Goal: Contribute content: Contribute content

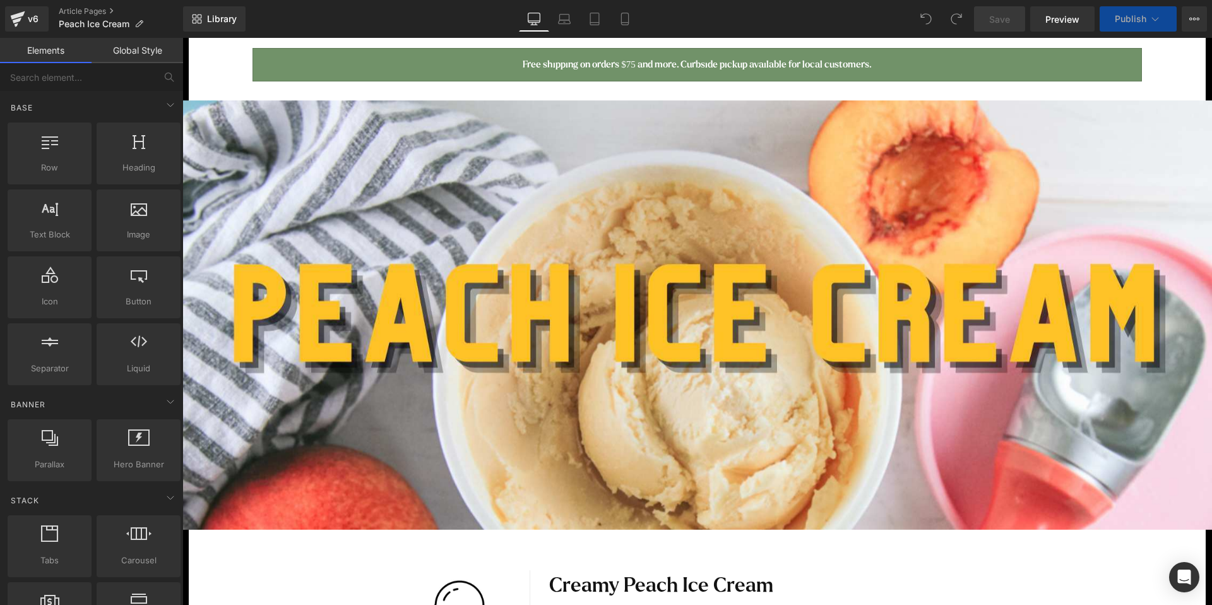
scroll to position [228, 0]
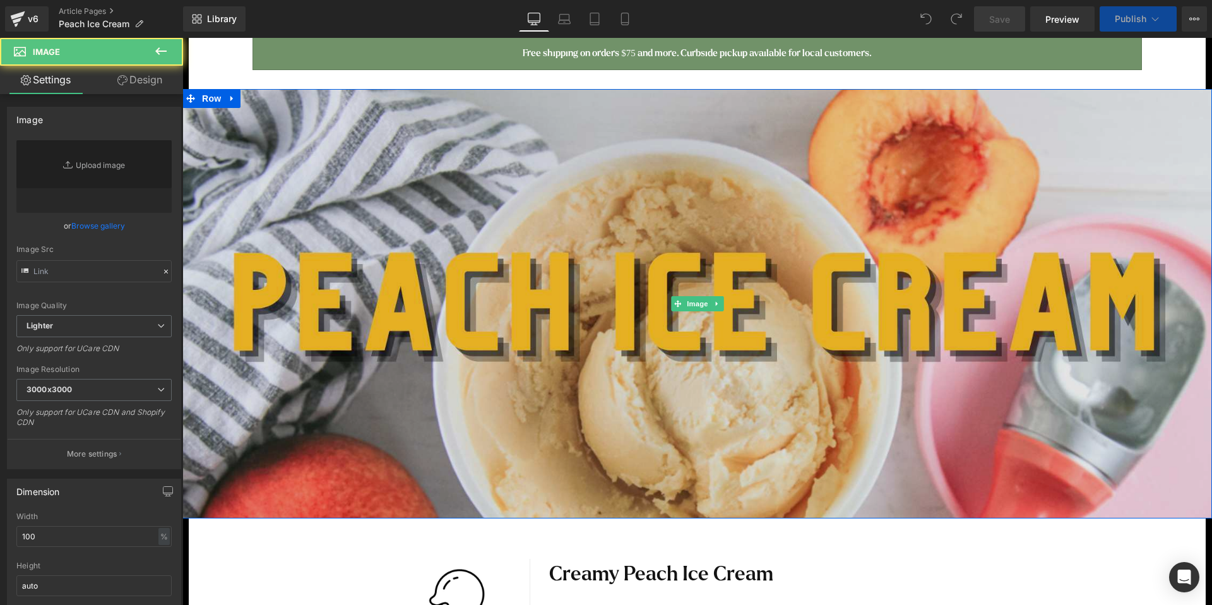
click at [591, 198] on img at bounding box center [696, 303] width 1029 height 429
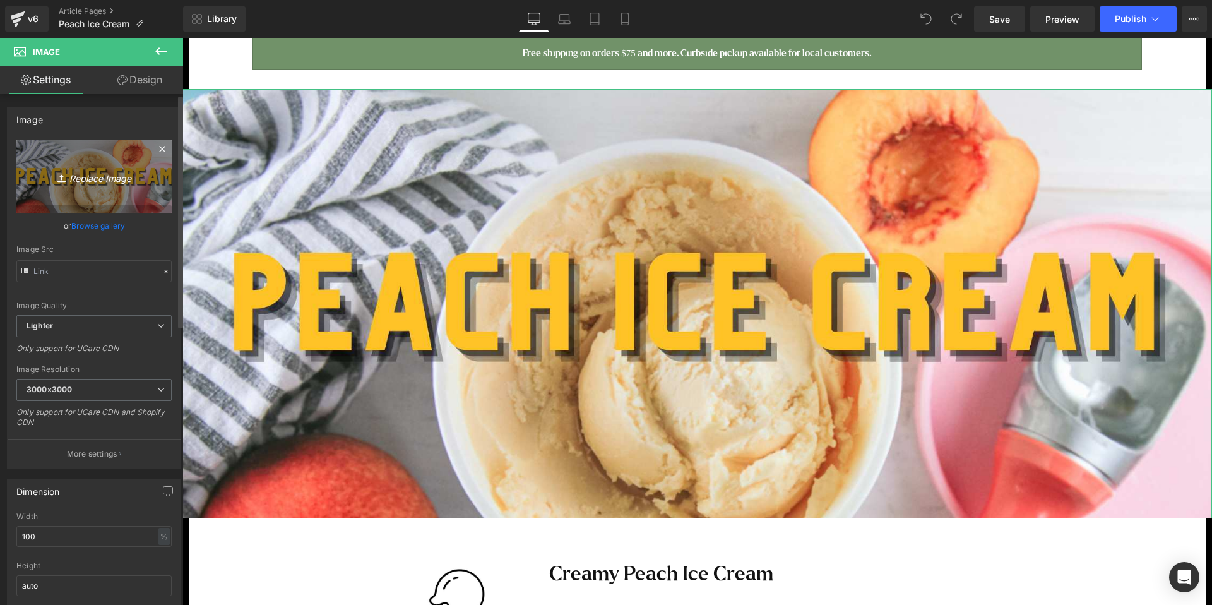
click at [110, 181] on icon "Replace Image" at bounding box center [94, 177] width 101 height 16
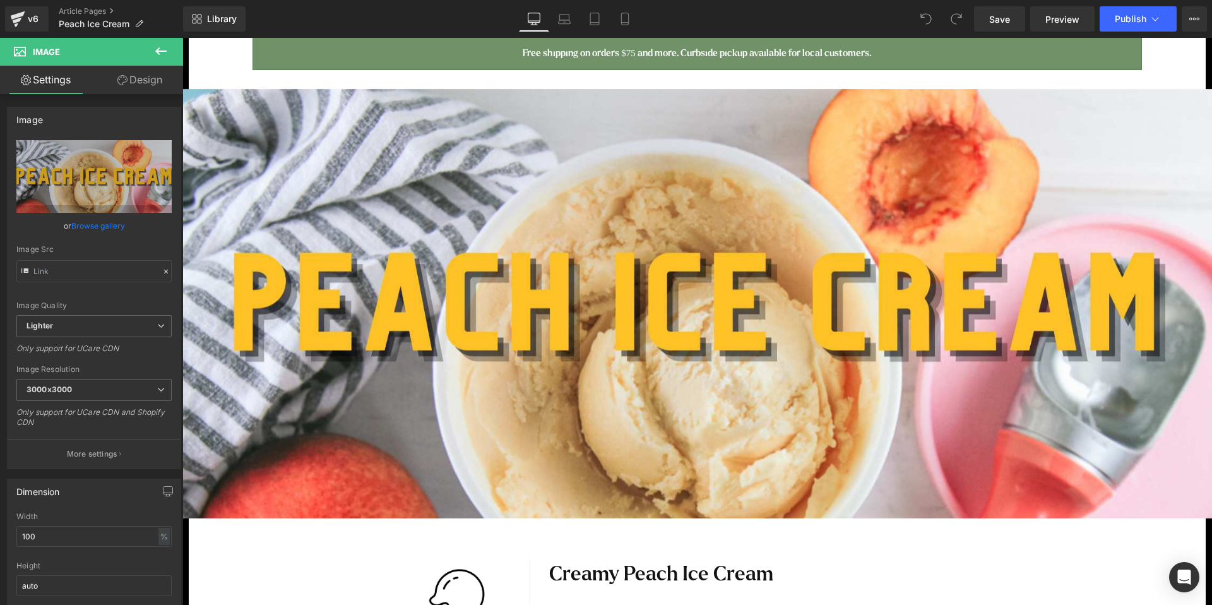
type input "C:\fakepath\lobster-potato-salad-web-banner.jpg"
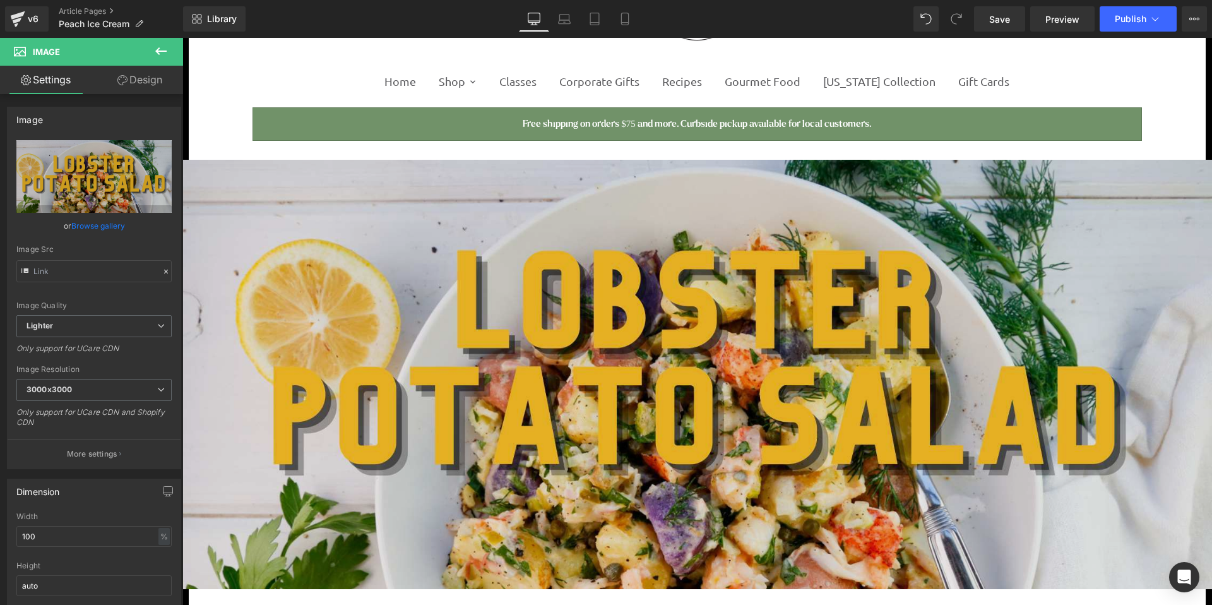
scroll to position [159, 0]
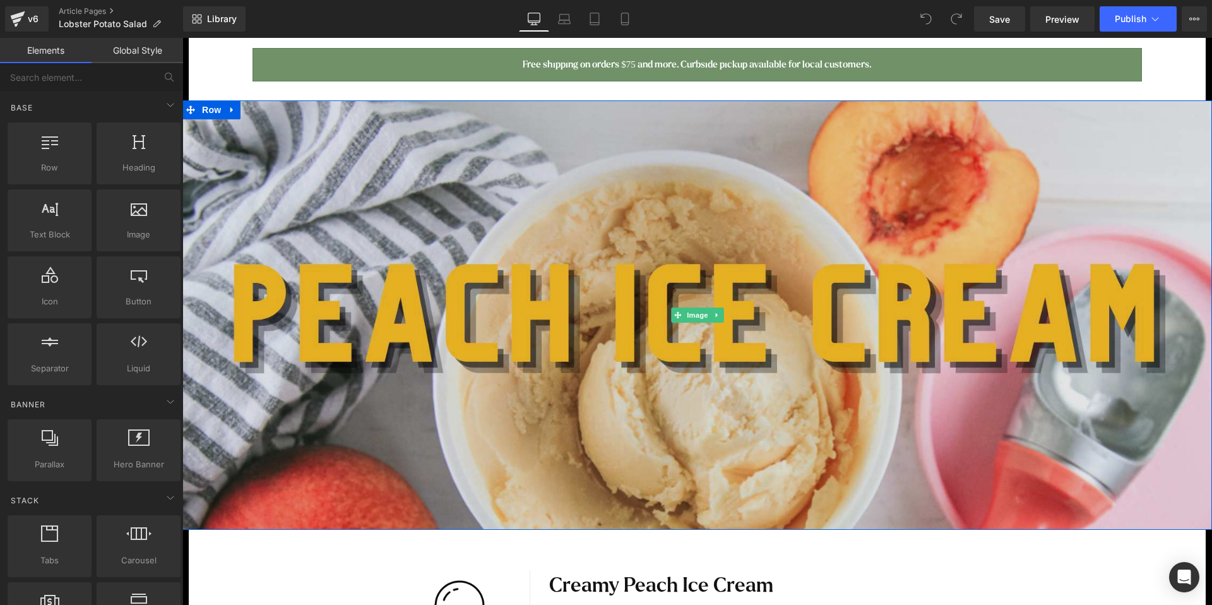
scroll to position [228, 0]
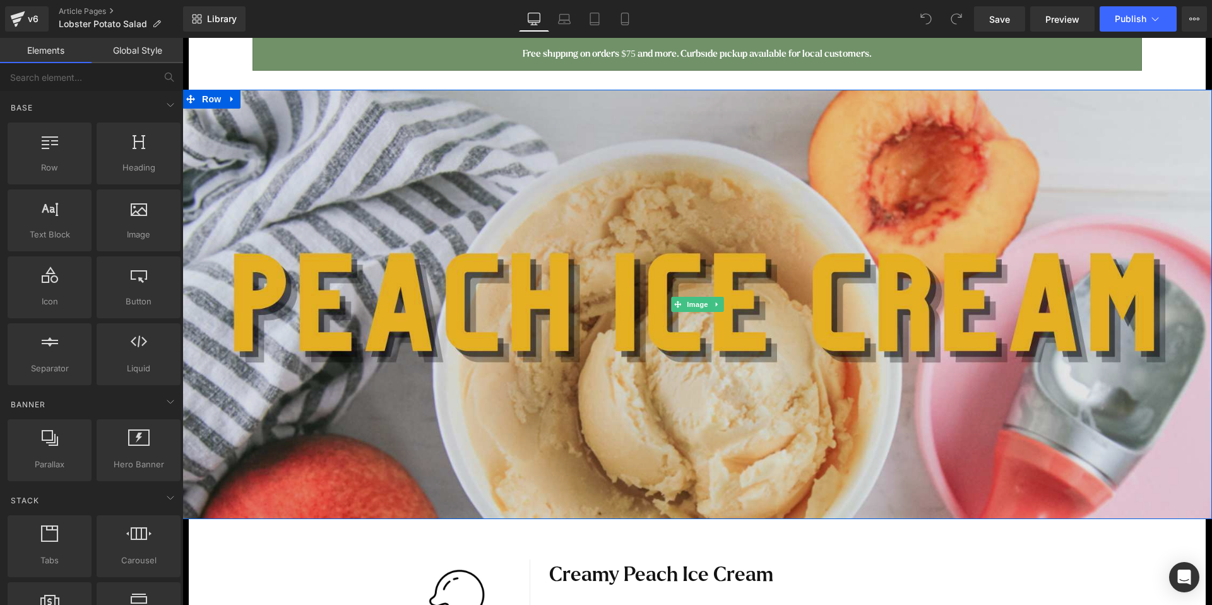
click at [627, 224] on img at bounding box center [696, 304] width 1029 height 429
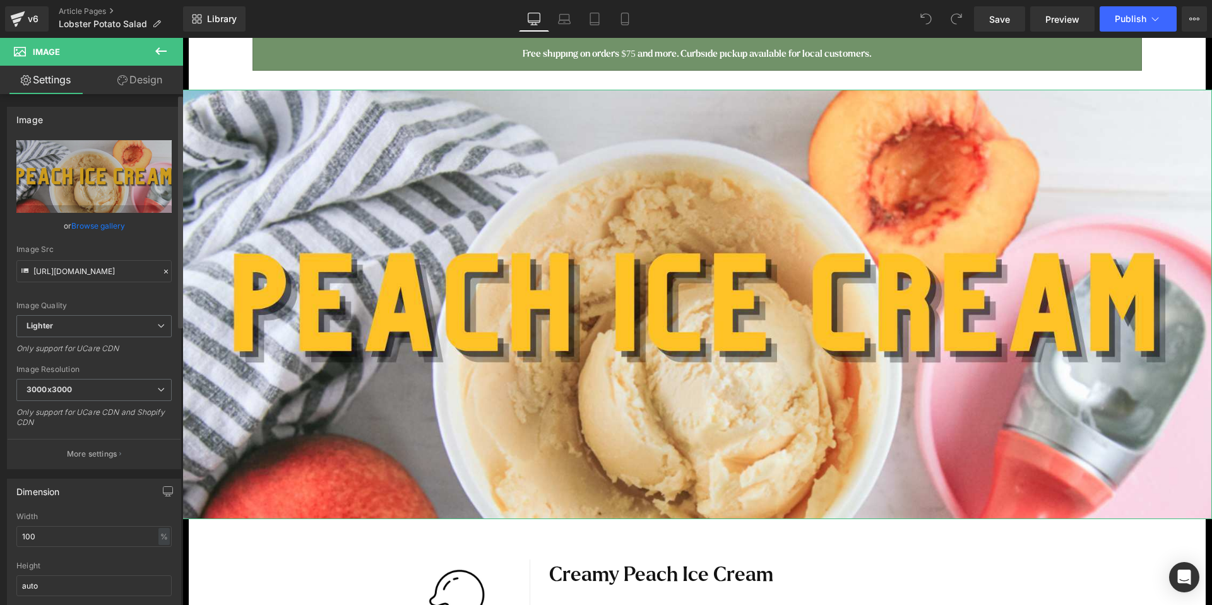
click at [107, 227] on link "Browse gallery" at bounding box center [98, 226] width 54 height 22
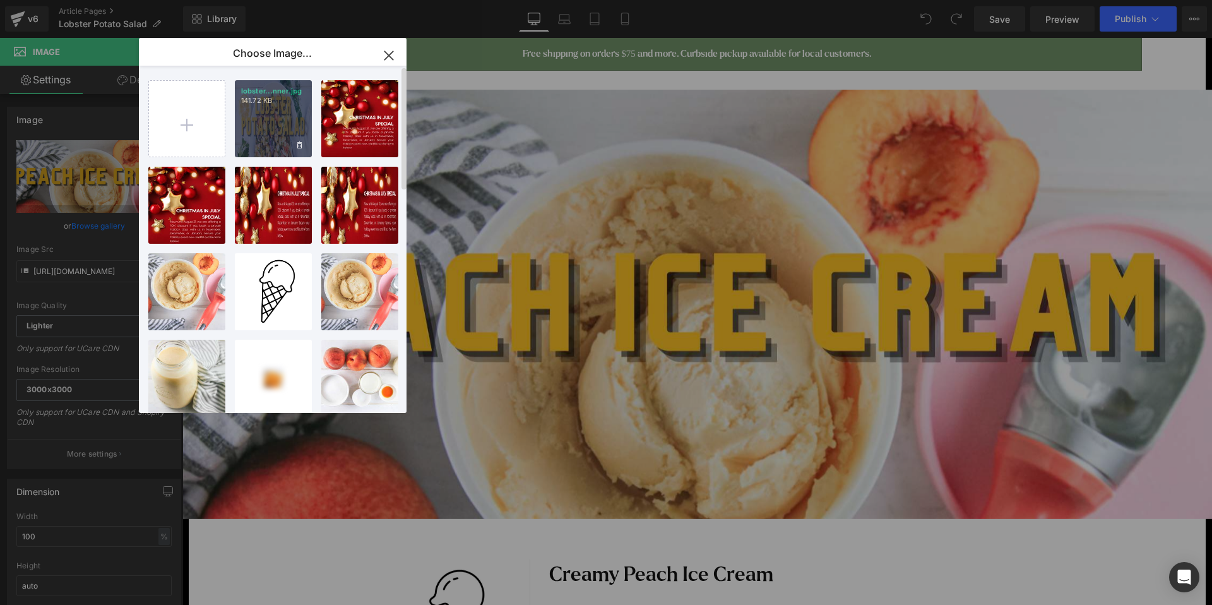
click at [281, 132] on div "lobster...nner.jpg 141.72 KB" at bounding box center [273, 118] width 77 height 77
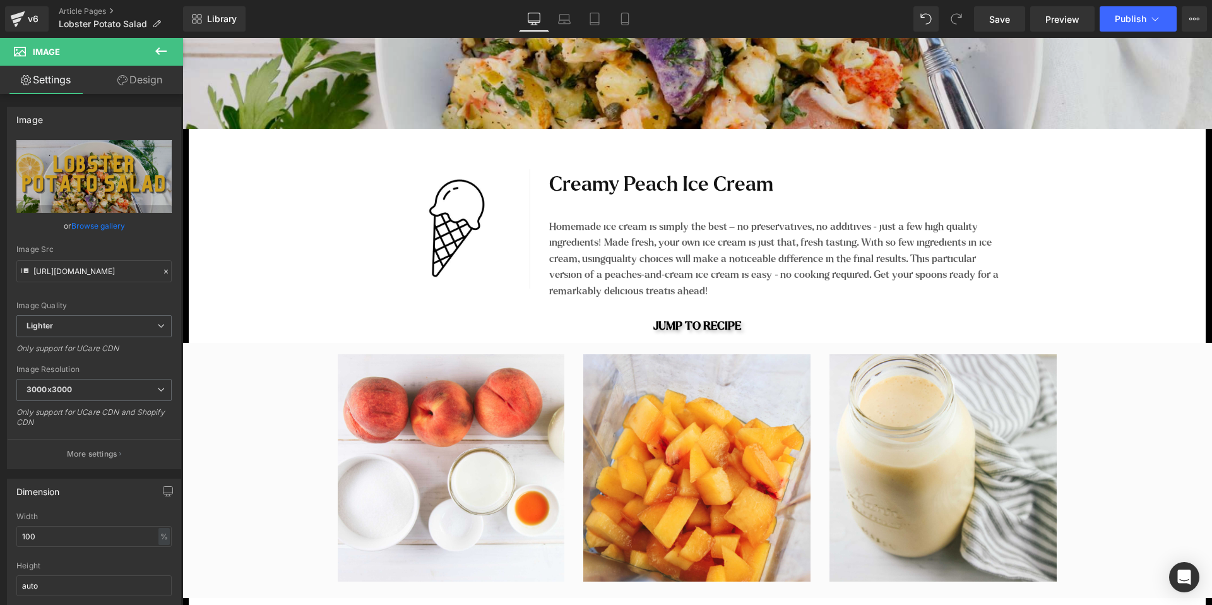
scroll to position [632, 0]
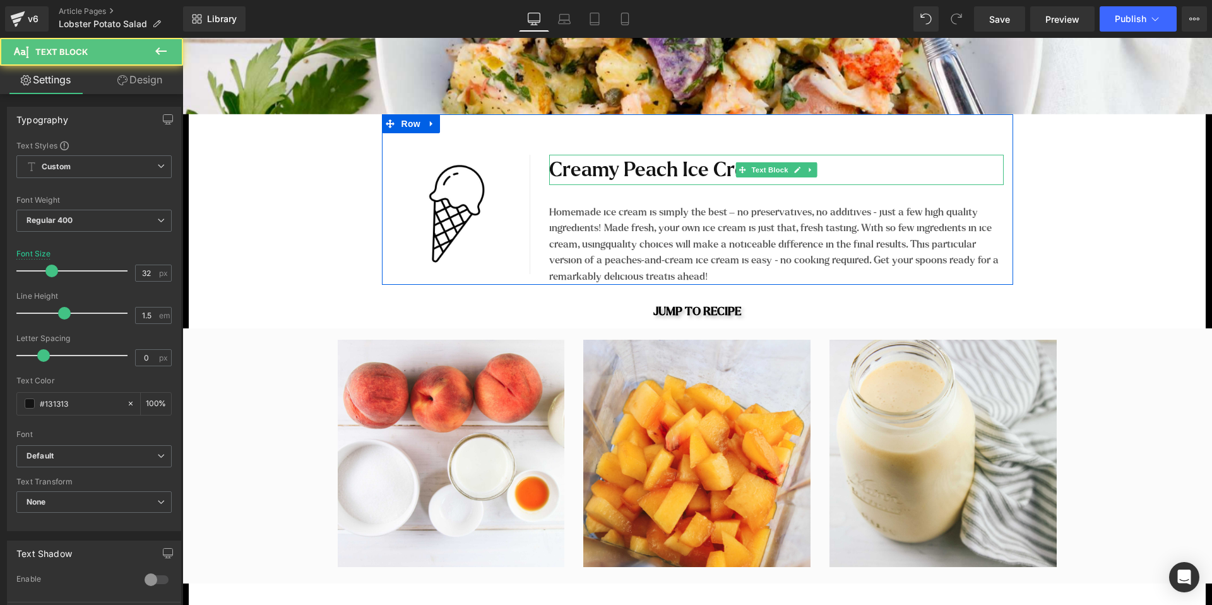
click at [727, 173] on p "Creamy Peach Ice Cream" at bounding box center [776, 170] width 454 height 30
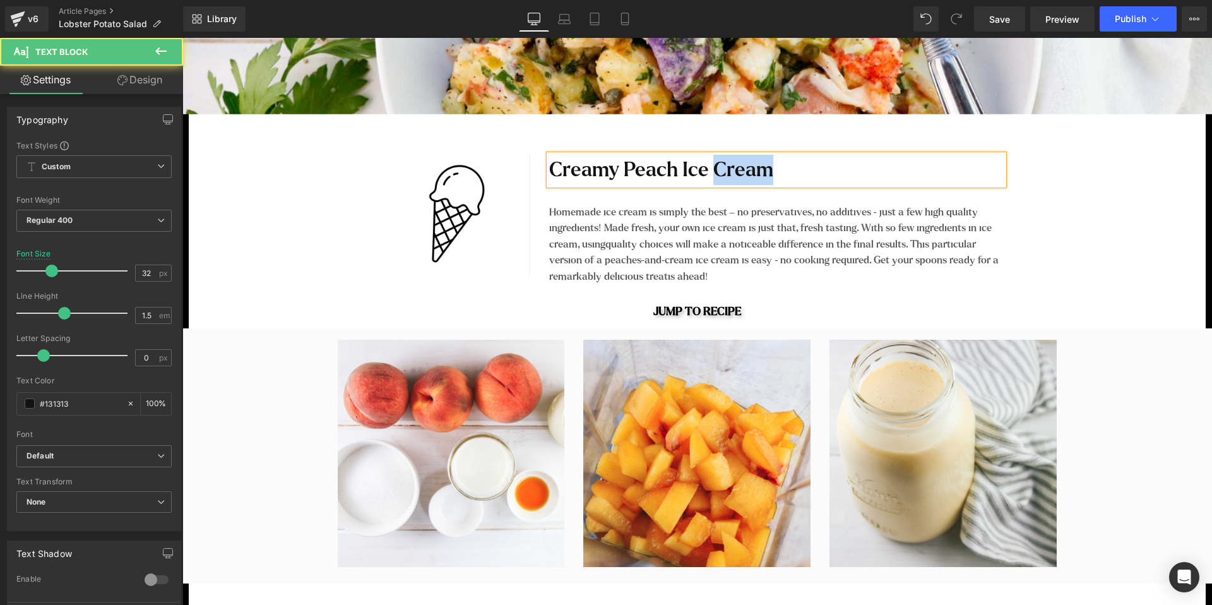
click at [727, 173] on p "Creamy Peach Ice Cream" at bounding box center [776, 170] width 454 height 30
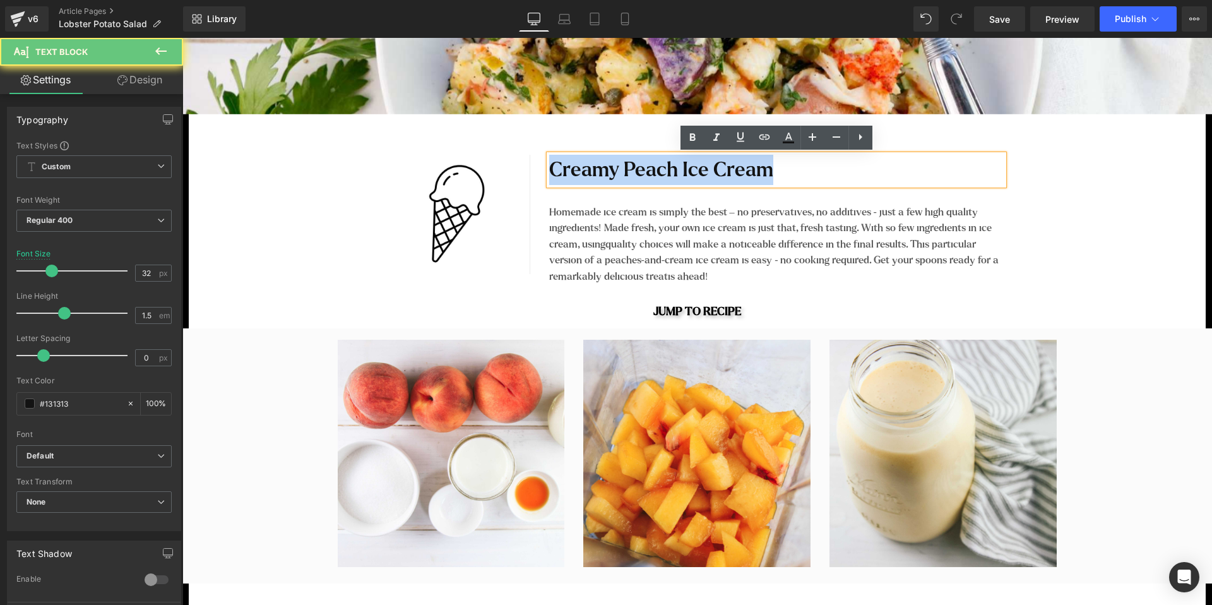
click at [727, 173] on p "Creamy Peach Ice Cream" at bounding box center [776, 170] width 454 height 30
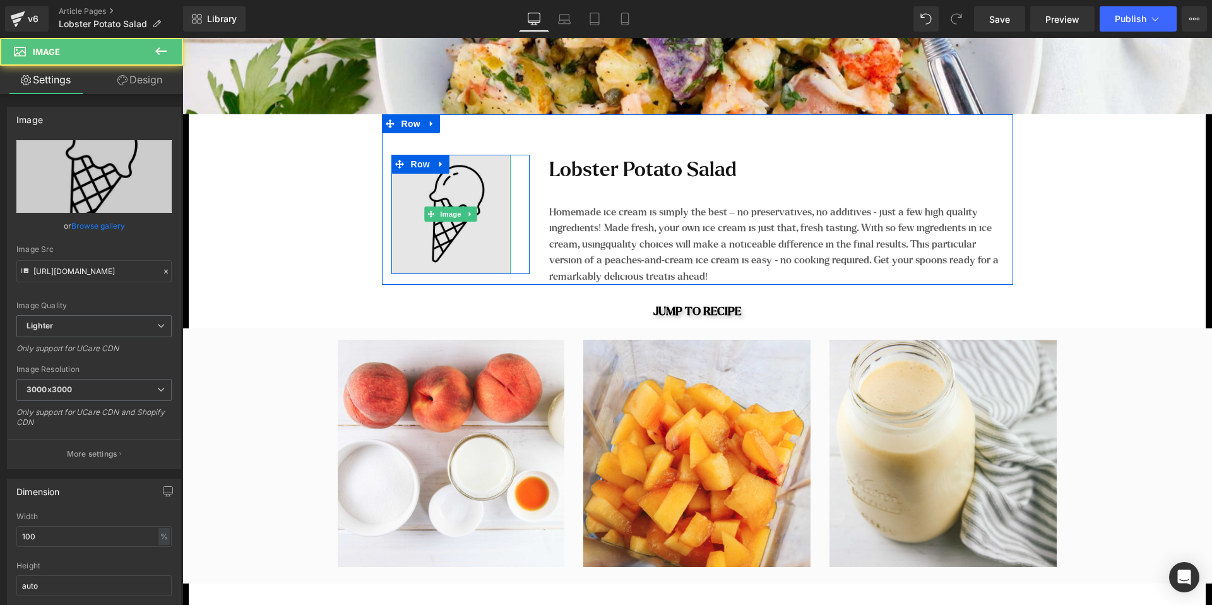
click at [449, 232] on img at bounding box center [450, 214] width 119 height 119
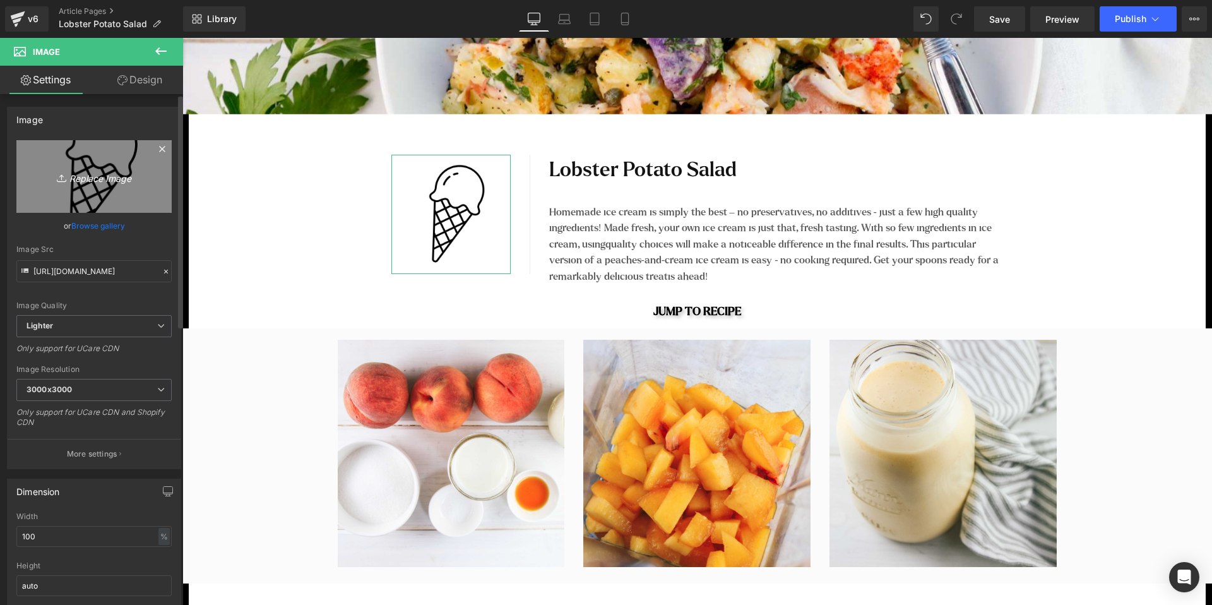
click at [95, 184] on icon "Replace Image" at bounding box center [94, 177] width 101 height 16
type input "C:\fakepath\lobster-icon.jpg"
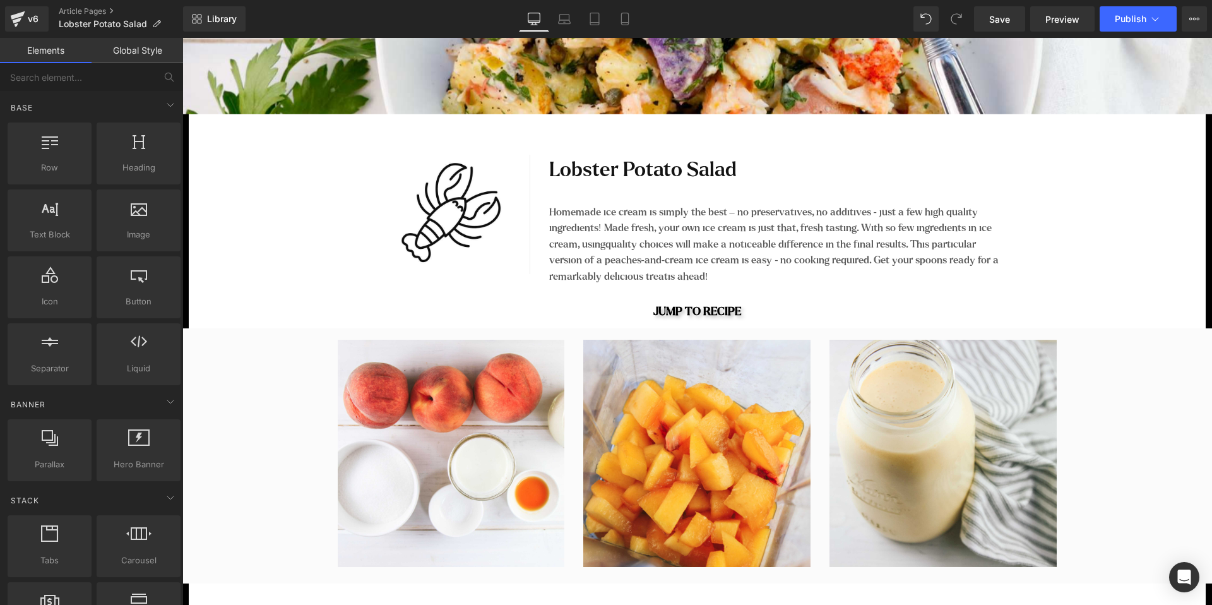
click at [1002, 20] on span "Save" at bounding box center [999, 19] width 21 height 13
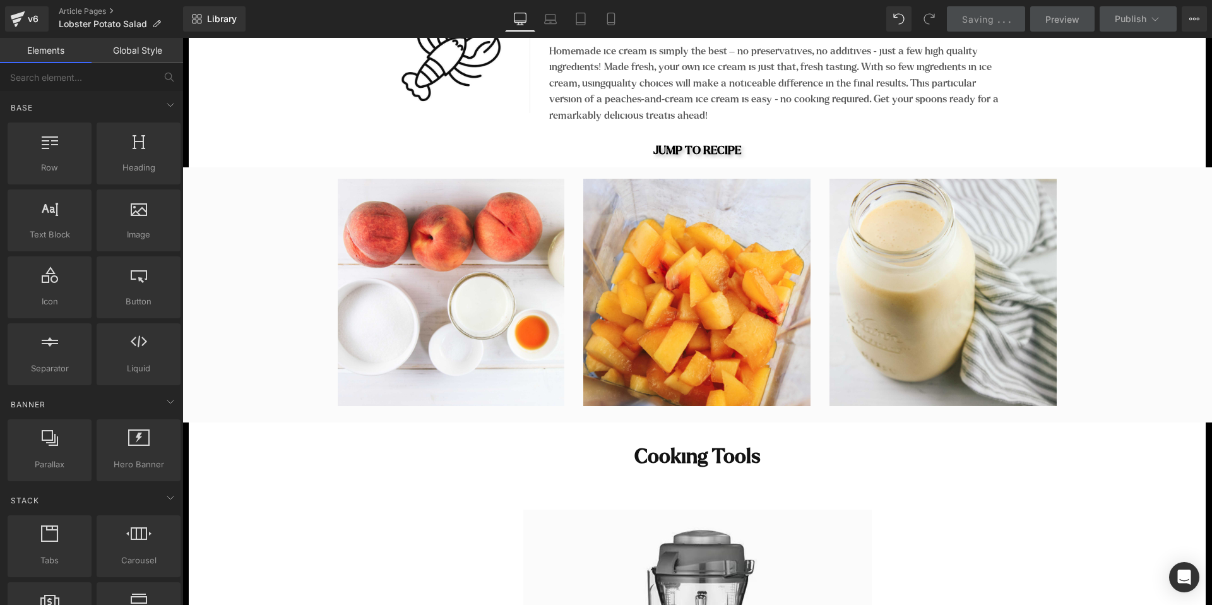
scroll to position [792, 0]
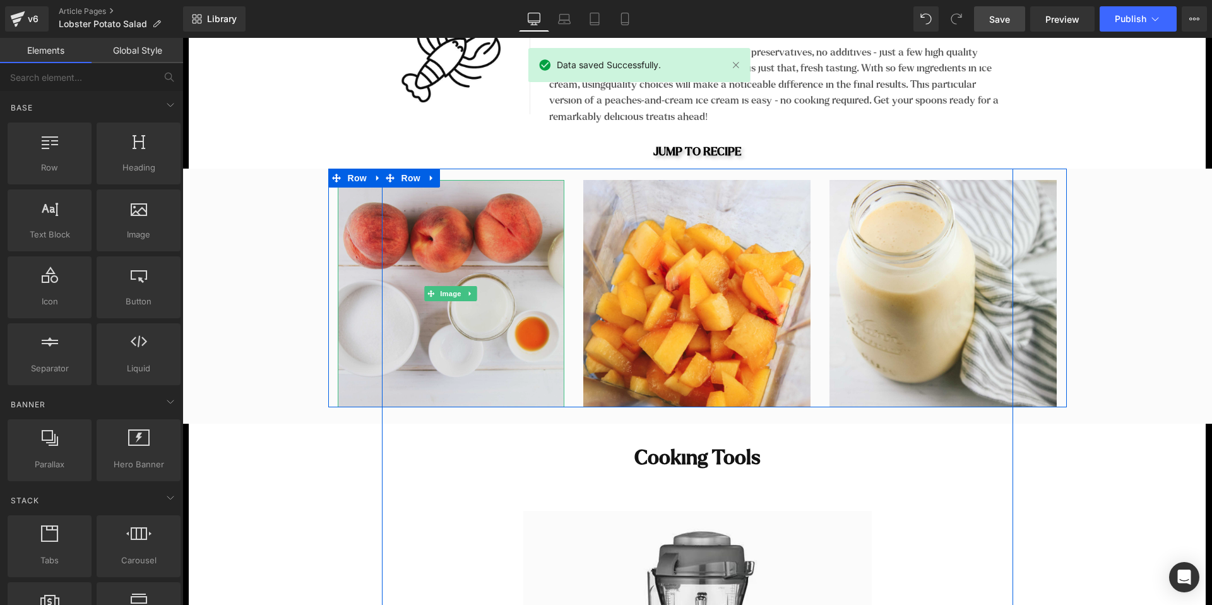
click at [501, 246] on img at bounding box center [451, 293] width 227 height 227
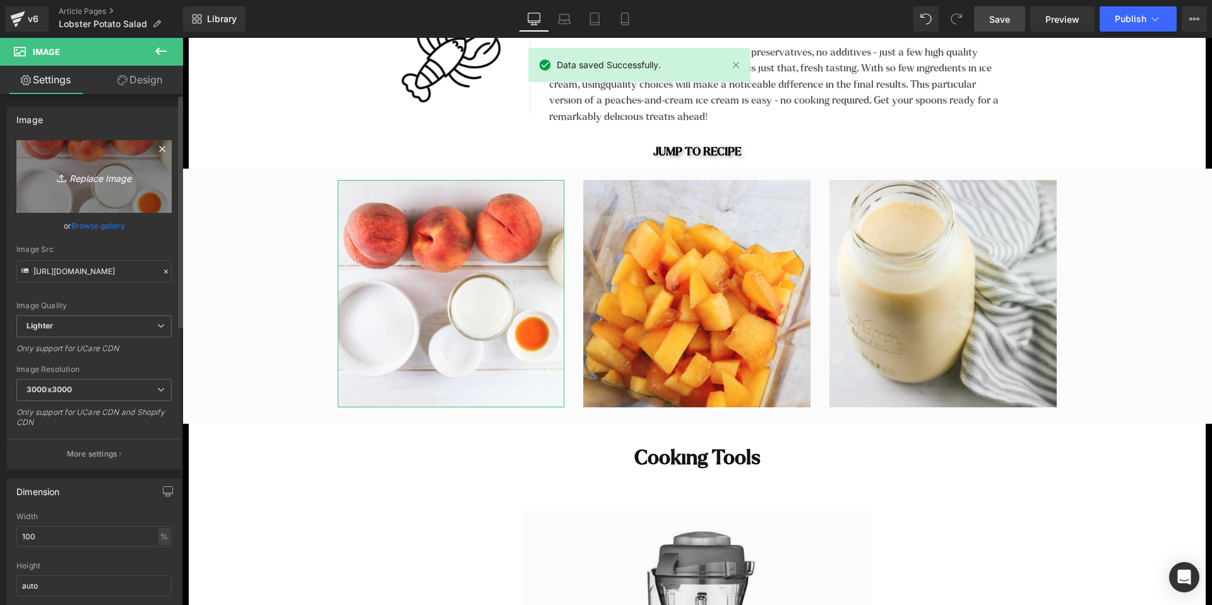
click at [107, 181] on icon "Replace Image" at bounding box center [94, 177] width 101 height 16
type input "C:\fakepath\lobster-potato-salad-1.jpg"
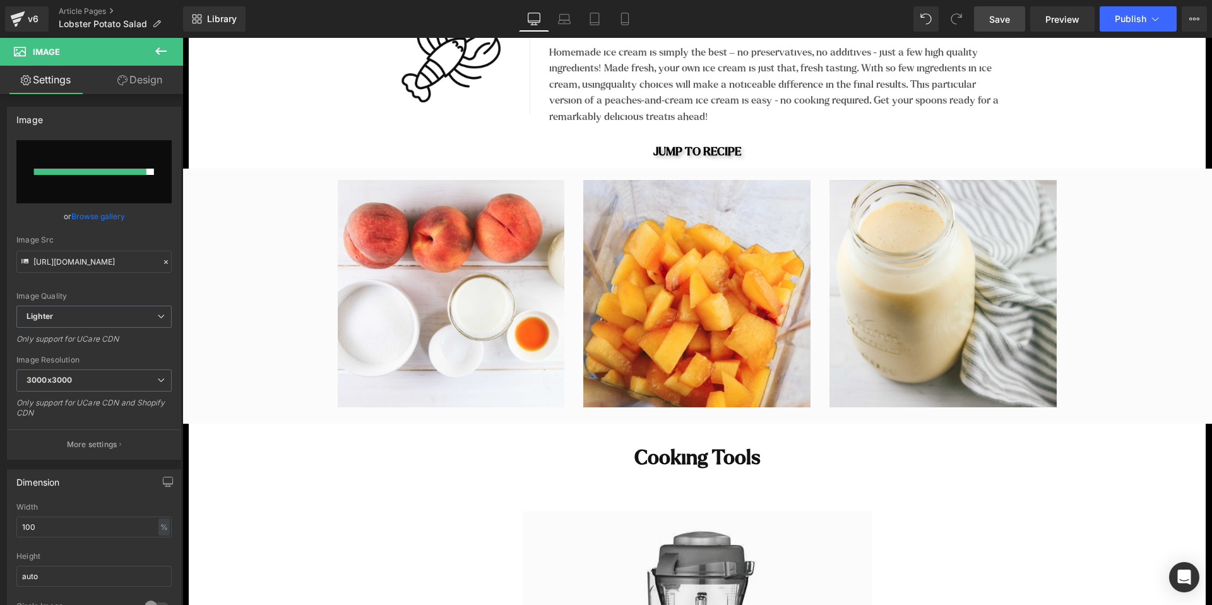
click at [1003, 23] on span "Save" at bounding box center [999, 19] width 21 height 13
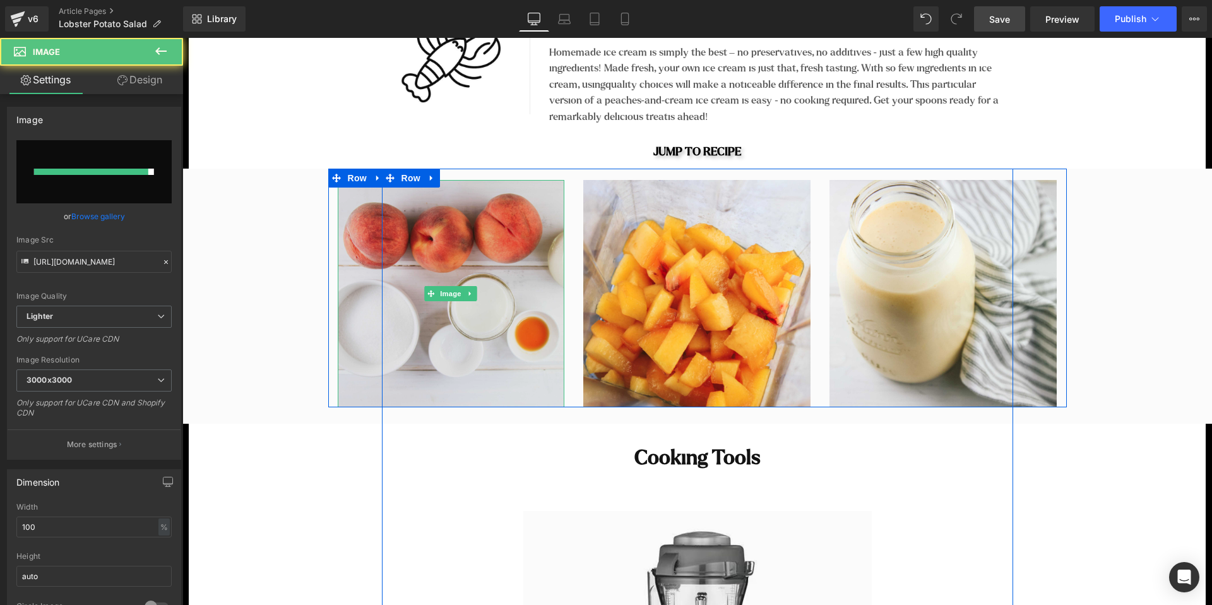
click at [487, 301] on img at bounding box center [451, 293] width 227 height 227
click at [426, 230] on img at bounding box center [451, 293] width 227 height 227
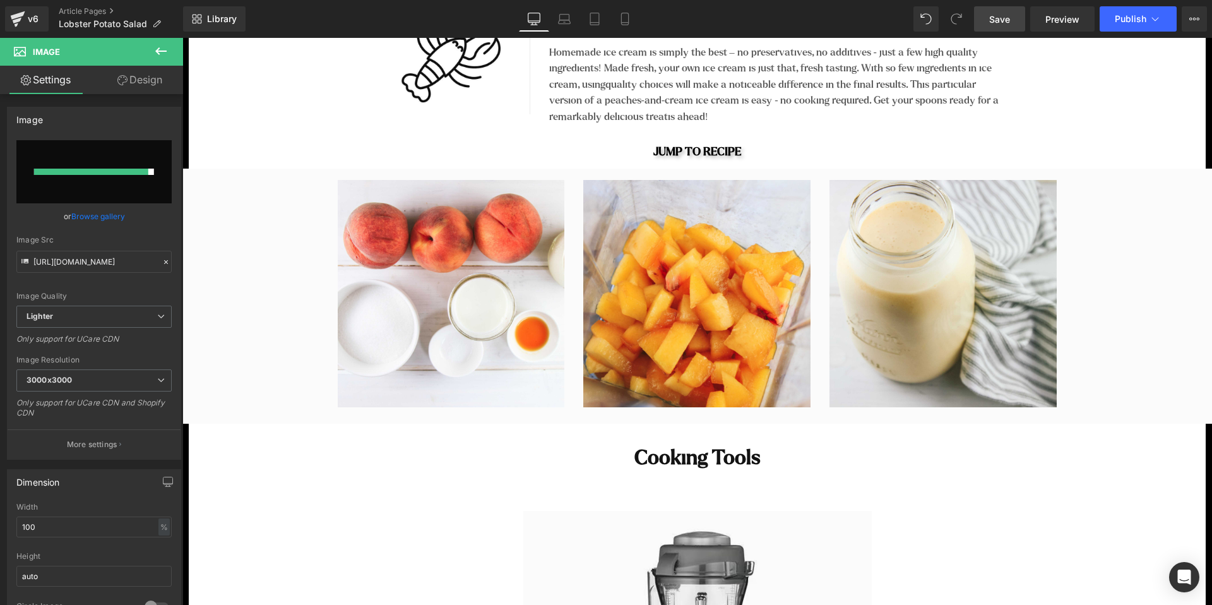
click at [1012, 21] on link "Save" at bounding box center [999, 18] width 51 height 25
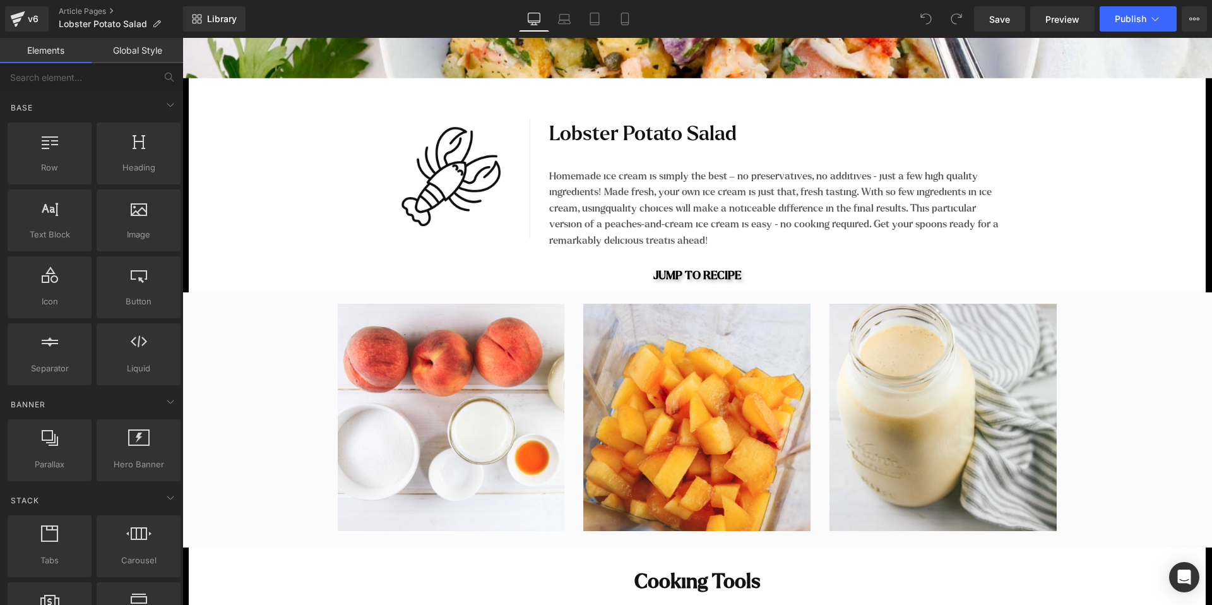
scroll to position [675, 0]
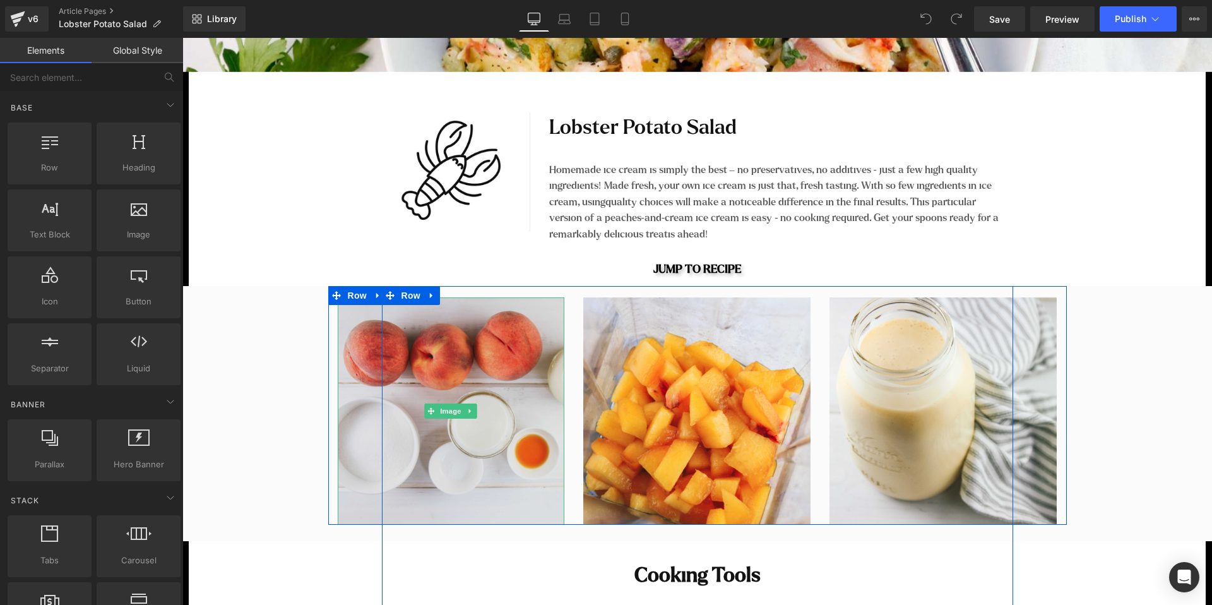
click at [507, 388] on img at bounding box center [451, 410] width 227 height 227
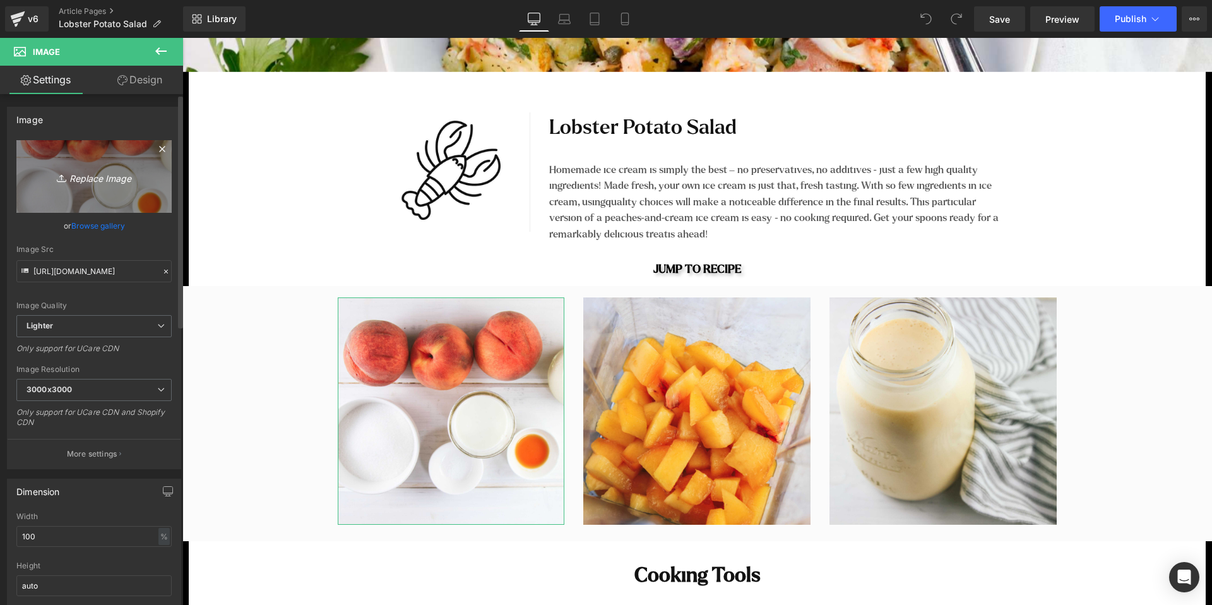
click at [112, 186] on link "Replace Image" at bounding box center [93, 176] width 155 height 73
type input "C:\fakepath\lobster-potato-salad-1.jpg"
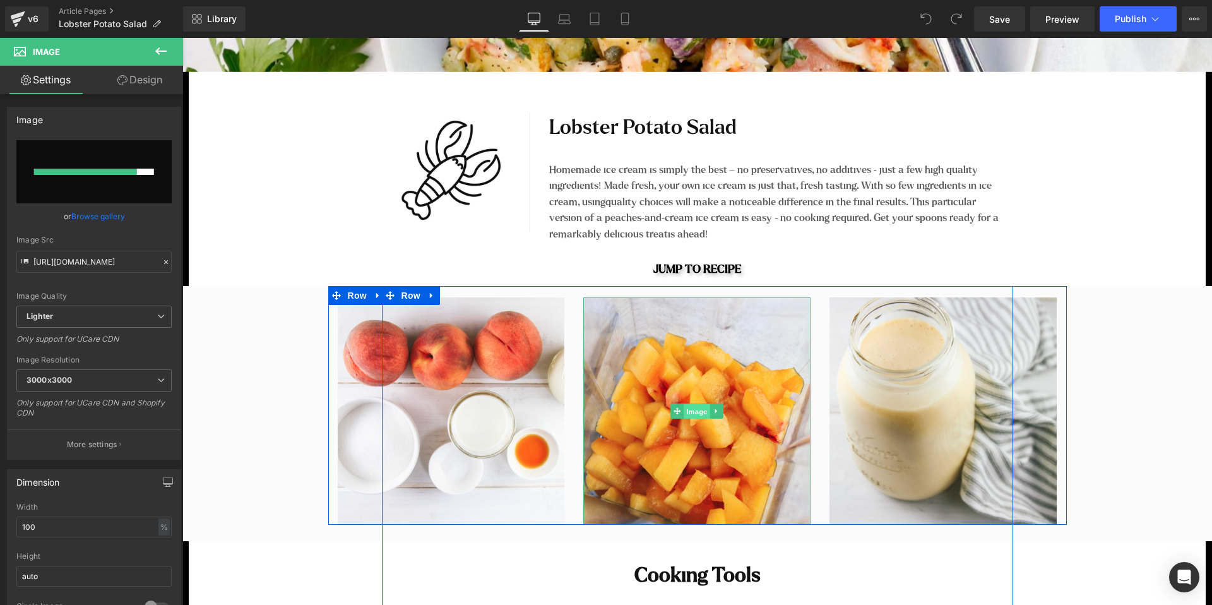
click at [693, 405] on span "Image" at bounding box center [697, 411] width 27 height 15
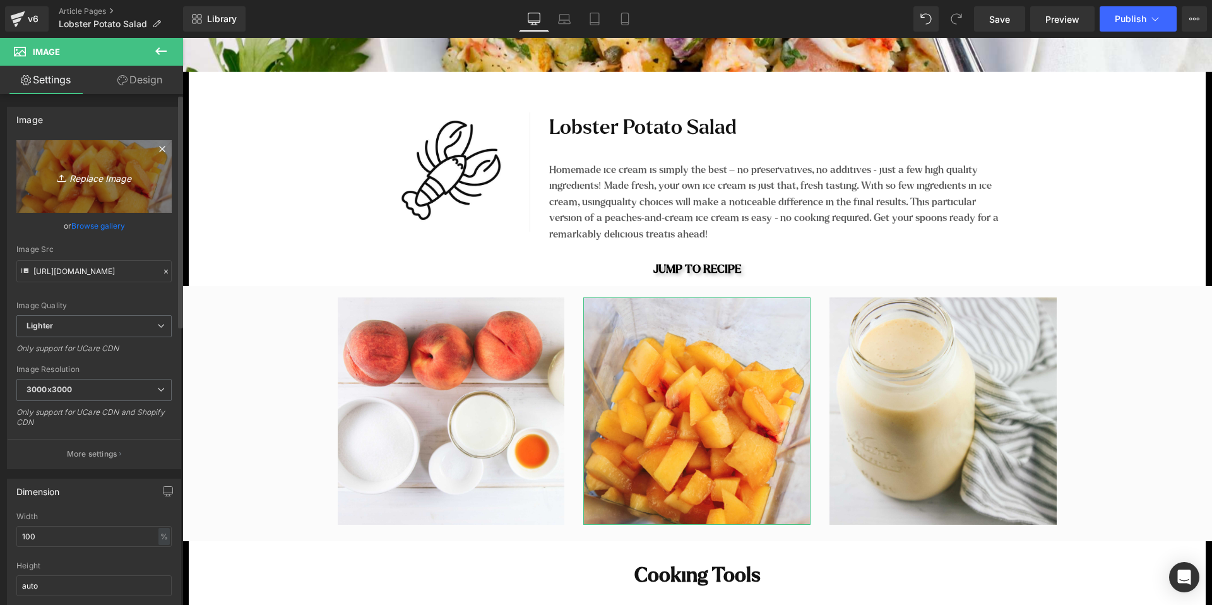
click at [109, 183] on icon "Replace Image" at bounding box center [94, 177] width 101 height 16
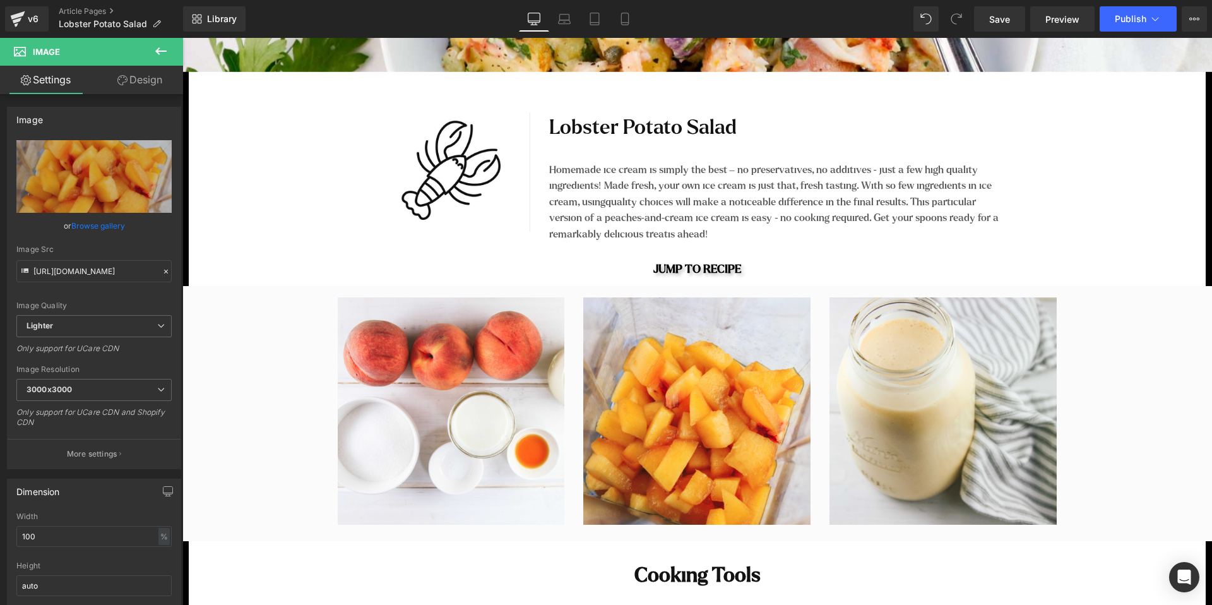
type input "C:\fakepath\lobster-potato-salad-5.jpg"
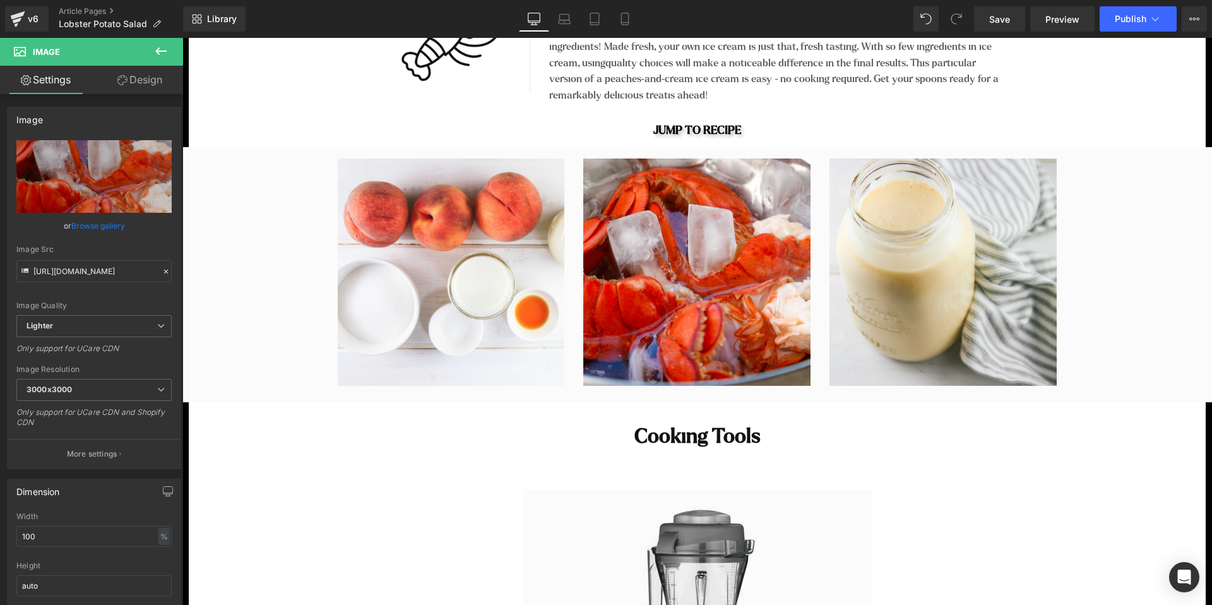
scroll to position [817, 0]
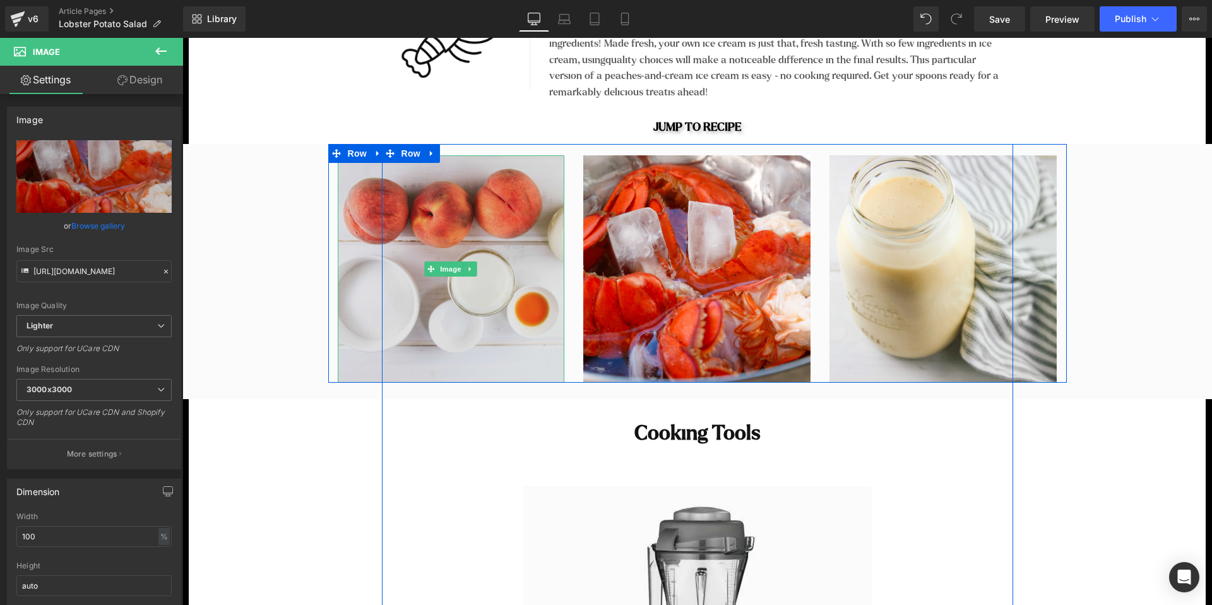
click at [483, 253] on img at bounding box center [451, 268] width 227 height 227
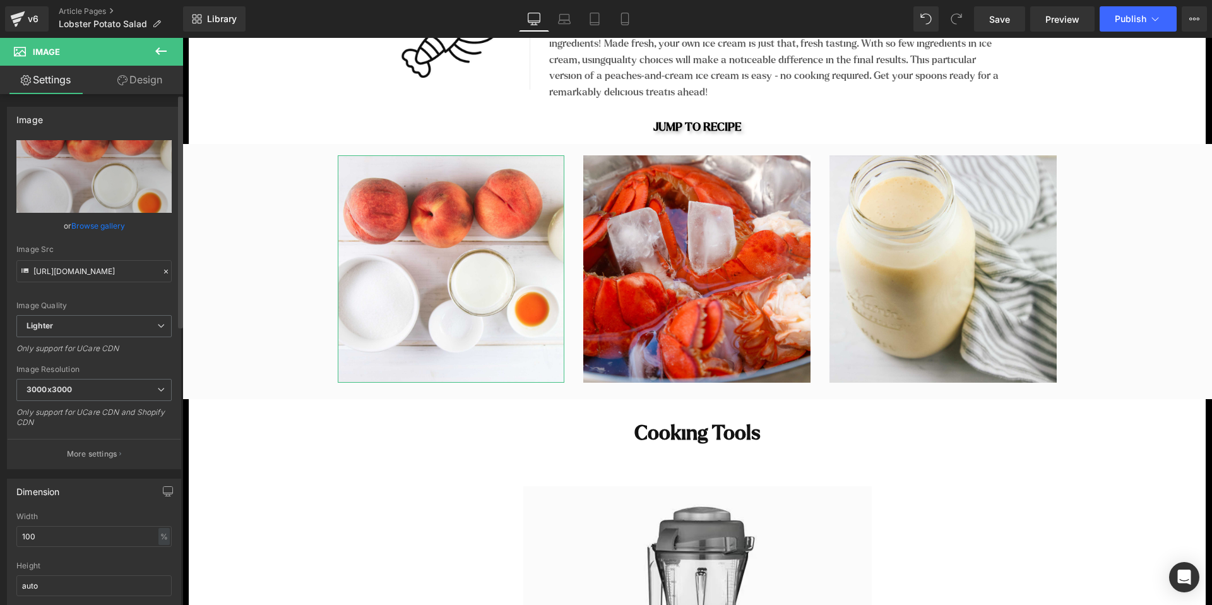
click at [110, 228] on link "Browse gallery" at bounding box center [98, 226] width 54 height 22
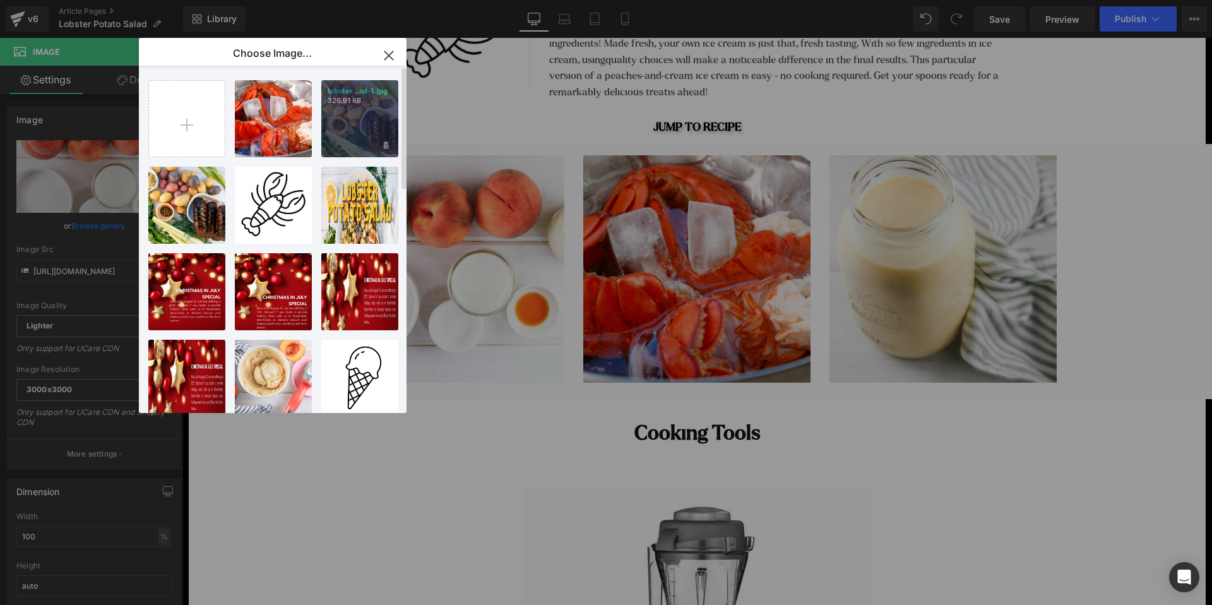
click at [49, 119] on div "lobster...ad-1.jpg 326.91 KB" at bounding box center [45, 116] width 7 height 8
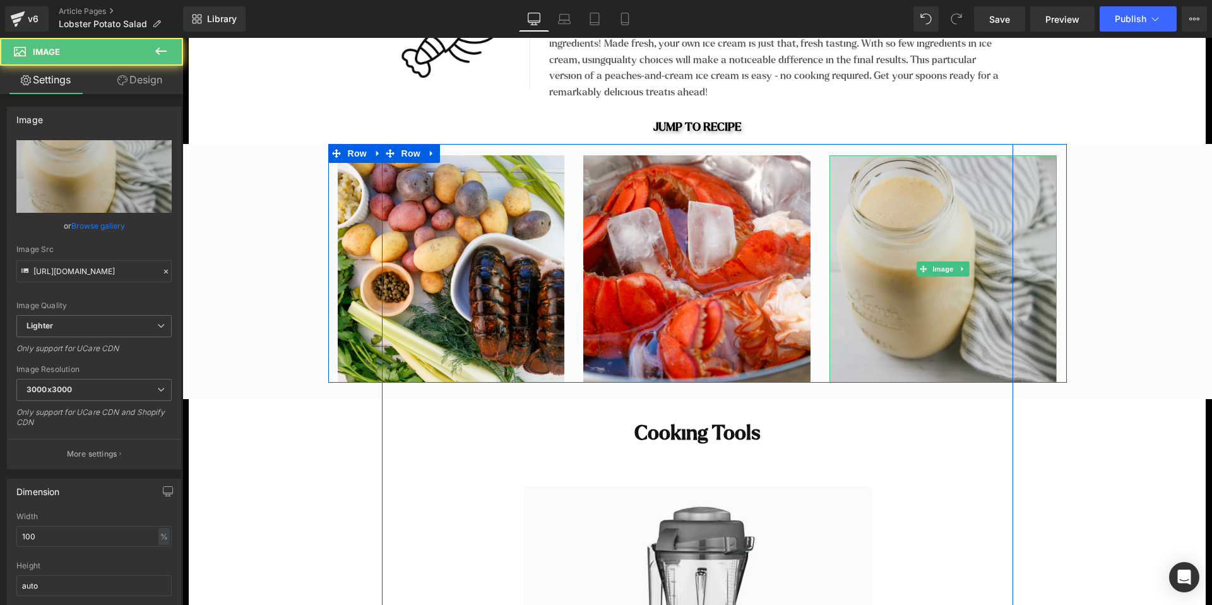
click at [948, 232] on img at bounding box center [942, 268] width 227 height 227
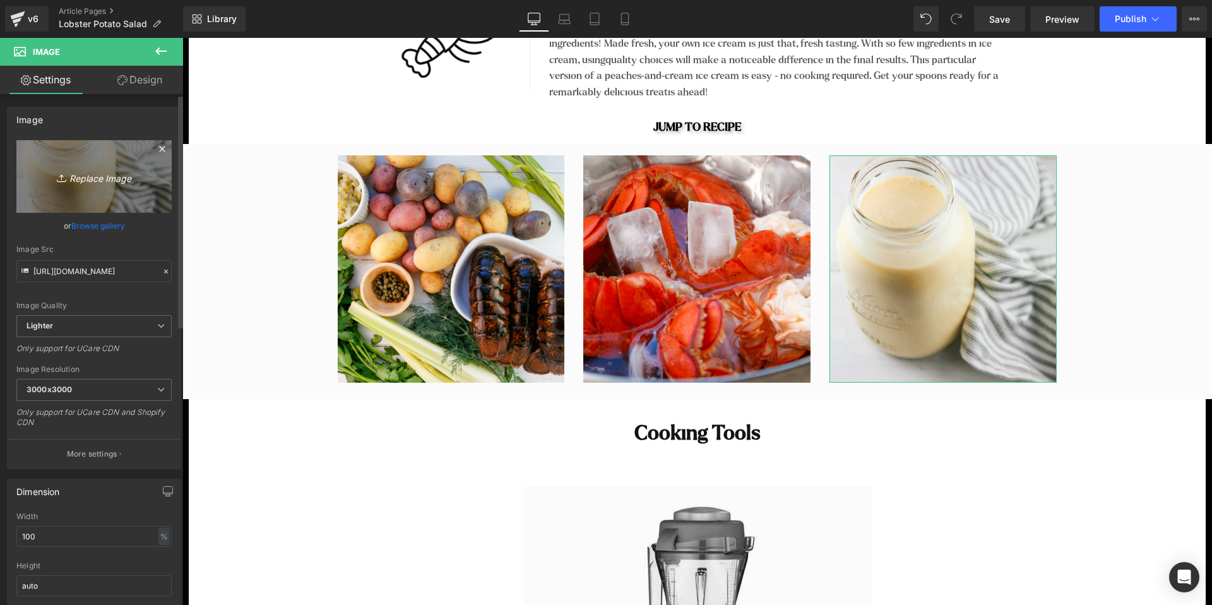
click at [97, 180] on icon "Replace Image" at bounding box center [94, 177] width 101 height 16
type input "C:\fakepath\lobster-potato-salad-7.jpg"
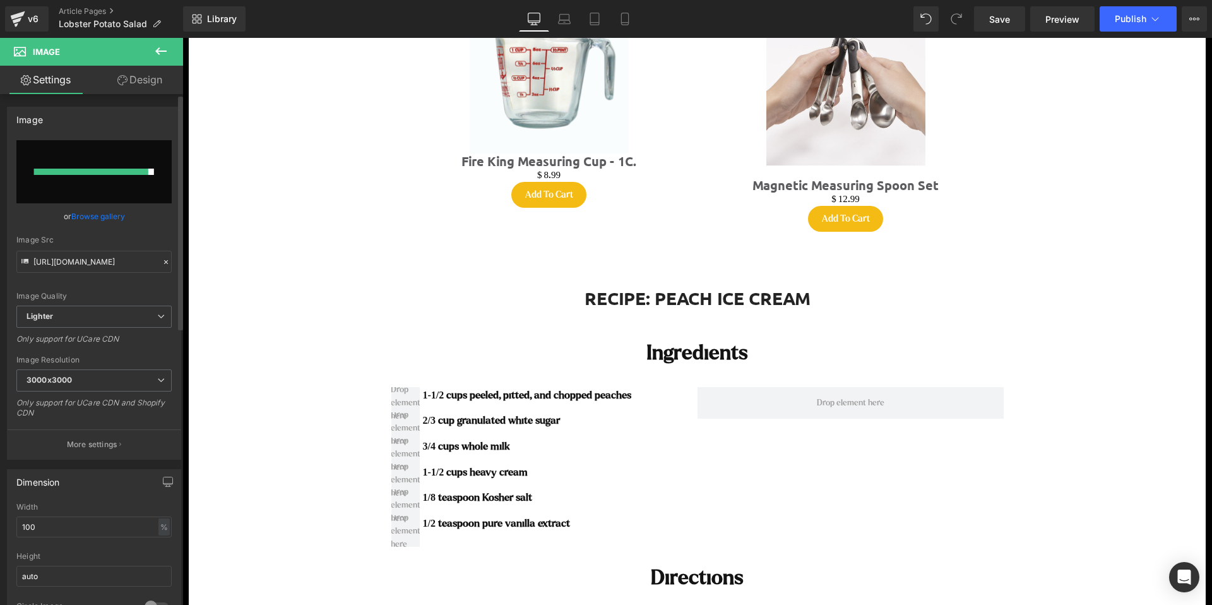
scroll to position [2253, 0]
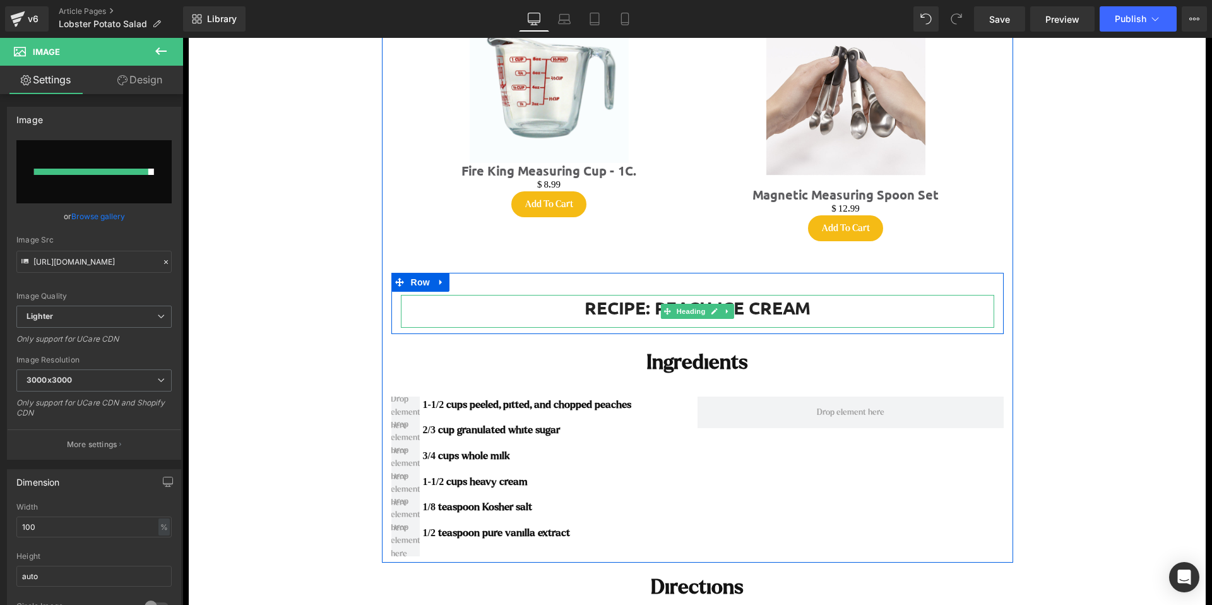
click at [814, 303] on h1 "RECIPE: PEACH ICE CREAM" at bounding box center [697, 307] width 593 height 25
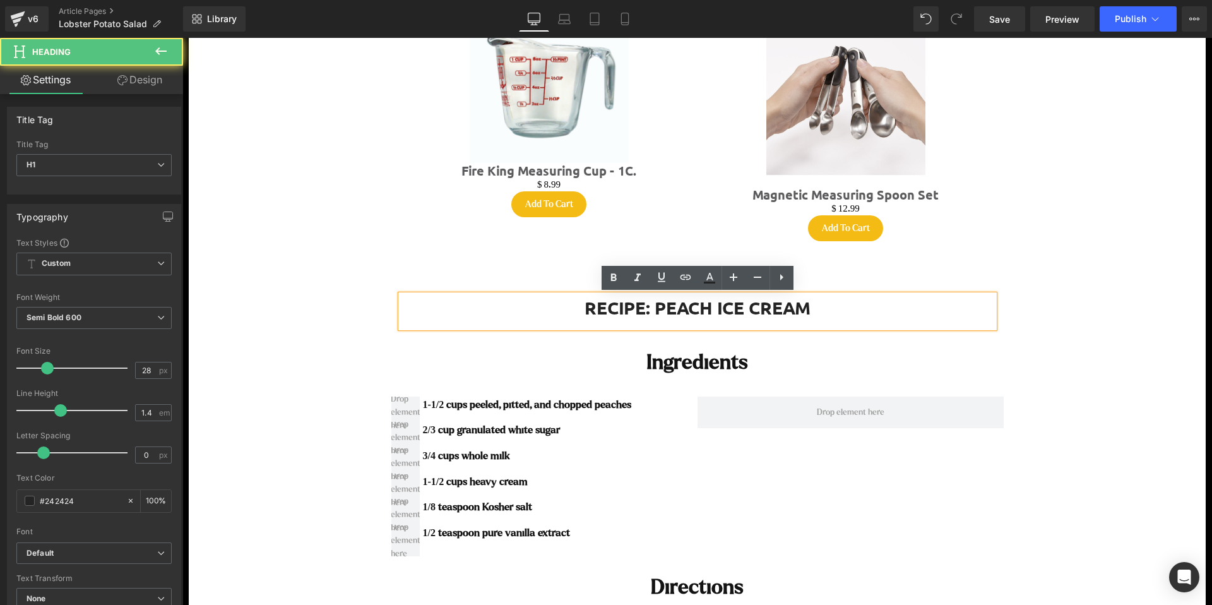
click at [805, 308] on h1 "RECIPE: PEACH ICE CREAM" at bounding box center [697, 307] width 593 height 25
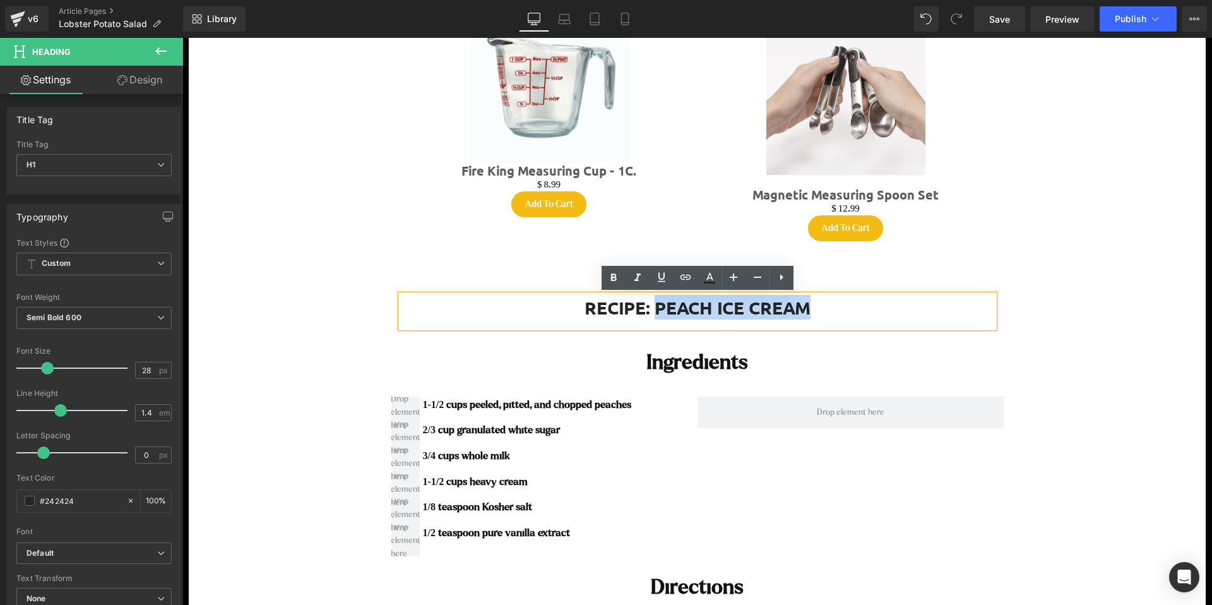
drag, startPoint x: 817, startPoint y: 308, endPoint x: 654, endPoint y: 312, distance: 163.5
click at [654, 312] on h1 "RECIPE: PEACH ICE CREAM" at bounding box center [697, 307] width 593 height 25
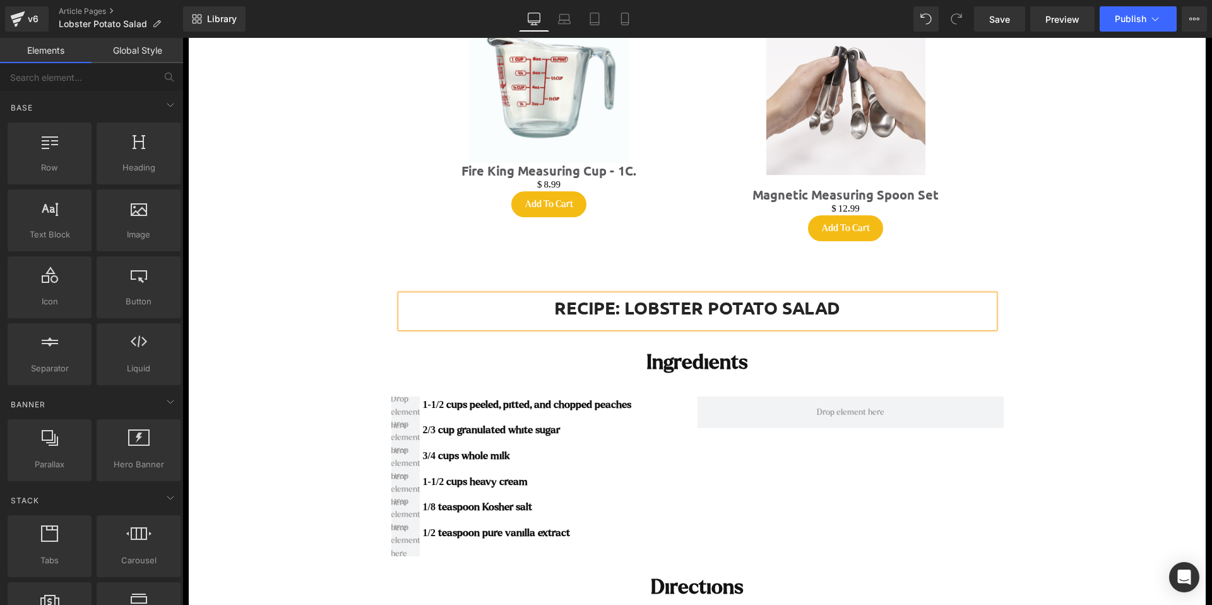
click at [1047, 364] on div "Image Row Separator Image Row Lobster Potato Salad Text Block Homemade ice crea…" at bounding box center [697, 49] width 1017 height 3968
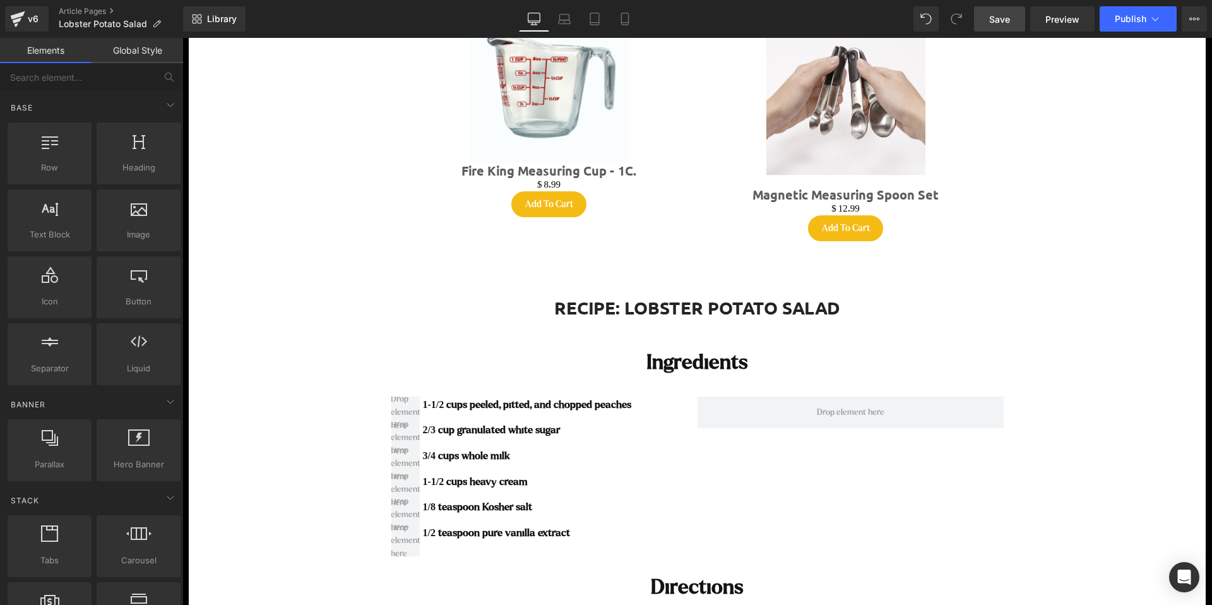
click at [1000, 25] on link "Save" at bounding box center [999, 18] width 51 height 25
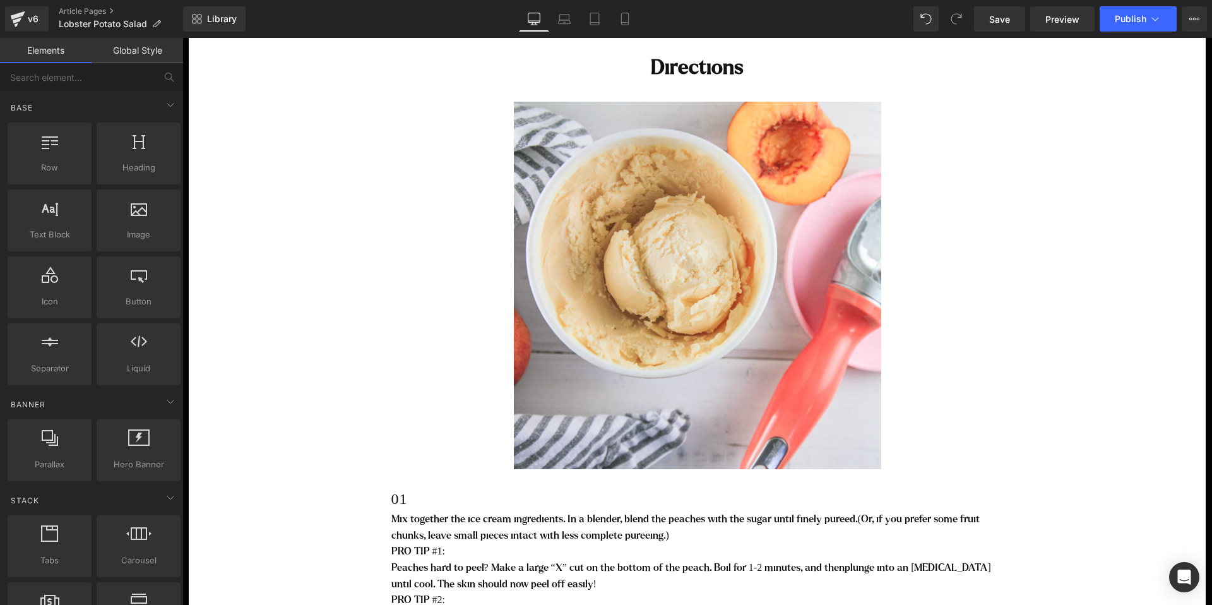
scroll to position [2761, 0]
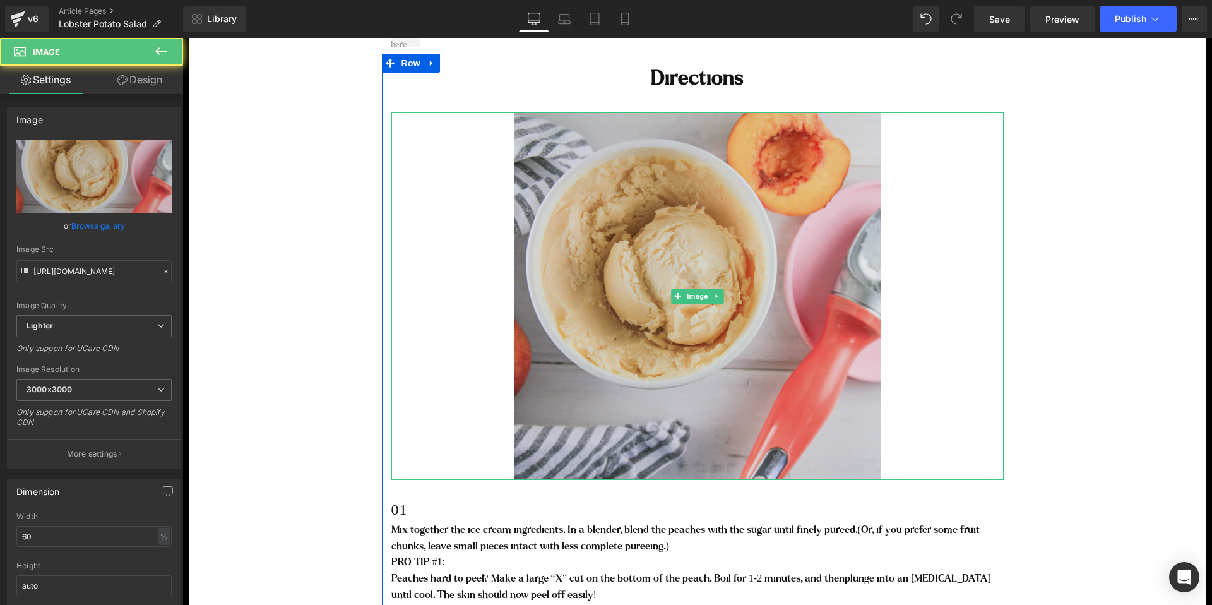
click at [827, 273] on img at bounding box center [697, 295] width 367 height 367
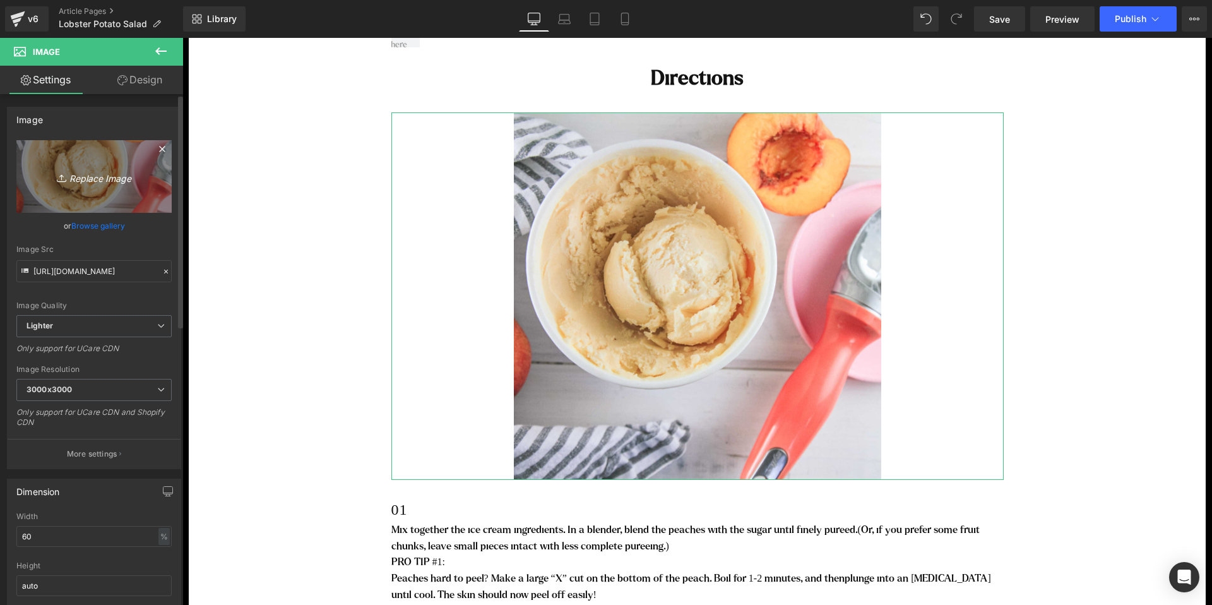
click at [104, 177] on icon "Replace Image" at bounding box center [94, 177] width 101 height 16
type input "C:\fakepath\lobster-potato-salad-ingredients.jpg"
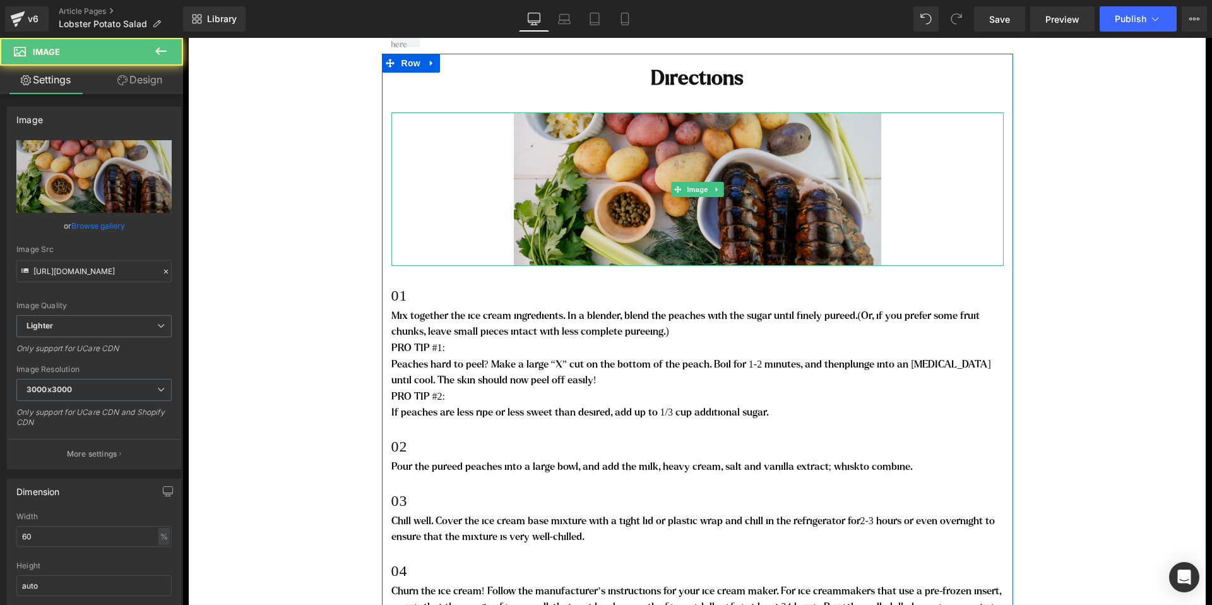
click at [725, 174] on img at bounding box center [697, 188] width 367 height 153
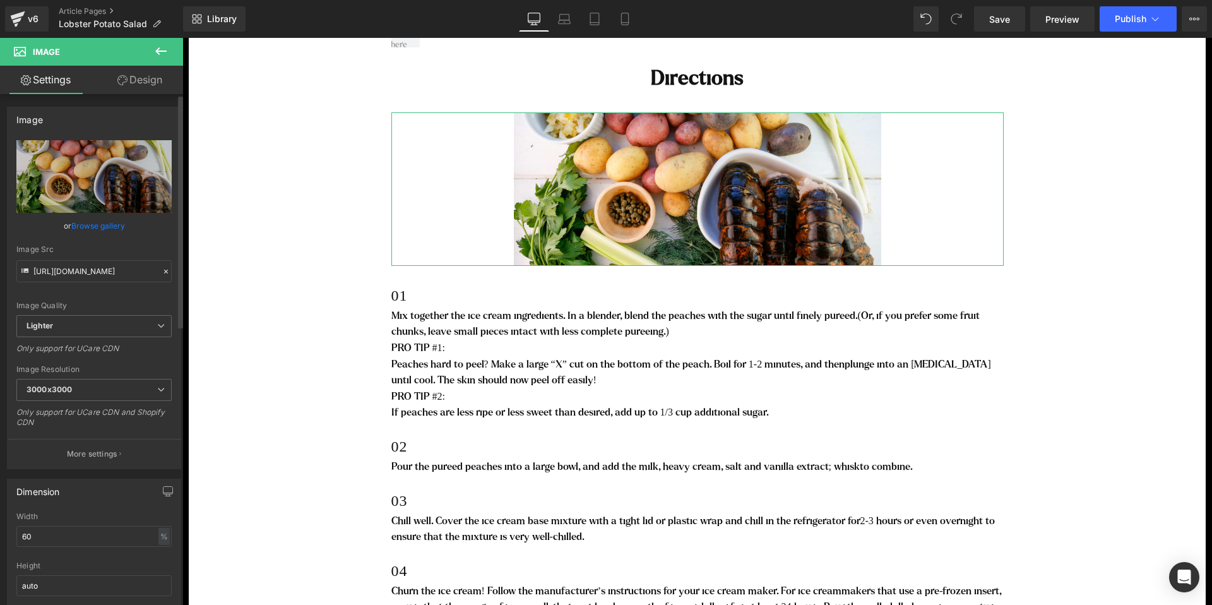
click at [105, 222] on link "Browse gallery" at bounding box center [98, 226] width 54 height 22
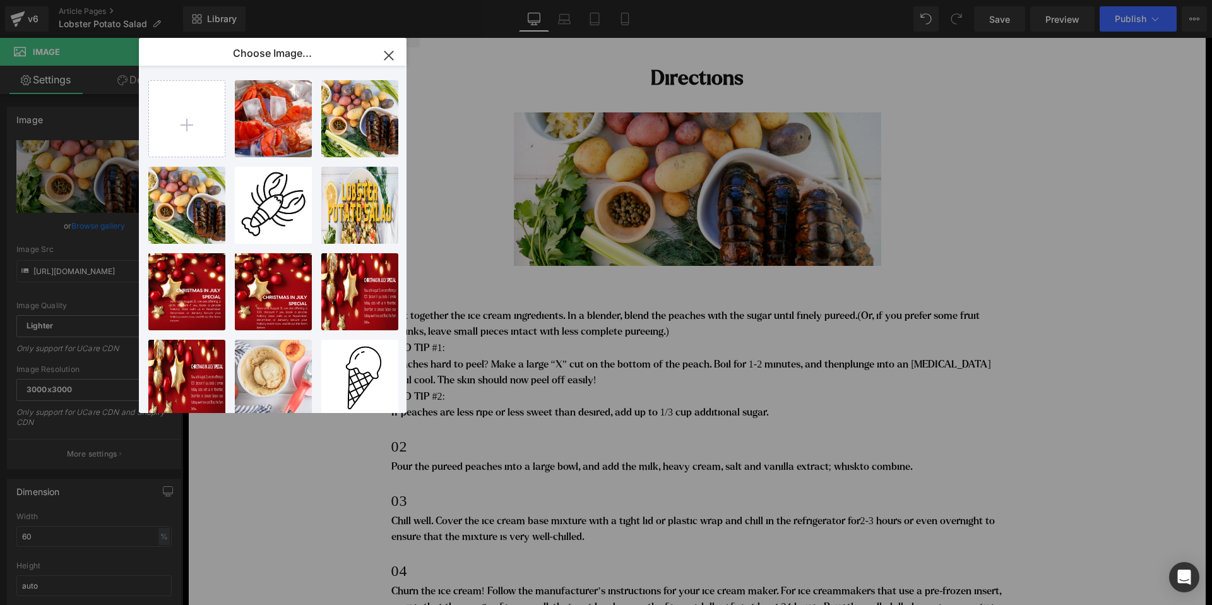
click at [0, 0] on icon "button" at bounding box center [0, 0] width 0 height 0
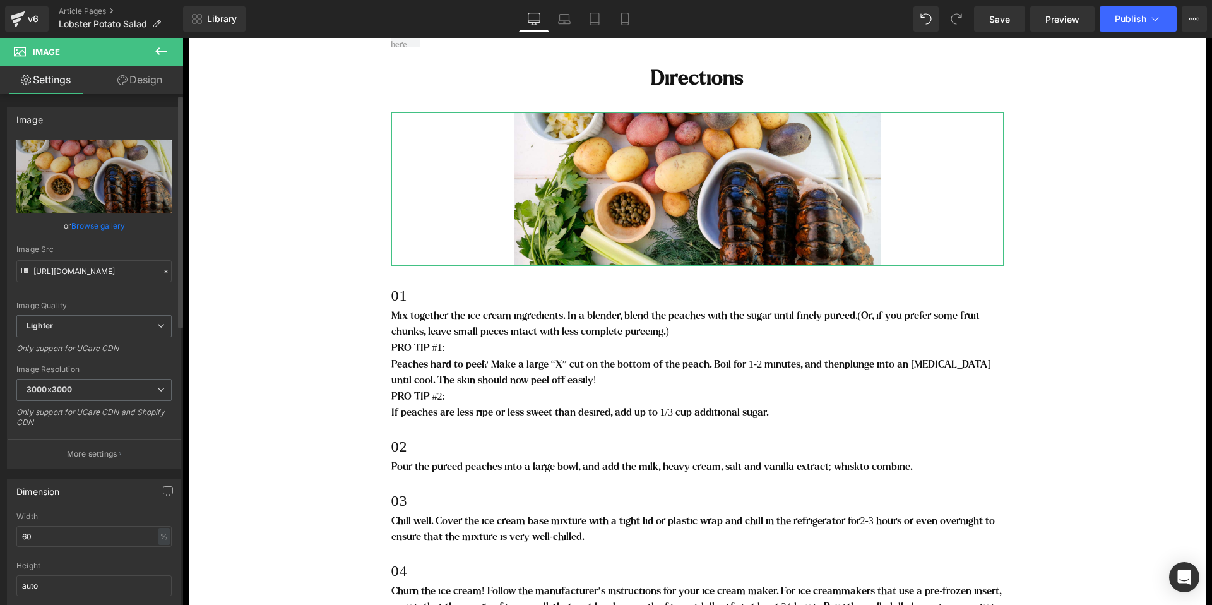
click at [110, 227] on link "Browse gallery" at bounding box center [98, 226] width 54 height 22
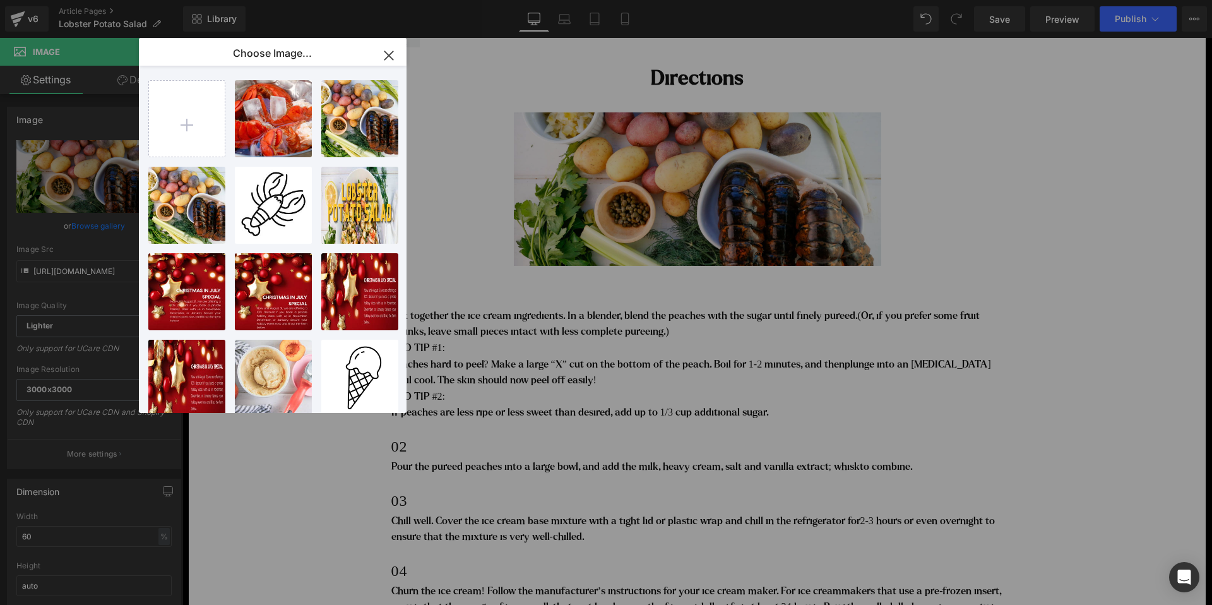
click at [0, 0] on icon "button" at bounding box center [0, 0] width 0 height 0
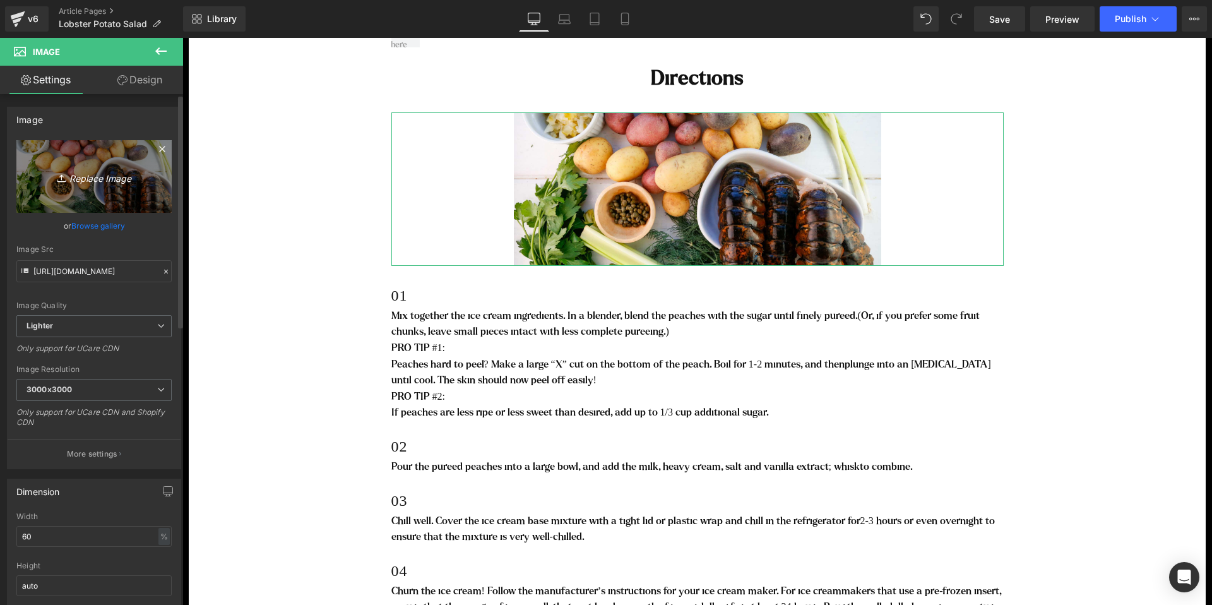
click at [113, 178] on icon "Replace Image" at bounding box center [94, 177] width 101 height 16
type input "C:\fakepath\lobster-potato-salad-6.jpg"
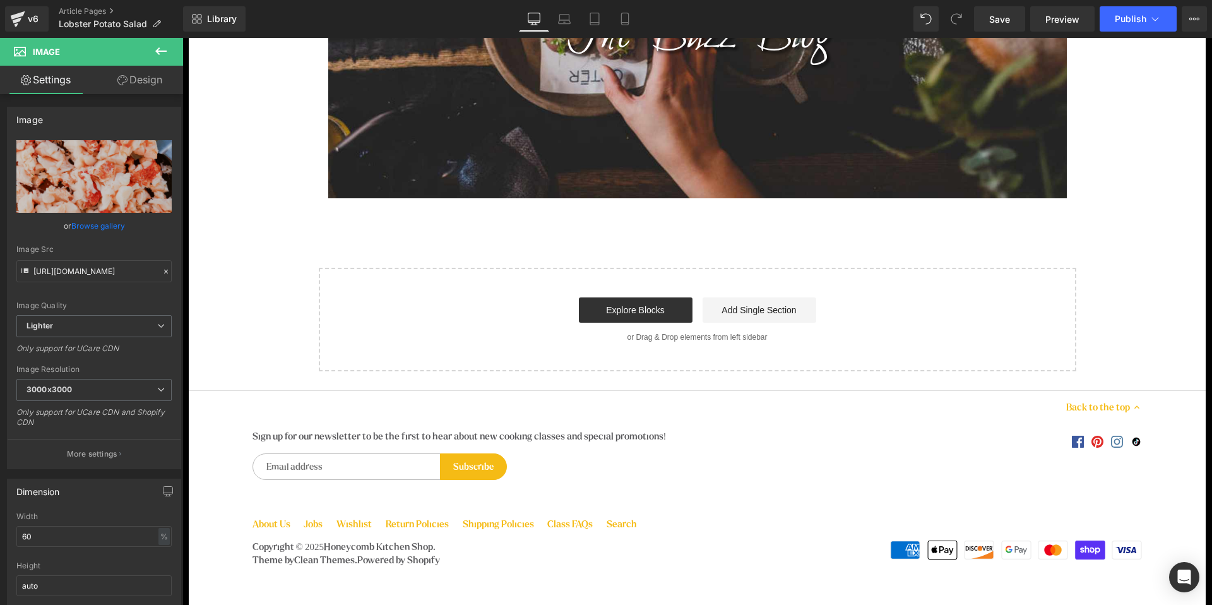
scroll to position [3923, 0]
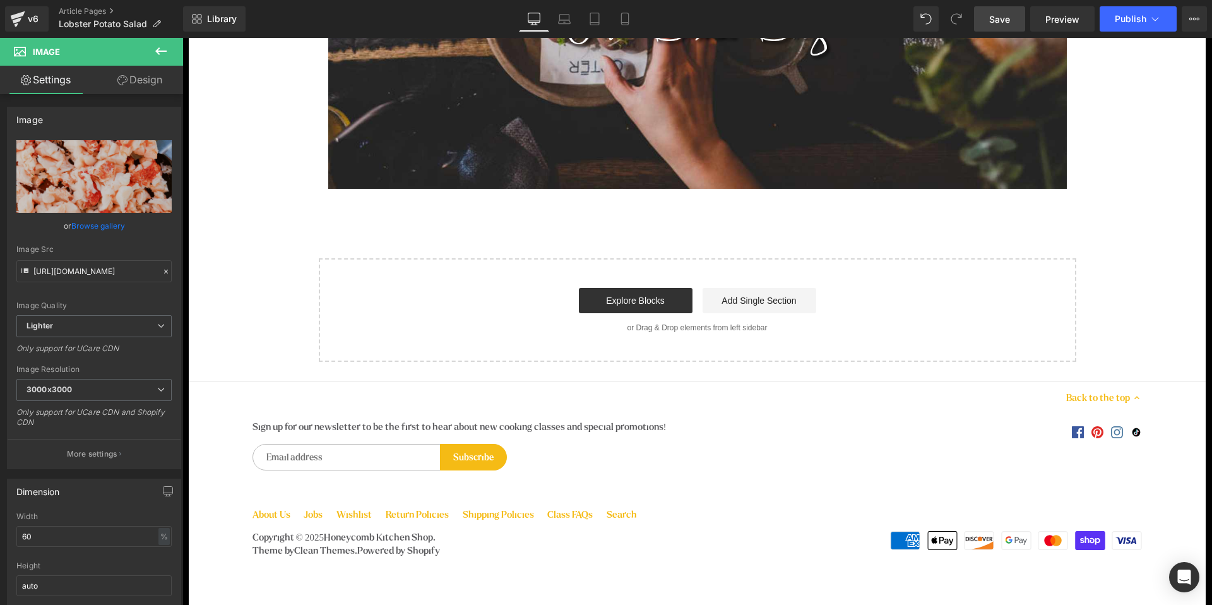
click at [998, 24] on span "Save" at bounding box center [999, 19] width 21 height 13
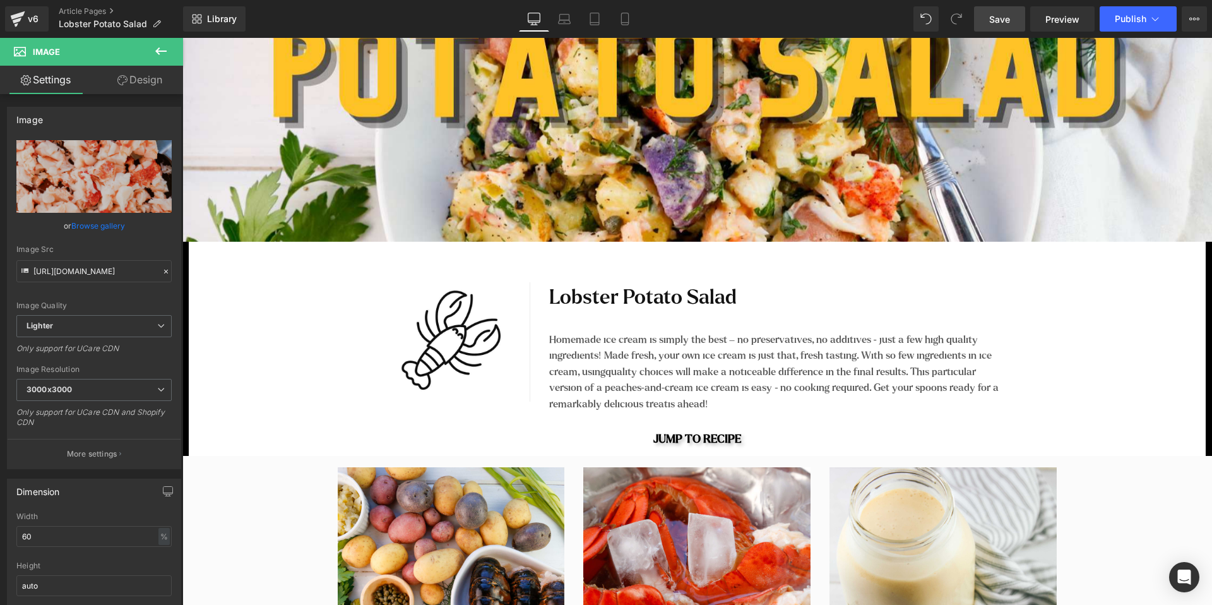
scroll to position [513, 0]
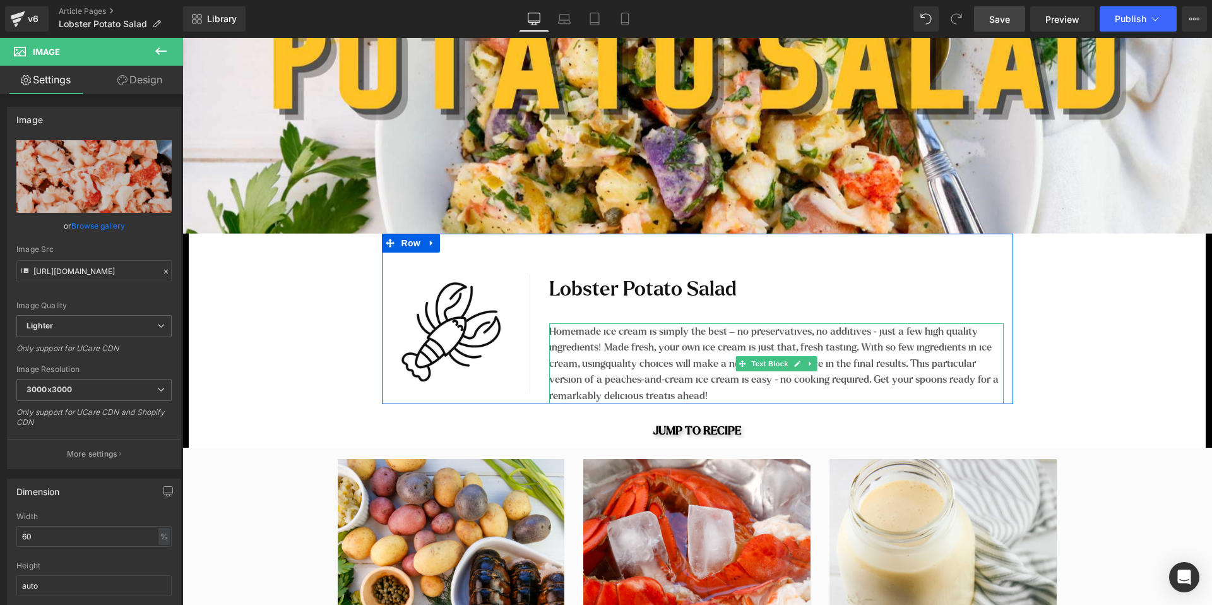
click at [702, 390] on span "is ahead!" at bounding box center [688, 395] width 40 height 11
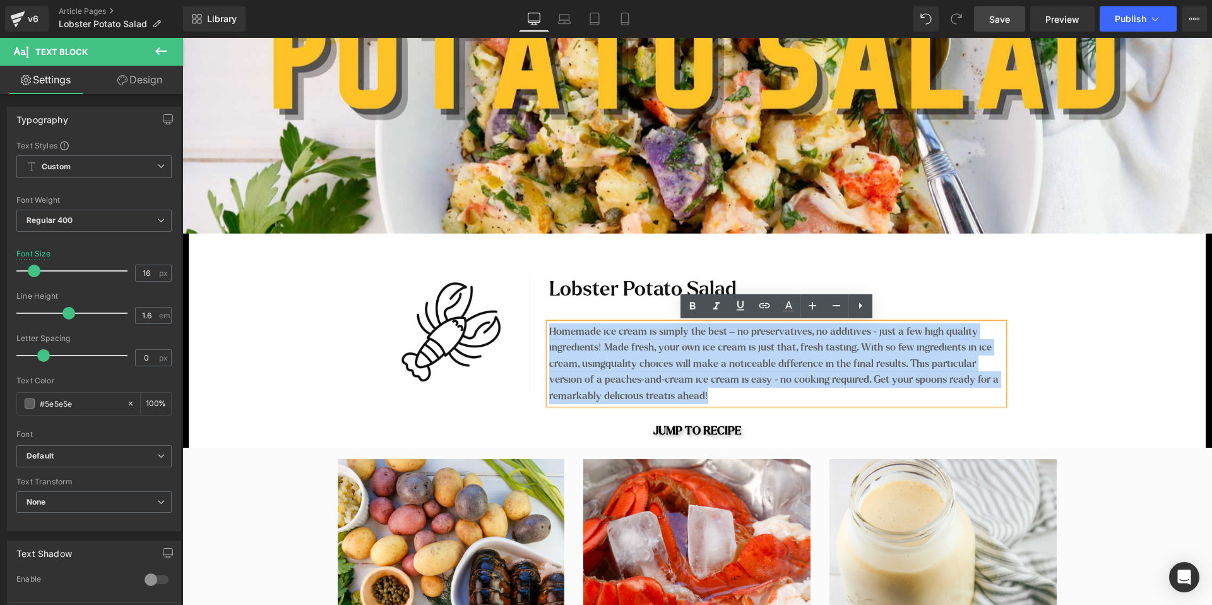
drag, startPoint x: 714, startPoint y: 395, endPoint x: 552, endPoint y: 328, distance: 174.9
click at [552, 328] on p "Homemade ice cream is simply the best – no preservatives, no additives - just a…" at bounding box center [776, 363] width 454 height 81
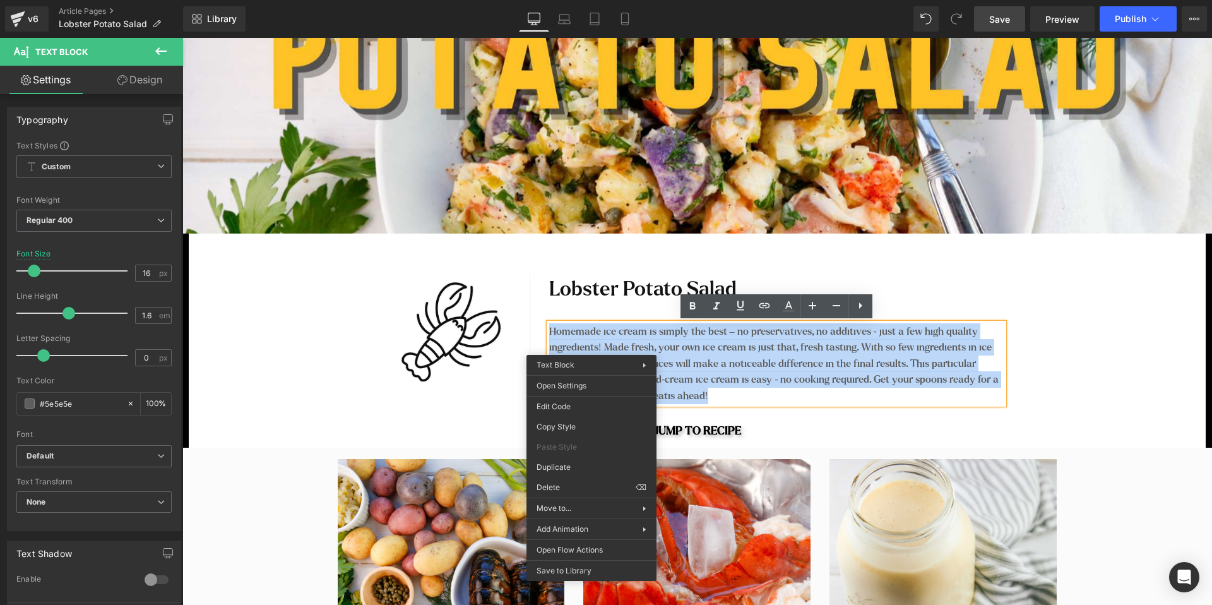
click at [703, 338] on p "Homemade ice cream is simply the best – no preservatives, no additives - just a…" at bounding box center [776, 363] width 454 height 81
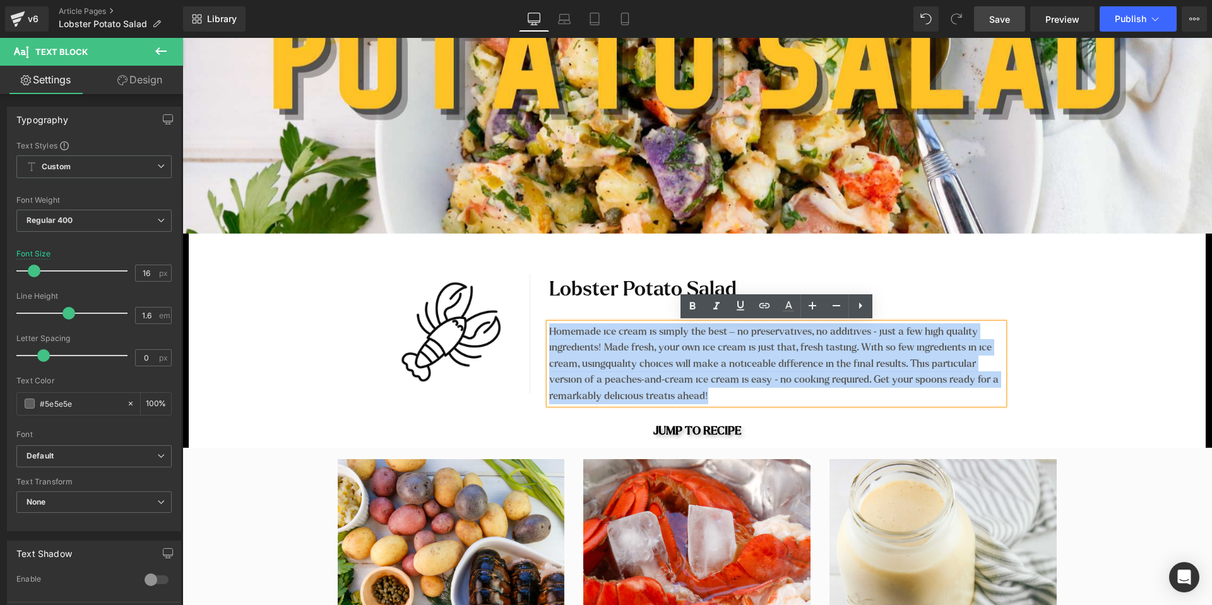
drag, startPoint x: 716, startPoint y: 396, endPoint x: 549, endPoint y: 332, distance: 179.2
click at [549, 332] on p "Homemade ice cream is simply the best – no preservatives, no additives - just a…" at bounding box center [776, 363] width 454 height 81
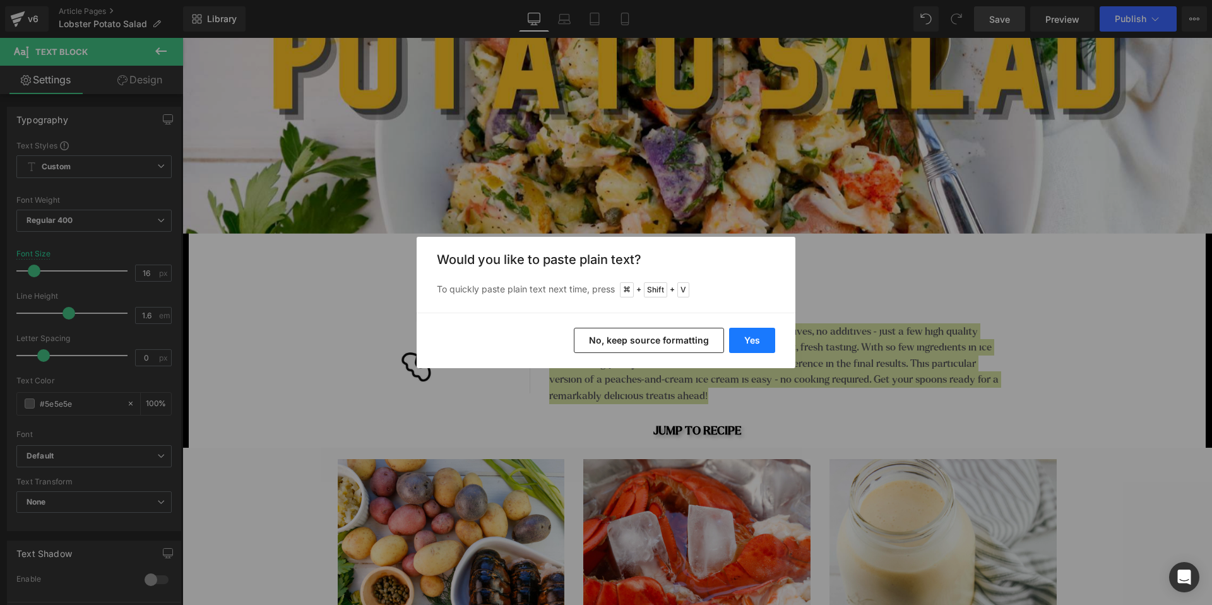
click at [753, 343] on button "Yes" at bounding box center [752, 340] width 46 height 25
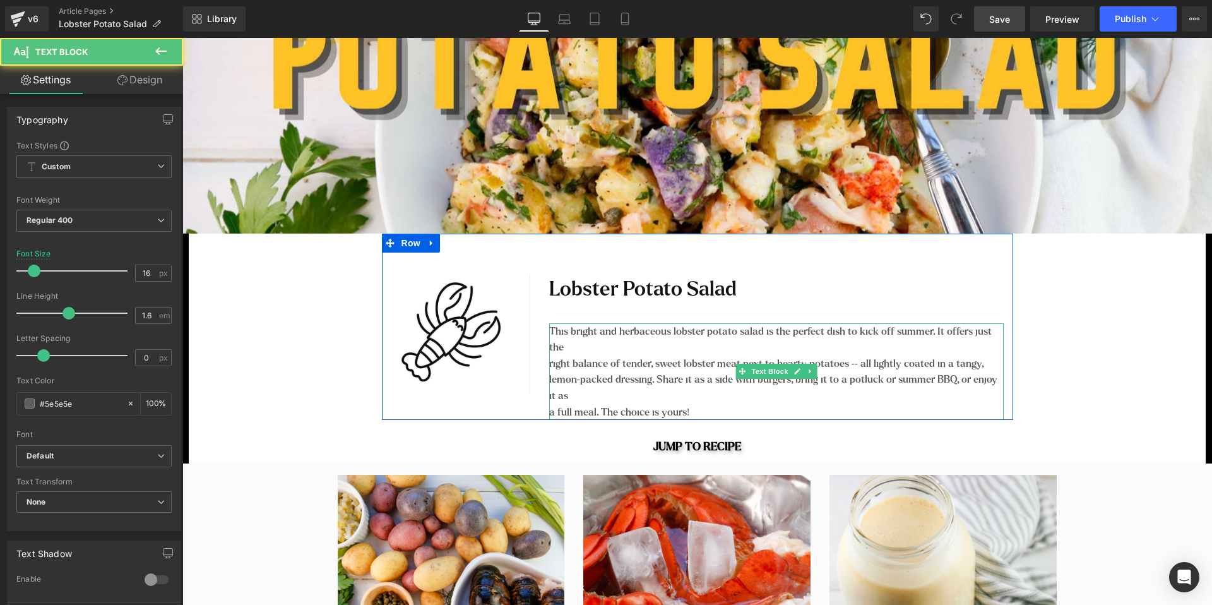
click at [893, 329] on p "This bright and herbaceous lobster potato salad is the perfect dish to kick off…" at bounding box center [776, 339] width 454 height 32
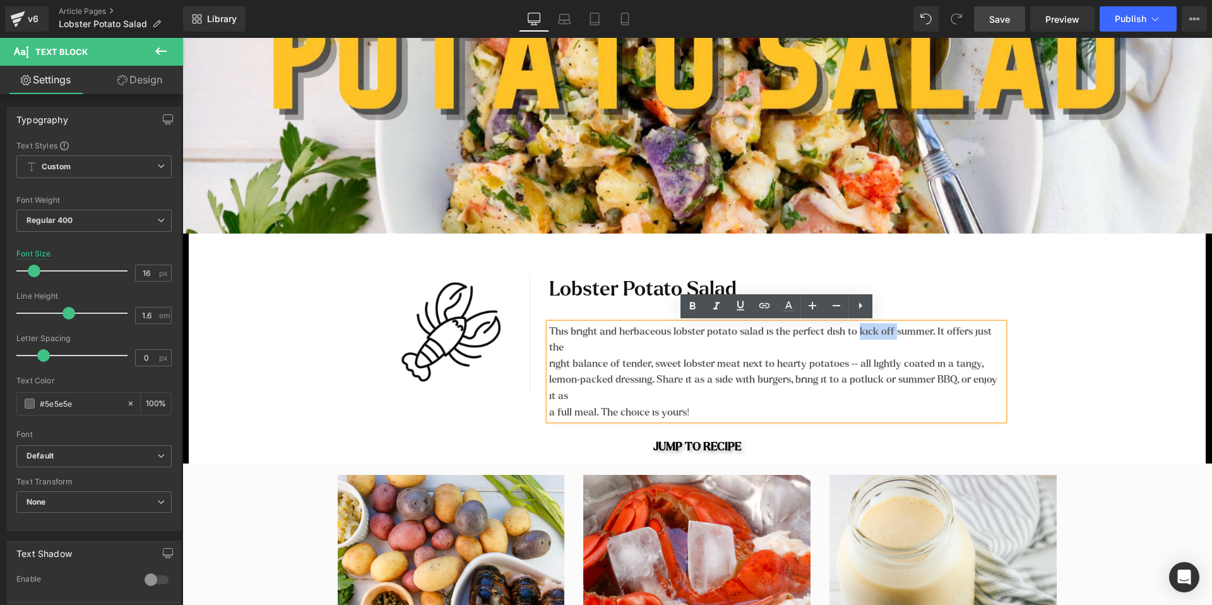
drag, startPoint x: 894, startPoint y: 330, endPoint x: 858, endPoint y: 326, distance: 36.2
click at [858, 326] on p "This bright and herbaceous lobster potato salad is the perfect dish to kick off…" at bounding box center [776, 339] width 454 height 32
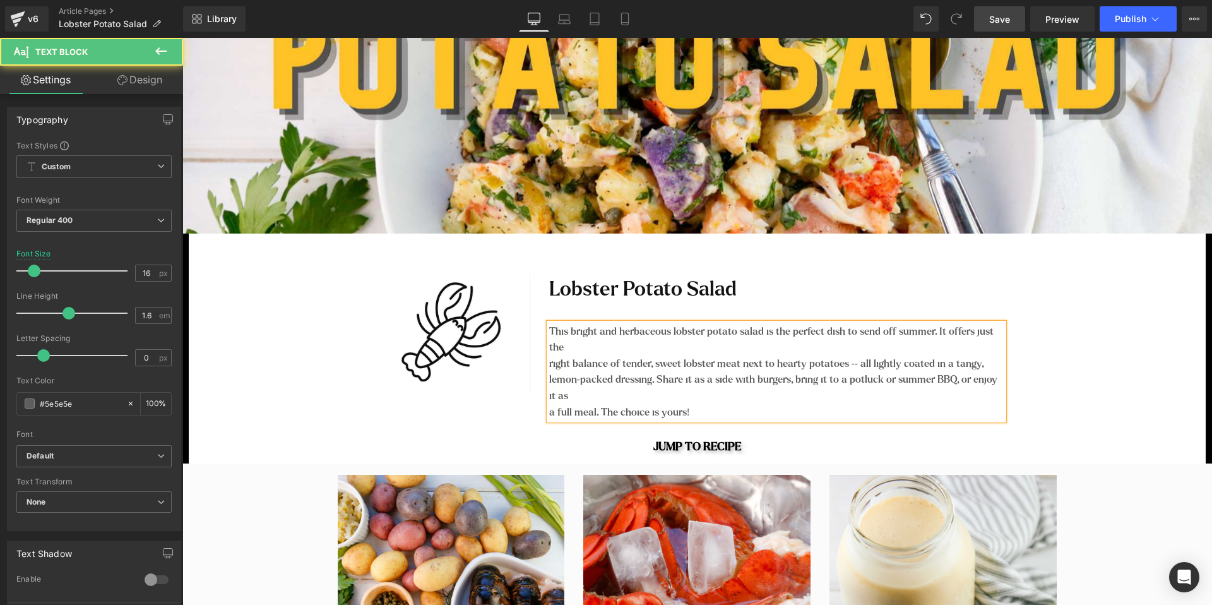
click at [555, 364] on p "right balance of tender, sweet lobster meat next to hearty potatoes -- all ligh…" at bounding box center [776, 363] width 454 height 16
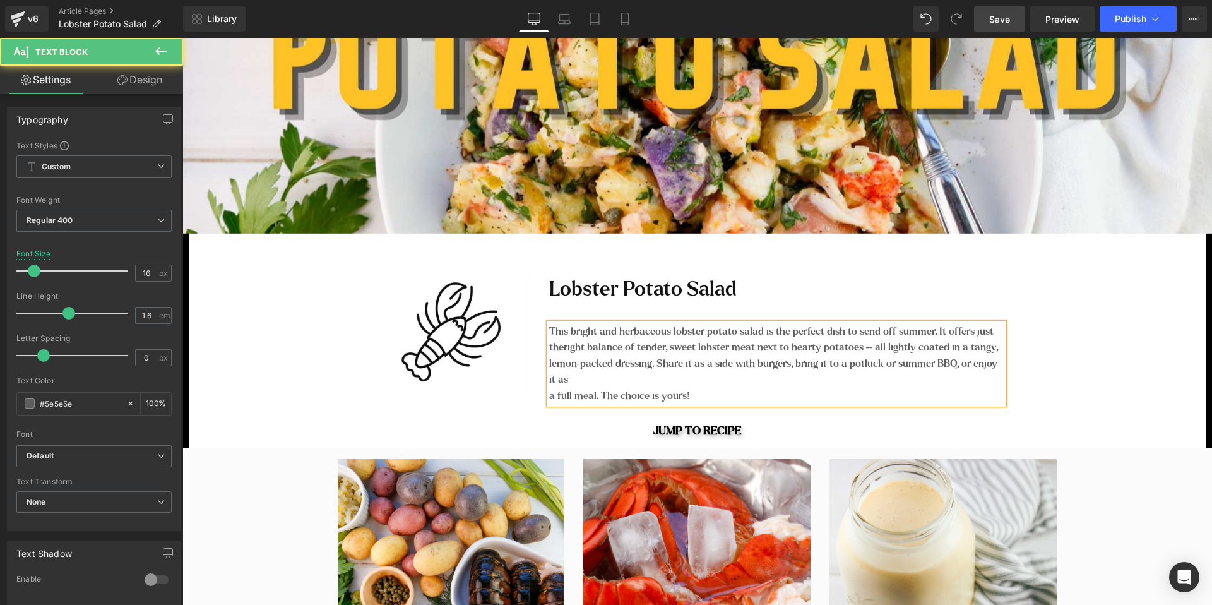
click at [551, 394] on p "a full meal. The choice is yours!" at bounding box center [776, 396] width 454 height 16
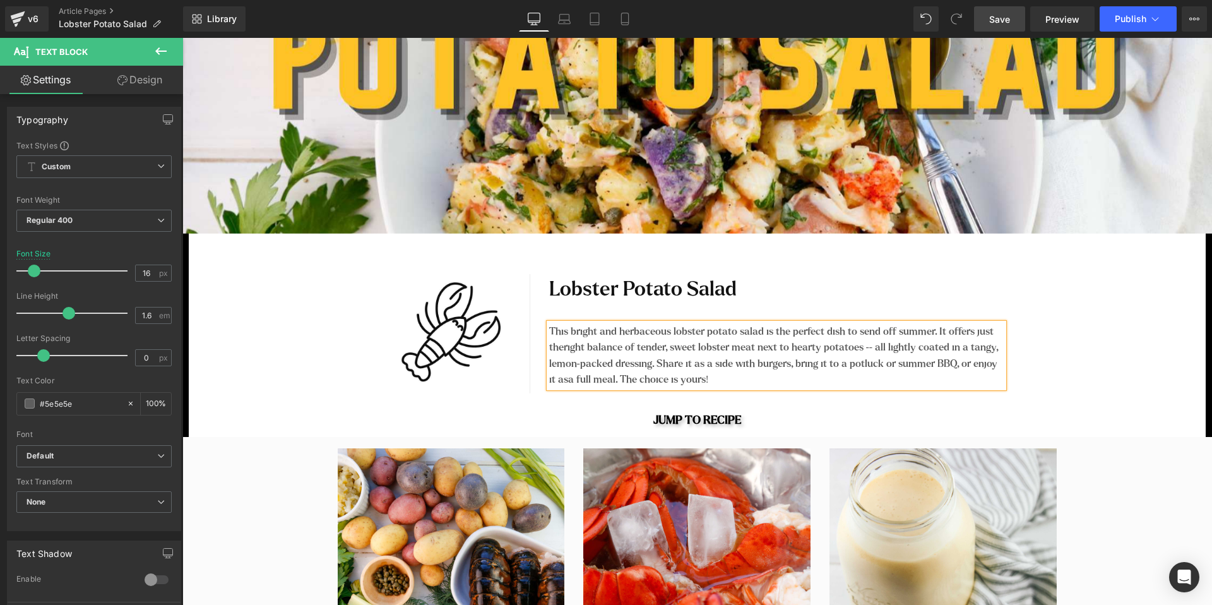
click at [913, 362] on p "lemon-packed dressing. Share it as a side with burgers, bring it to a potluck o…" at bounding box center [776, 371] width 454 height 32
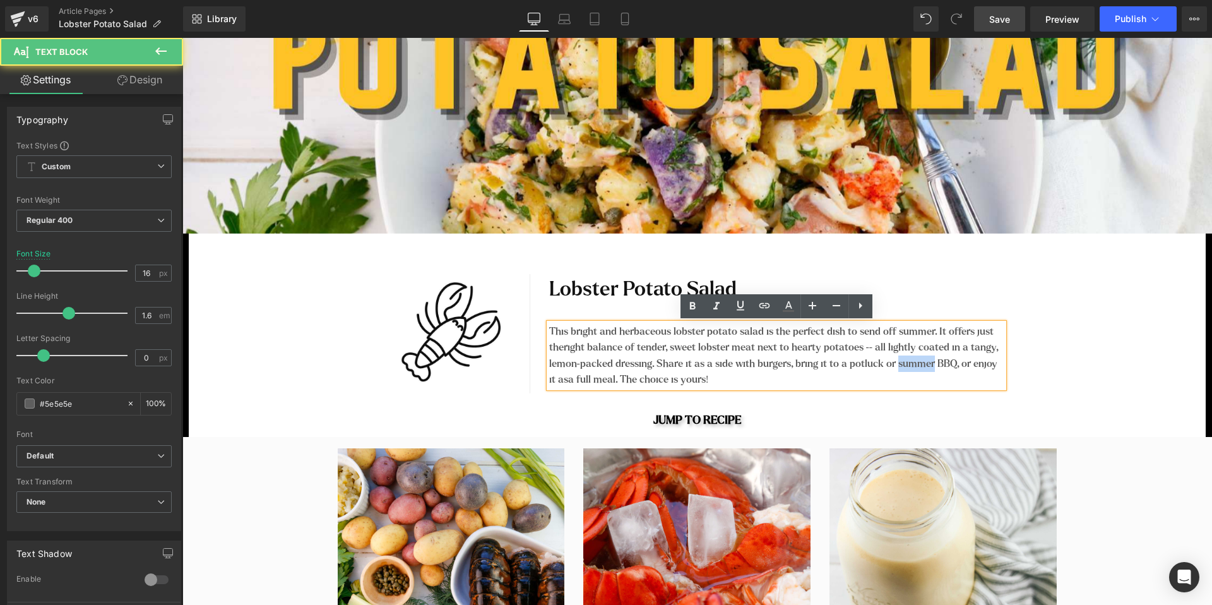
click at [913, 362] on p "lemon-packed dressing. Share it as a side with burgers, bring it to a potluck o…" at bounding box center [776, 371] width 454 height 32
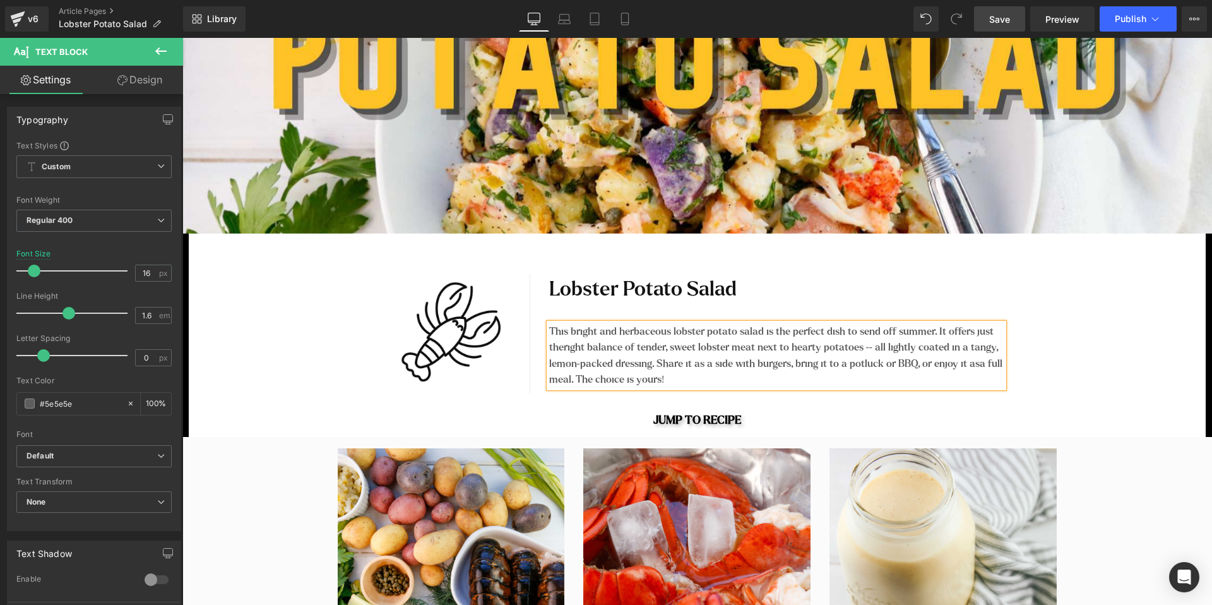
click at [1004, 23] on span "Save" at bounding box center [999, 19] width 21 height 13
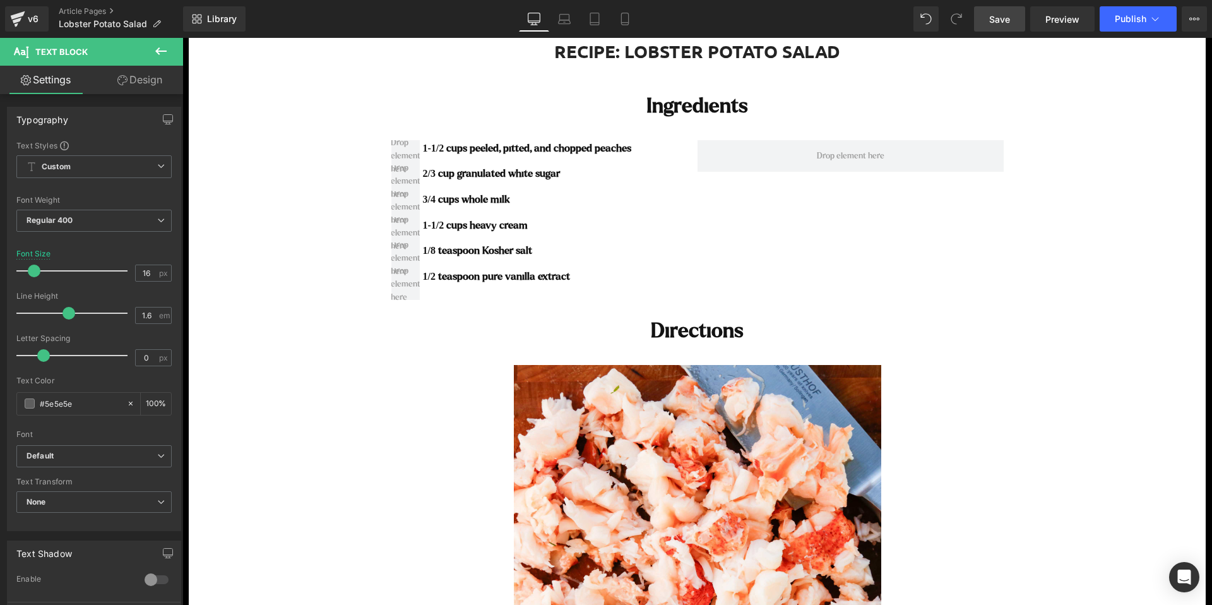
scroll to position [2497, 0]
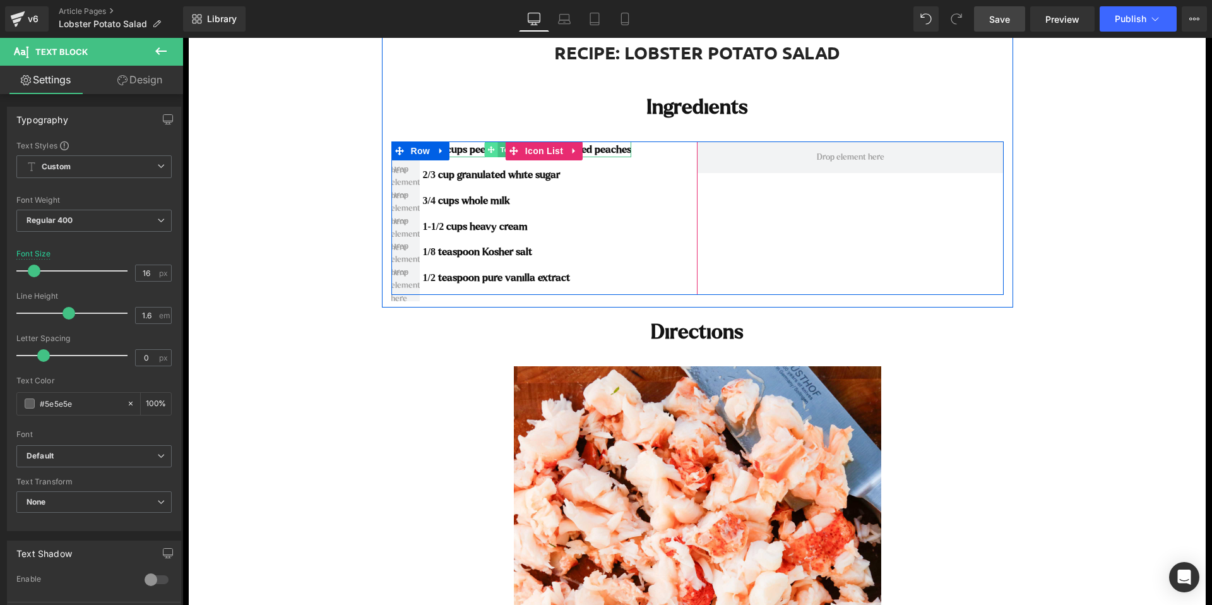
click at [494, 148] on icon at bounding box center [491, 150] width 7 height 8
click at [575, 148] on icon at bounding box center [574, 150] width 9 height 9
click at [570, 153] on icon at bounding box center [566, 150] width 9 height 9
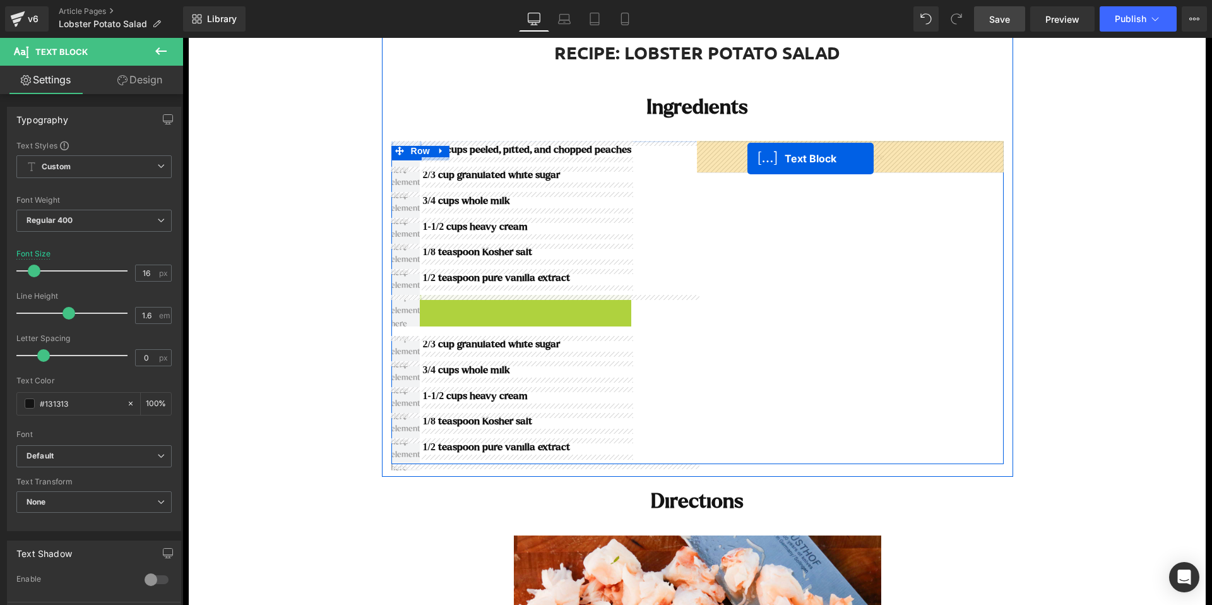
drag, startPoint x: 494, startPoint y: 303, endPoint x: 747, endPoint y: 158, distance: 292.0
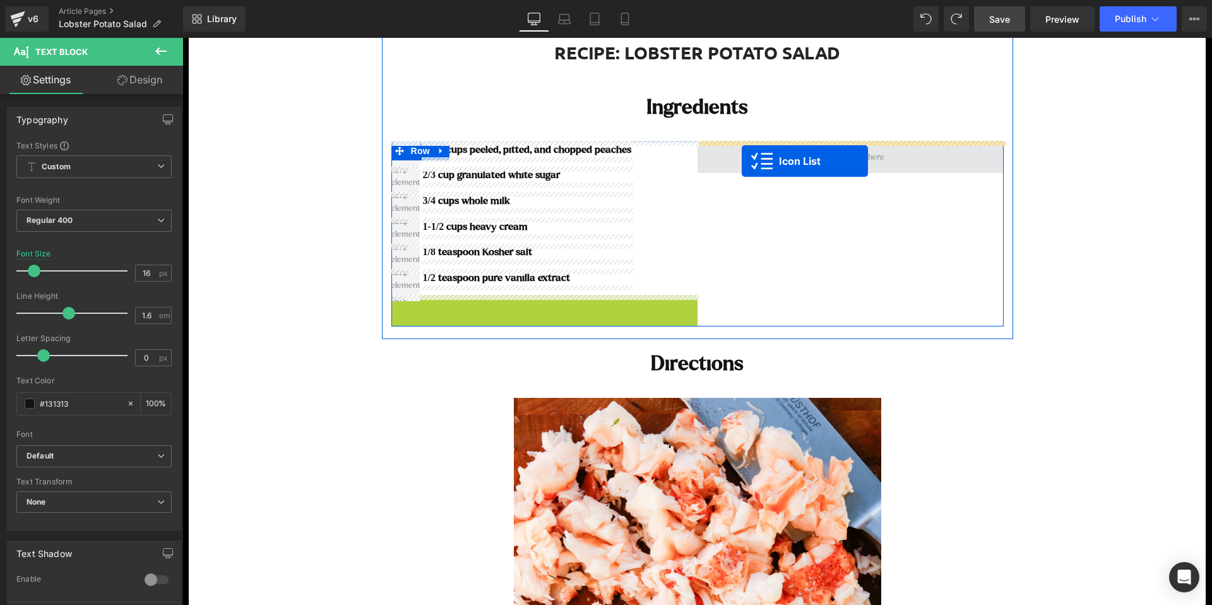
drag, startPoint x: 513, startPoint y: 309, endPoint x: 742, endPoint y: 161, distance: 272.1
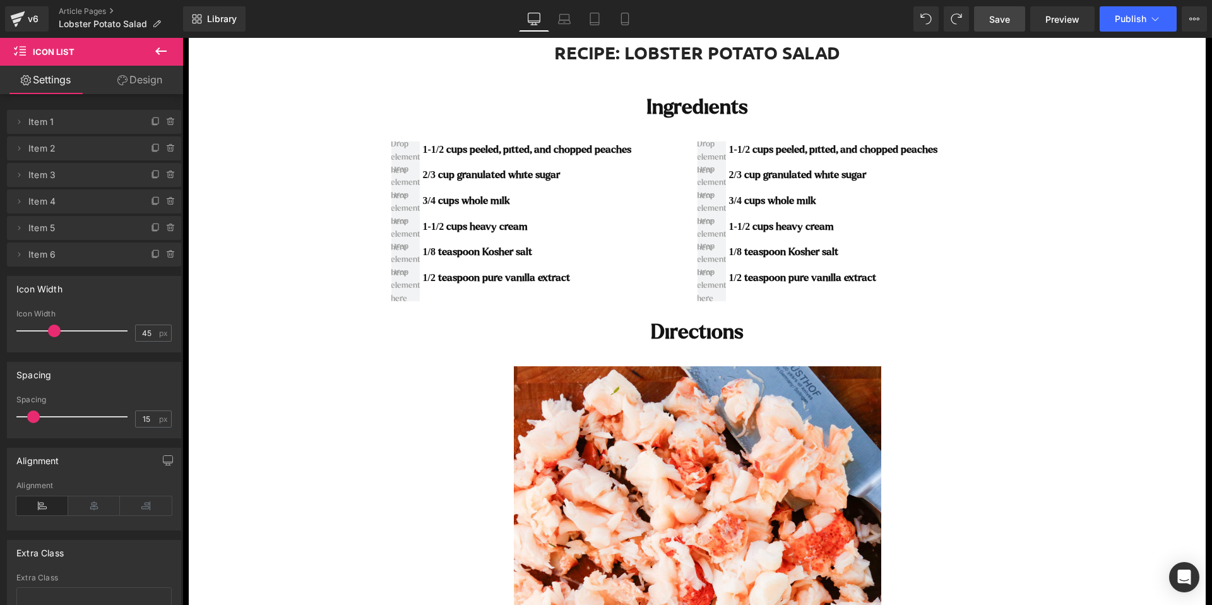
click at [528, 146] on div "1-1/2 cups peeled, pitted, and chopped peaches Text Block 2/3 cup granulated wh…" at bounding box center [544, 218] width 306 height 154
click at [528, 146] on span "Icon List" at bounding box center [524, 150] width 35 height 15
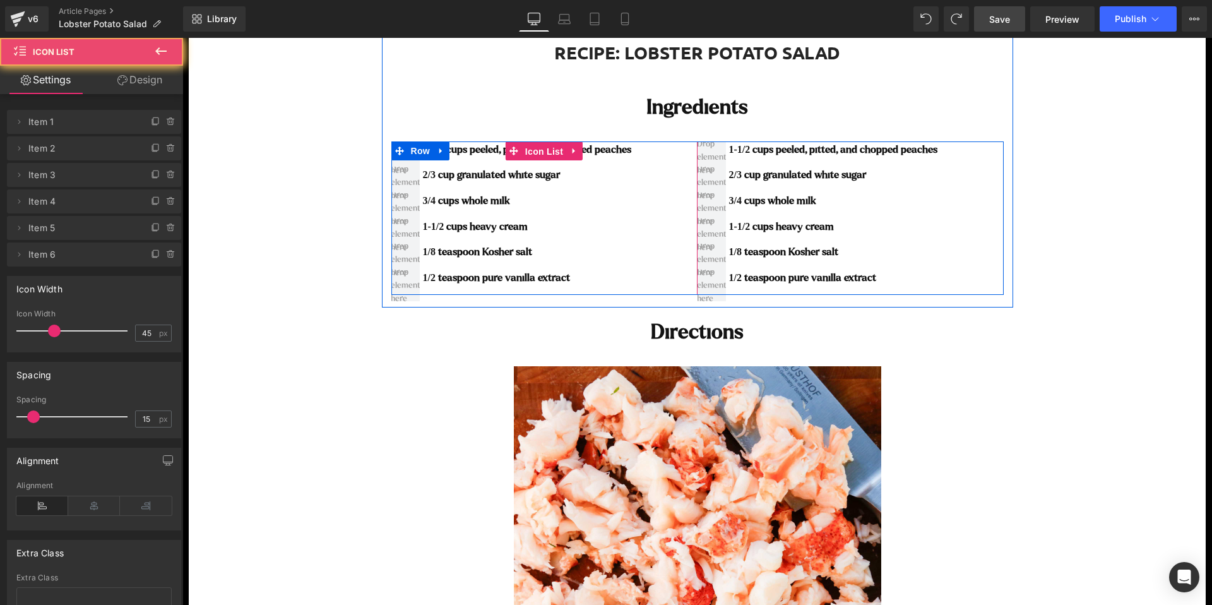
click at [528, 146] on span "Icon List" at bounding box center [544, 151] width 44 height 19
click at [528, 146] on span "Icon List" at bounding box center [544, 150] width 44 height 19
click at [605, 148] on b "1-1/2 cups peeled, pitted, and chopped peaches" at bounding box center [527, 149] width 209 height 11
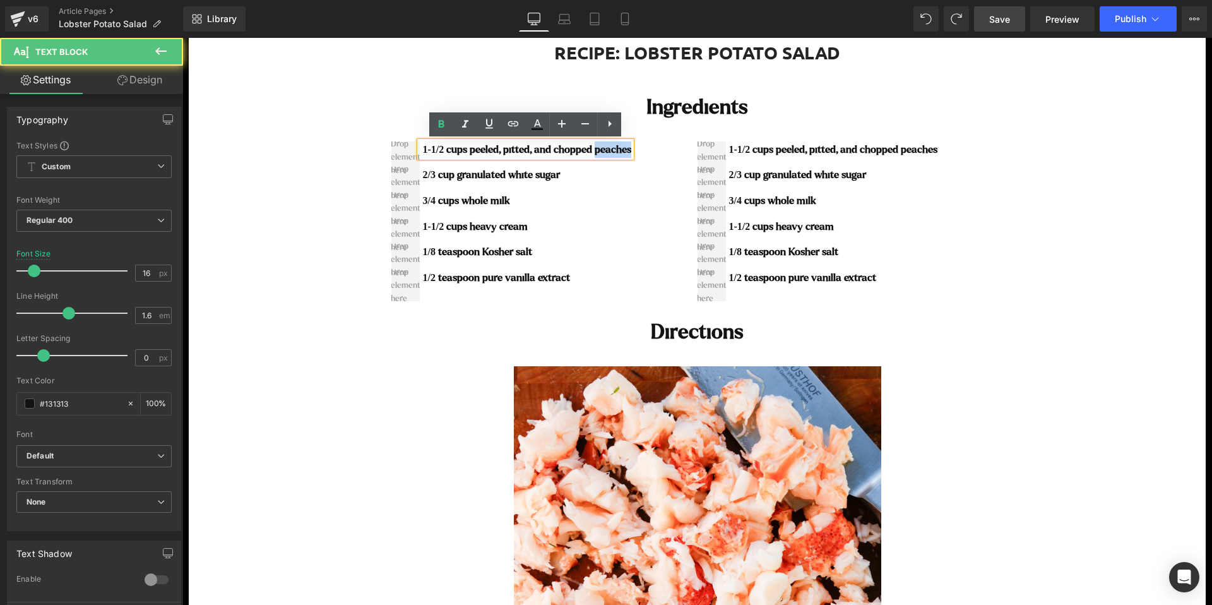
click at [605, 148] on b "1-1/2 cups peeled, pitted, and chopped peaches" at bounding box center [527, 149] width 209 height 11
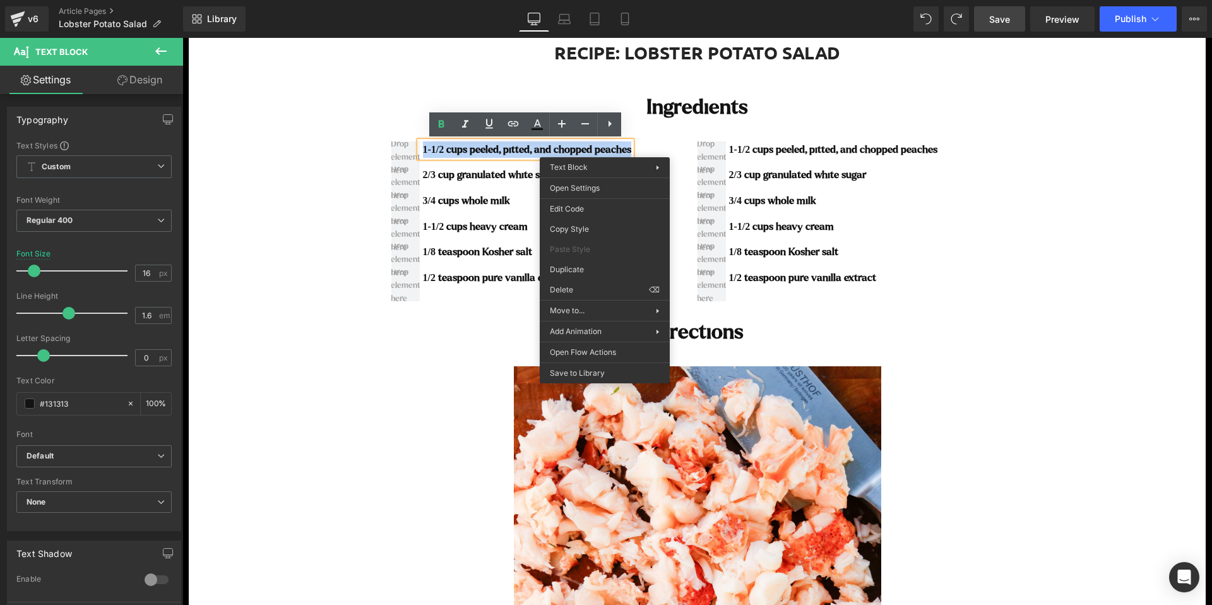
click at [519, 153] on b "1-1/2 cups peeled, pitted, and chopped peaches" at bounding box center [527, 149] width 209 height 11
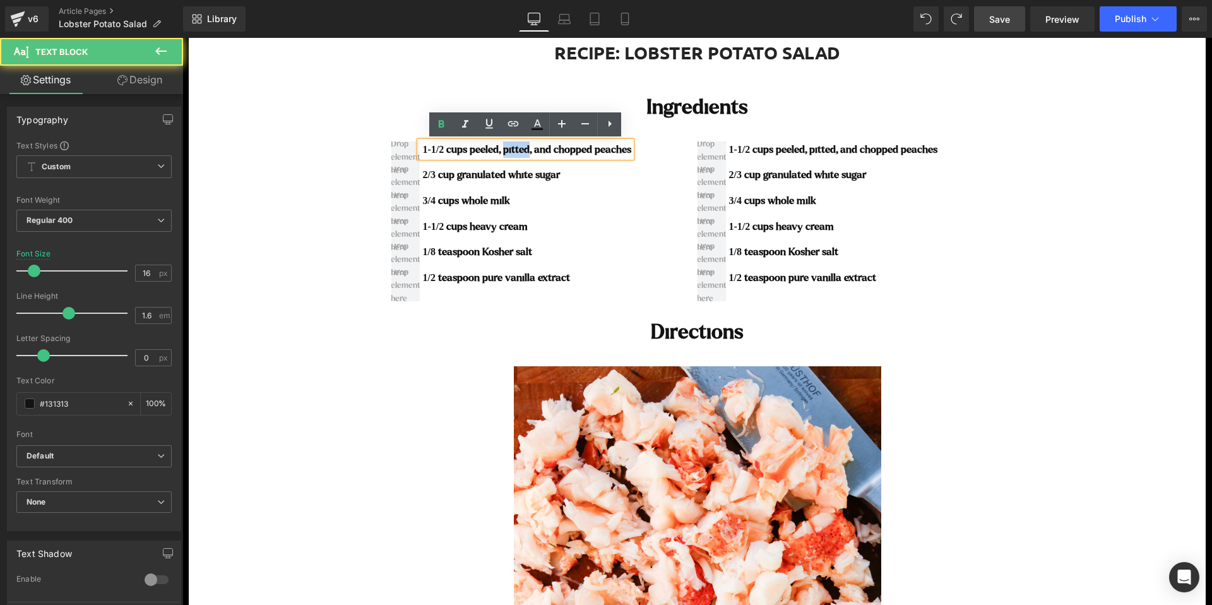
click at [519, 153] on b "1-1/2 cups peeled, pitted, and chopped peaches" at bounding box center [527, 149] width 209 height 11
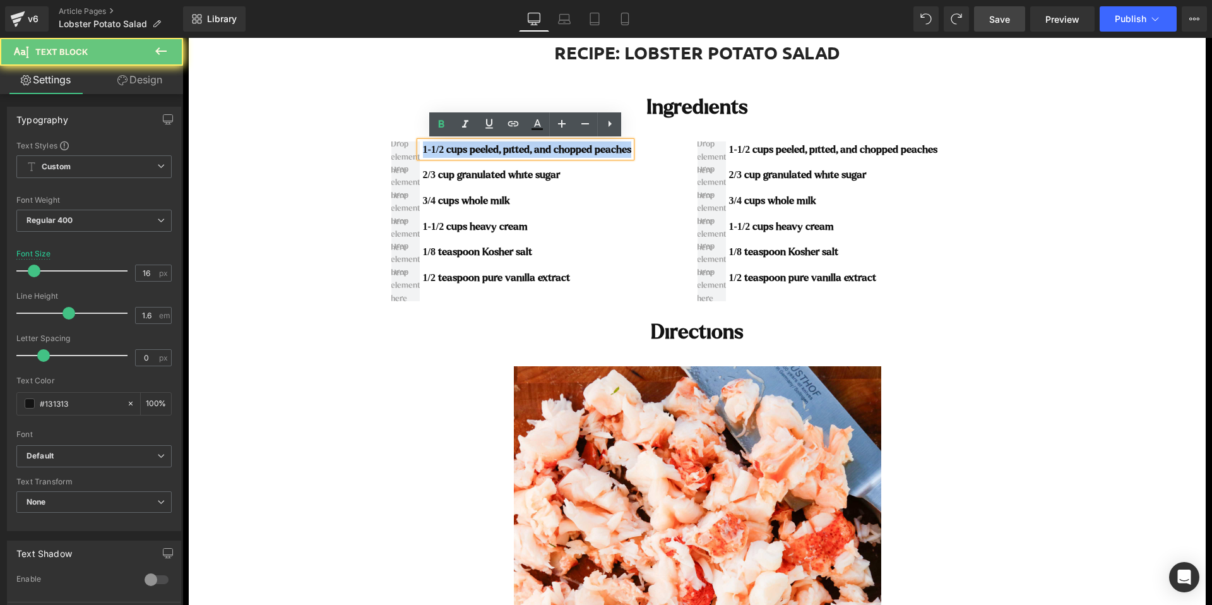
click at [519, 153] on b "1-1/2 cups peeled, pitted, and chopped peaches" at bounding box center [527, 149] width 209 height 11
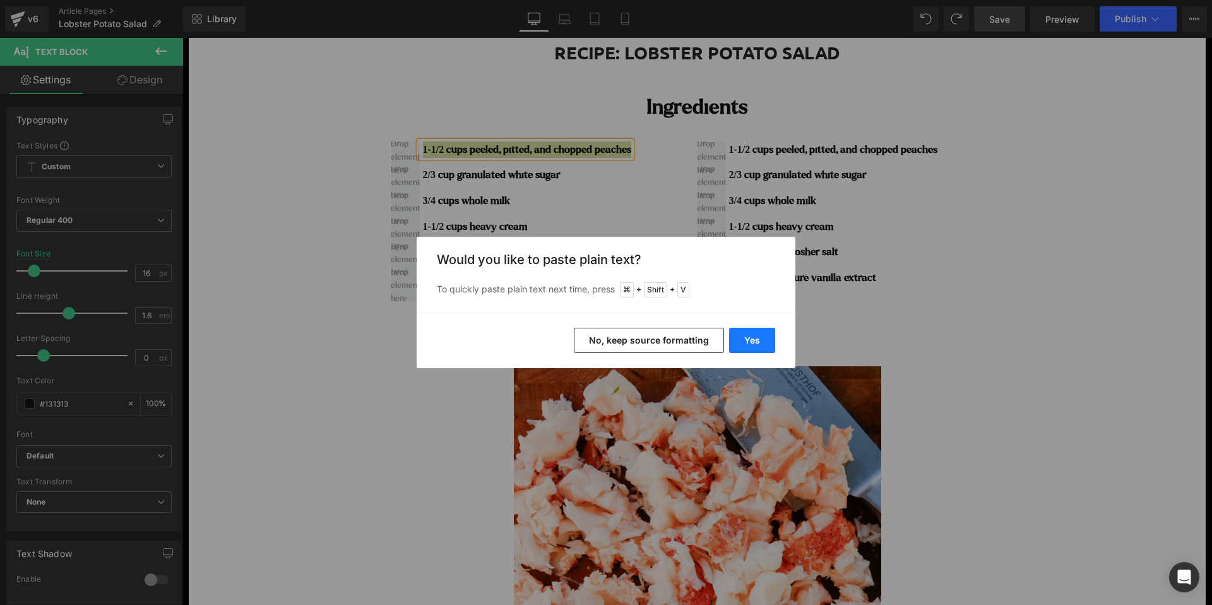
click at [754, 340] on button "Yes" at bounding box center [752, 340] width 46 height 25
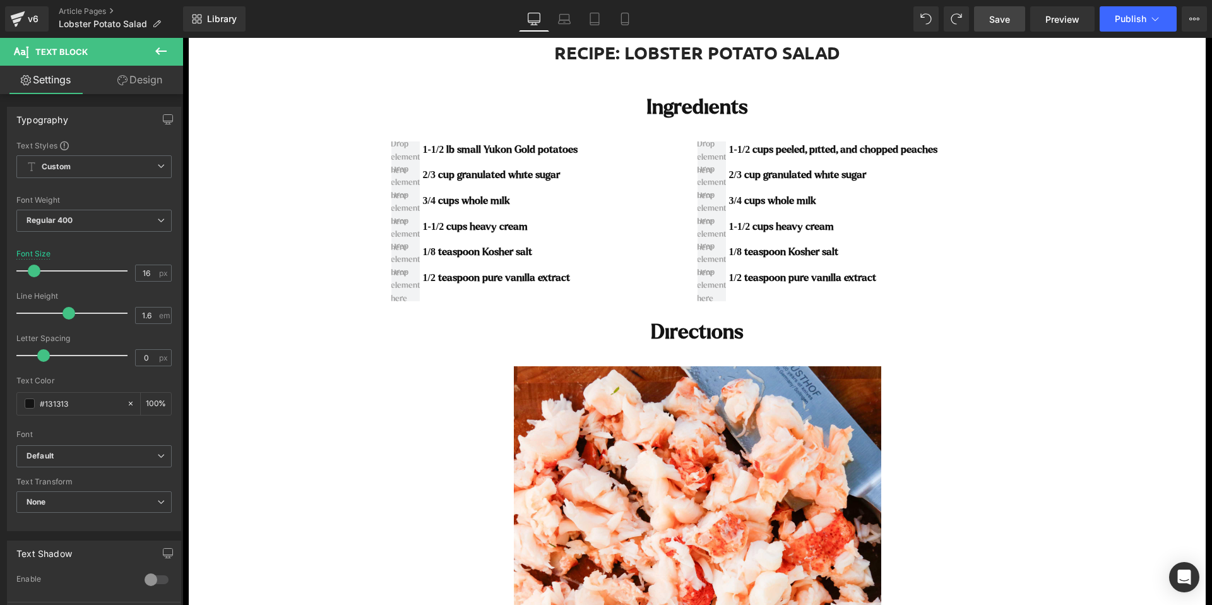
click at [523, 174] on div "2/3 cup granulated white sugar Text Block" at bounding box center [499, 175] width 158 height 16
click at [523, 174] on b "2/3 cup granulated white sugar" at bounding box center [491, 174] width 137 height 11
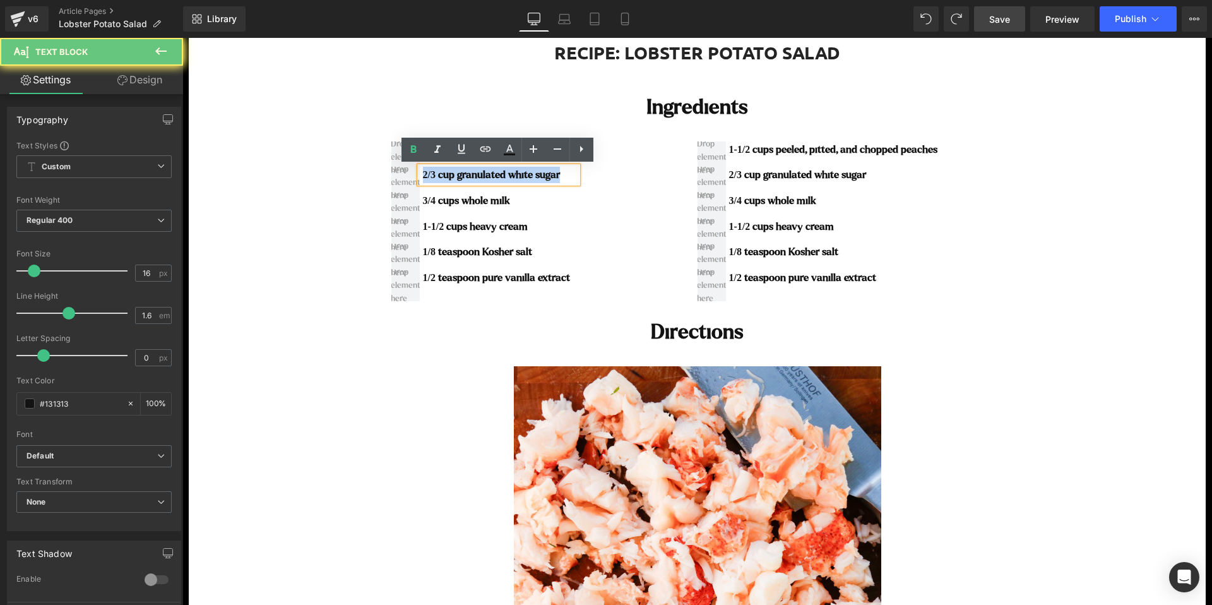
click at [523, 174] on b "2/3 cup granulated white sugar" at bounding box center [491, 174] width 137 height 11
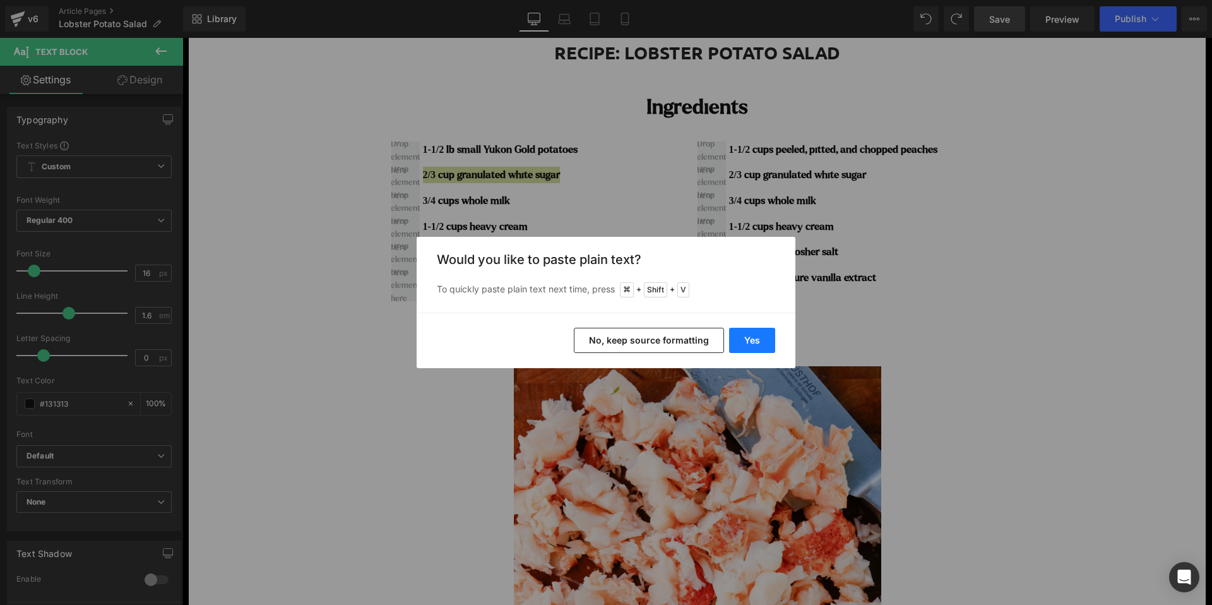
click at [747, 341] on button "Yes" at bounding box center [752, 340] width 46 height 25
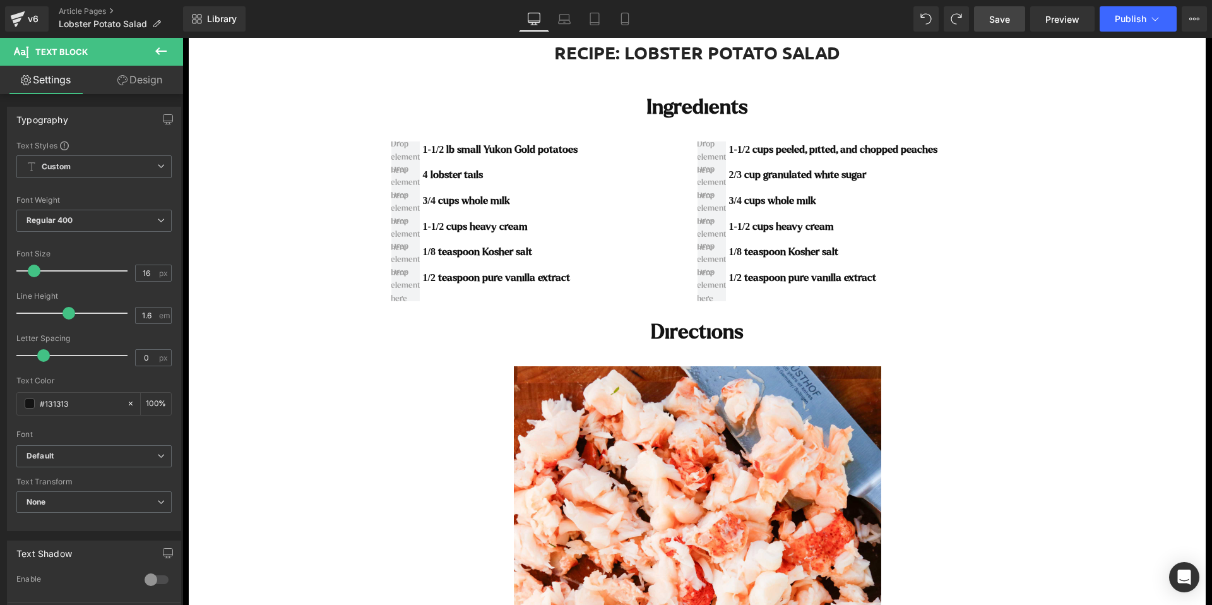
click at [489, 197] on div "3/4 cups whole milk Text Block" at bounding box center [499, 201] width 158 height 16
click at [489, 197] on b "3/4 cups whole milk" at bounding box center [466, 200] width 87 height 11
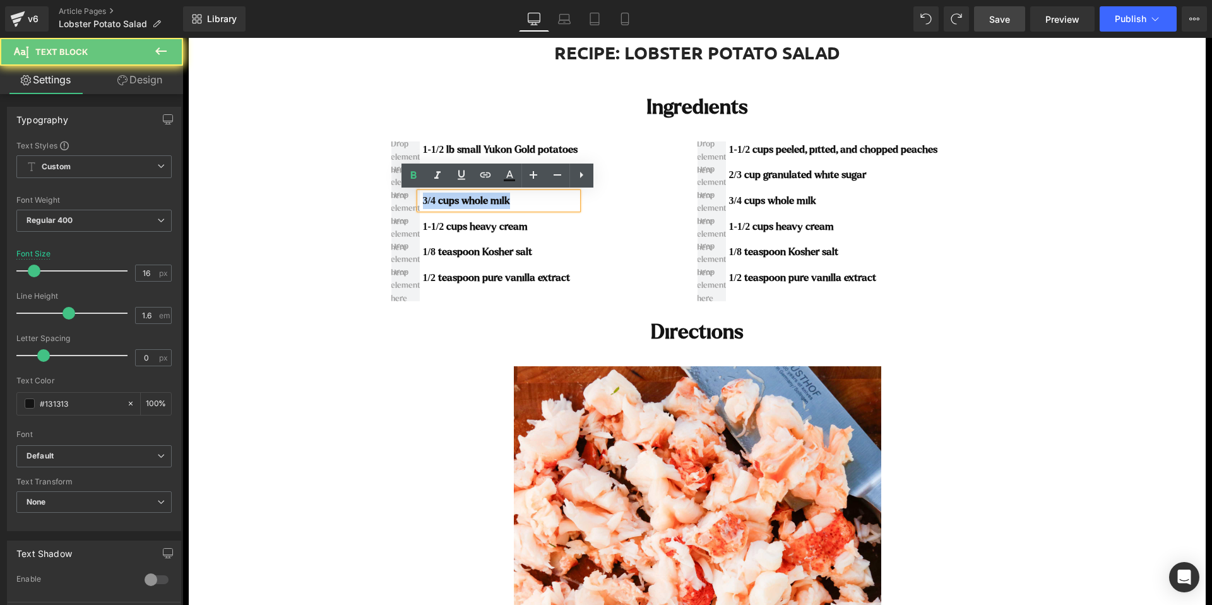
click at [489, 197] on b "3/4 cups whole milk" at bounding box center [466, 200] width 87 height 11
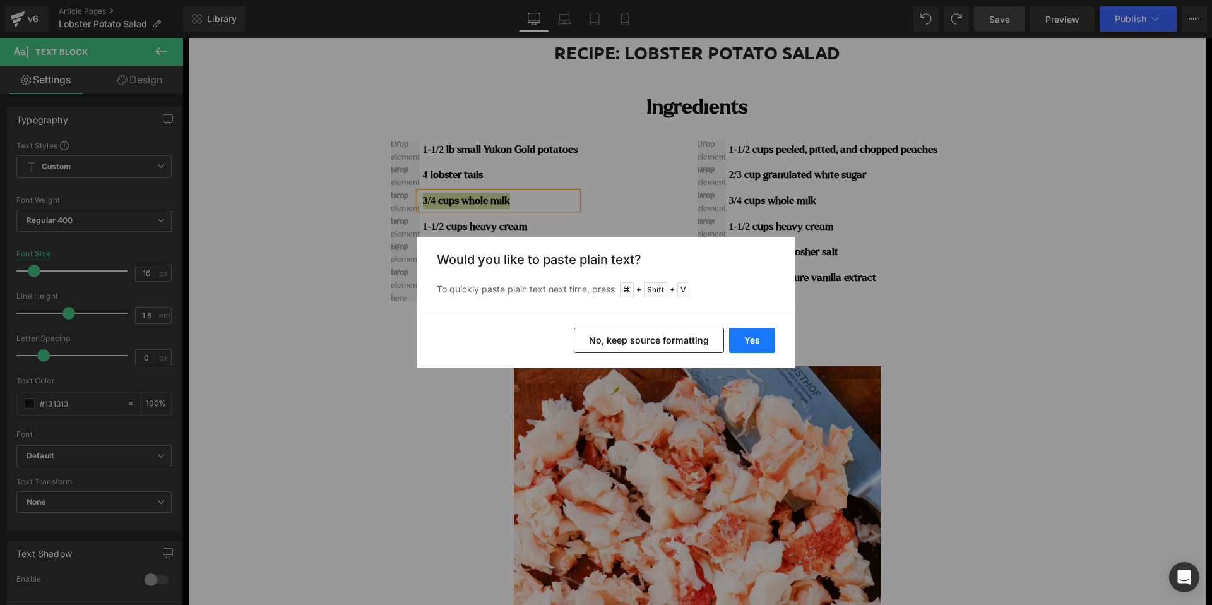
click at [753, 344] on button "Yes" at bounding box center [752, 340] width 46 height 25
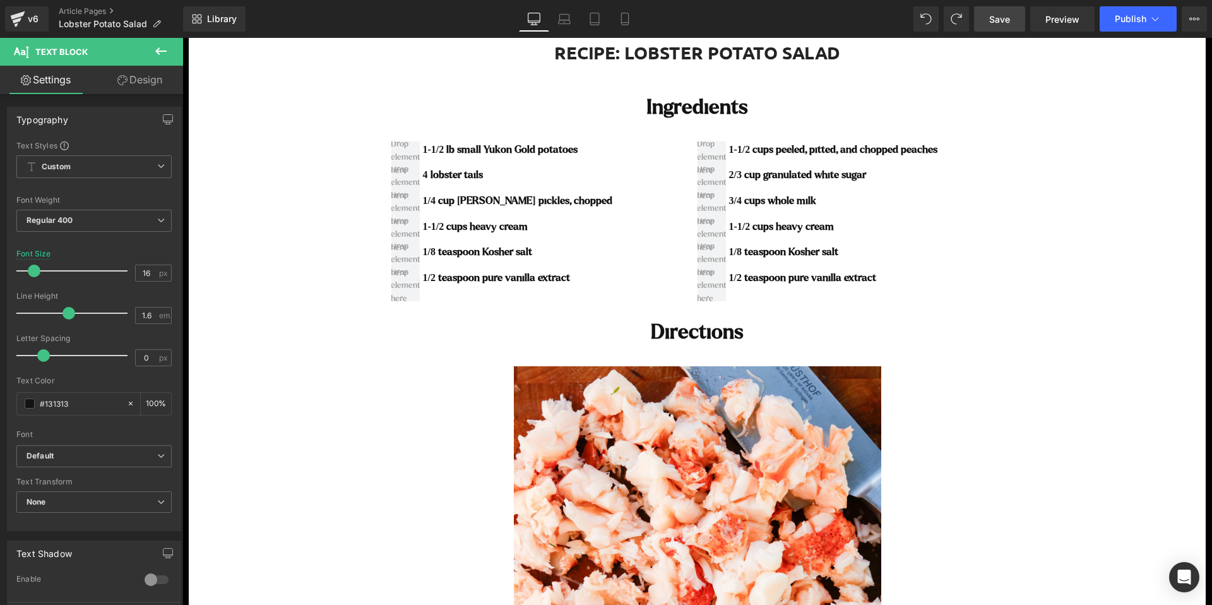
click at [483, 229] on div "1-1/2 cups heavy cream Text Block" at bounding box center [516, 226] width 193 height 16
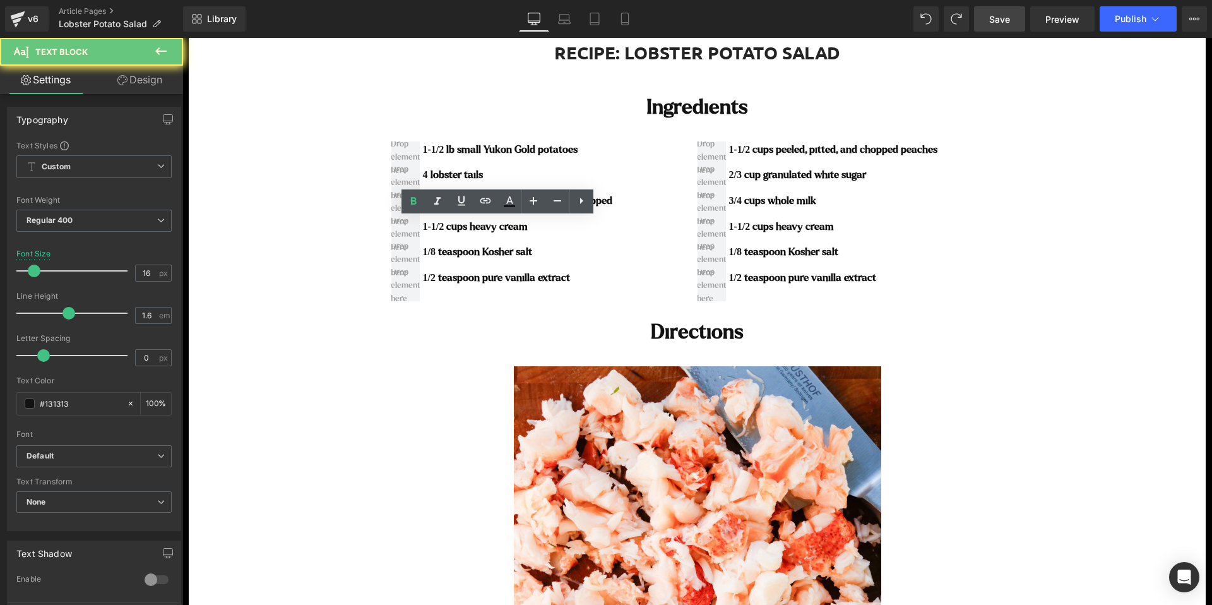
click at [483, 229] on b "1-1/2 cups heavy cream" at bounding box center [475, 226] width 105 height 11
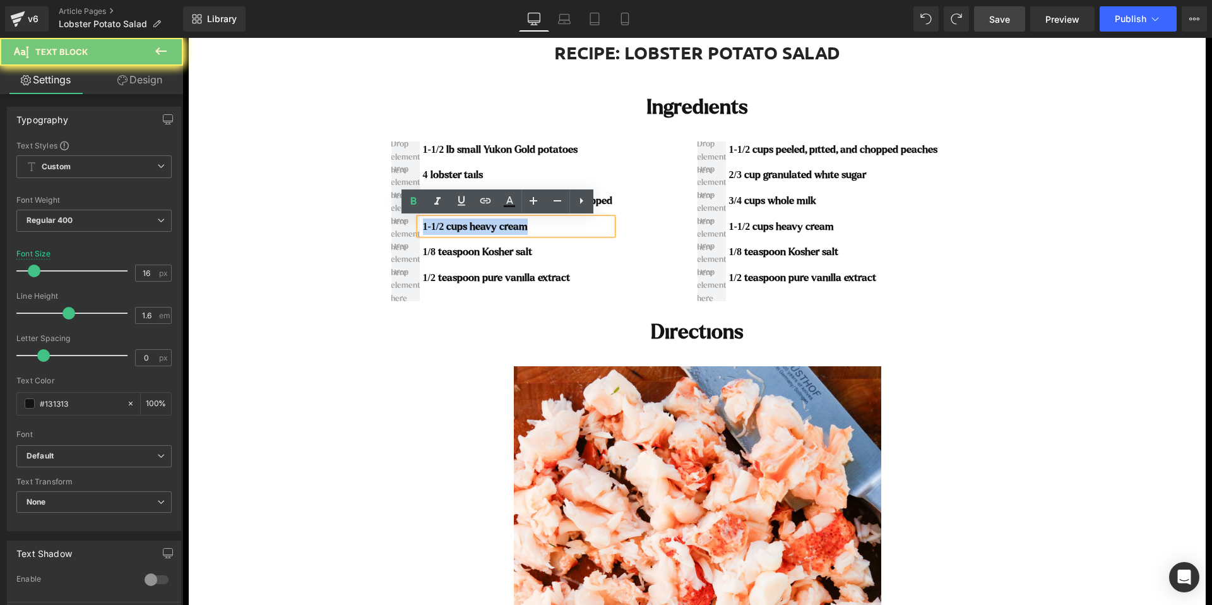
click at [483, 229] on b "1-1/2 cups heavy cream" at bounding box center [475, 226] width 105 height 11
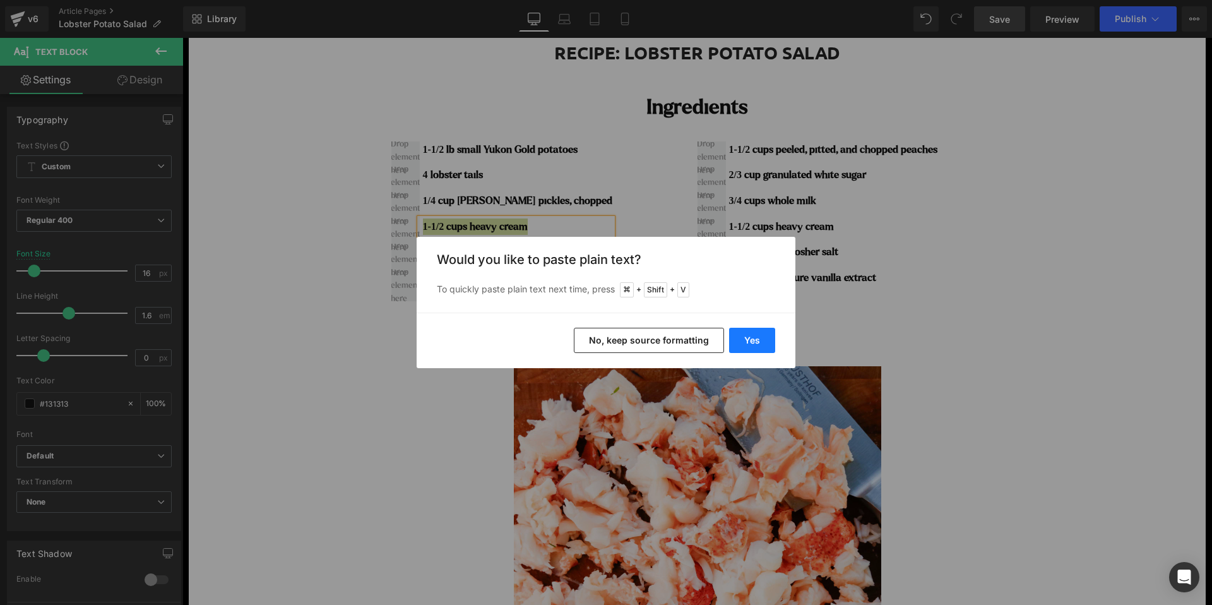
click at [762, 347] on button "Yes" at bounding box center [752, 340] width 46 height 25
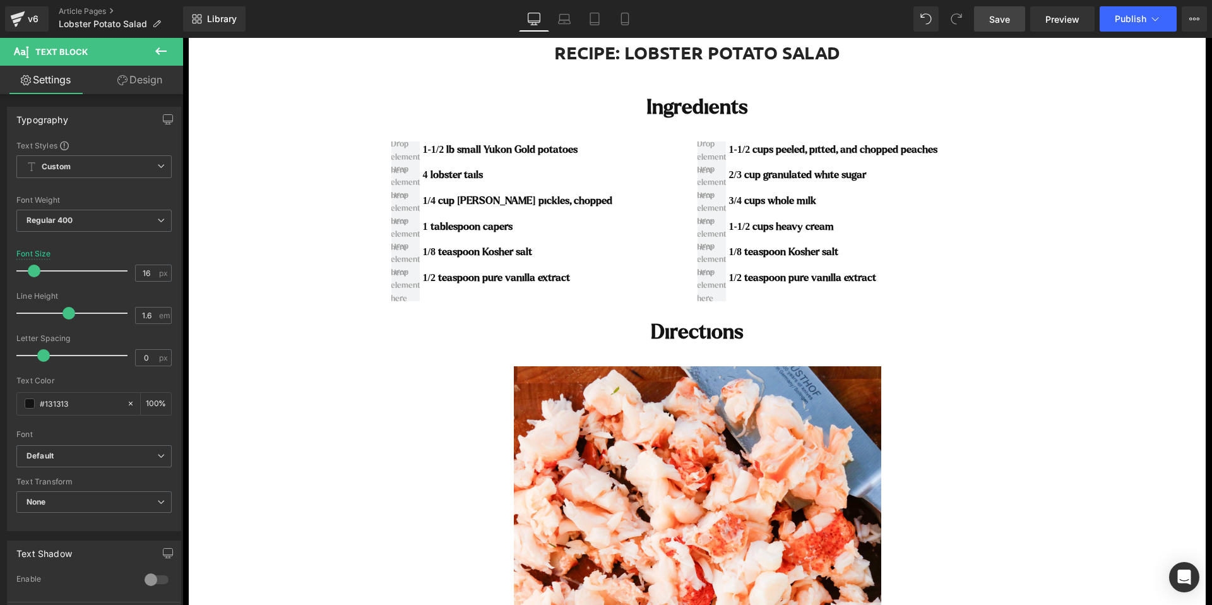
click at [451, 252] on b "1/8 teaspoon Kosher salt" at bounding box center [477, 251] width 109 height 11
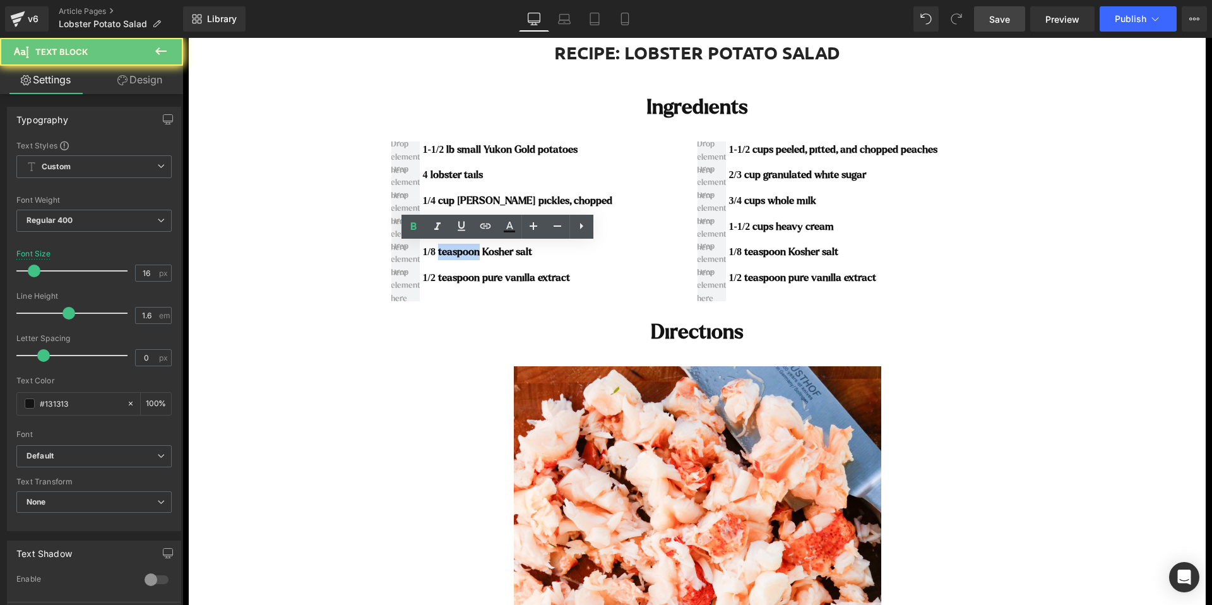
click at [451, 252] on b "1/8 teaspoon Kosher salt" at bounding box center [477, 251] width 109 height 11
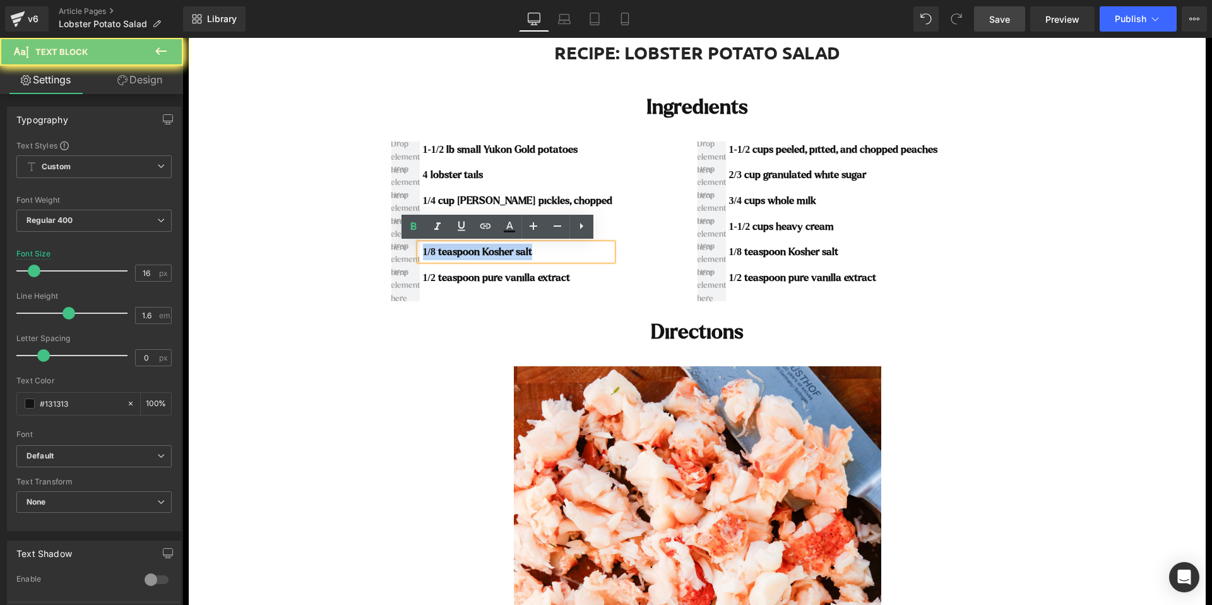
click at [451, 252] on b "1/8 teaspoon Kosher salt" at bounding box center [477, 251] width 109 height 11
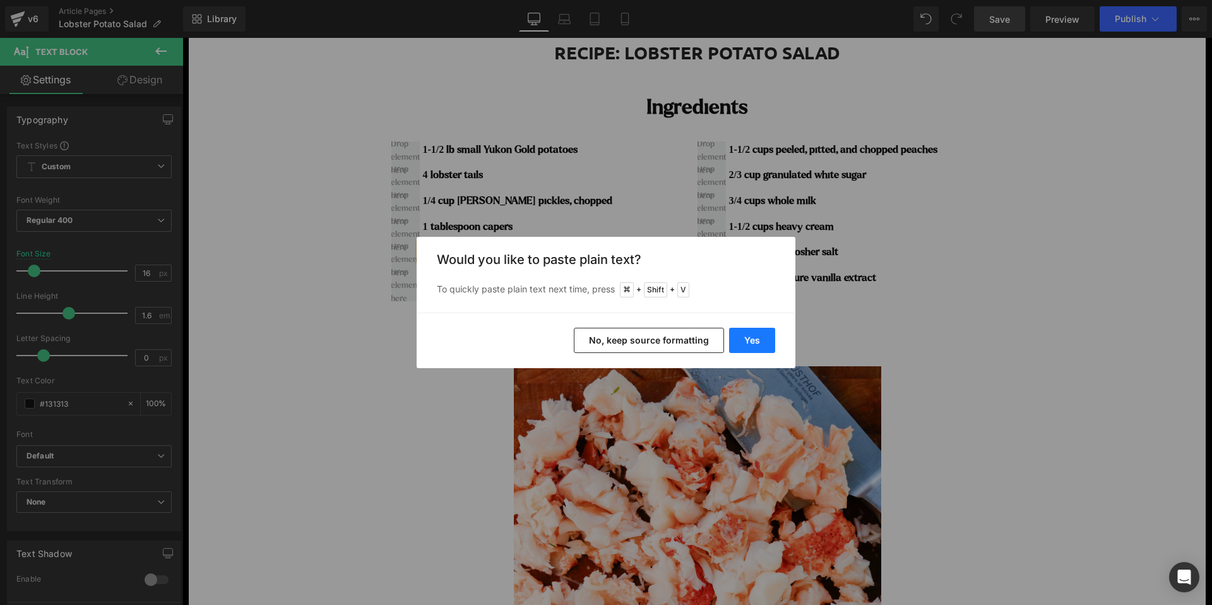
click at [762, 342] on button "Yes" at bounding box center [752, 340] width 46 height 25
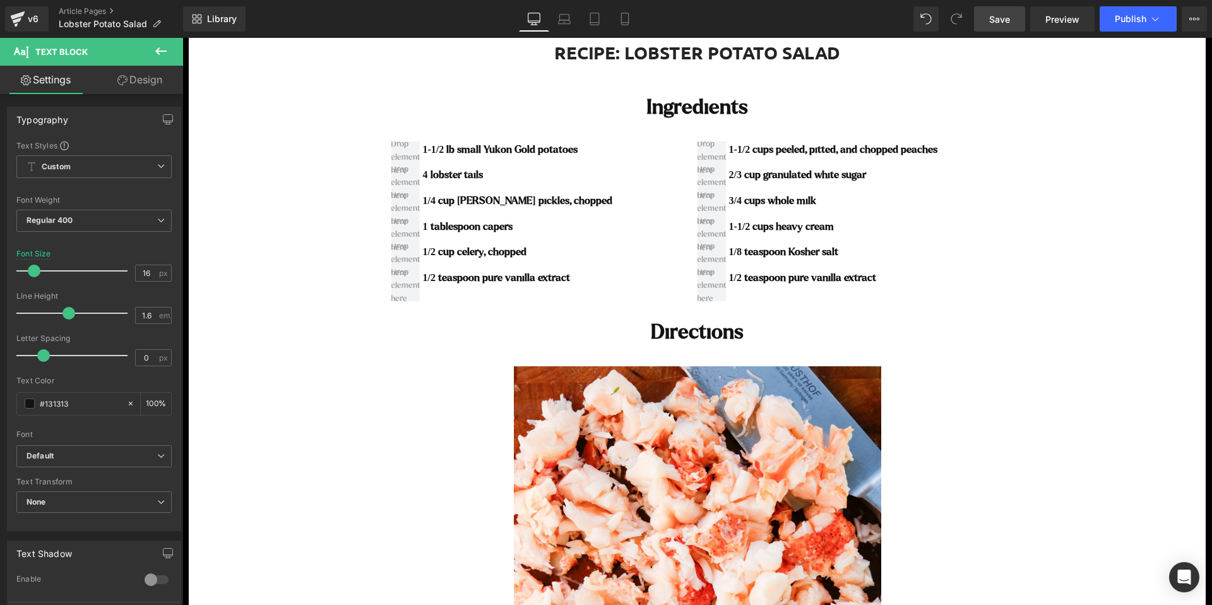
click at [499, 278] on div "1/2 teaspoon pure vanilla extract Text Block" at bounding box center [516, 278] width 193 height 16
click at [499, 278] on b "1/2 teaspoon pure vanilla extract" at bounding box center [496, 277] width 147 height 11
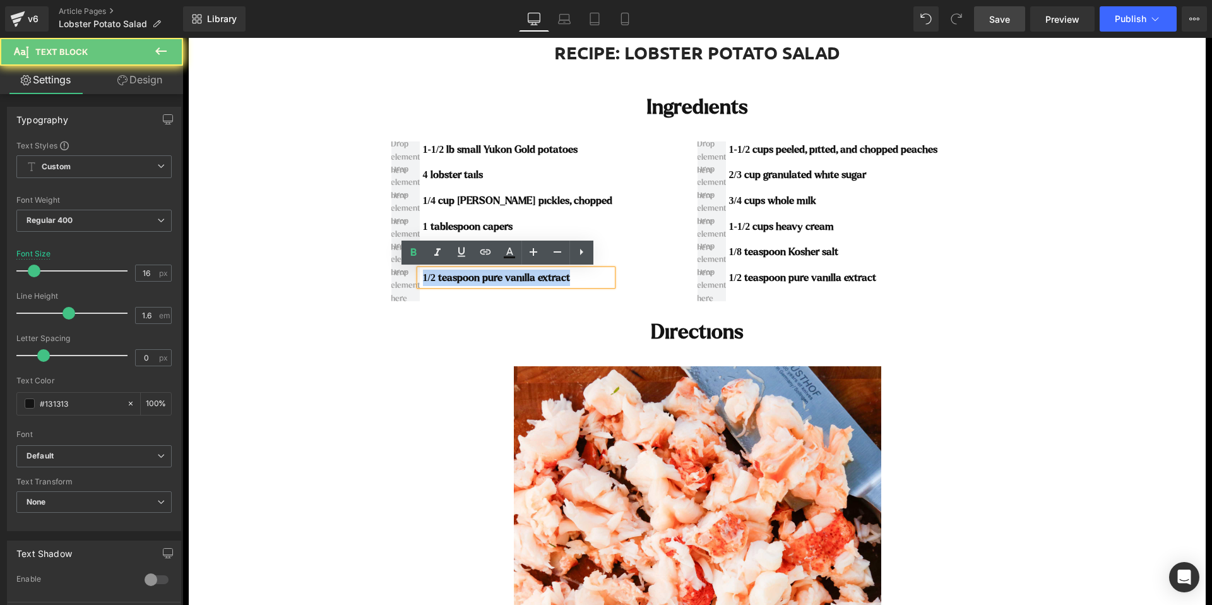
click at [499, 278] on b "1/2 teaspoon pure vanilla extract" at bounding box center [496, 277] width 147 height 11
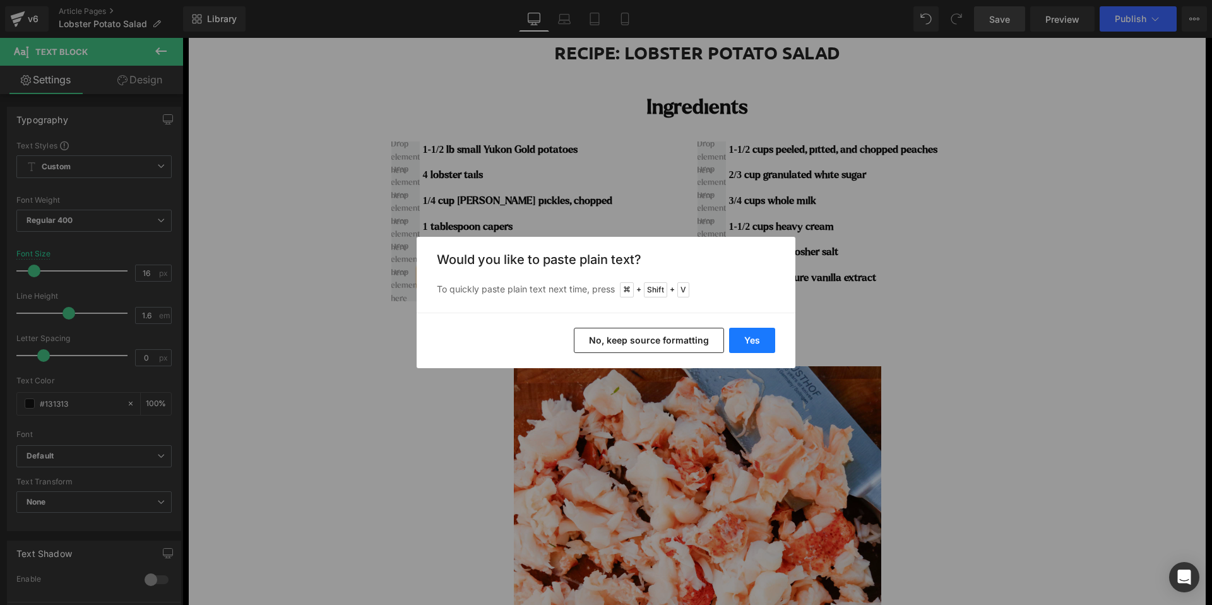
click at [750, 340] on button "Yes" at bounding box center [752, 340] width 46 height 25
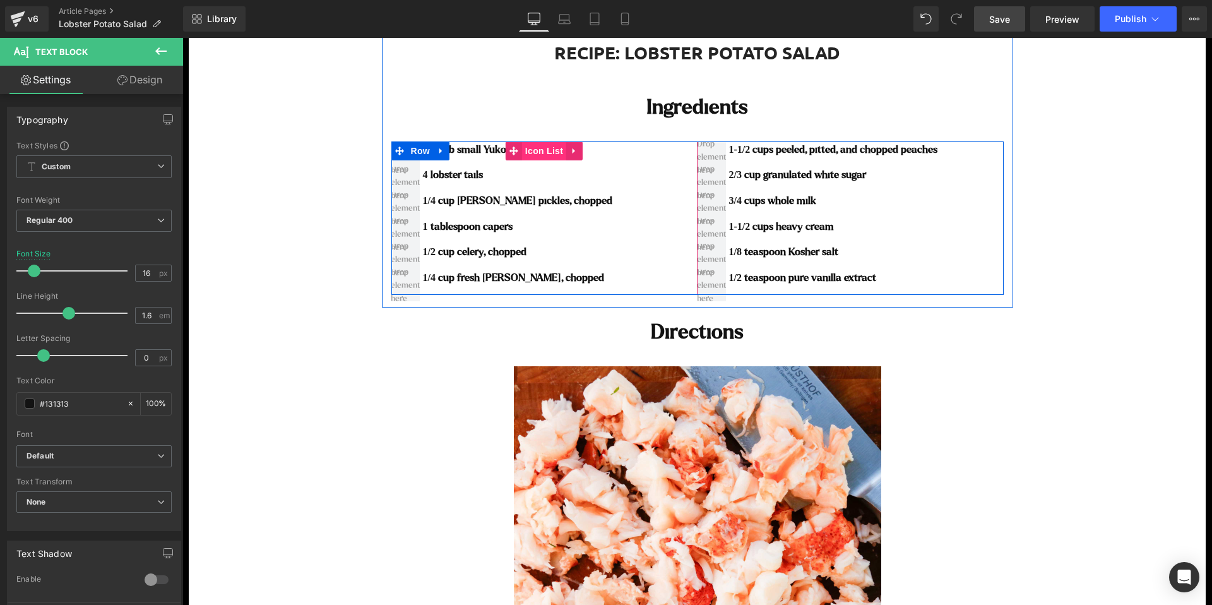
click at [533, 150] on span "Icon List" at bounding box center [544, 150] width 44 height 19
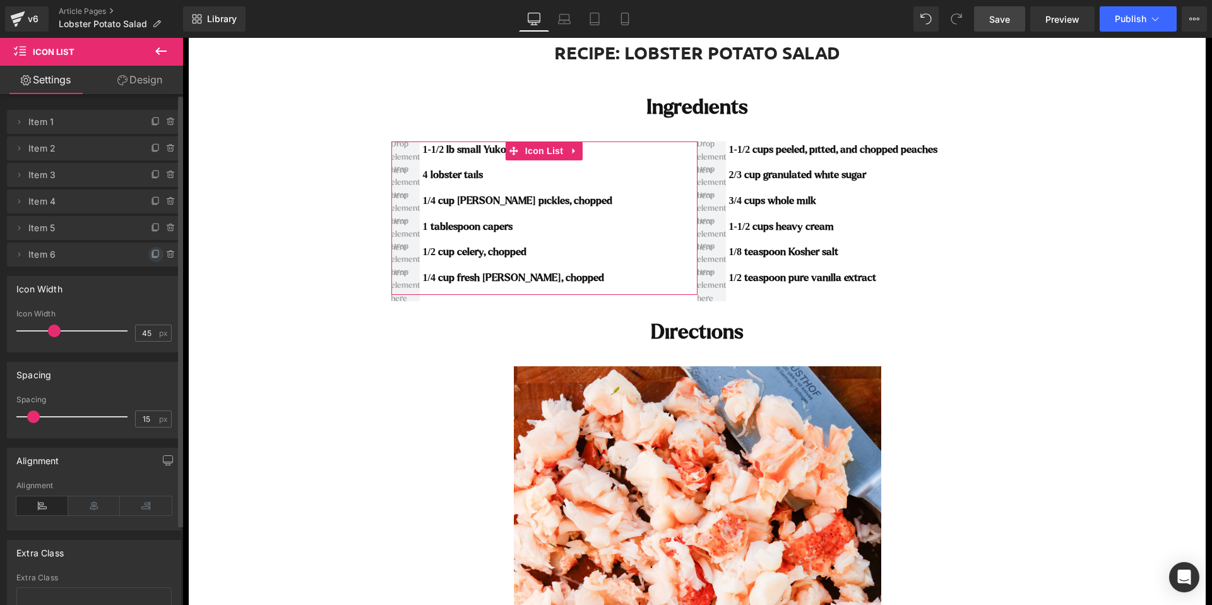
click at [153, 254] on icon at bounding box center [156, 254] width 10 height 10
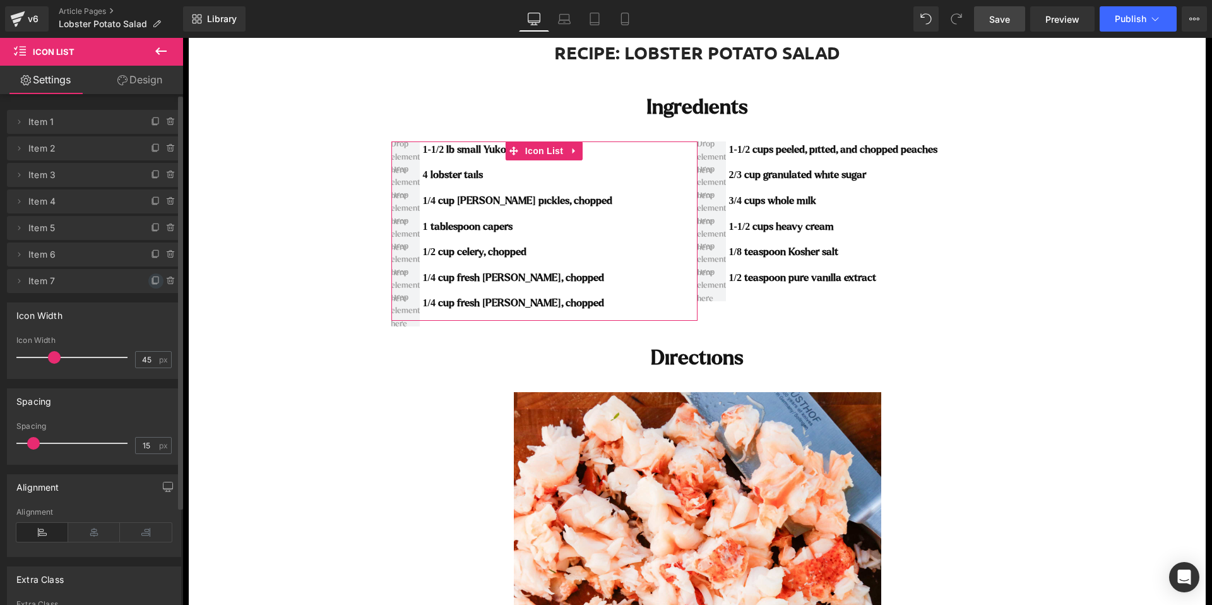
click at [151, 280] on icon at bounding box center [156, 281] width 10 height 10
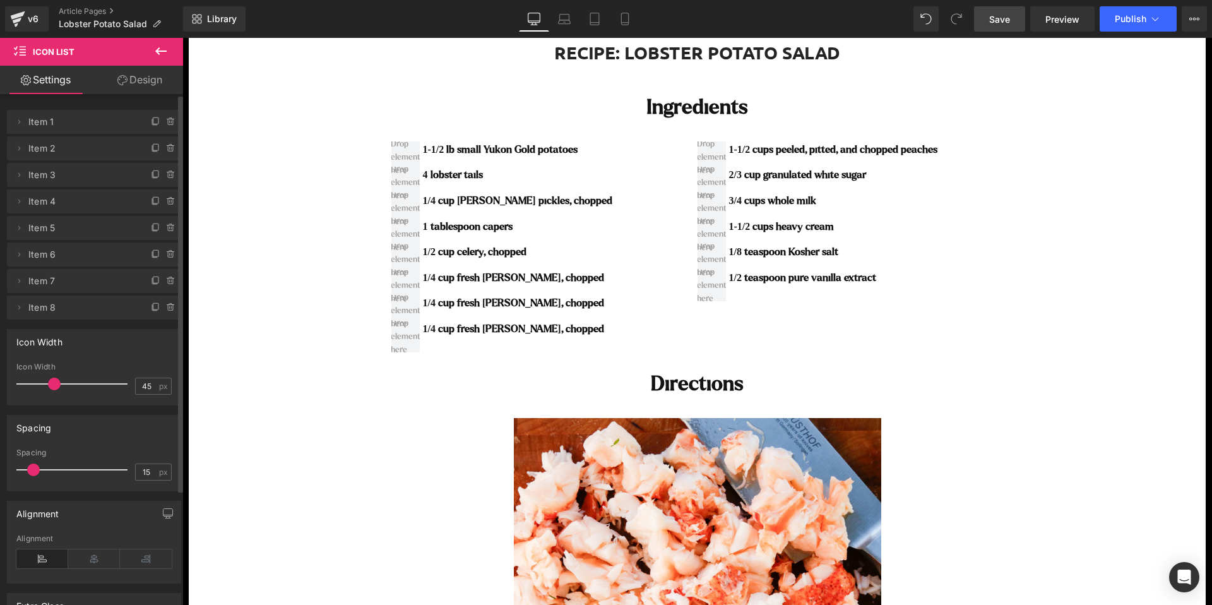
click at [483, 302] on div "1/4 cup fresh [PERSON_NAME], chopped Text Block" at bounding box center [516, 303] width 193 height 16
click at [483, 302] on b "1/4 cup fresh [PERSON_NAME], chopped" at bounding box center [513, 302] width 181 height 11
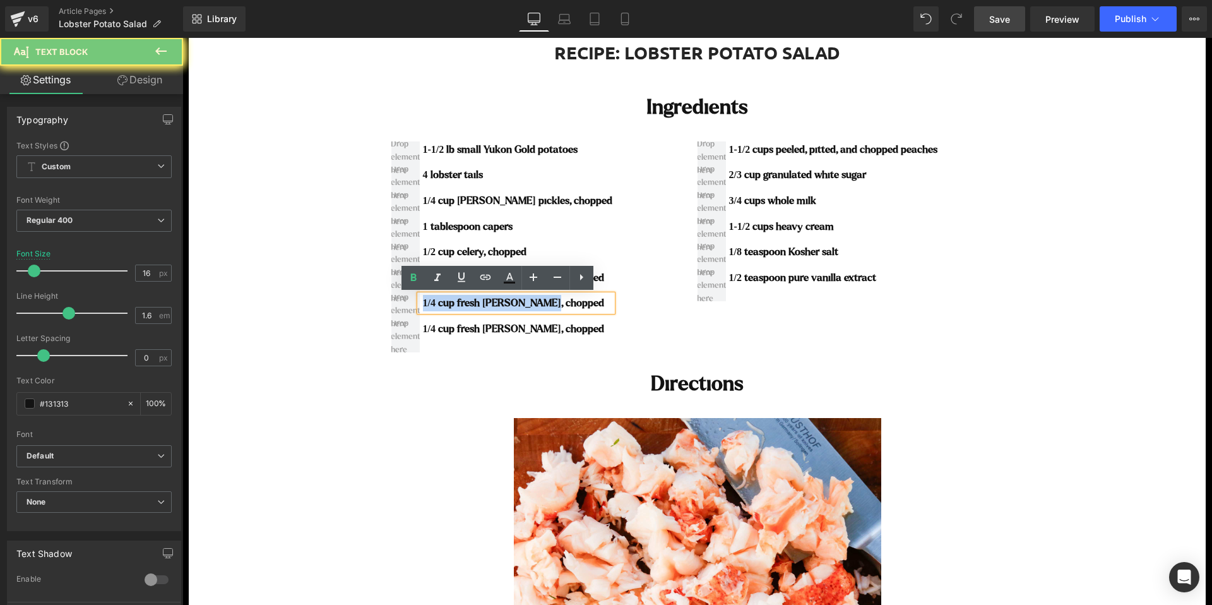
click at [483, 302] on b "1/4 cup fresh [PERSON_NAME], chopped" at bounding box center [513, 302] width 181 height 11
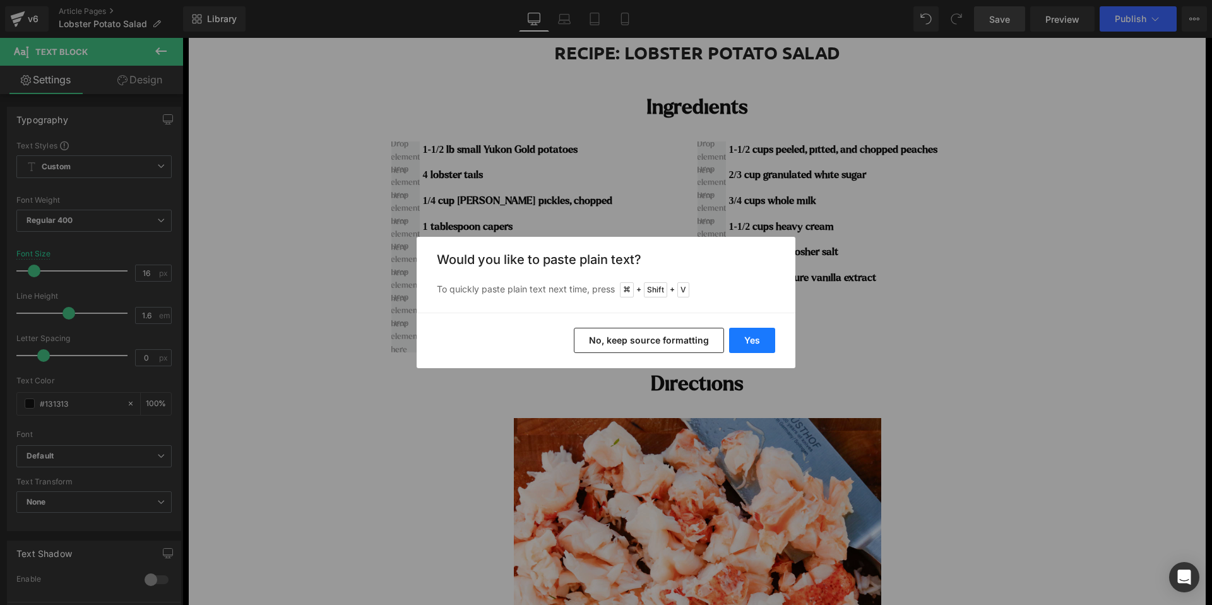
click at [749, 345] on button "Yes" at bounding box center [752, 340] width 46 height 25
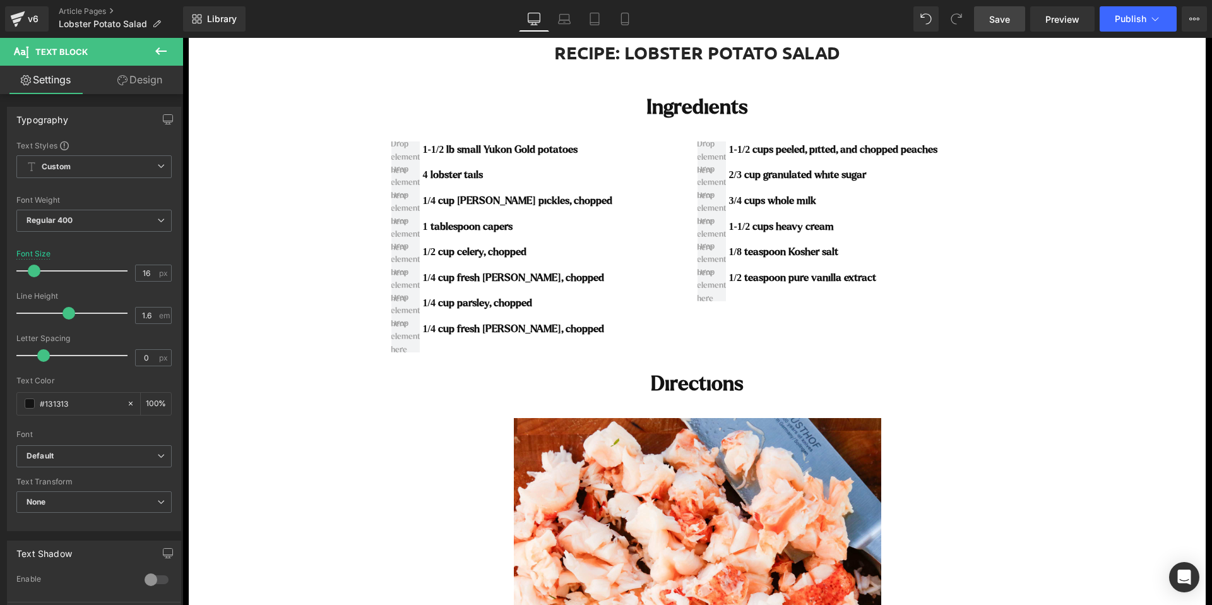
click at [497, 334] on div "1/4 cup fresh [PERSON_NAME], chopped Text Block" at bounding box center [516, 329] width 193 height 16
click at [497, 334] on p "1/4 cup fresh [PERSON_NAME], chopped" at bounding box center [517, 329] width 189 height 16
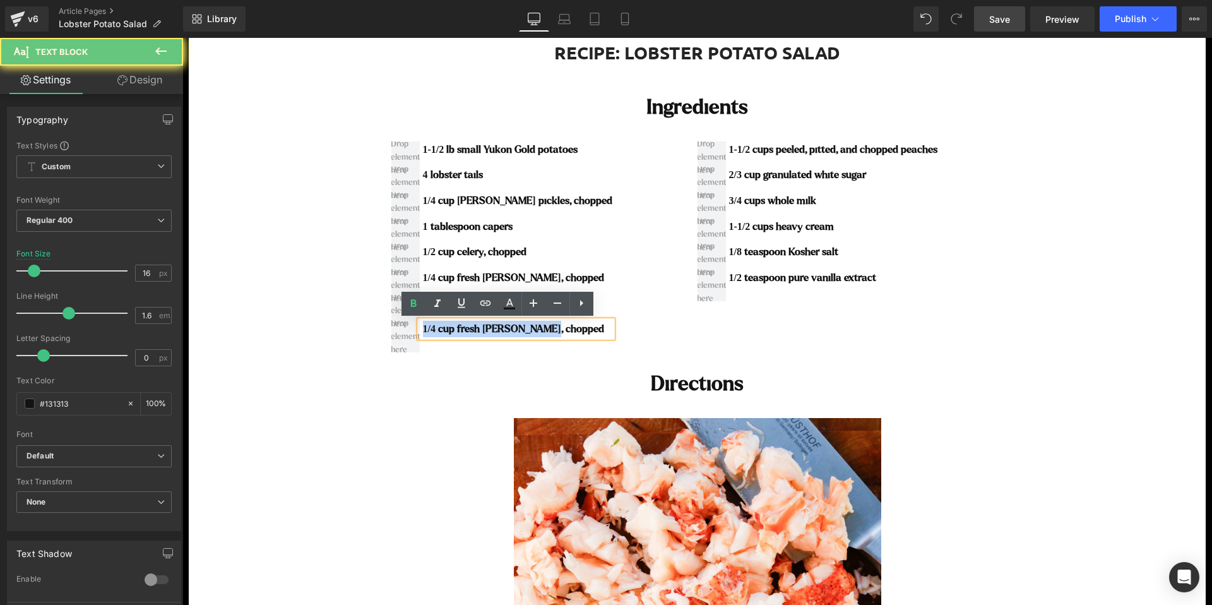
click at [497, 334] on p "1/4 cup fresh [PERSON_NAME], chopped" at bounding box center [517, 329] width 189 height 16
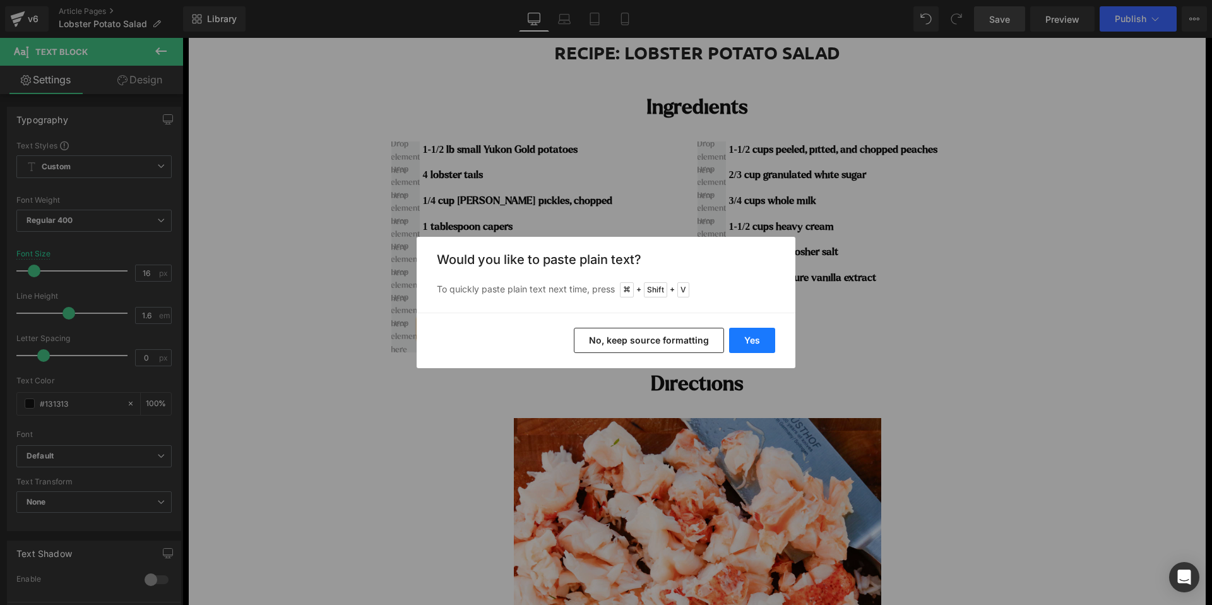
click at [761, 341] on button "Yes" at bounding box center [752, 340] width 46 height 25
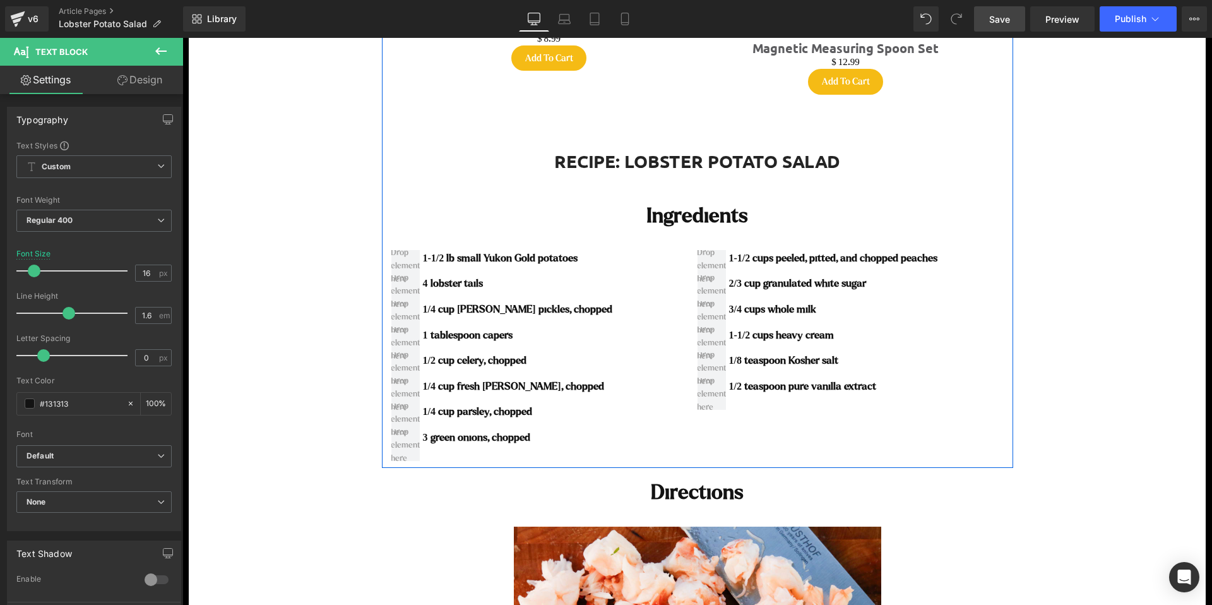
scroll to position [2386, 0]
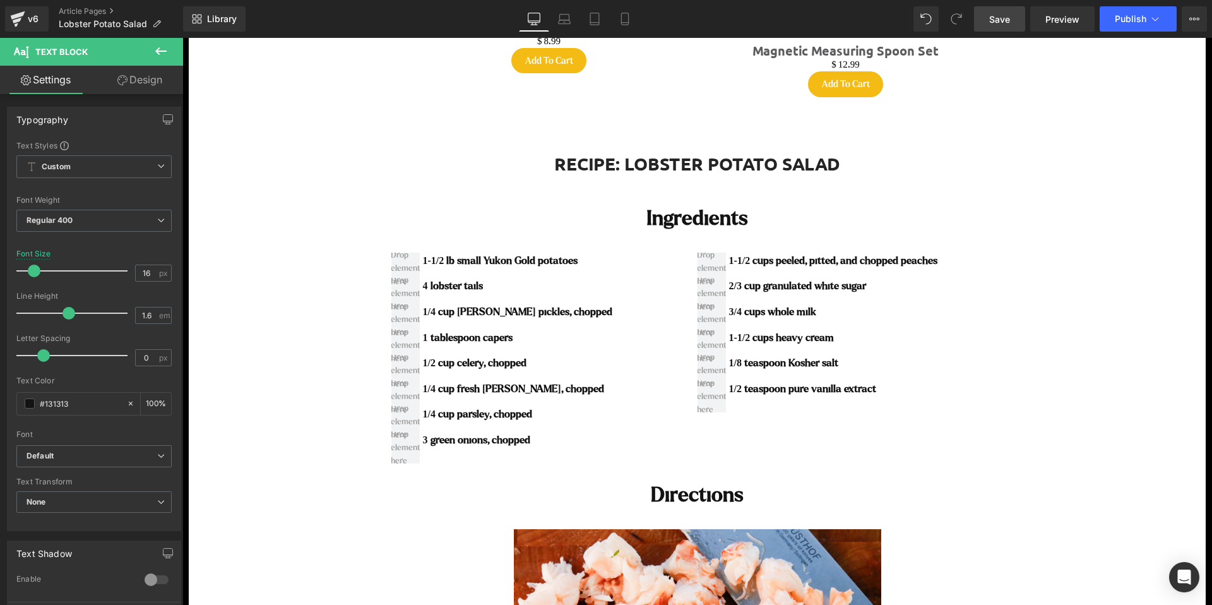
click at [159, 53] on icon at bounding box center [160, 51] width 15 height 15
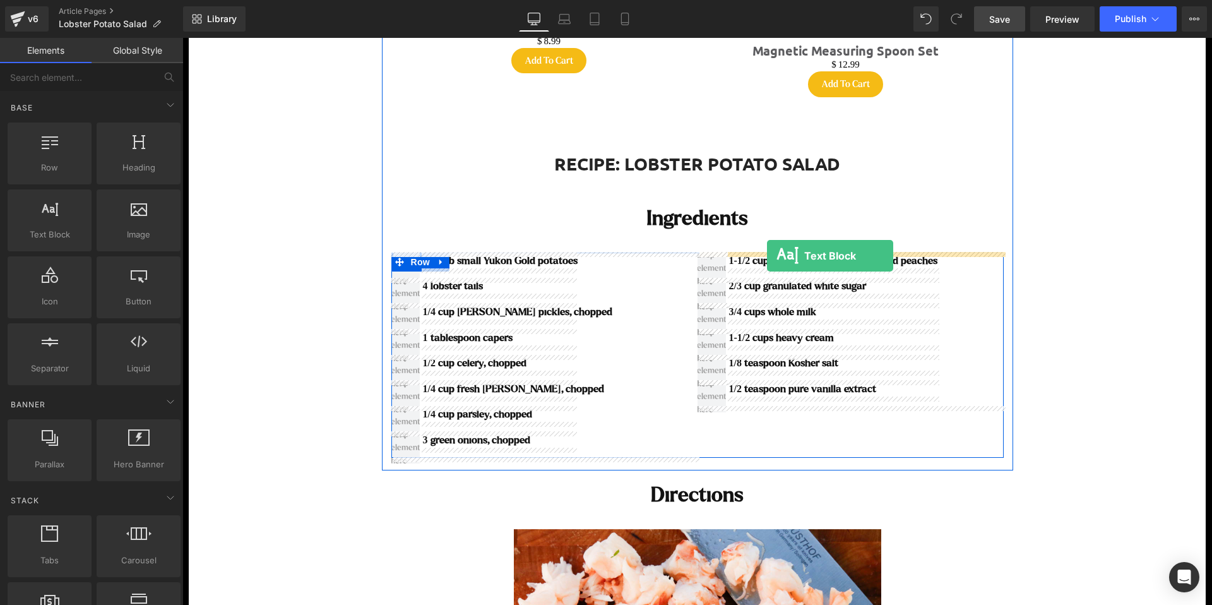
drag, startPoint x: 236, startPoint y: 265, endPoint x: 767, endPoint y: 255, distance: 530.9
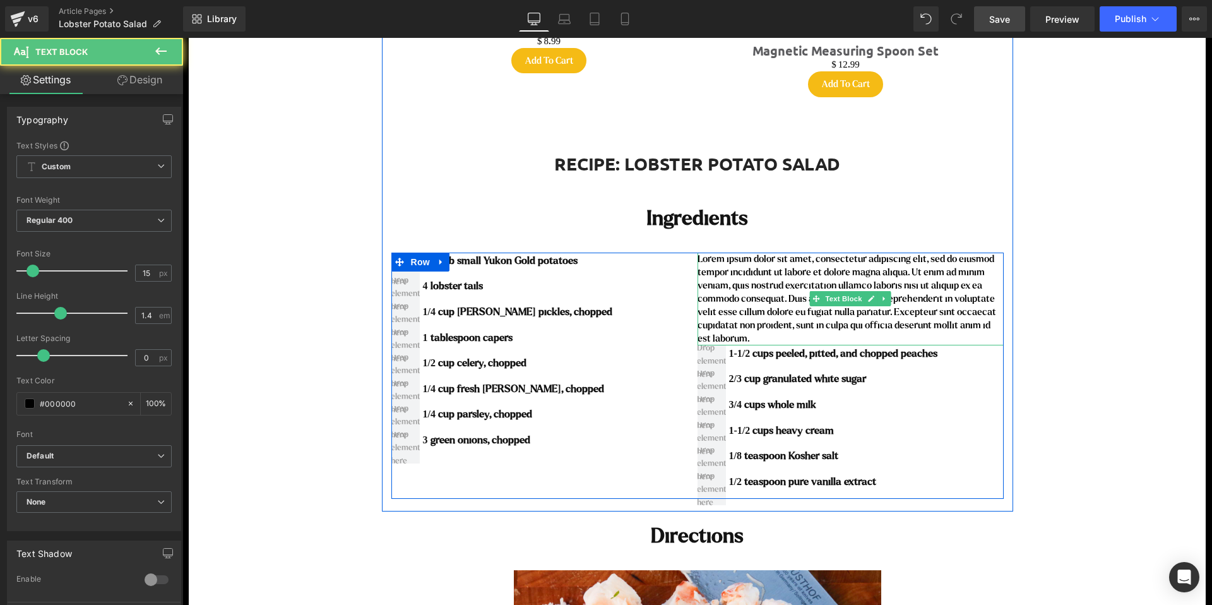
click at [764, 303] on p "Lorem ipsum dolor sit amet, consectetur adipiscing elit, sed do eiusmod tempor …" at bounding box center [850, 298] width 306 height 93
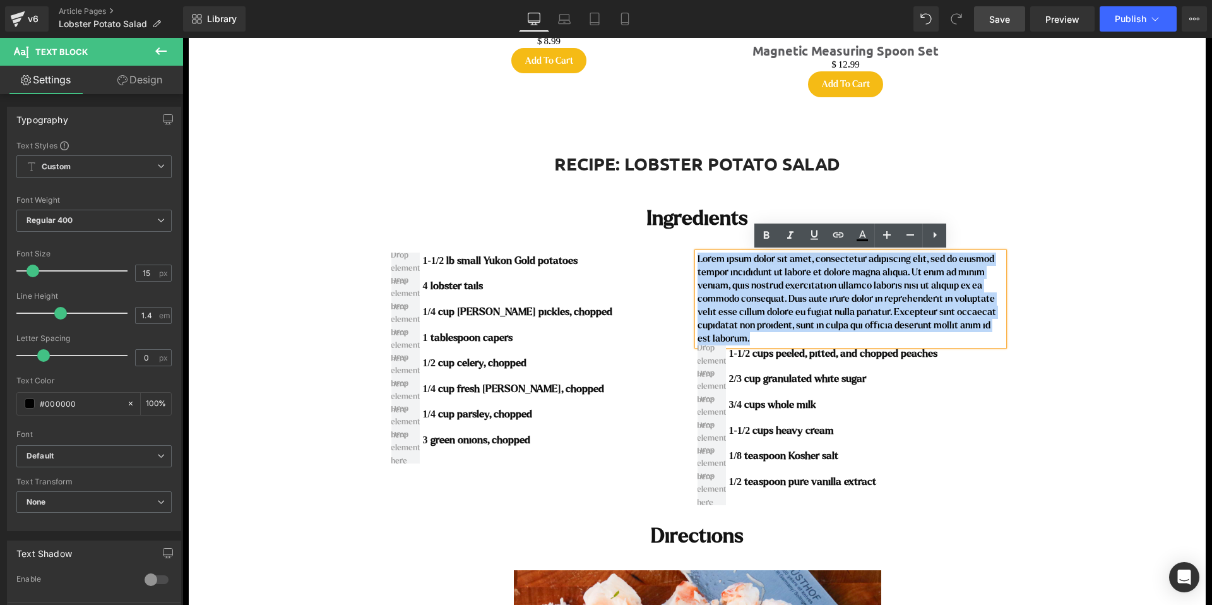
drag, startPoint x: 756, startPoint y: 338, endPoint x: 697, endPoint y: 259, distance: 98.5
click at [697, 259] on p "Lorem ipsum dolor sit amet, consectetur adipiscing elit, sed do eiusmod tempor …" at bounding box center [850, 298] width 306 height 93
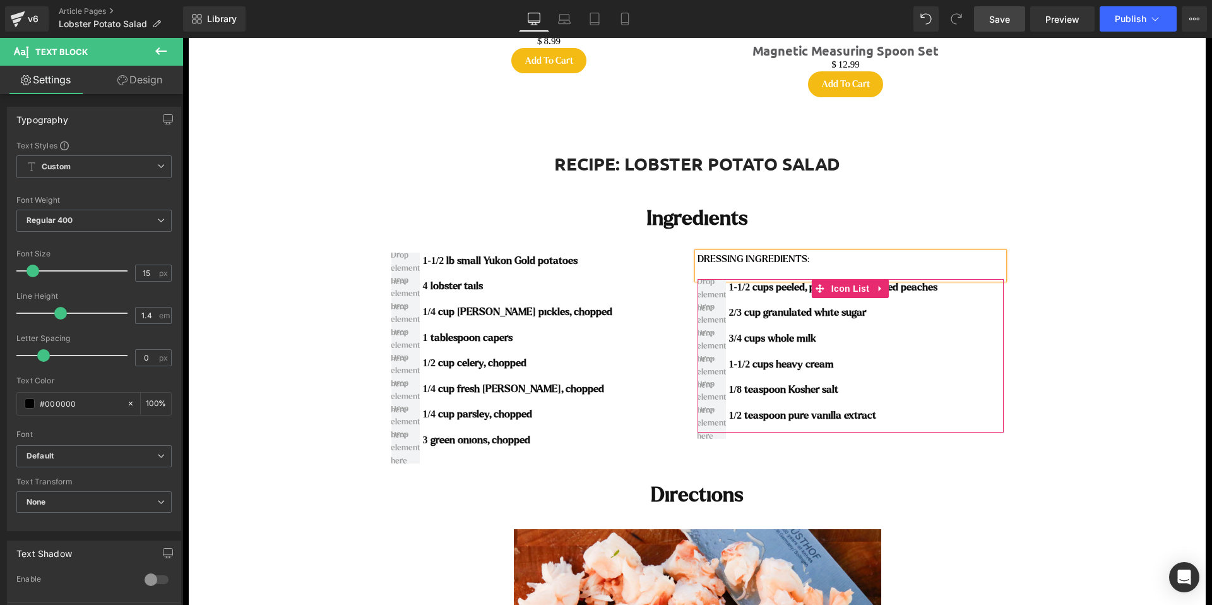
click at [979, 343] on div "1-1/2 cups peeled, pitted, and chopped peaches Text Block 2/3 cup granulated wh…" at bounding box center [850, 356] width 306 height 154
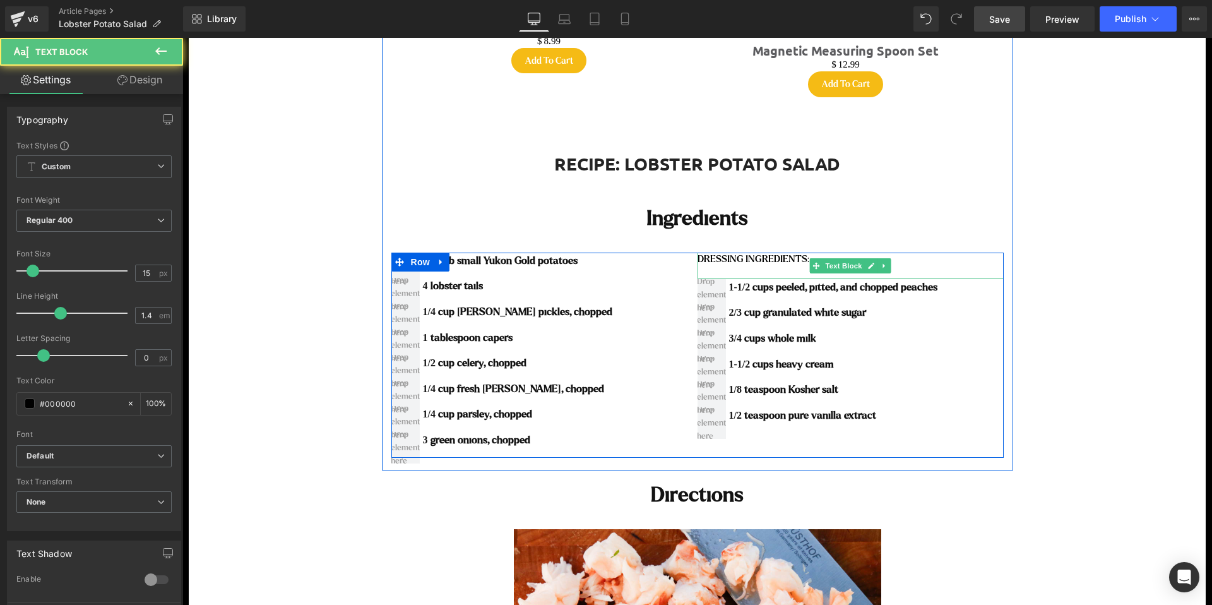
click at [792, 258] on p "DRESSING INGREDIENTS:" at bounding box center [850, 258] width 306 height 13
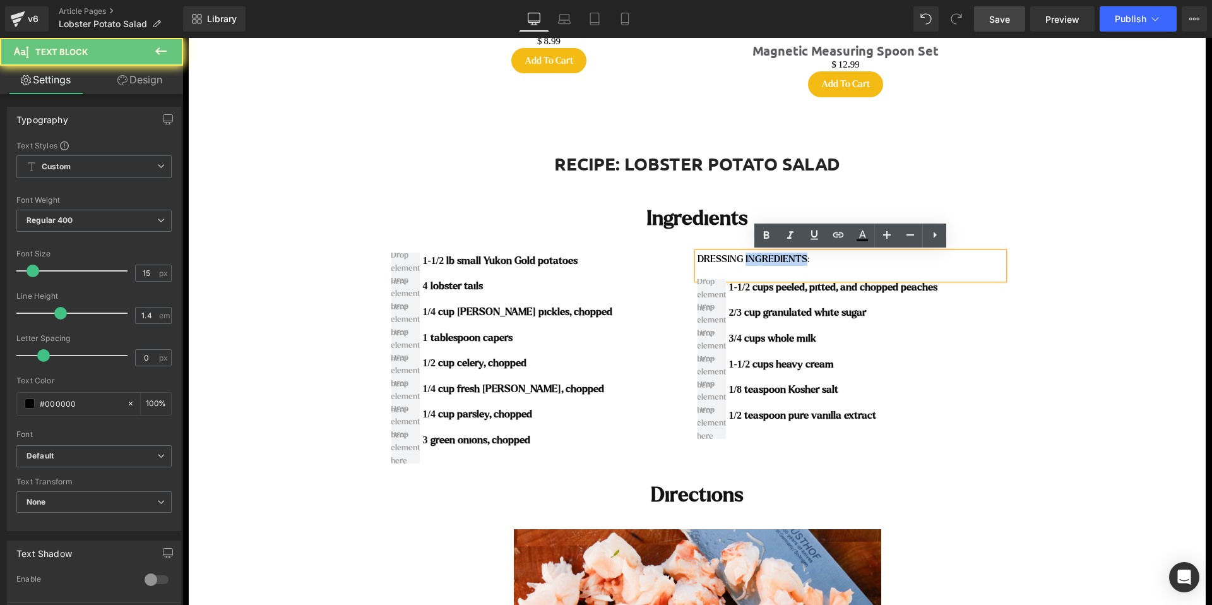
click at [792, 258] on p "DRESSING INGREDIENTS:" at bounding box center [850, 258] width 306 height 13
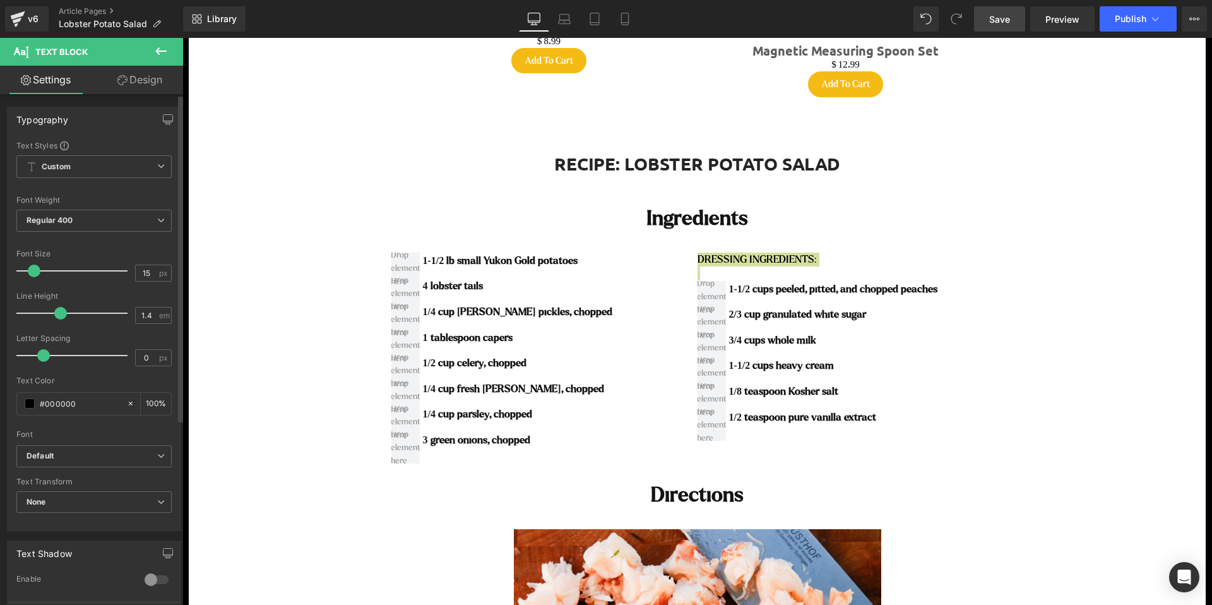
click at [35, 271] on span at bounding box center [34, 270] width 13 height 13
click at [69, 225] on span "Regular 400" at bounding box center [93, 221] width 155 height 22
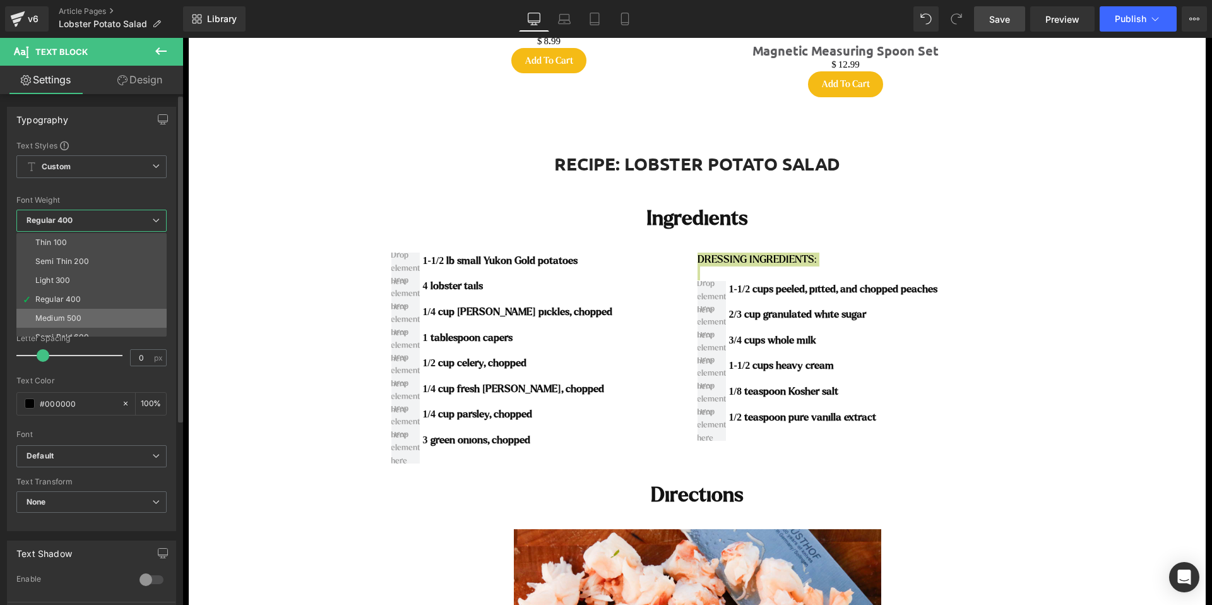
click at [69, 319] on div "Medium 500" at bounding box center [58, 318] width 46 height 9
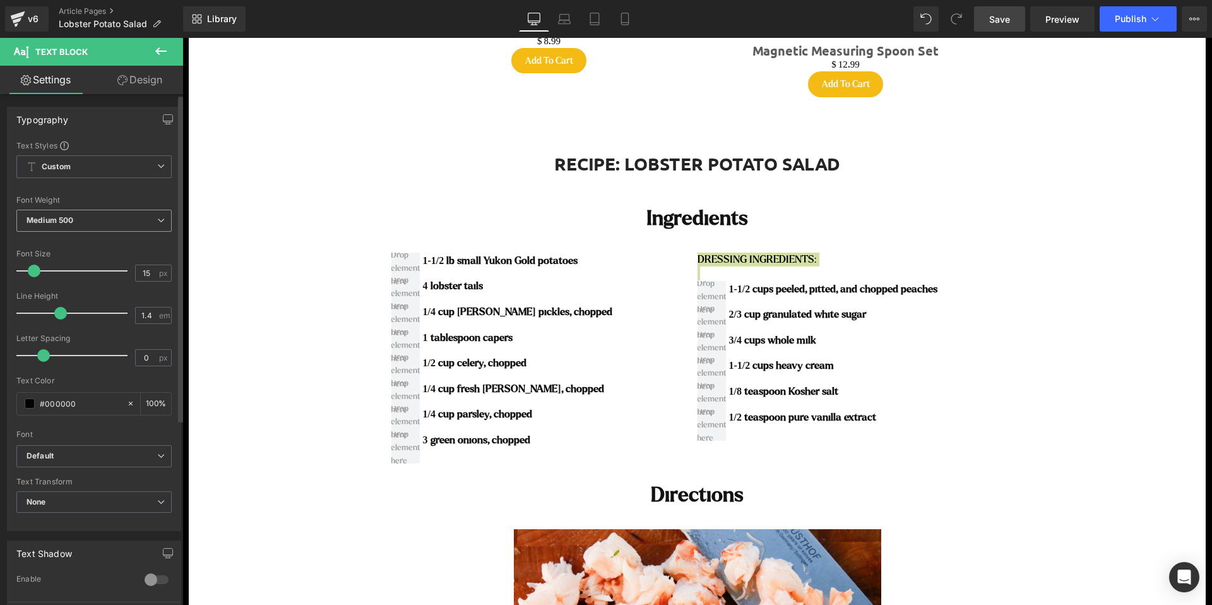
click at [90, 223] on span "Medium 500" at bounding box center [93, 221] width 155 height 22
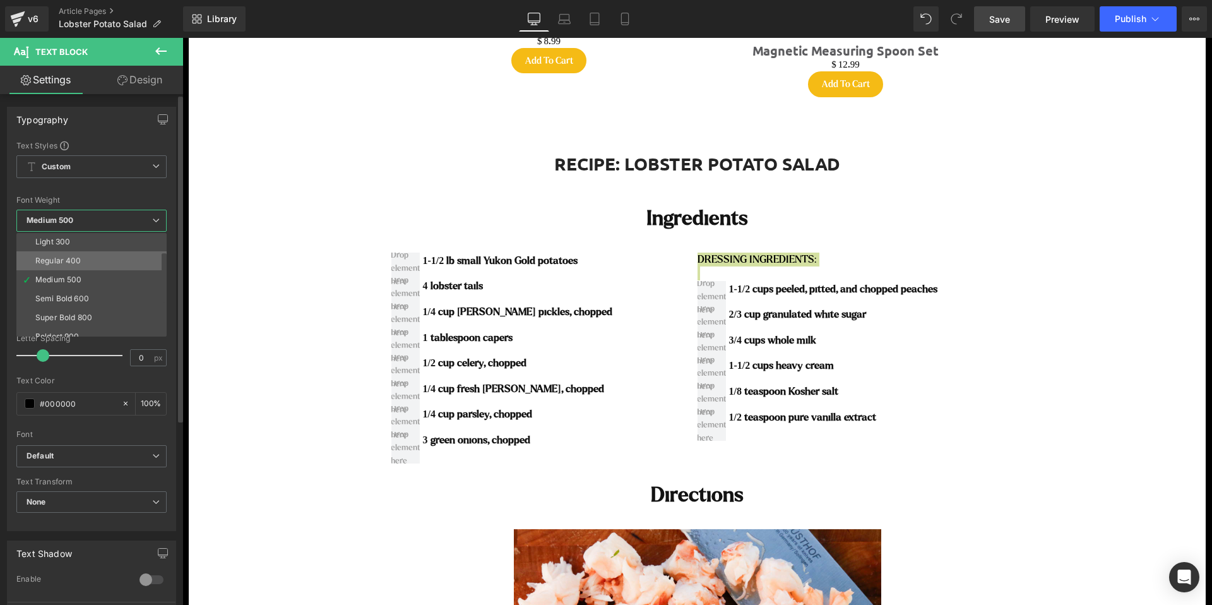
scroll to position [42, 0]
click at [80, 295] on div "Semi Bold 600" at bounding box center [62, 295] width 54 height 9
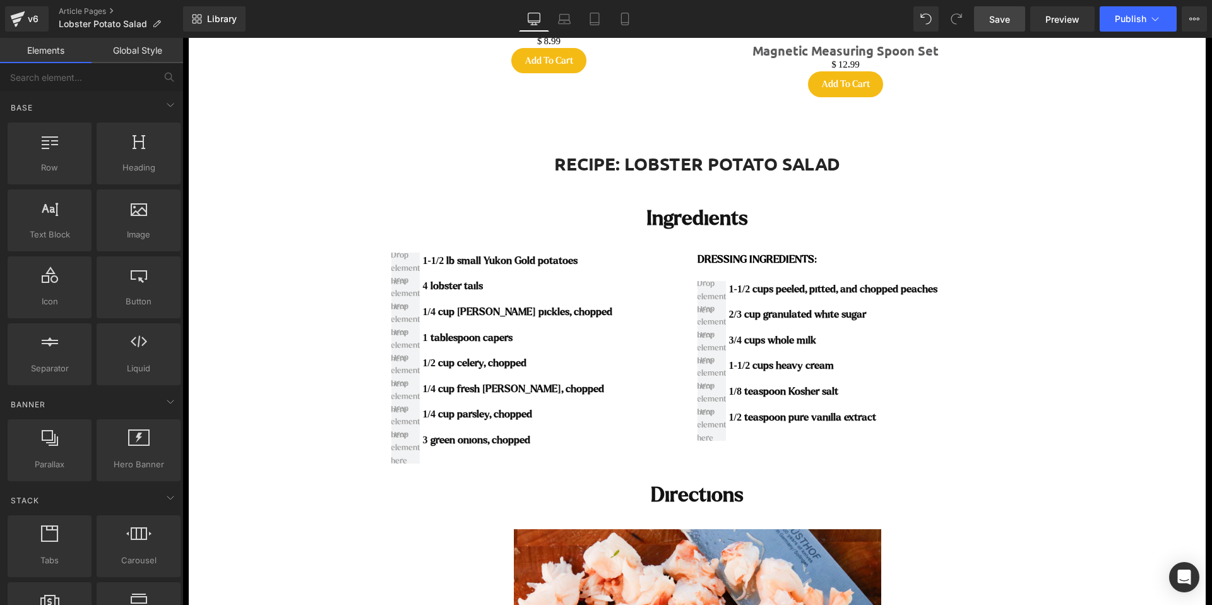
click at [888, 287] on div "1-1/2 cups peeled, pitted, and chopped peaches Text Block 2/3 cup granulated wh…" at bounding box center [850, 358] width 306 height 154
click at [881, 287] on link at bounding box center [874, 290] width 13 height 15
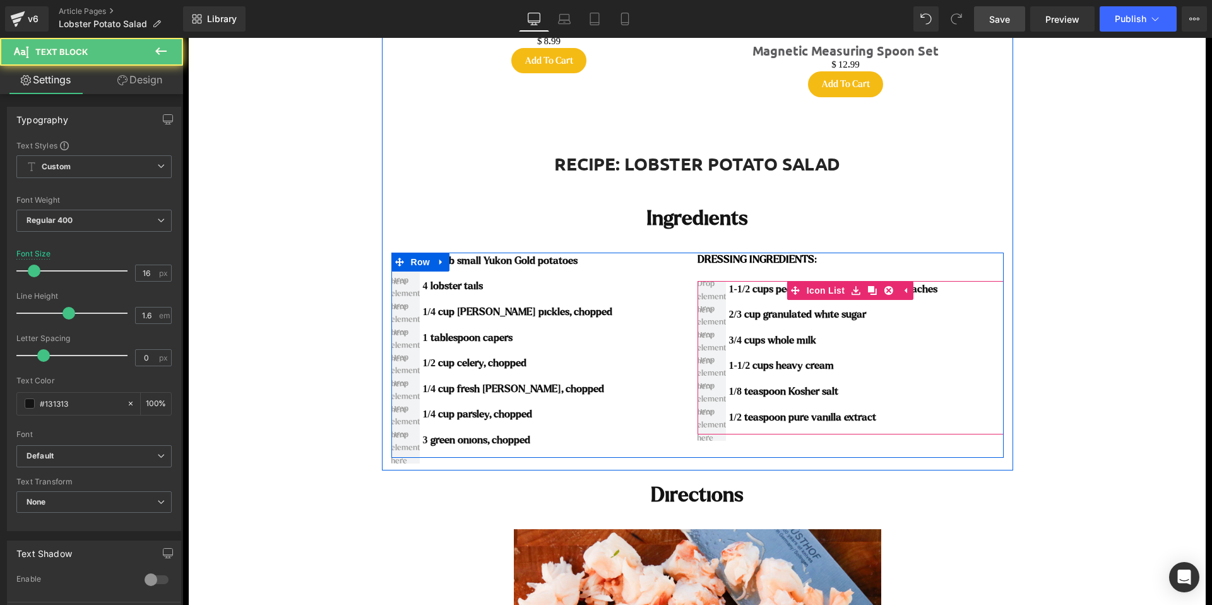
click at [888, 287] on icon at bounding box center [888, 290] width 9 height 9
click at [904, 291] on b "1-1/2 cups peeled, pitted, and chopped peaches" at bounding box center [833, 288] width 209 height 11
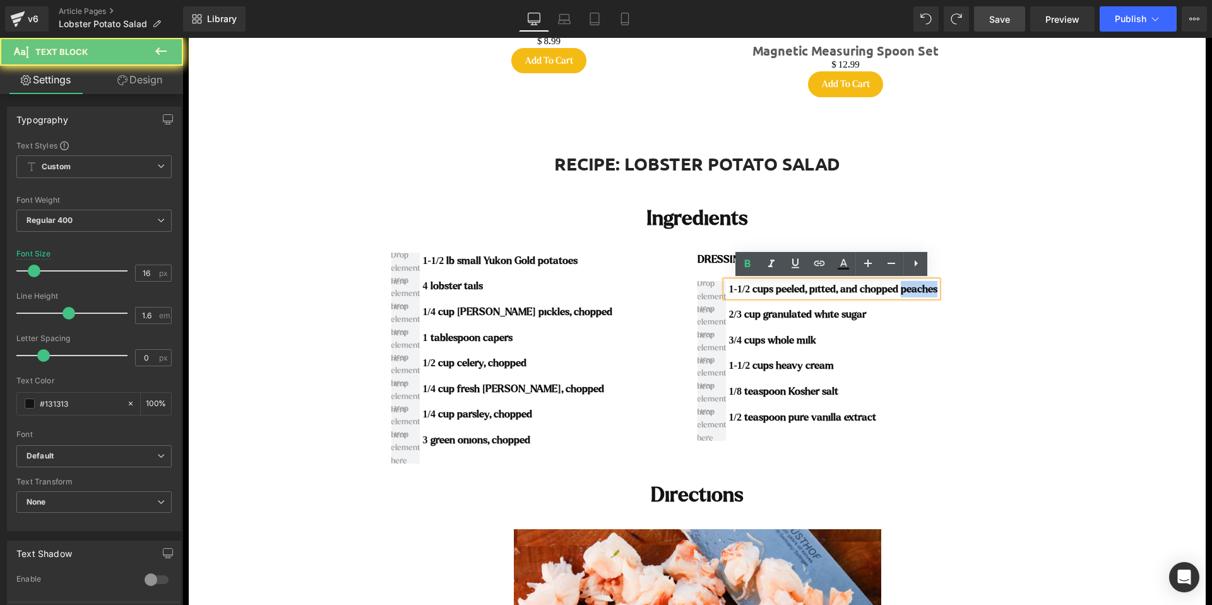
click at [904, 291] on b "1-1/2 cups peeled, pitted, and chopped peaches" at bounding box center [833, 288] width 209 height 11
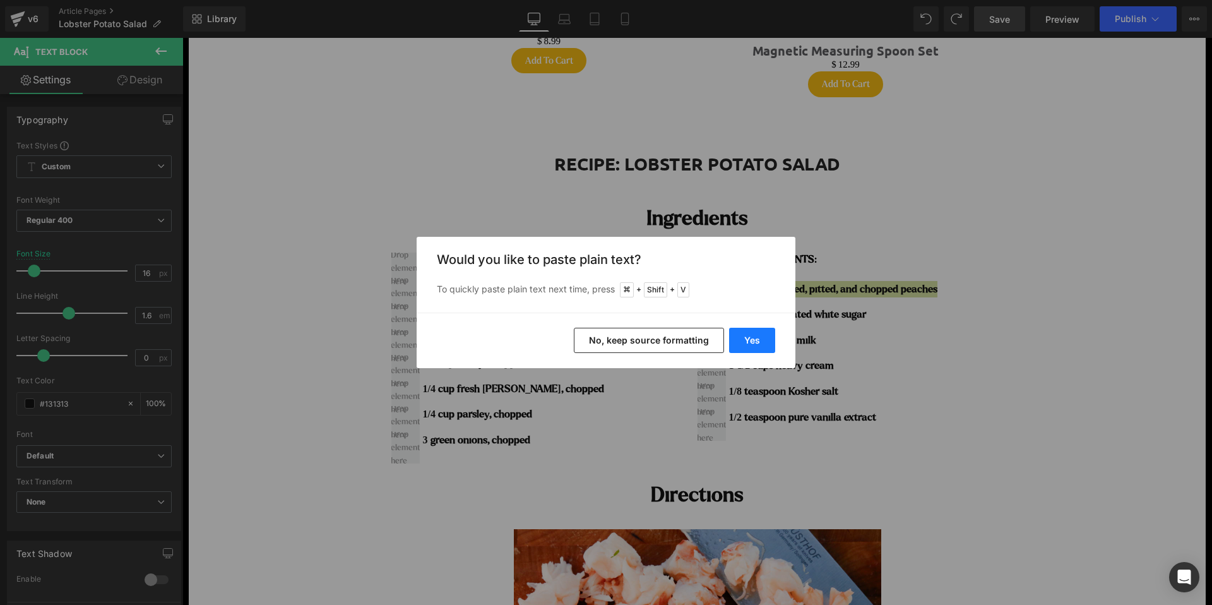
click at [756, 337] on button "Yes" at bounding box center [752, 340] width 46 height 25
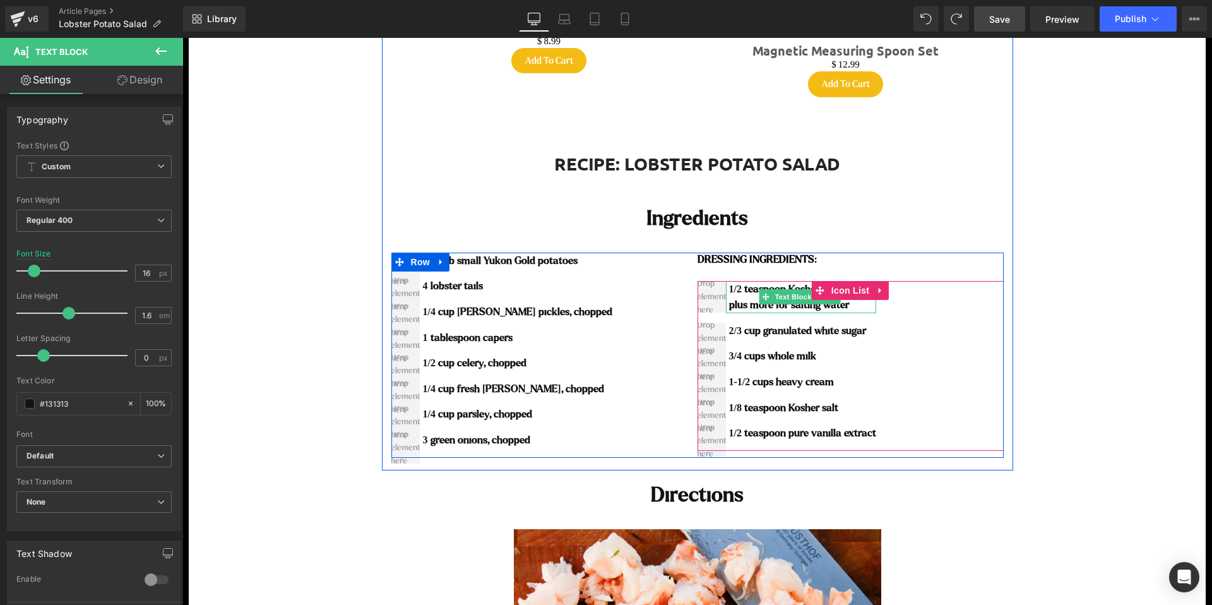
click at [733, 302] on b "plus more for salting water" at bounding box center [789, 304] width 120 height 11
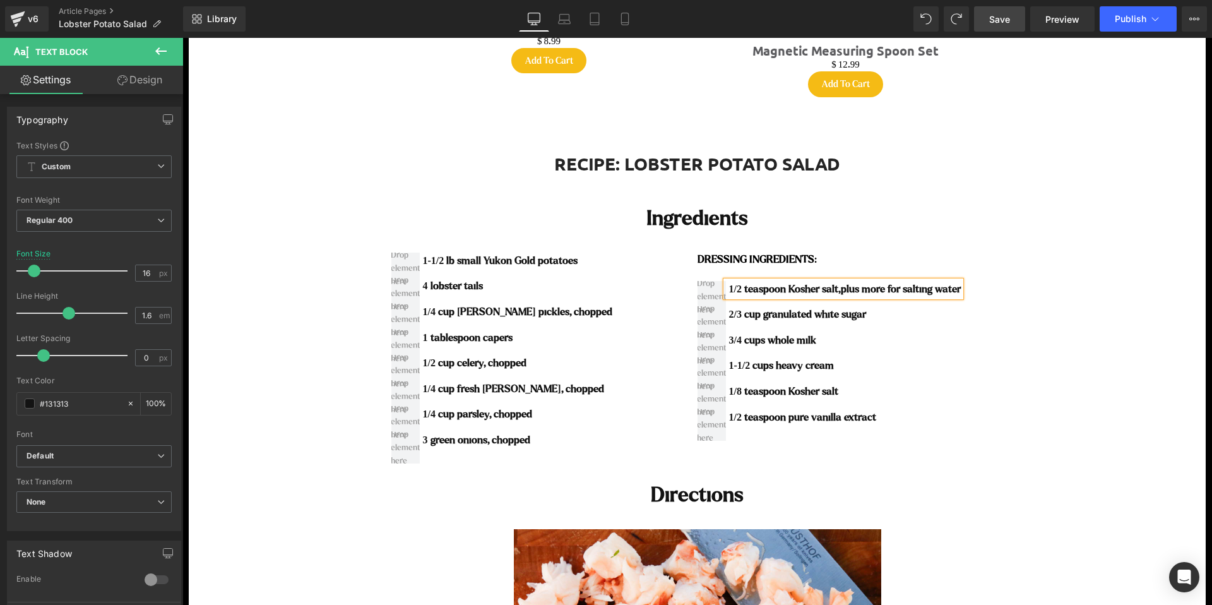
click at [1000, 16] on span "Save" at bounding box center [999, 19] width 21 height 13
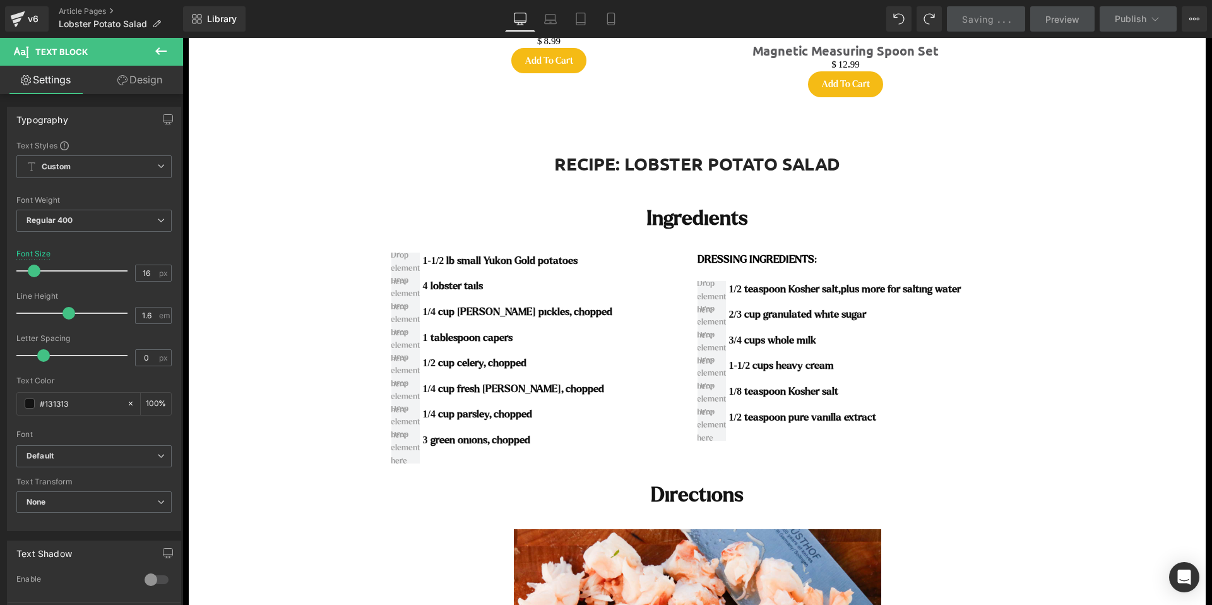
click at [835, 315] on div "2/3 cup granulated white sugar Text Block" at bounding box center [843, 314] width 235 height 16
click at [835, 315] on b "2/3 cup granulated white sugar" at bounding box center [797, 314] width 137 height 11
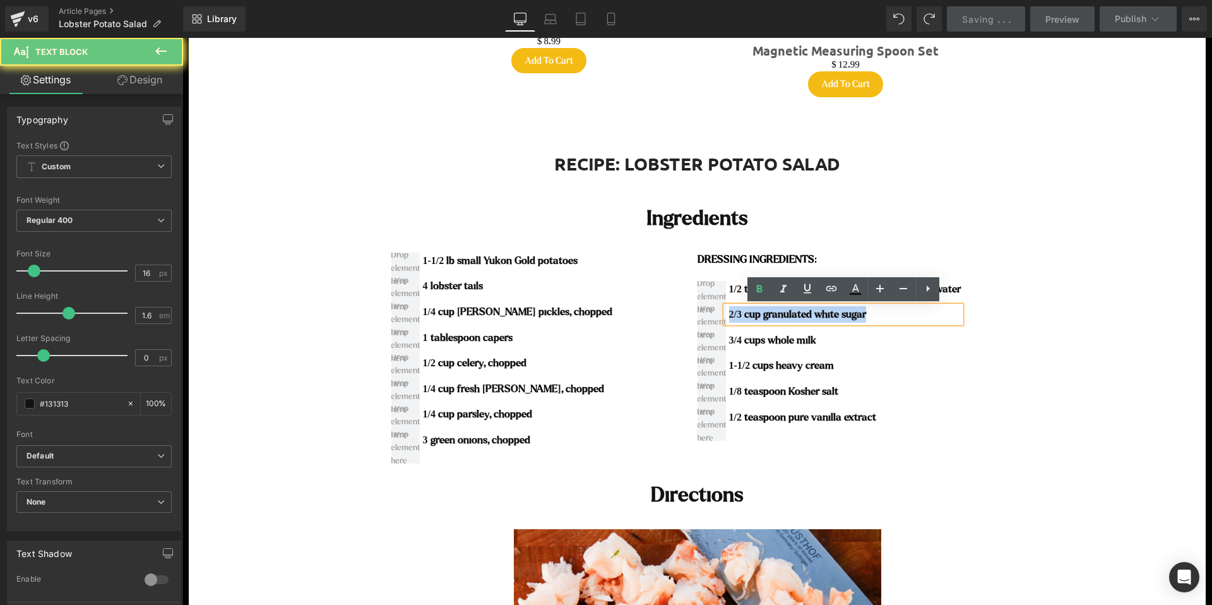
click at [835, 315] on b "2/3 cup granulated white sugar" at bounding box center [797, 314] width 137 height 11
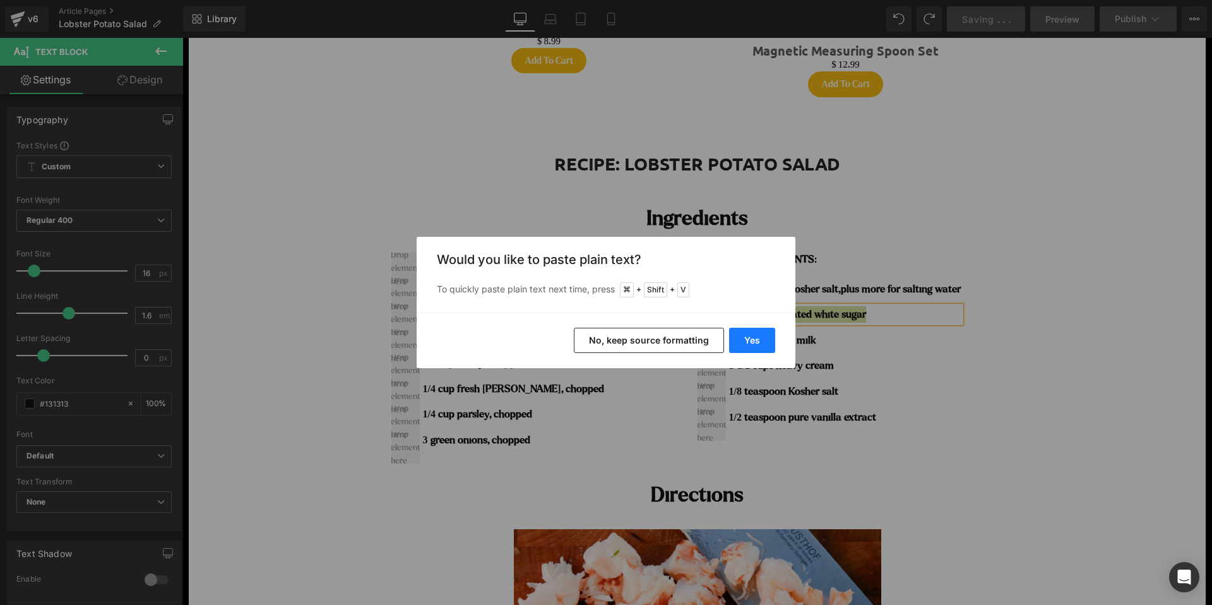
click at [747, 343] on button "Yes" at bounding box center [752, 340] width 46 height 25
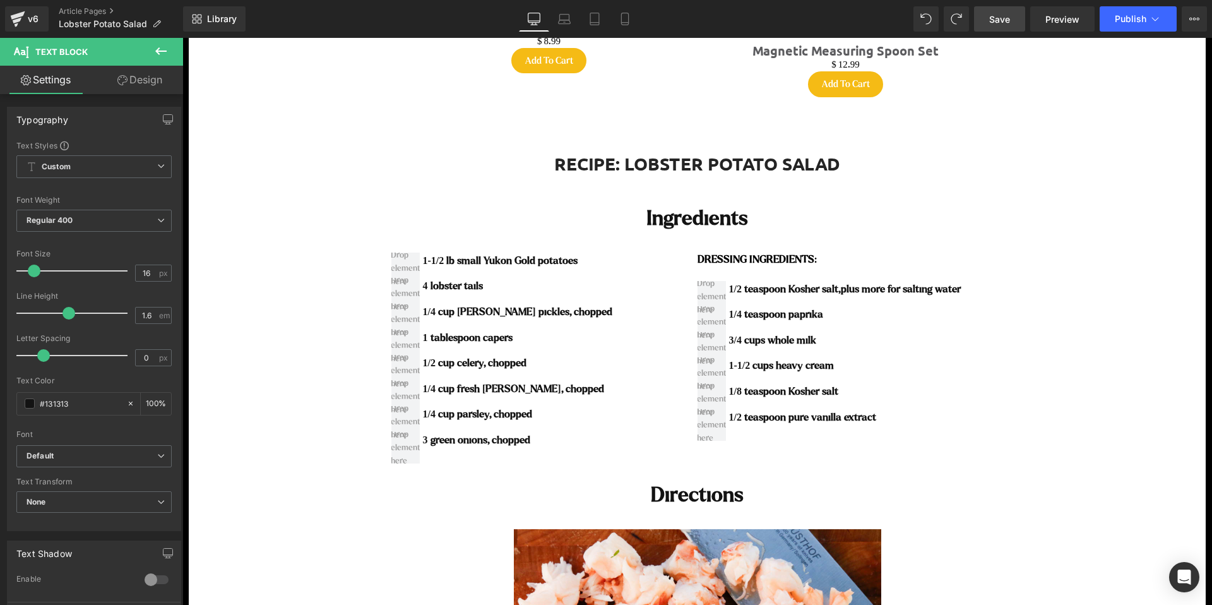
click at [800, 343] on b "3/4 cups whole milk" at bounding box center [772, 340] width 87 height 11
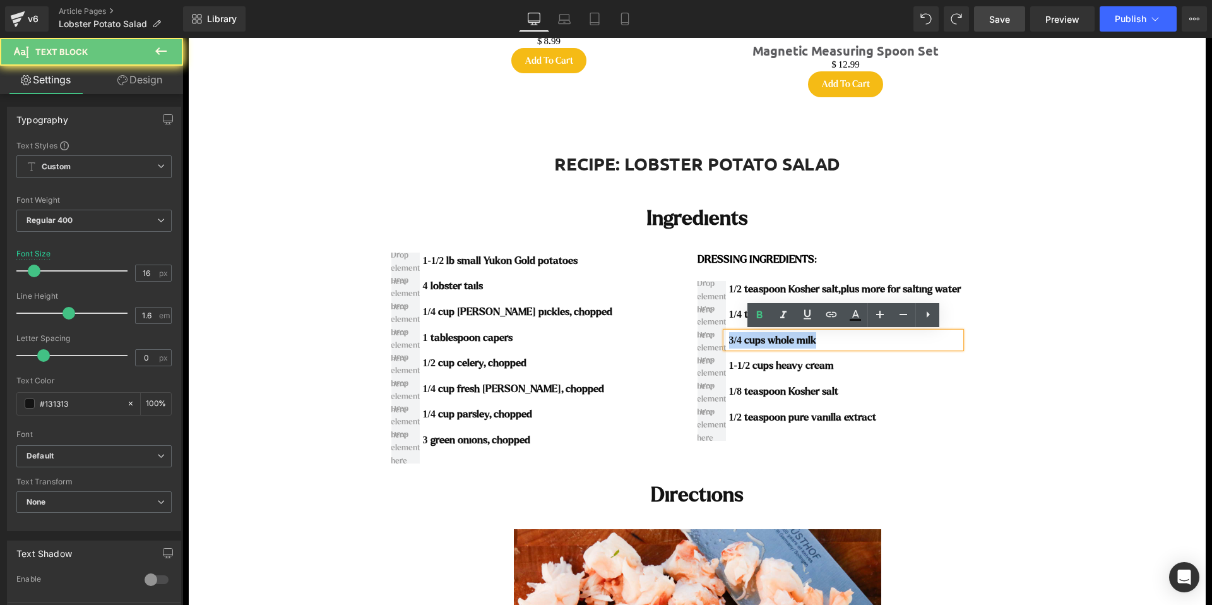
click at [800, 343] on b "3/4 cups whole milk" at bounding box center [772, 340] width 87 height 11
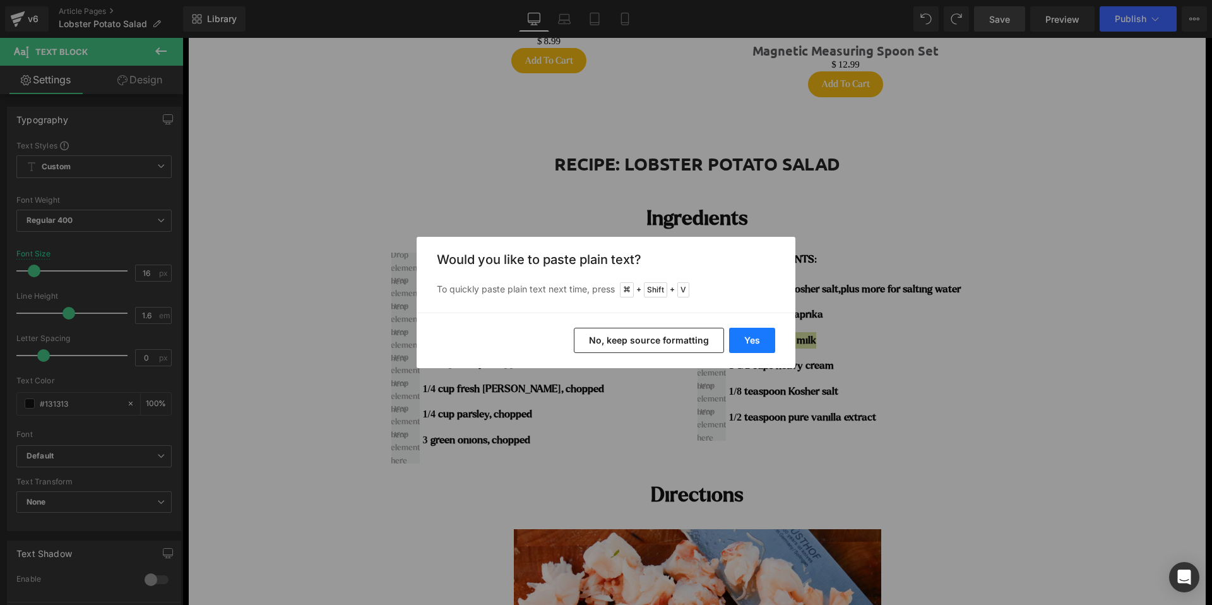
click at [760, 341] on button "Yes" at bounding box center [752, 340] width 46 height 25
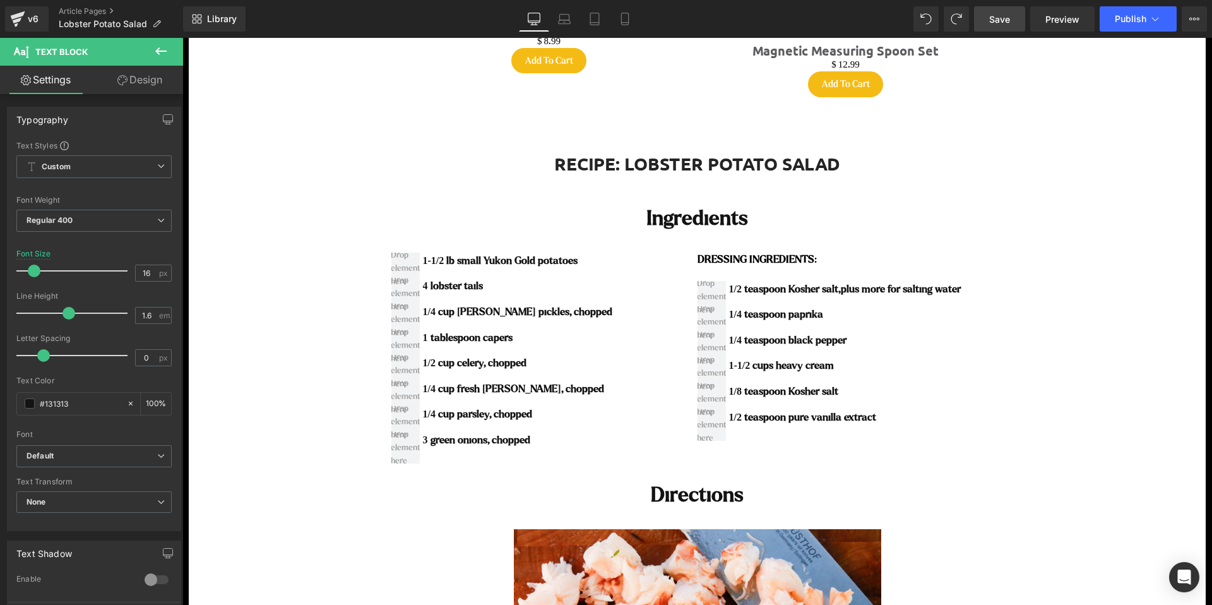
click at [811, 364] on div "1-1/2 cups heavy cream Text Block" at bounding box center [843, 365] width 235 height 16
click at [811, 364] on b "1-1/2 cups heavy cream" at bounding box center [781, 365] width 105 height 11
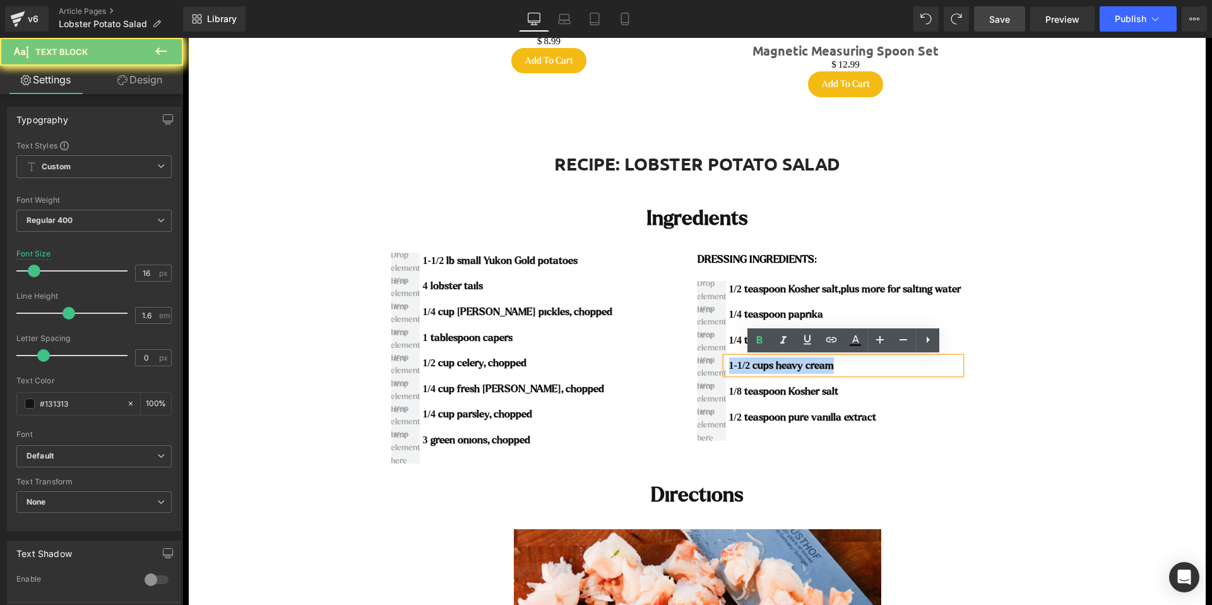
click at [811, 364] on b "1-1/2 cups heavy cream" at bounding box center [781, 365] width 105 height 11
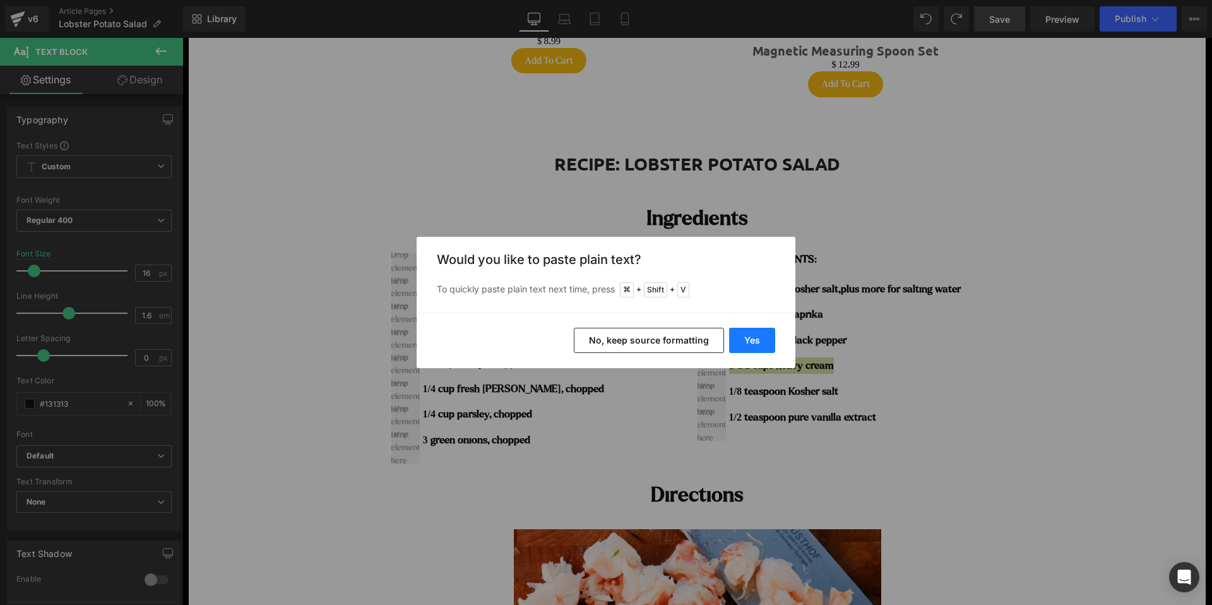
click at [748, 338] on button "Yes" at bounding box center [752, 340] width 46 height 25
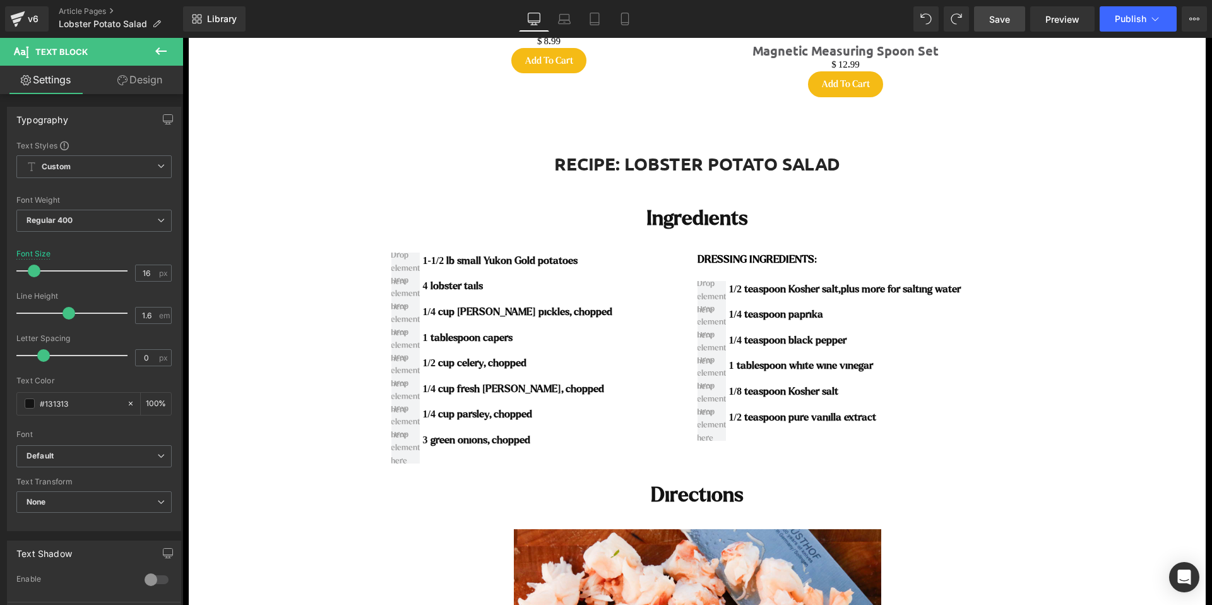
click at [785, 389] on b "1/8 teaspoon Kosher salt" at bounding box center [783, 391] width 109 height 11
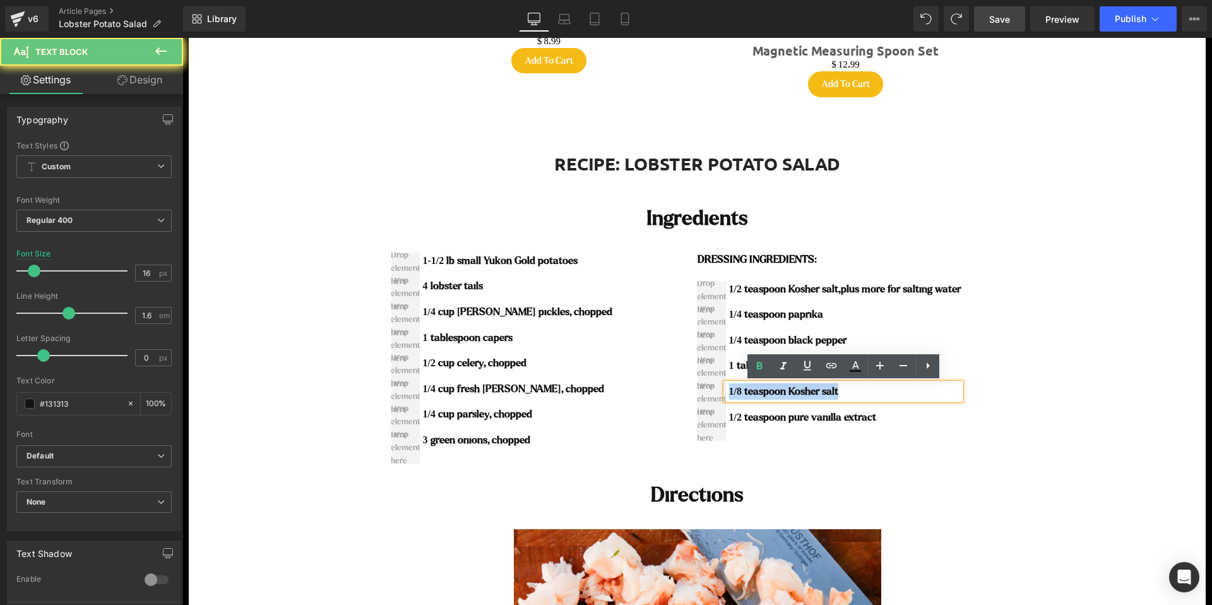
click at [785, 389] on b "1/8 teaspoon Kosher salt" at bounding box center [783, 391] width 109 height 11
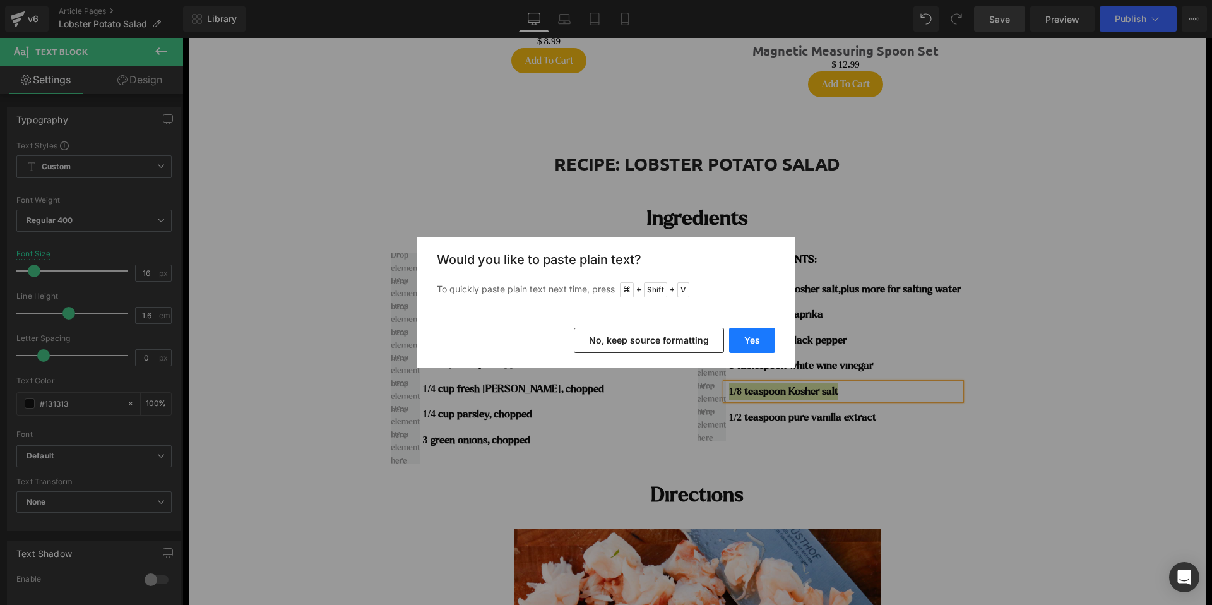
click at [760, 341] on button "Yes" at bounding box center [752, 340] width 46 height 25
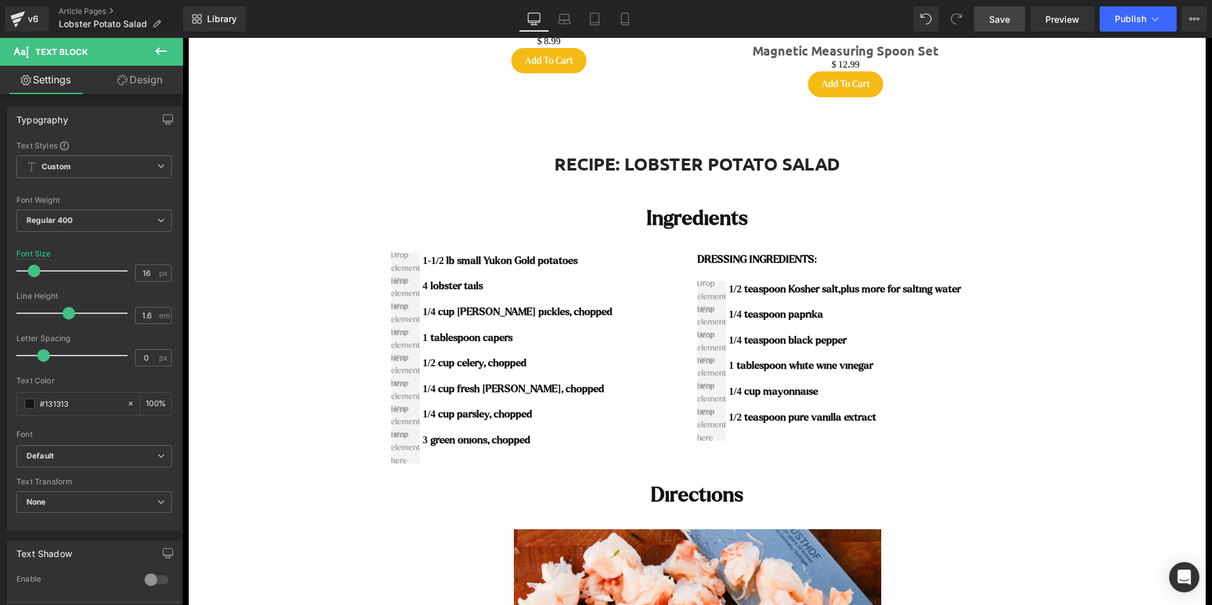
click at [839, 418] on div "1/2 teaspoon pure vanilla extract Text Block" at bounding box center [843, 417] width 235 height 16
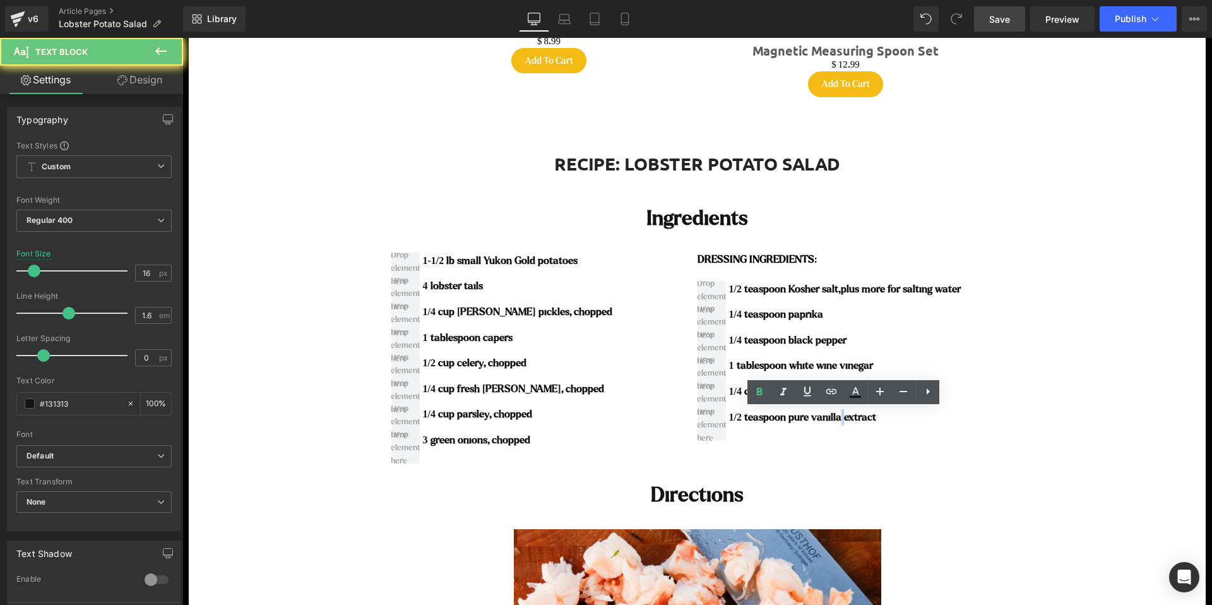
click at [839, 418] on b "1/2 teaspoon pure vanilla extract" at bounding box center [802, 417] width 147 height 11
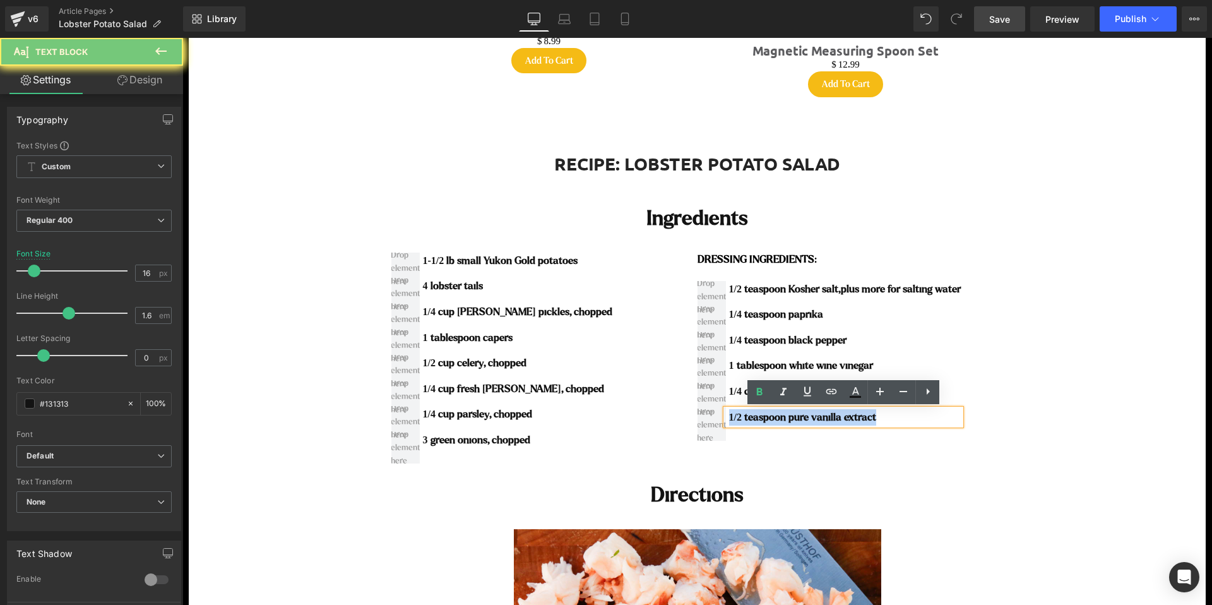
click at [839, 418] on b "1/2 teaspoon pure vanilla extract" at bounding box center [802, 417] width 147 height 11
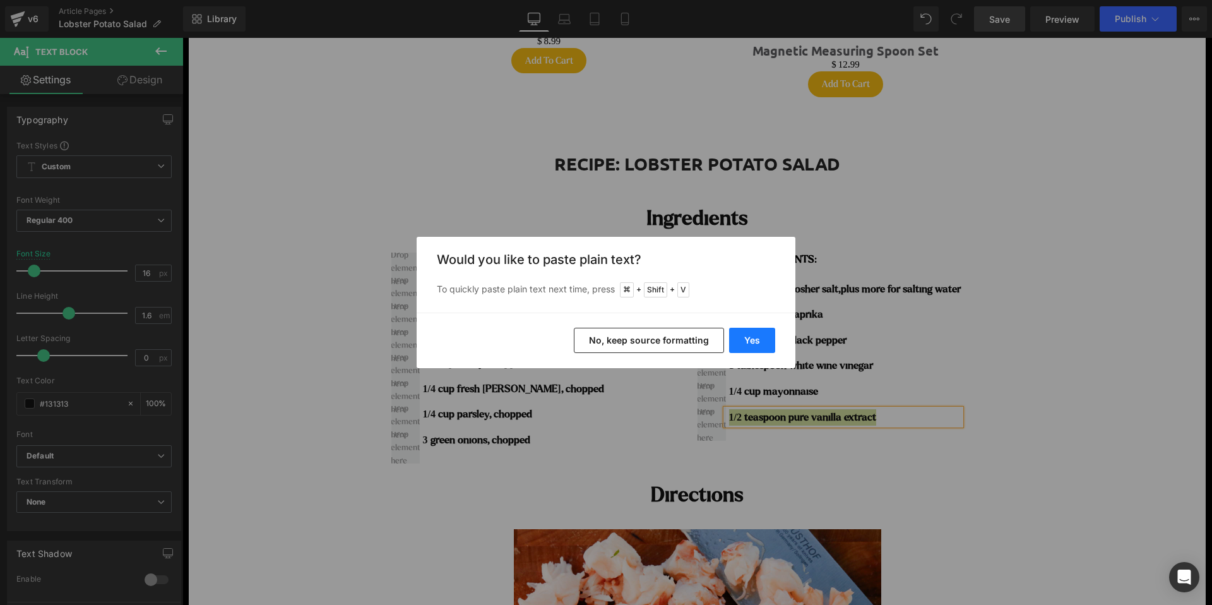
click at [749, 341] on button "Yes" at bounding box center [752, 340] width 46 height 25
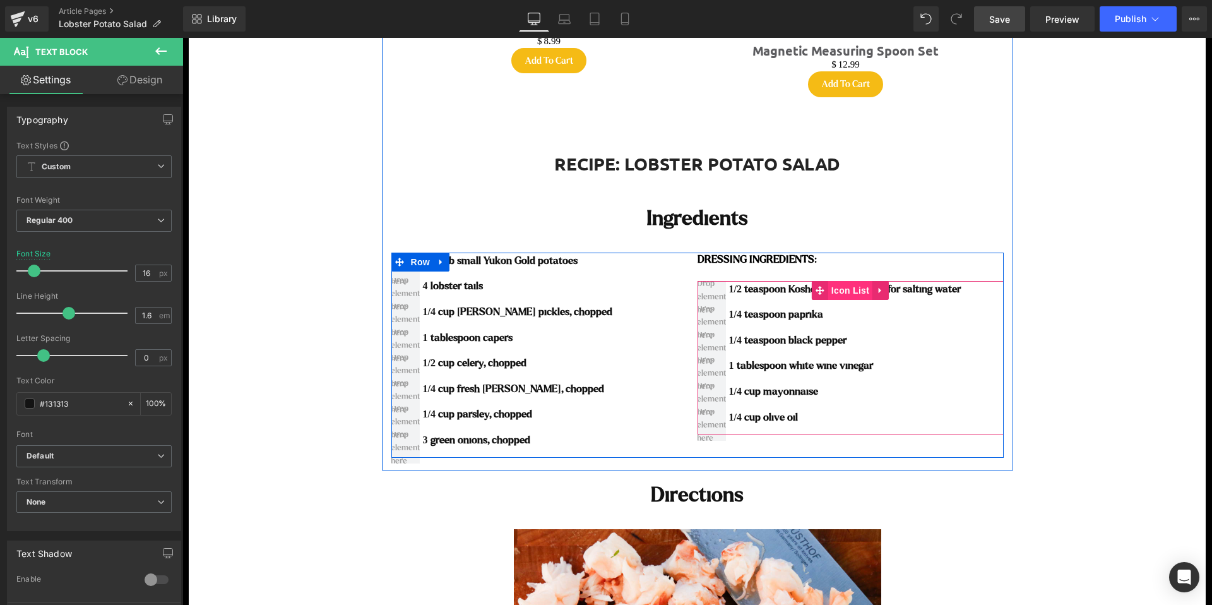
click at [842, 296] on span "Icon List" at bounding box center [850, 290] width 44 height 19
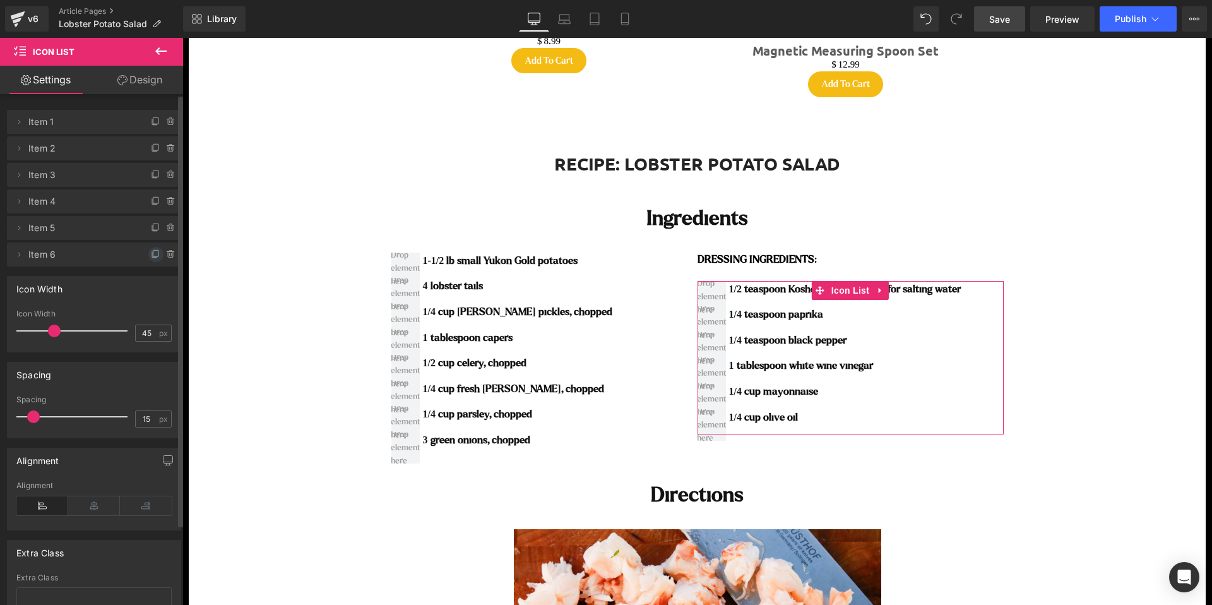
click at [151, 253] on icon at bounding box center [156, 254] width 10 height 10
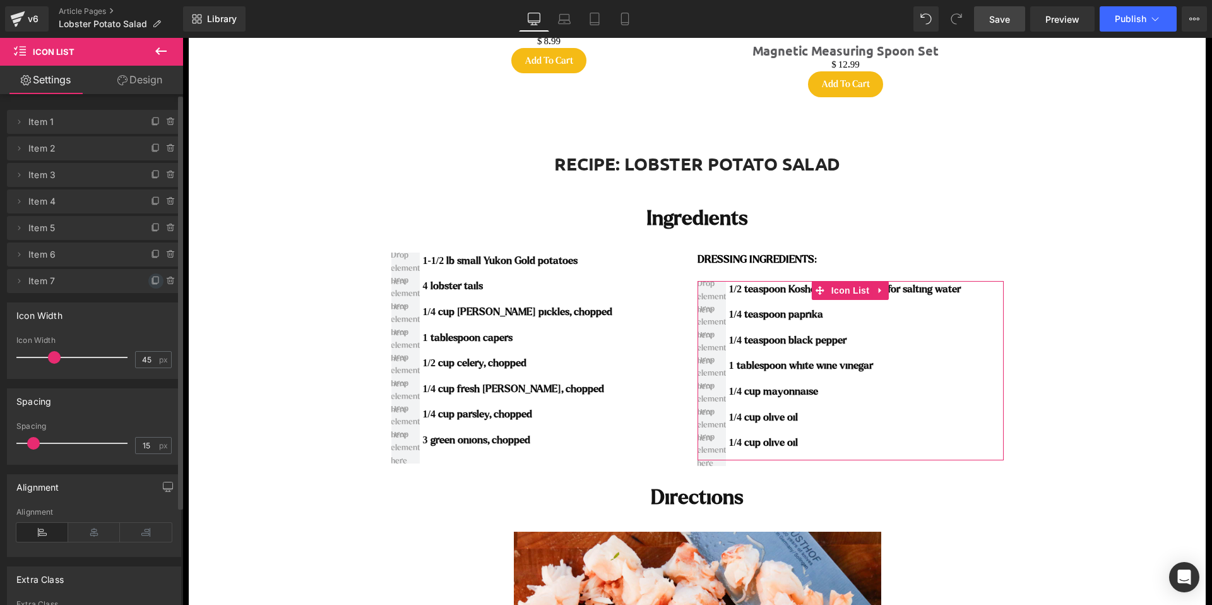
click at [151, 278] on icon at bounding box center [156, 281] width 10 height 10
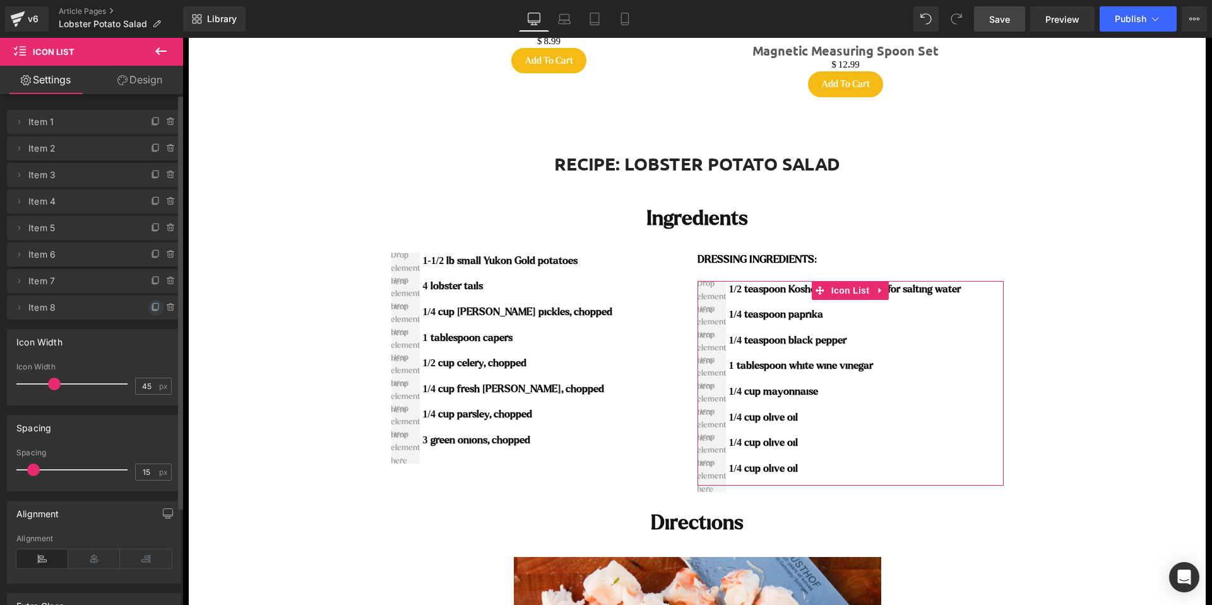
click at [151, 304] on icon at bounding box center [156, 307] width 10 height 10
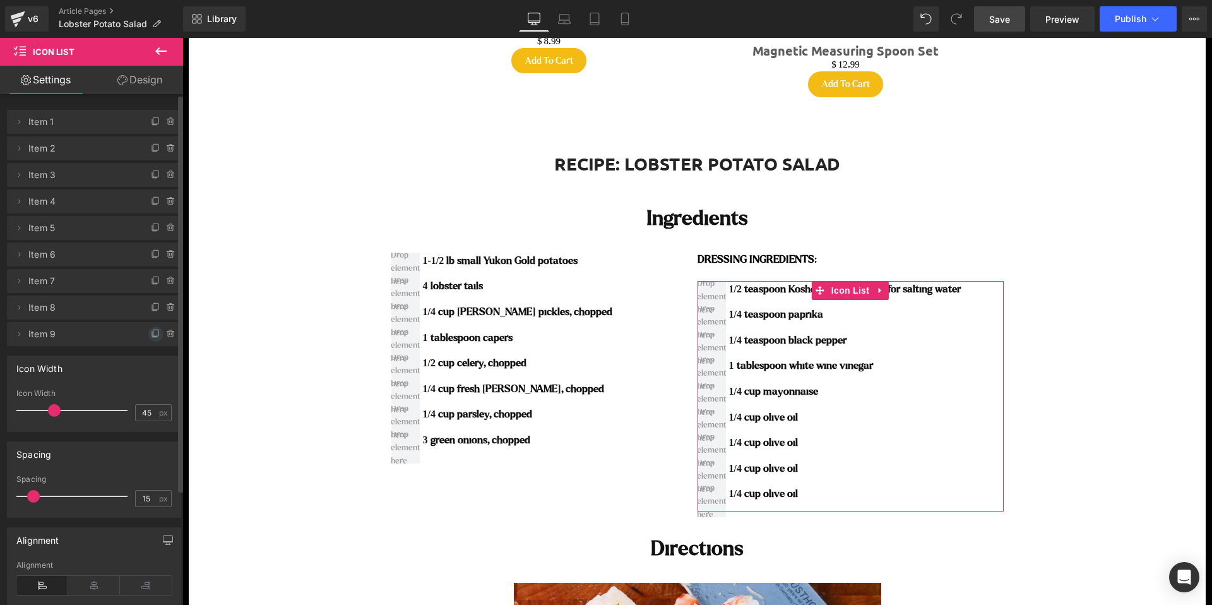
click at [151, 333] on icon at bounding box center [156, 334] width 10 height 10
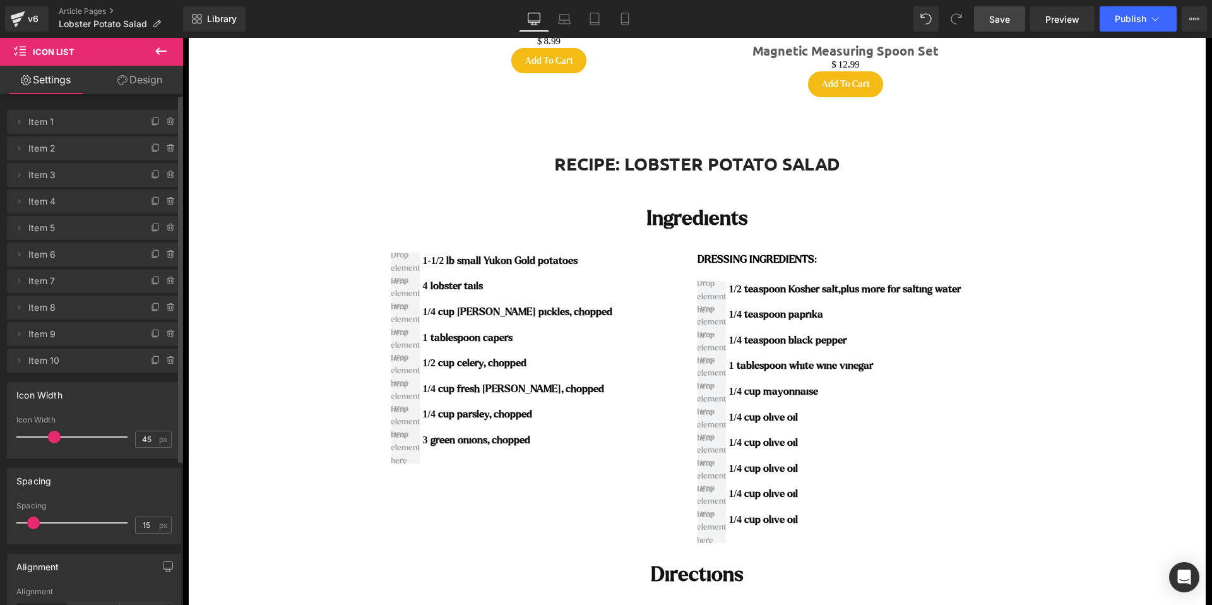
click at [790, 444] on b "1/4 cup olive oil" at bounding box center [763, 442] width 69 height 11
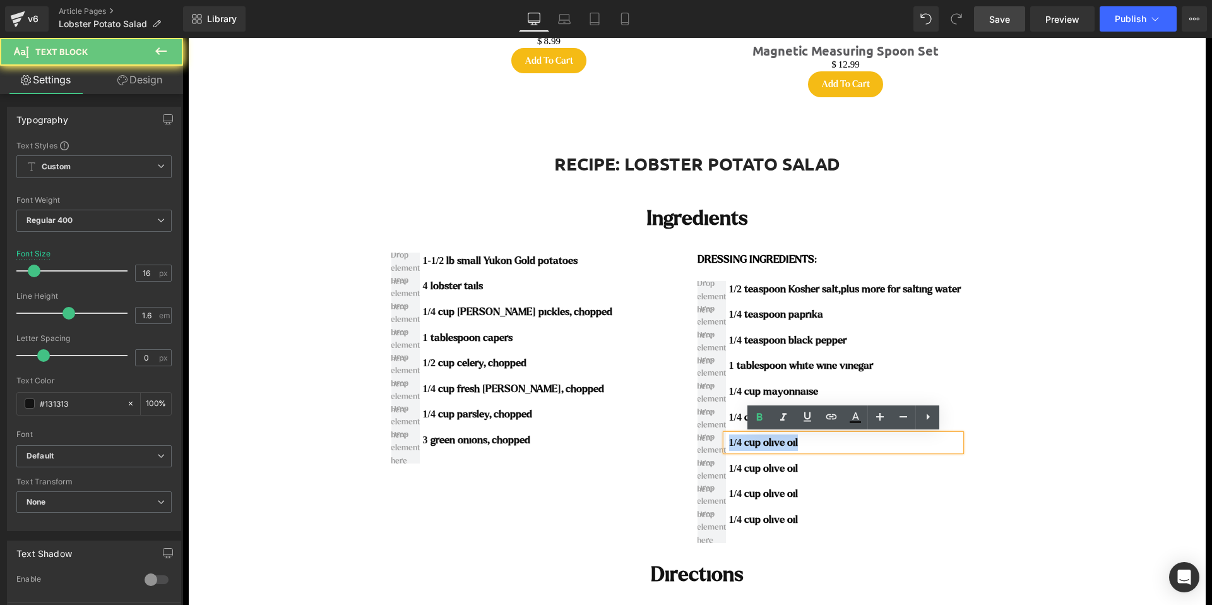
click at [790, 444] on b "1/4 cup olive oil" at bounding box center [763, 442] width 69 height 11
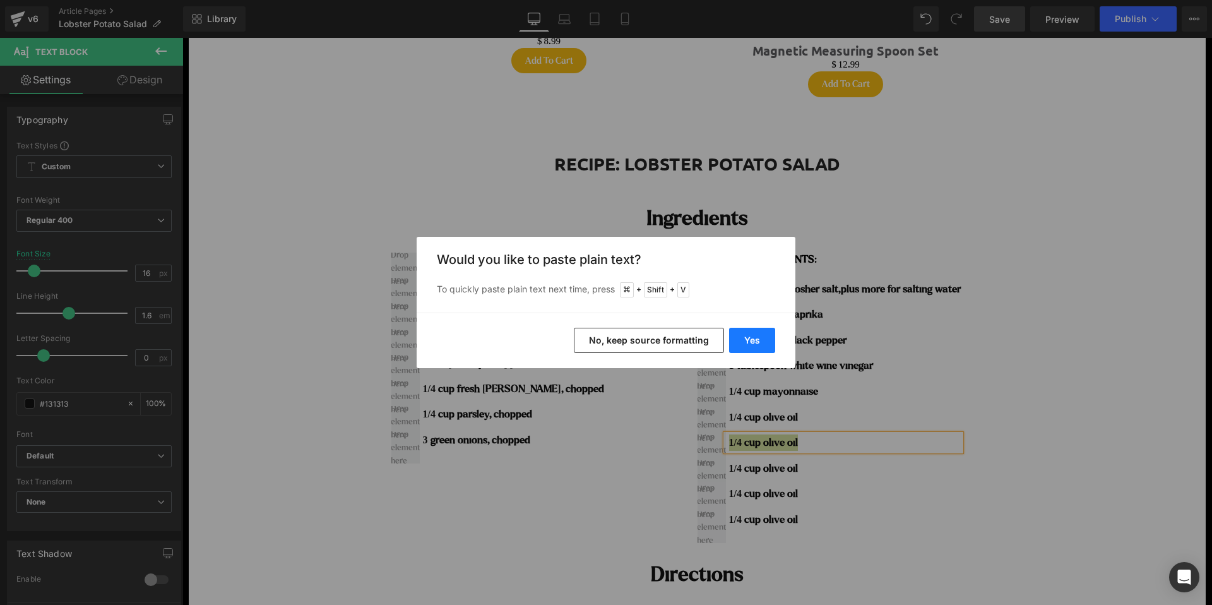
click at [741, 339] on button "Yes" at bounding box center [752, 340] width 46 height 25
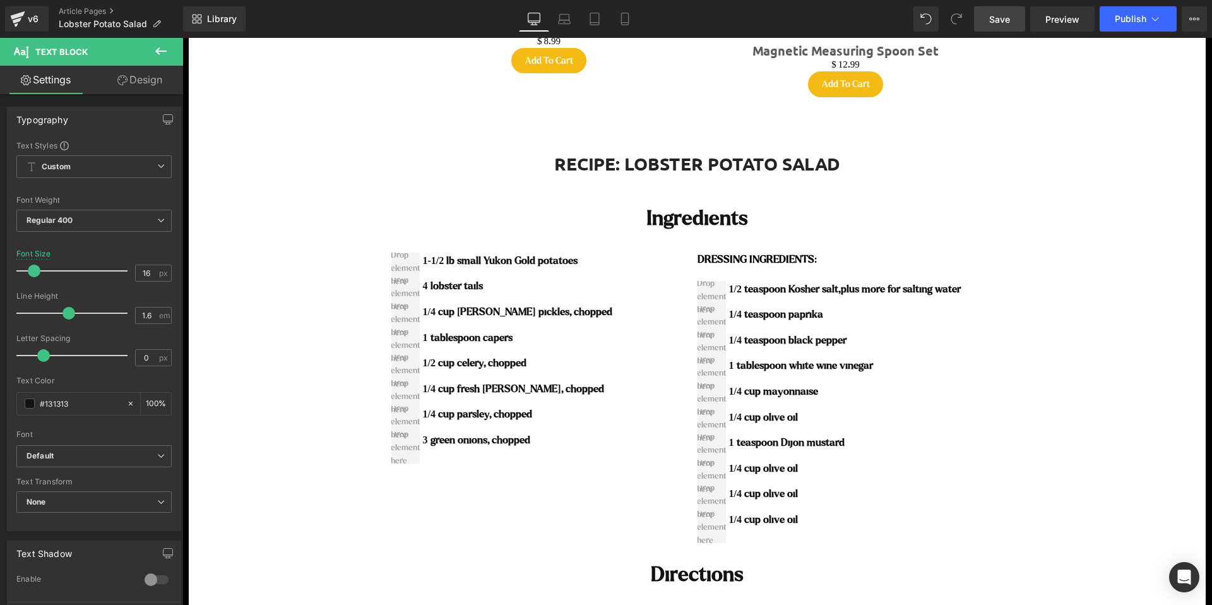
click at [777, 466] on b "1/4 cup olive oil" at bounding box center [763, 468] width 69 height 11
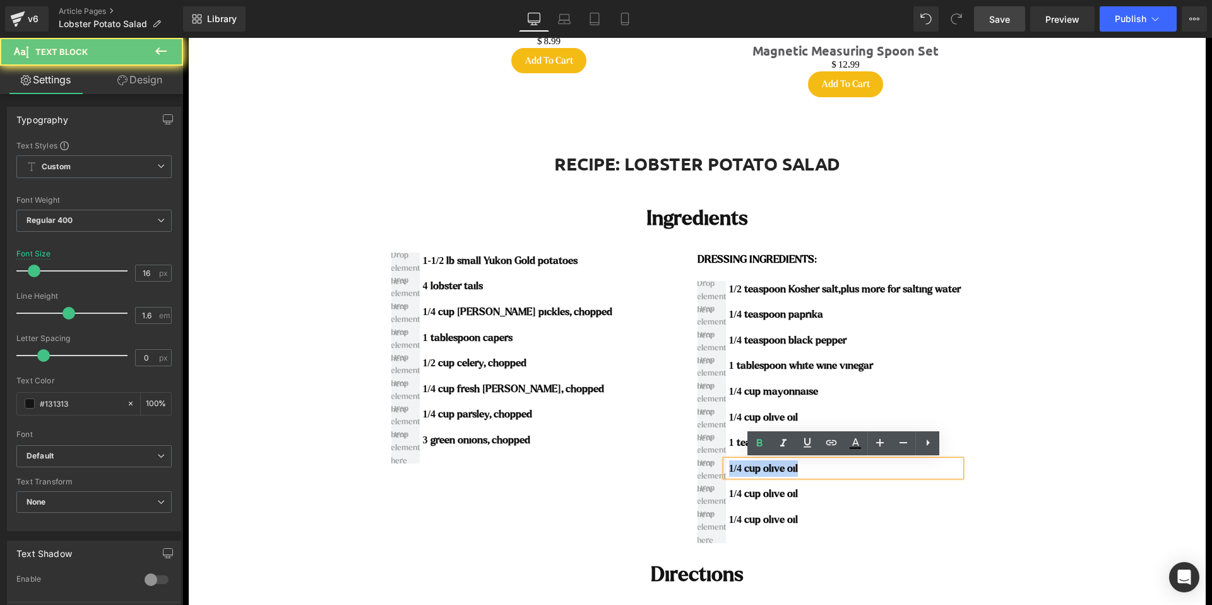
click at [777, 466] on b "1/4 cup olive oil" at bounding box center [763, 468] width 69 height 11
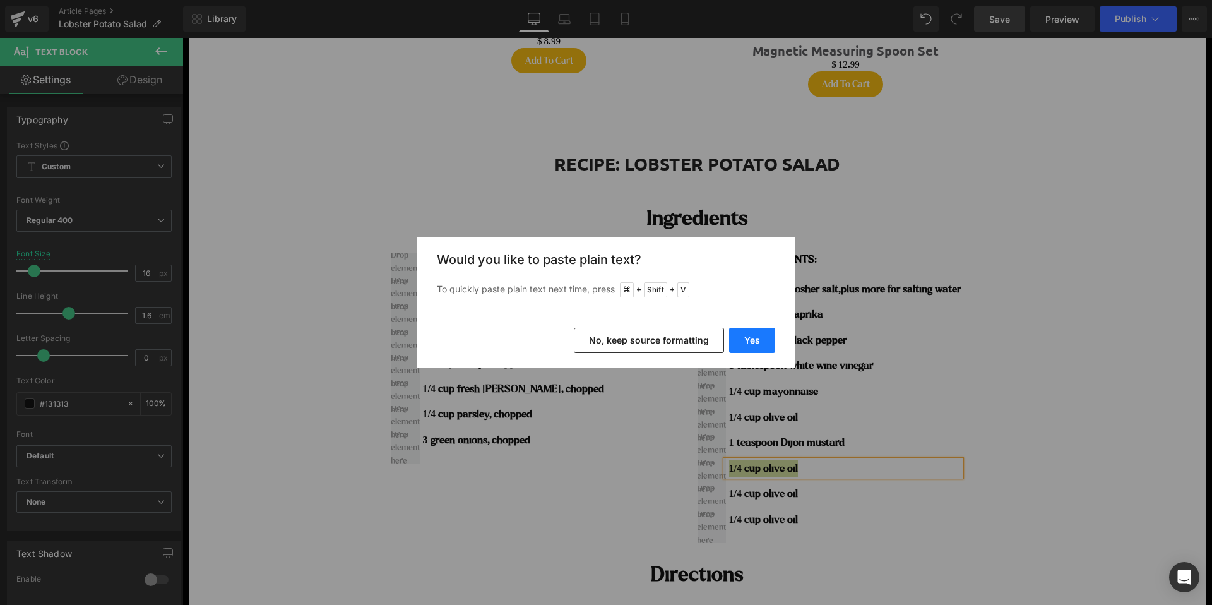
click at [748, 341] on button "Yes" at bounding box center [752, 340] width 46 height 25
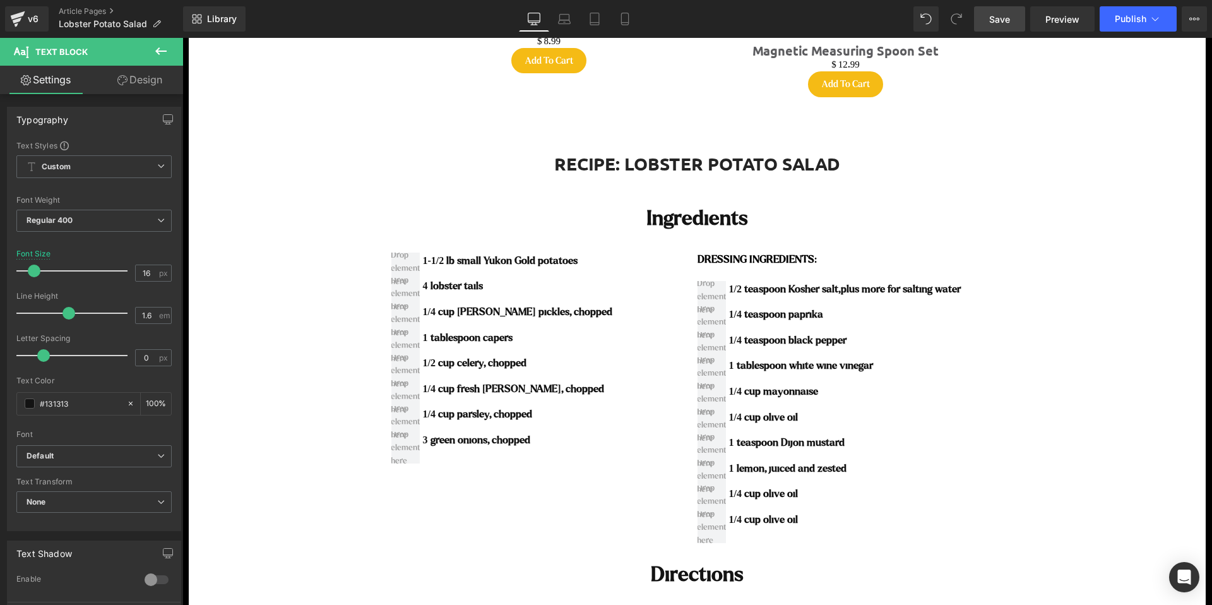
click at [770, 494] on b "1/4 cup olive oil" at bounding box center [763, 493] width 69 height 11
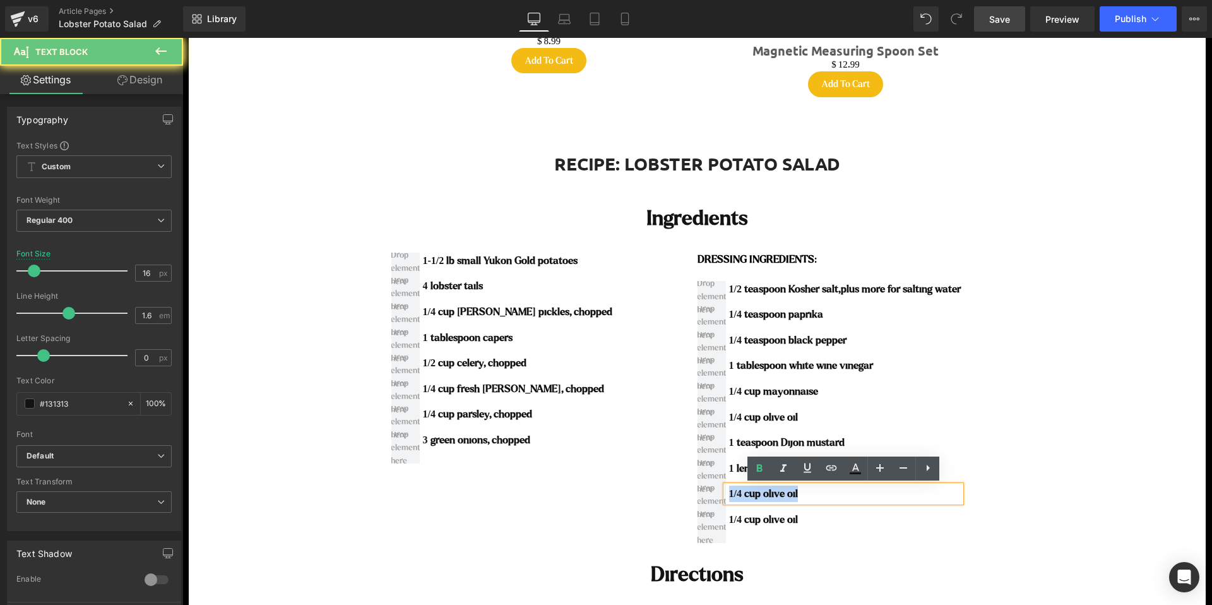
click at [770, 494] on b "1/4 cup olive oil" at bounding box center [763, 493] width 69 height 11
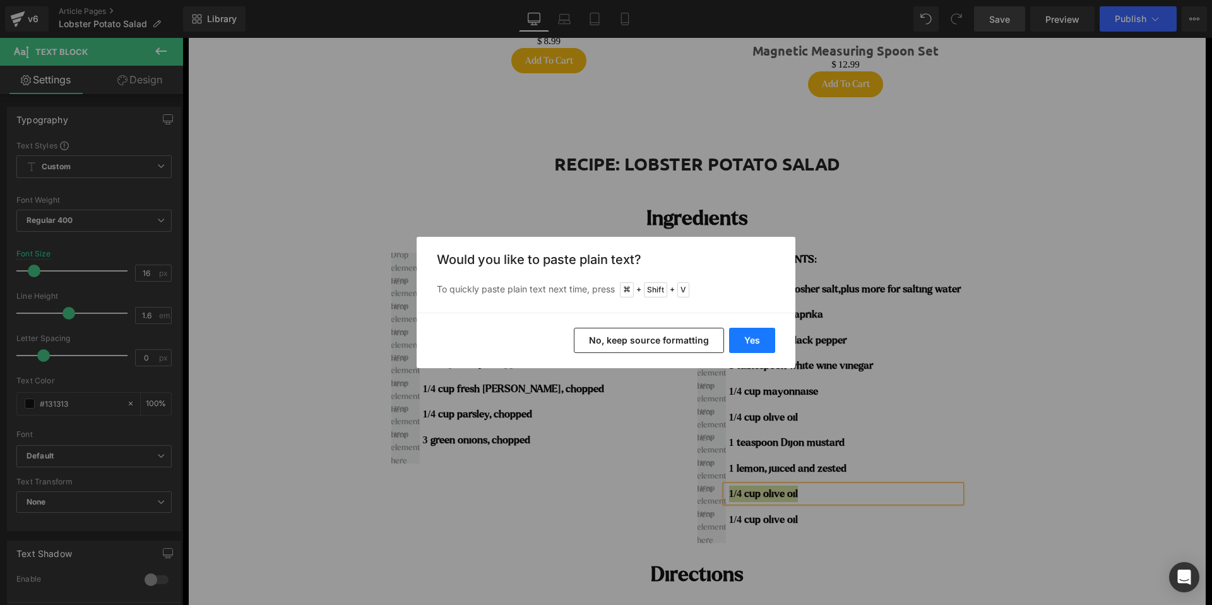
click at [756, 340] on button "Yes" at bounding box center [752, 340] width 46 height 25
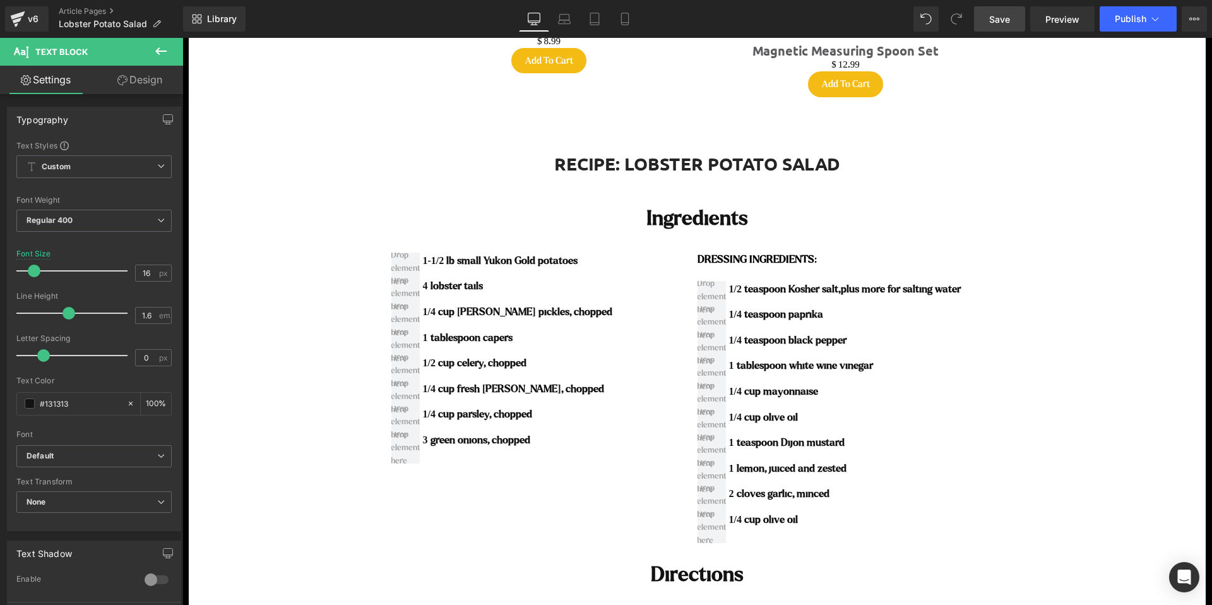
click at [776, 519] on b "1/4 cup olive oil" at bounding box center [763, 519] width 69 height 11
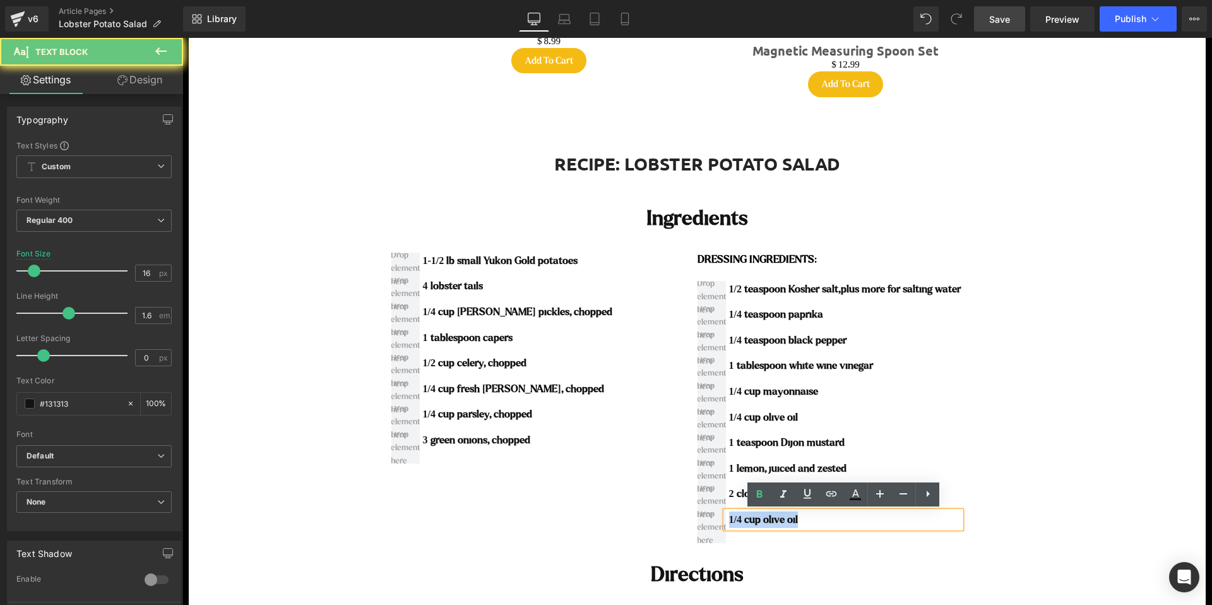
click at [776, 519] on b "1/4 cup olive oil" at bounding box center [763, 519] width 69 height 11
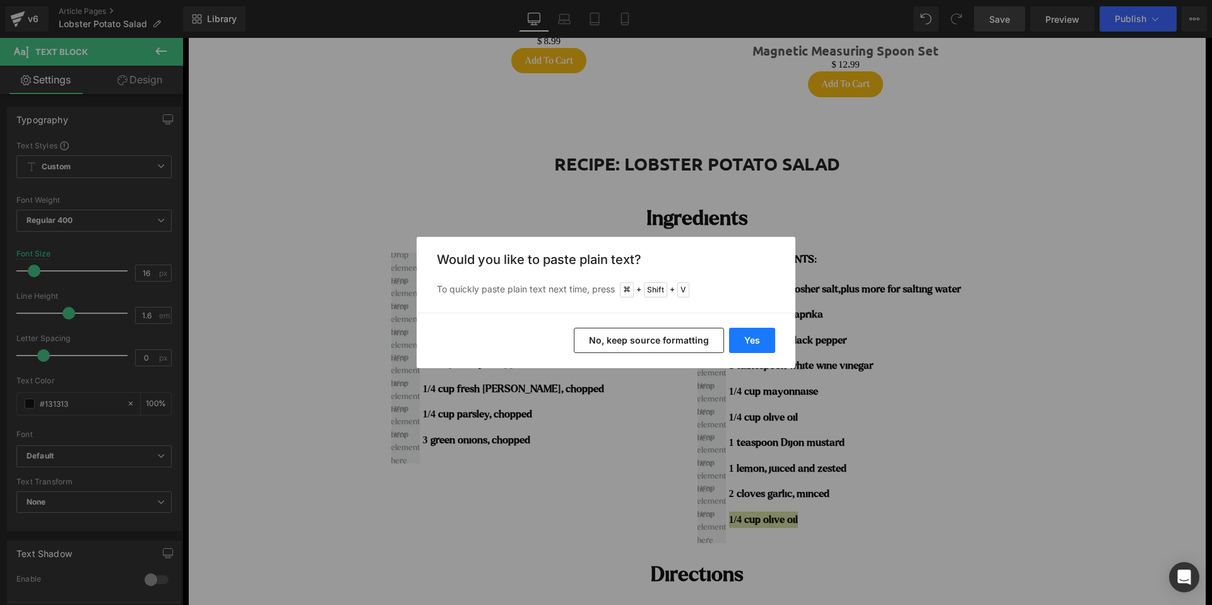
click at [752, 335] on button "Yes" at bounding box center [752, 340] width 46 height 25
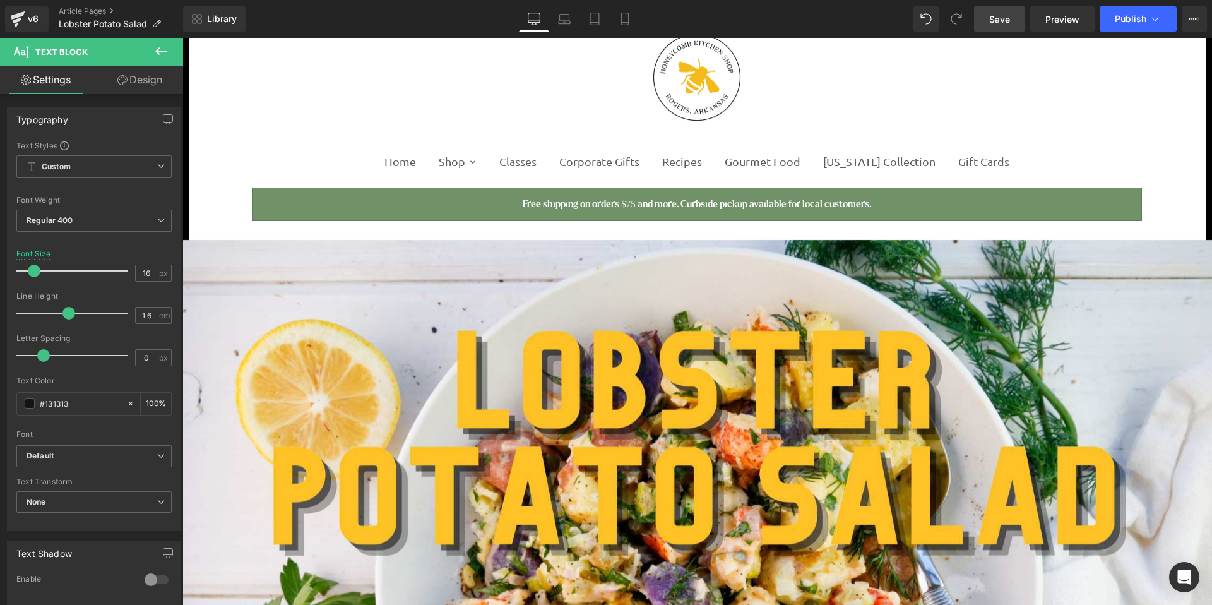
scroll to position [0, 0]
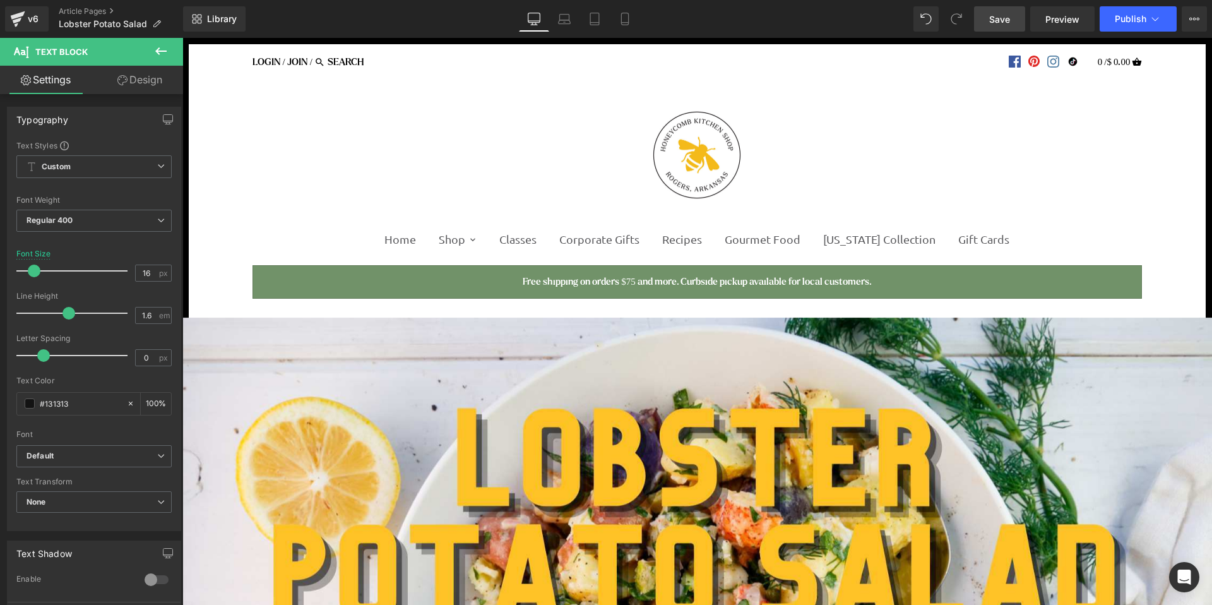
click at [999, 20] on span "Save" at bounding box center [999, 19] width 21 height 13
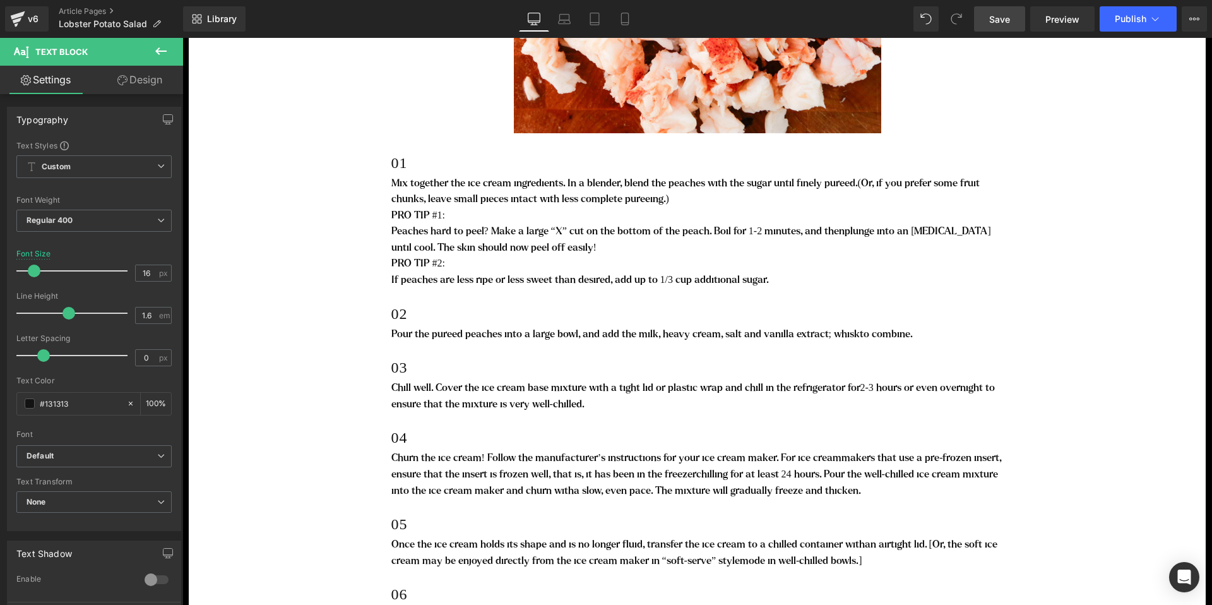
scroll to position [3222, 0]
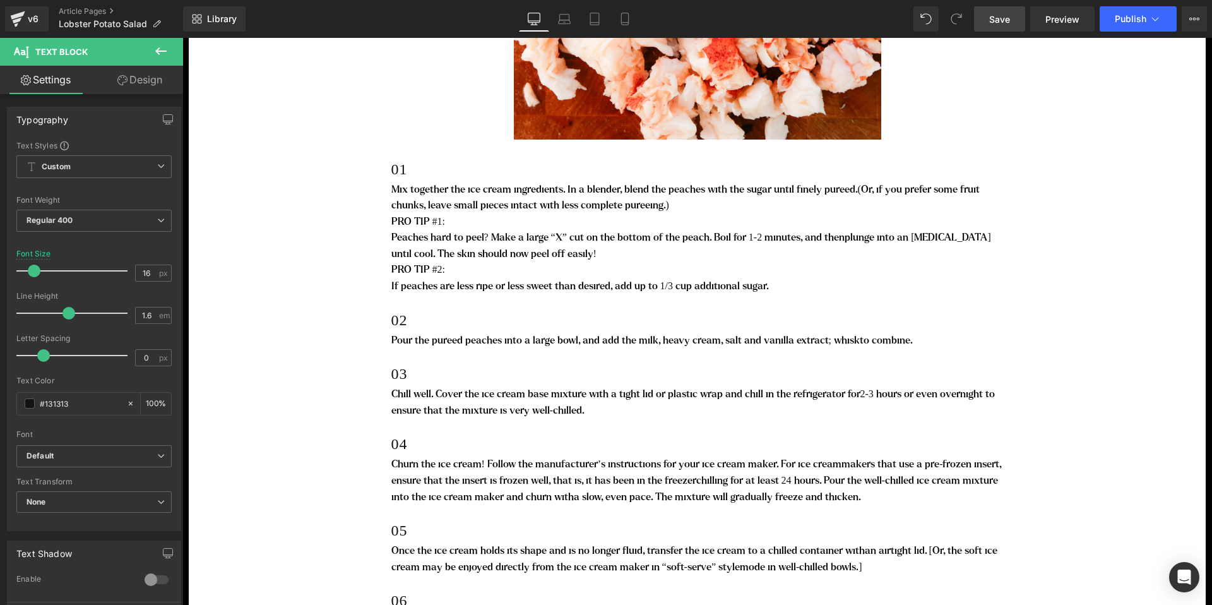
click at [630, 274] on p "PRO TIP #2:" at bounding box center [697, 269] width 612 height 16
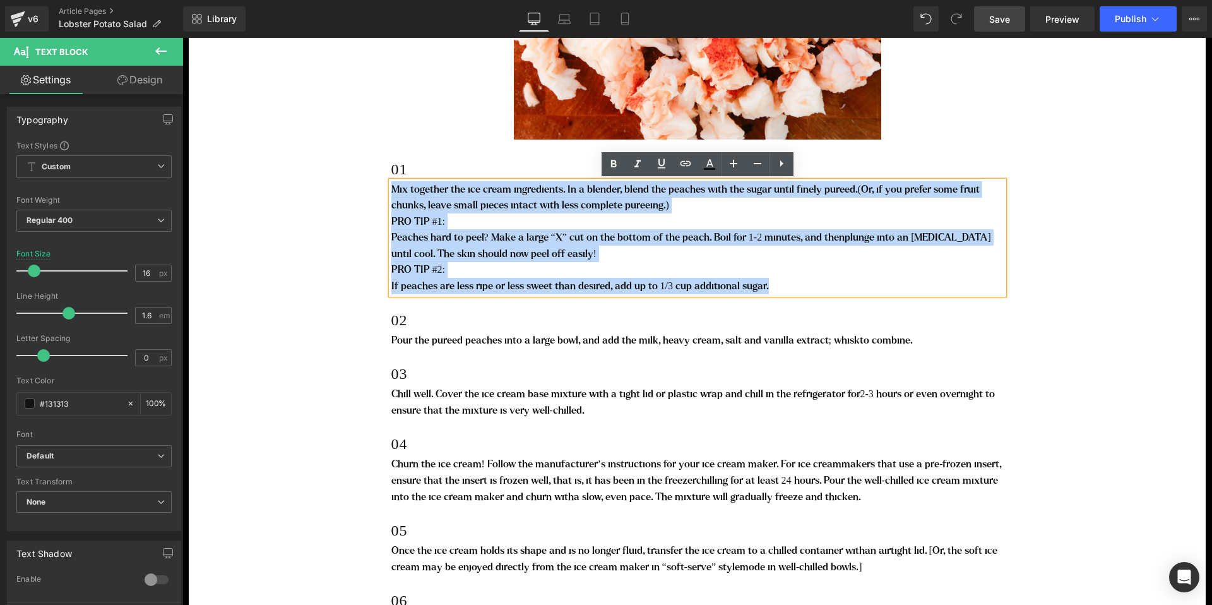
drag, startPoint x: 774, startPoint y: 283, endPoint x: 393, endPoint y: 189, distance: 392.1
click at [393, 189] on div "Mix together the ice cream ingredients. In a blender, blend the peaches with th…" at bounding box center [697, 237] width 612 height 113
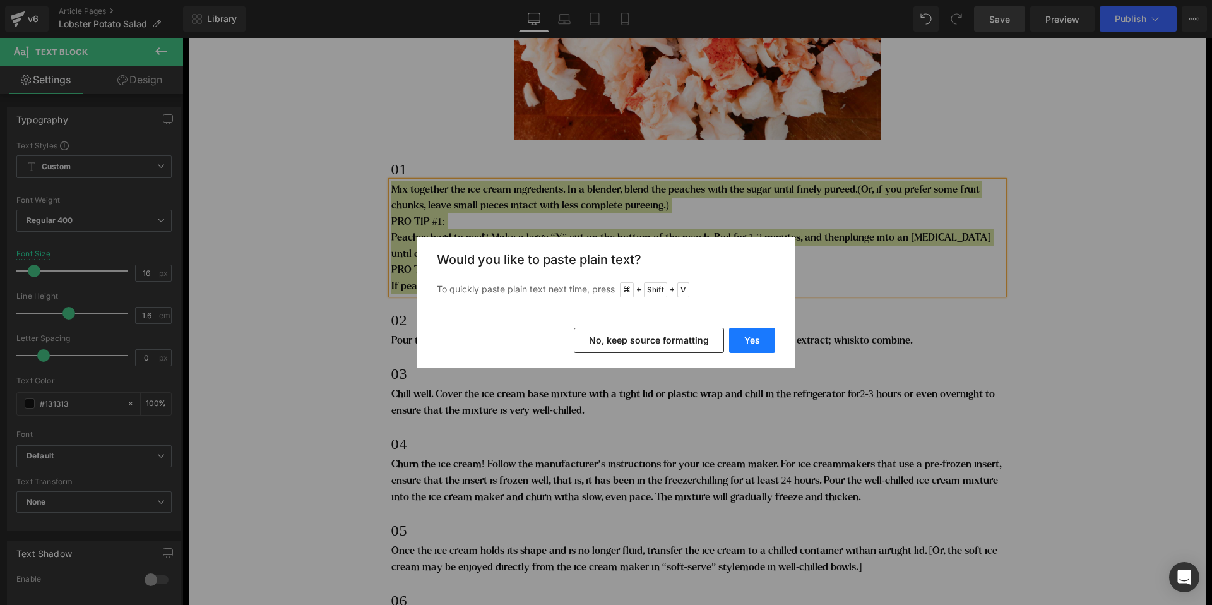
click at [745, 343] on button "Yes" at bounding box center [752, 340] width 46 height 25
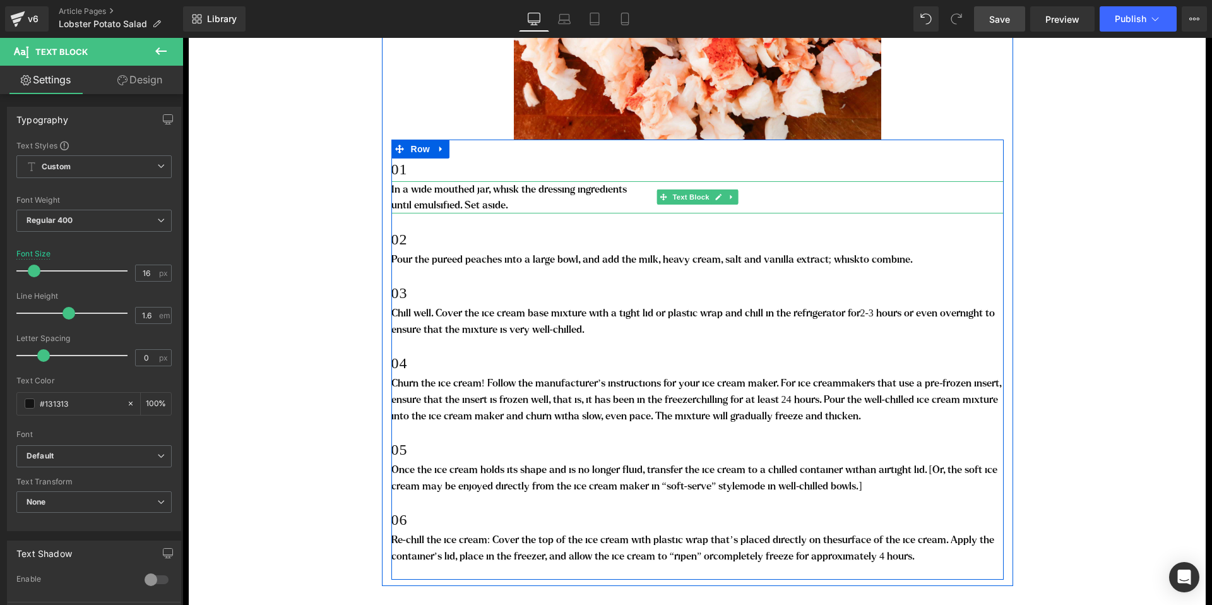
click at [405, 204] on p "until emulsified. Set aside." at bounding box center [697, 205] width 612 height 16
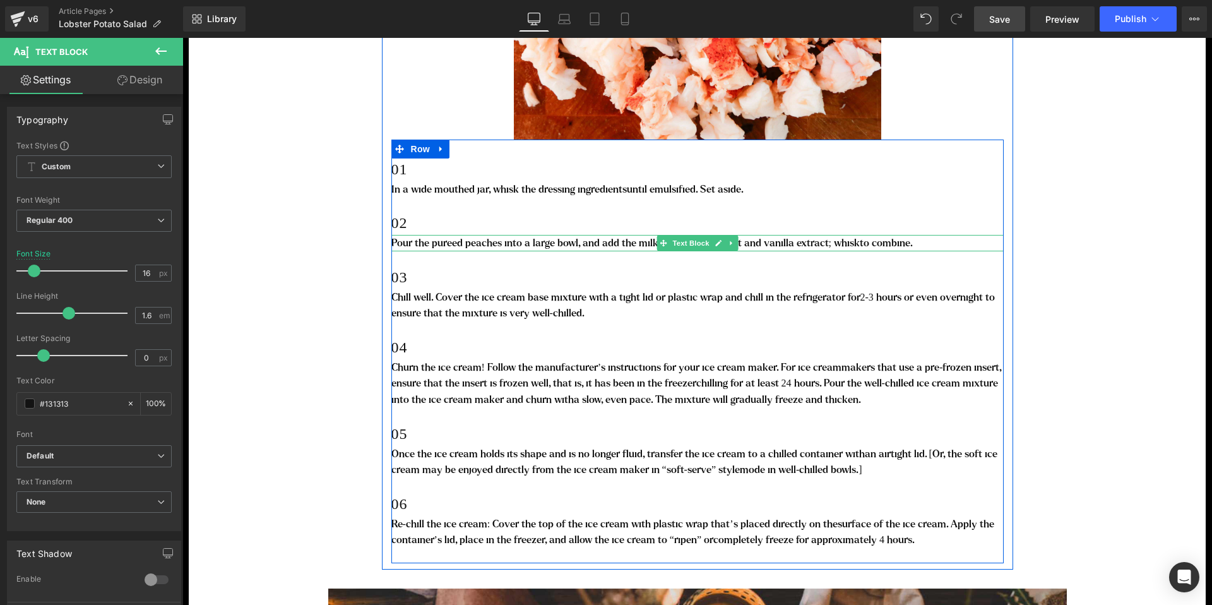
click at [482, 244] on p "Pour the pureed peaches into a large bowl, and add the milk, heavy cream, salt …" at bounding box center [697, 243] width 612 height 16
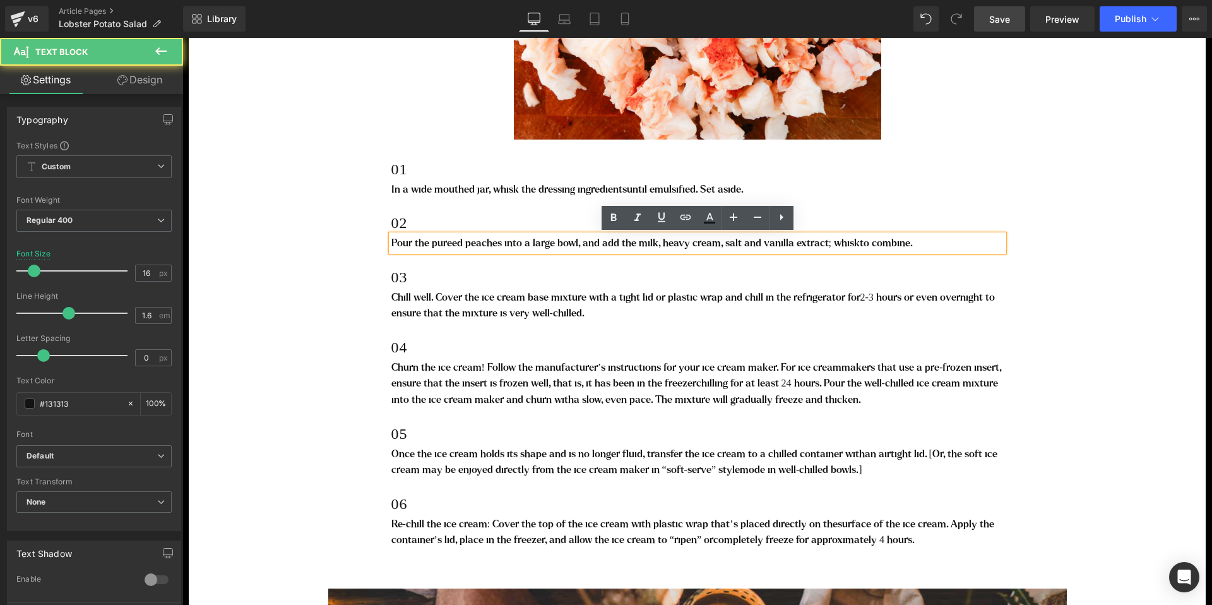
click at [482, 244] on p "Pour the pureed peaches into a large bowl, and add the milk, heavy cream, salt …" at bounding box center [697, 243] width 612 height 16
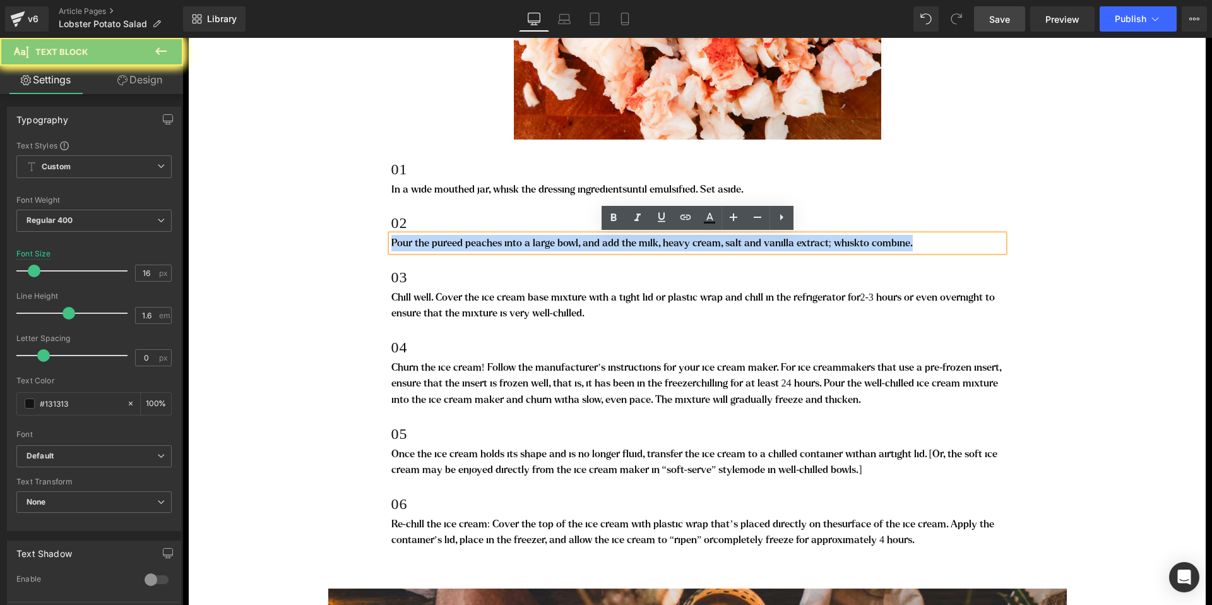
click at [482, 244] on p "Pour the pureed peaches into a large bowl, and add the milk, heavy cream, salt …" at bounding box center [697, 243] width 612 height 16
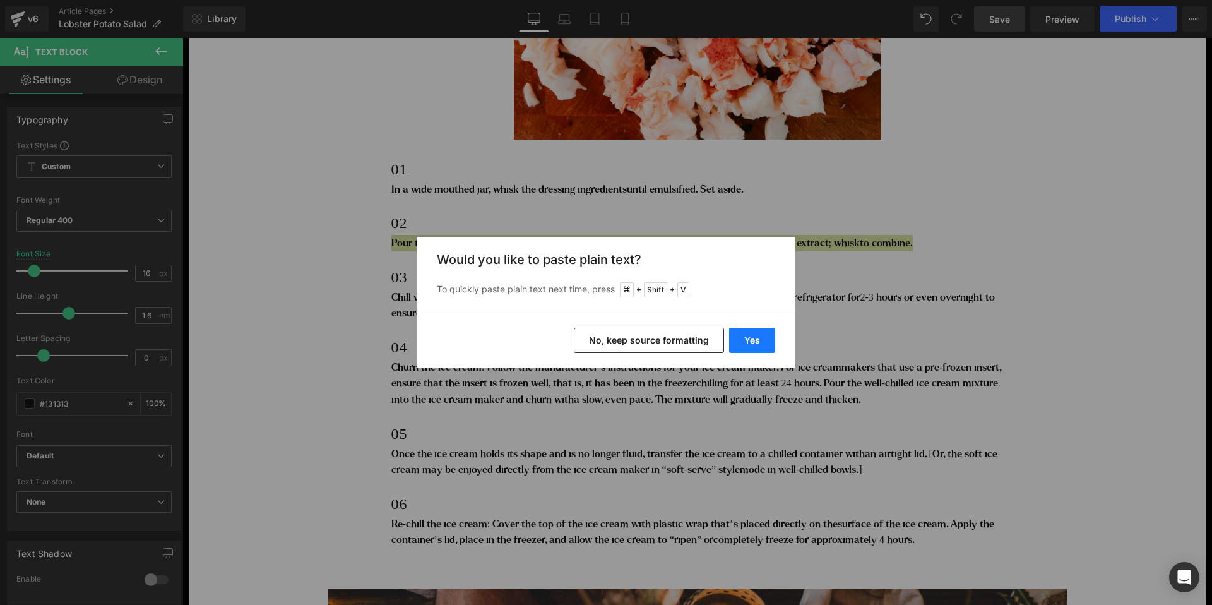
click at [764, 342] on button "Yes" at bounding box center [752, 340] width 46 height 25
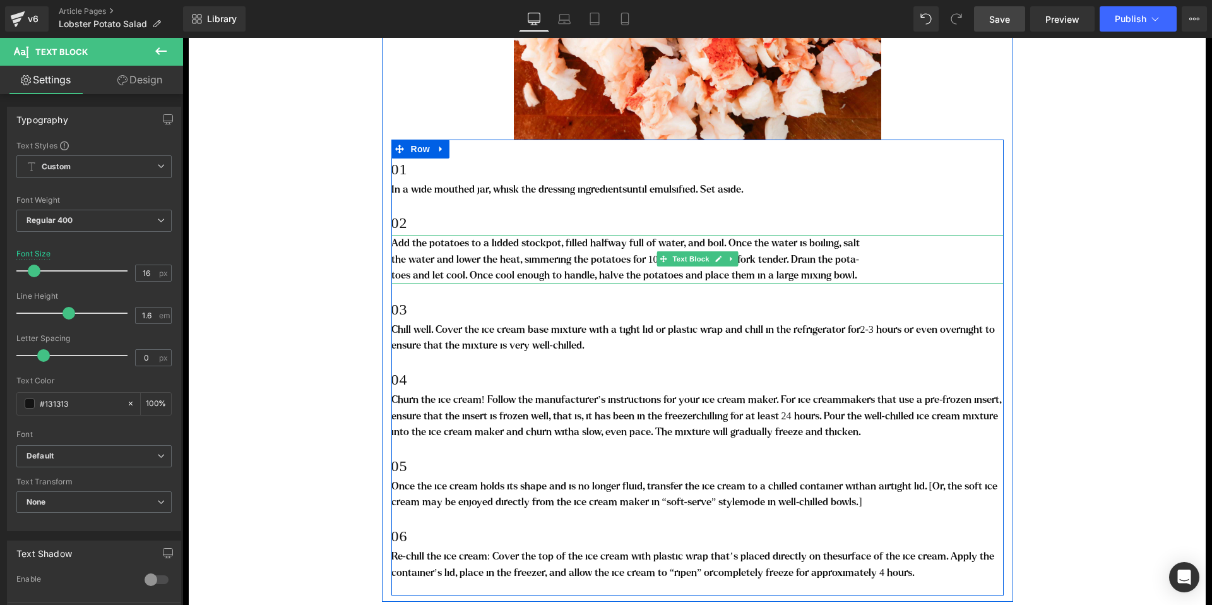
click at [412, 261] on p "the water and lower the heat, simmering the potatoes for 10-15 minutes, until f…" at bounding box center [697, 259] width 612 height 16
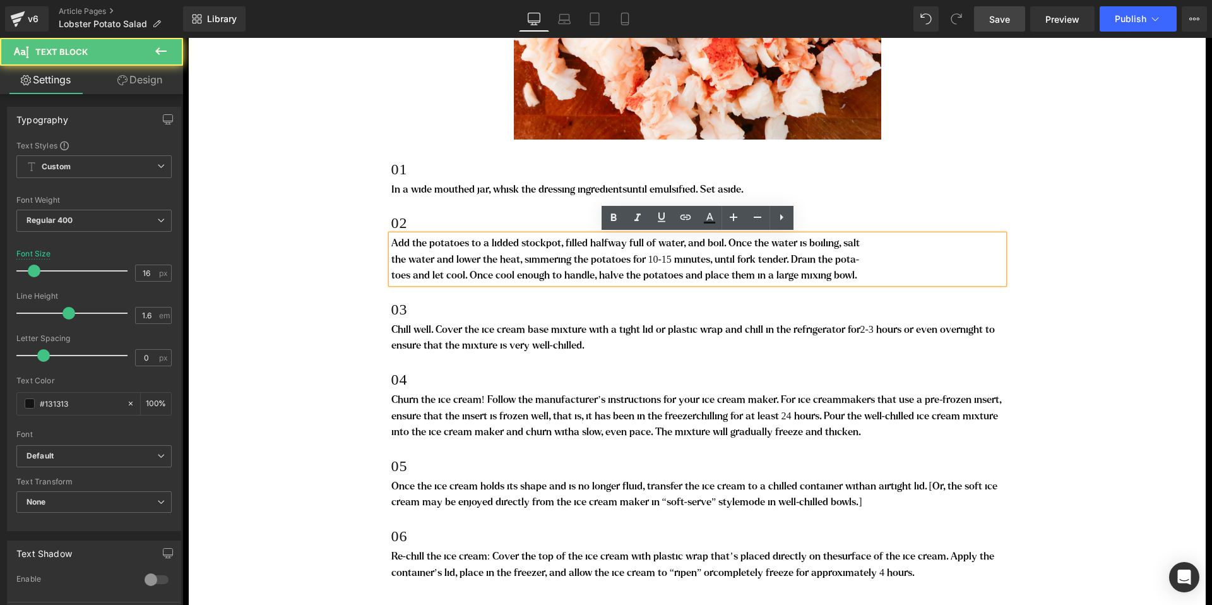
click at [395, 260] on p "the water and lower the heat, simmering the potatoes for 10-15 minutes, until f…" at bounding box center [697, 259] width 612 height 16
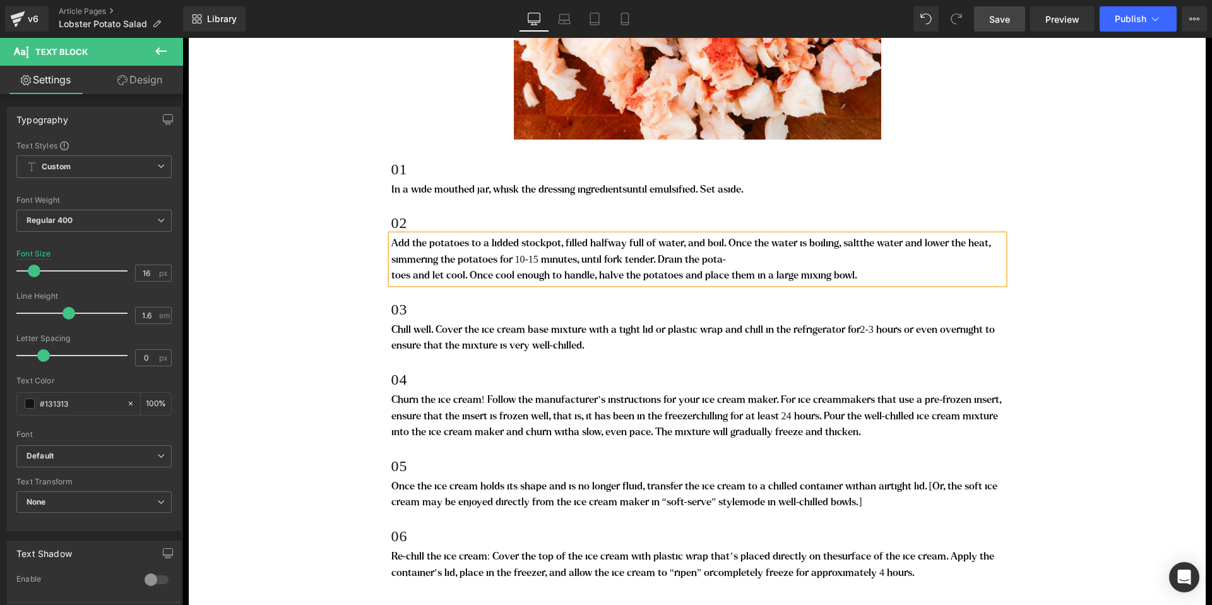
click at [393, 271] on p "toes and let cool. Once cool enough to handle, halve the potatoes and place the…" at bounding box center [697, 275] width 612 height 16
click at [393, 275] on span "toes and let cool. Once cool enough to handle, halve the potatoes and place the…" at bounding box center [681, 267] width 581 height 27
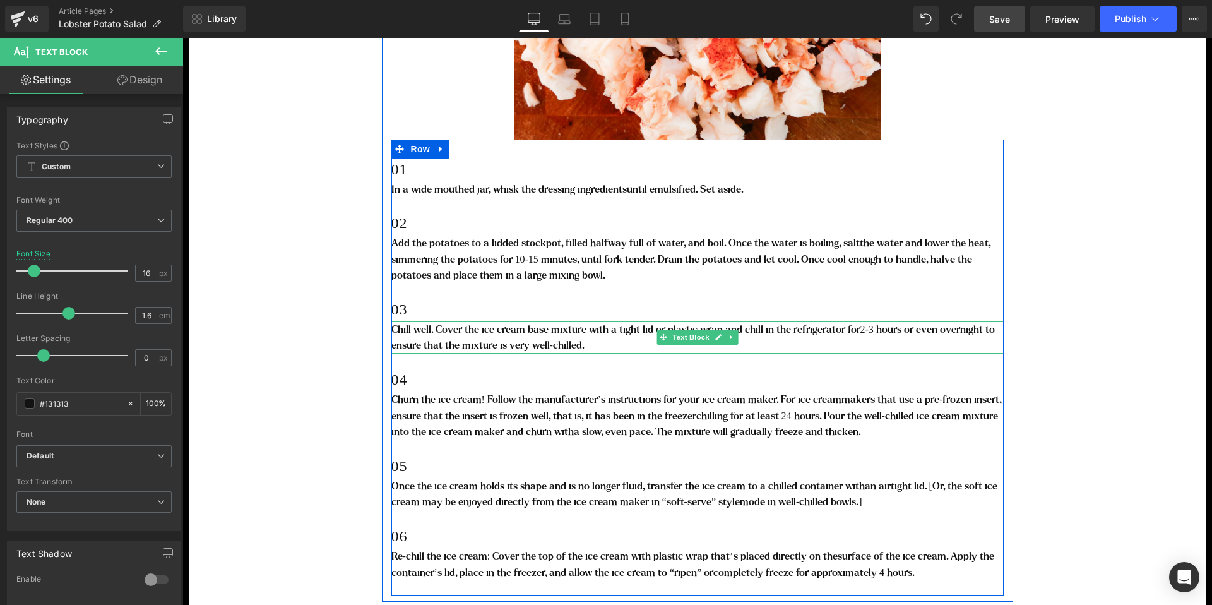
click at [530, 336] on p "Chill well. Cover the ice cream base mixture with a tight lid or plastic wrap a…" at bounding box center [697, 337] width 612 height 32
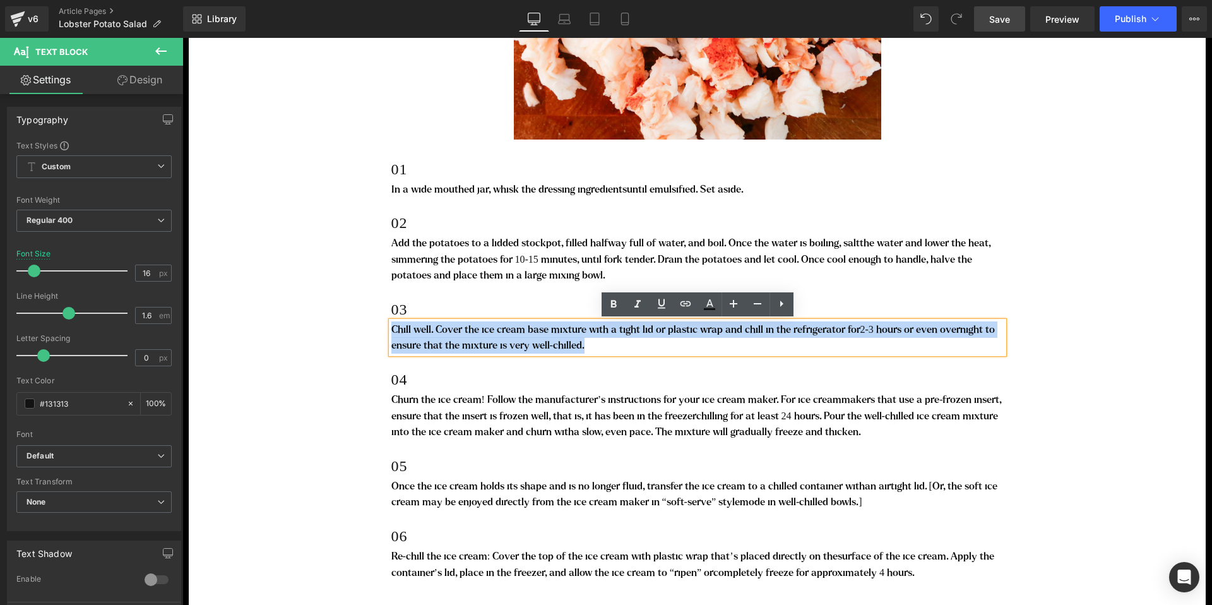
drag, startPoint x: 588, startPoint y: 347, endPoint x: 386, endPoint y: 330, distance: 202.7
click at [386, 330] on div "Directions Text Block Image 01 Text Block In a wide mouthed jar, whisk the dres…" at bounding box center [697, 159] width 631 height 873
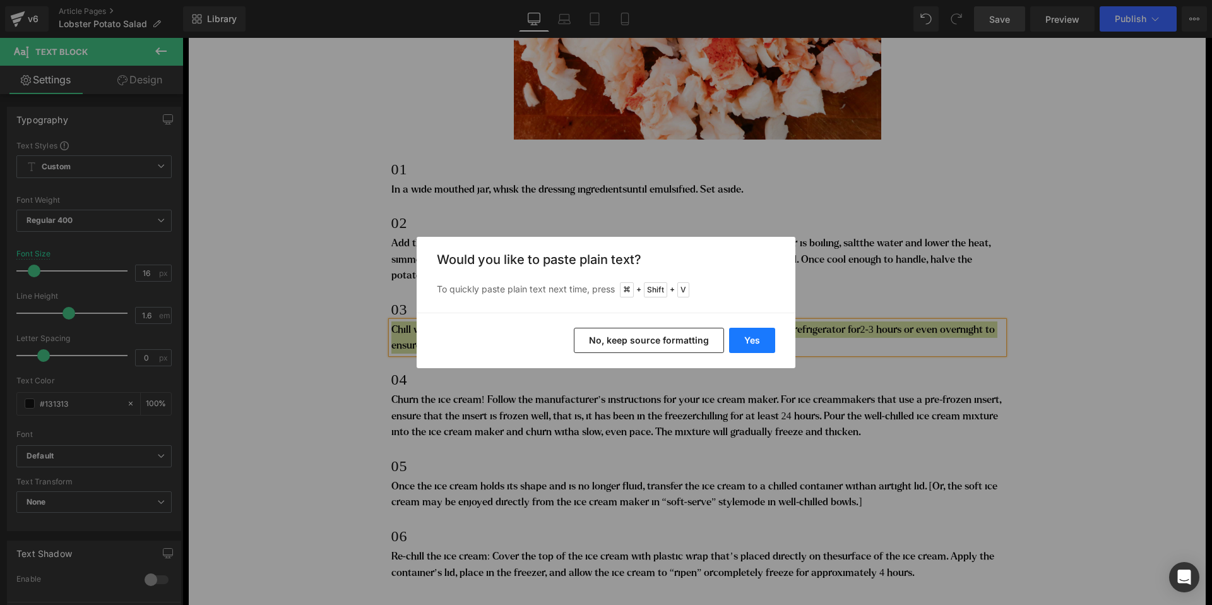
click at [752, 343] on button "Yes" at bounding box center [752, 340] width 46 height 25
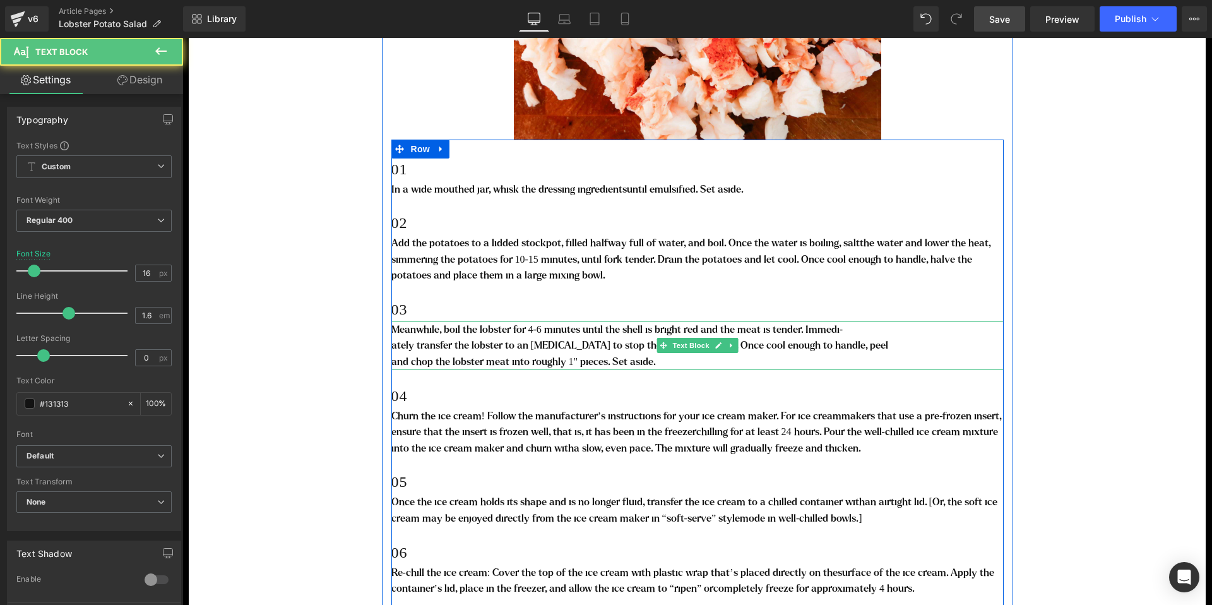
click at [427, 358] on p "and chop the lobster meat into roughly 1" pieces. Set aside." at bounding box center [697, 361] width 612 height 16
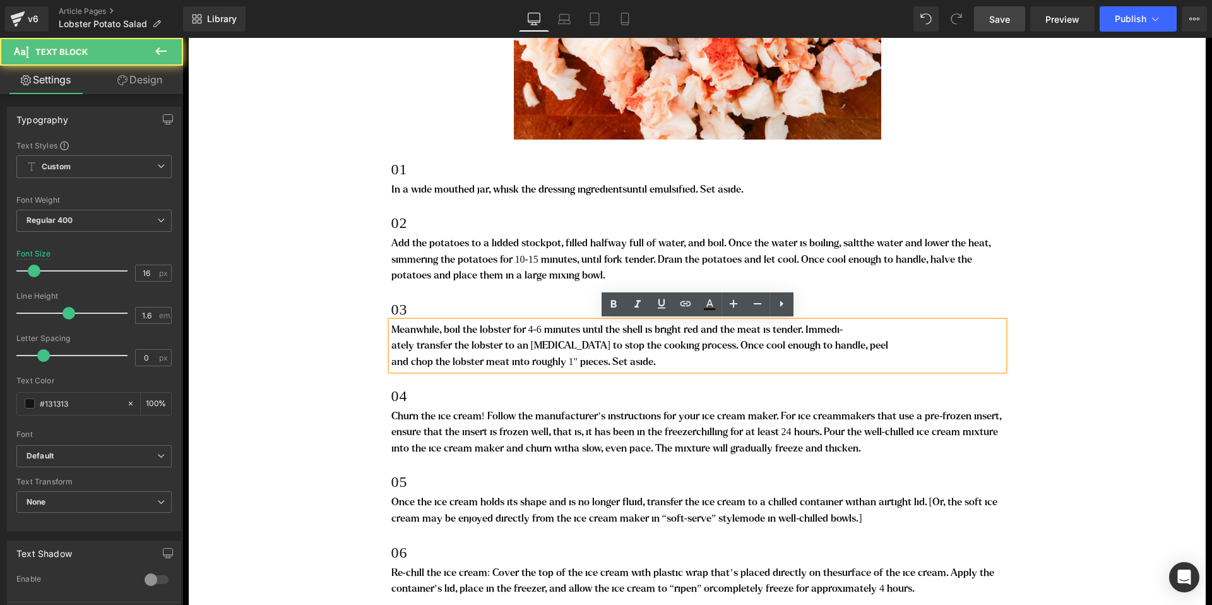
click at [394, 347] on p "ately transfer the lobster to an [MEDICAL_DATA] to stop the cooking process. On…" at bounding box center [697, 345] width 612 height 16
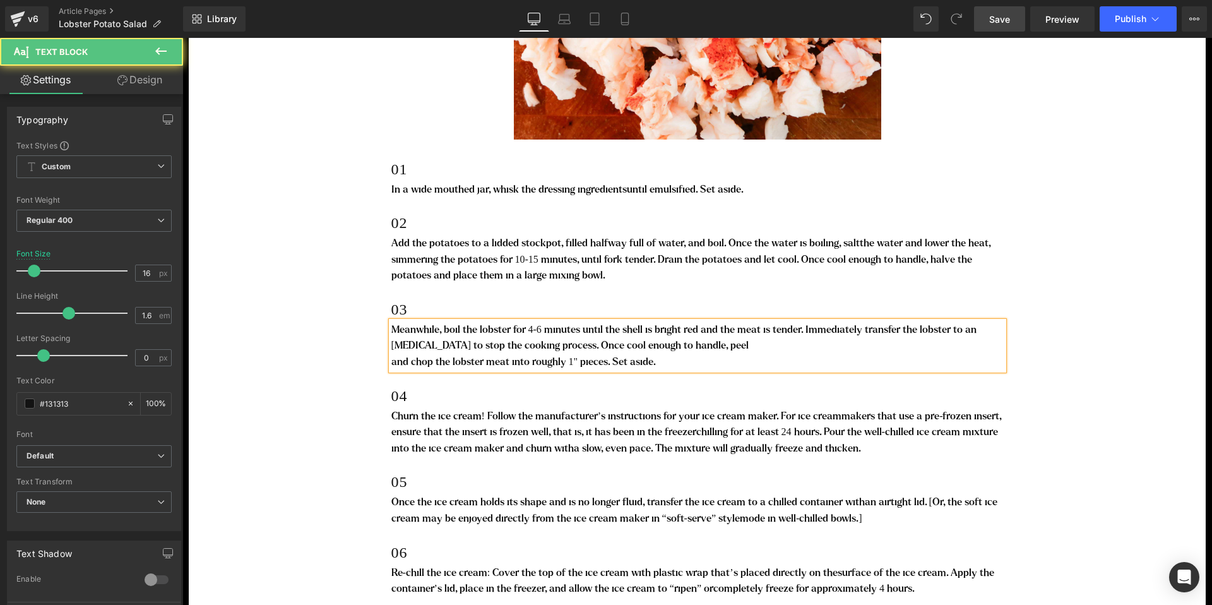
click at [393, 360] on p "and chop the lobster meat into roughly 1" pieces. Set aside." at bounding box center [697, 361] width 612 height 16
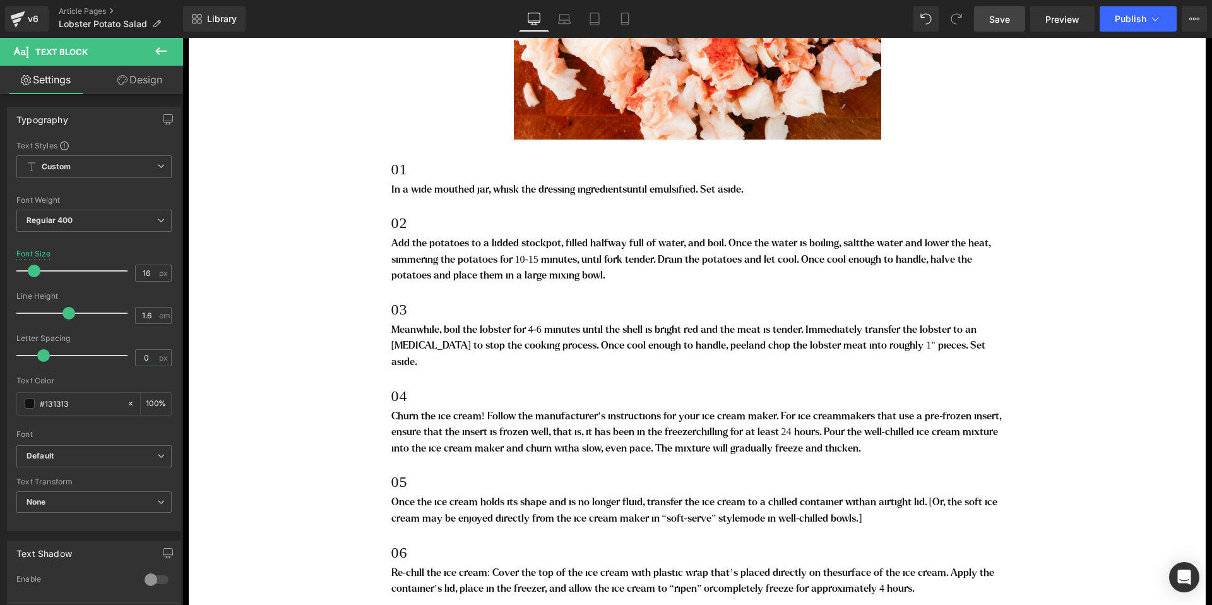
click at [783, 426] on span "chilling for at least 24 hours. Pour the well-chilled ice cream mixture into th…" at bounding box center [694, 439] width 607 height 27
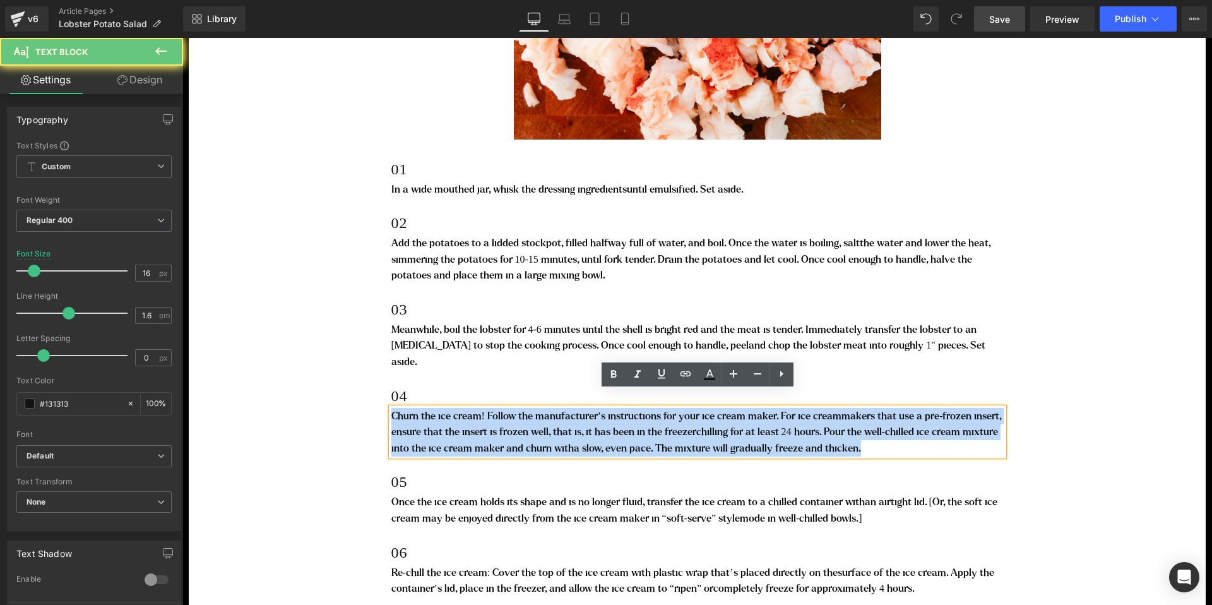
click at [783, 426] on span "chilling for at least 24 hours. Pour the well-chilled ice cream mixture into th…" at bounding box center [694, 439] width 607 height 27
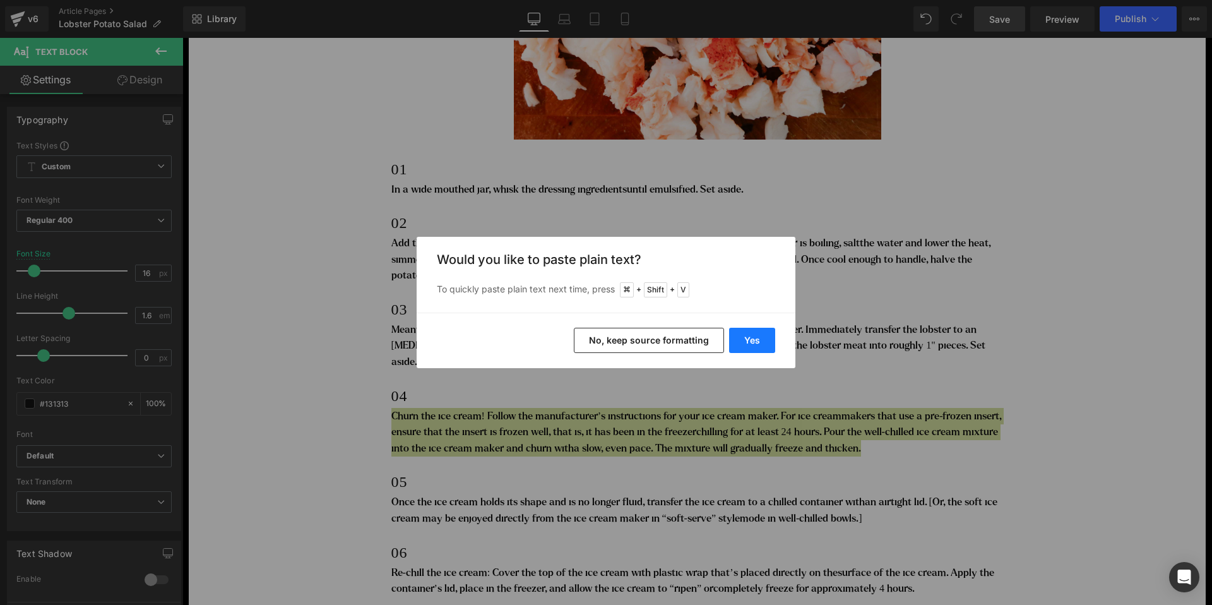
click at [761, 340] on button "Yes" at bounding box center [752, 340] width 46 height 25
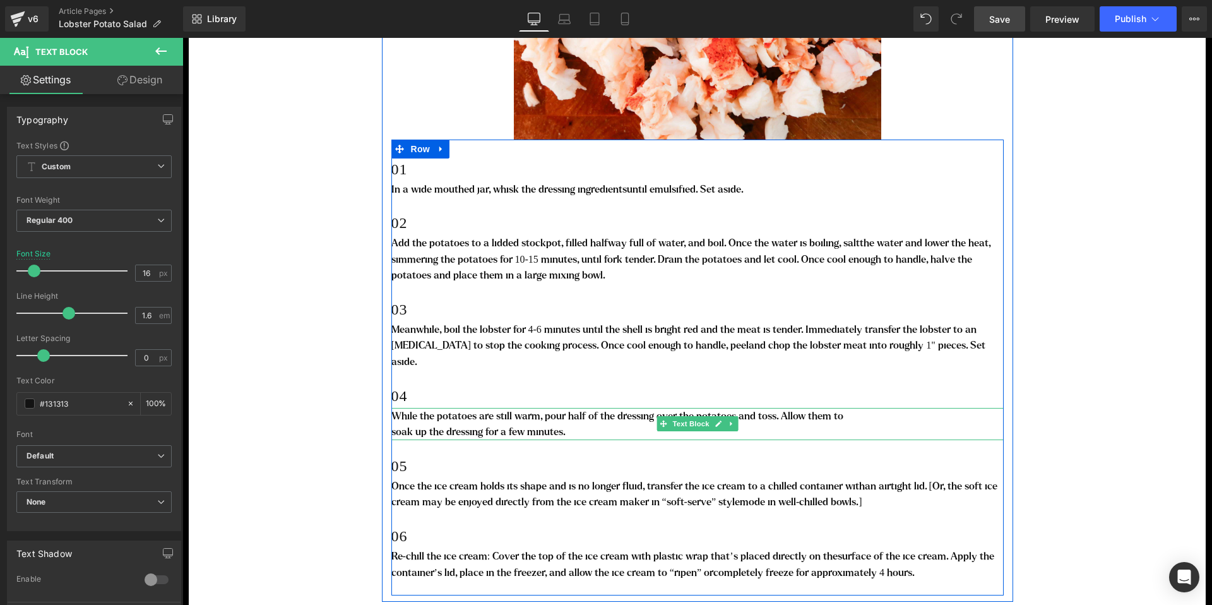
click at [402, 424] on p "soak up the dressing for a few minutes." at bounding box center [697, 432] width 612 height 16
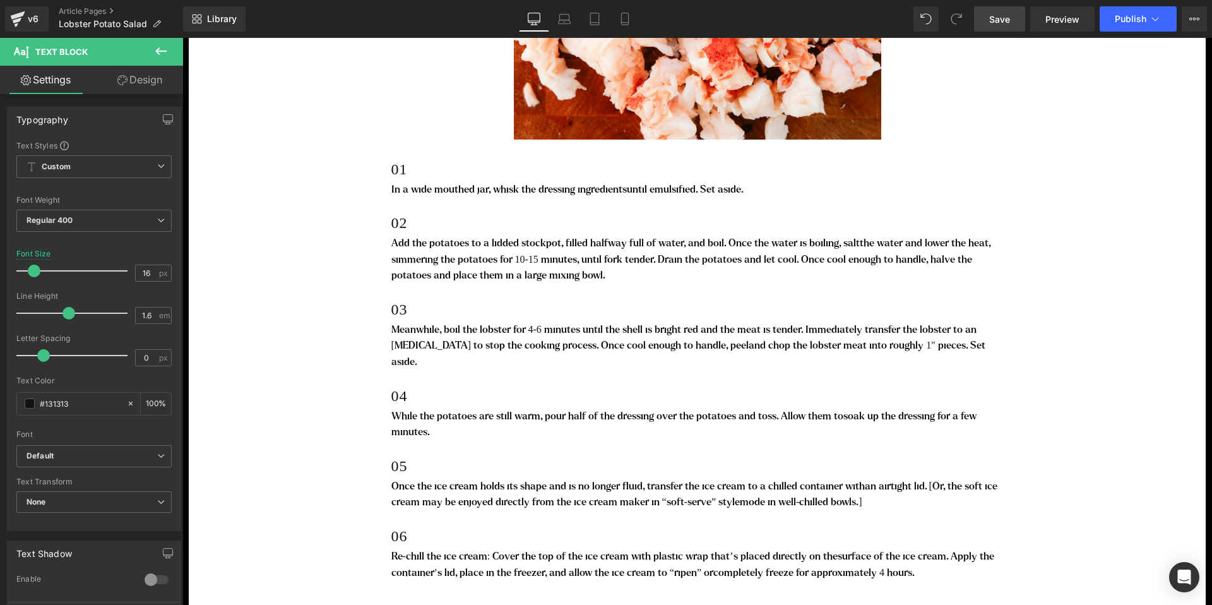
click at [559, 478] on p "Once the ice cream holds its shape and is no longer fluid, transfer the ice cre…" at bounding box center [697, 494] width 612 height 32
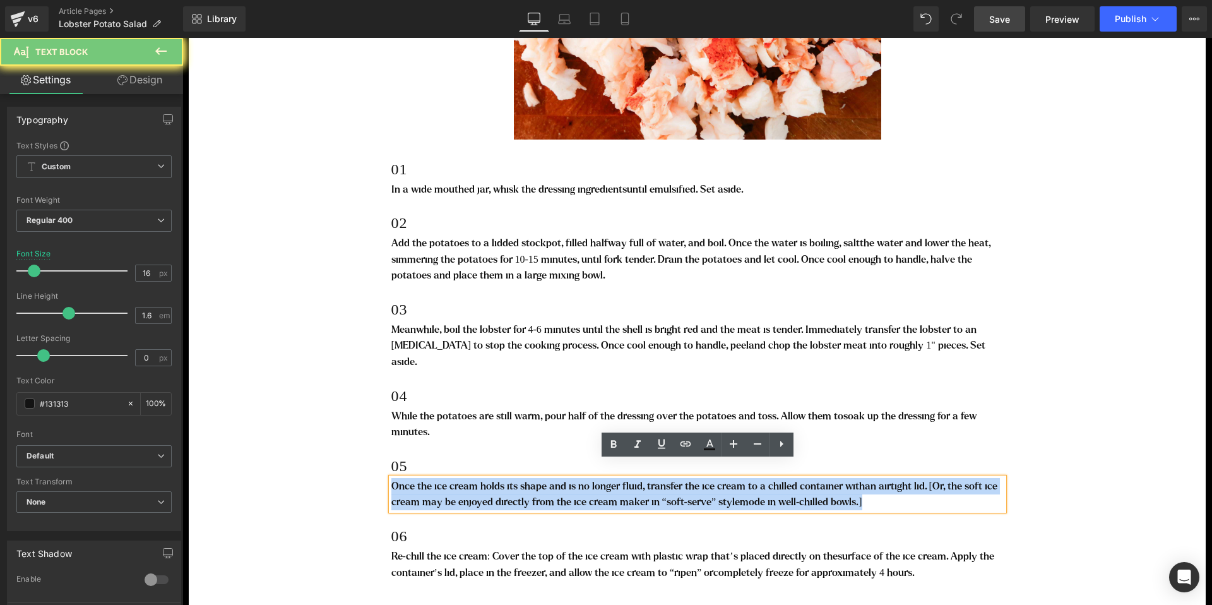
click at [559, 478] on p "Once the ice cream holds its shape and is no longer fluid, transfer the ice cre…" at bounding box center [697, 494] width 612 height 32
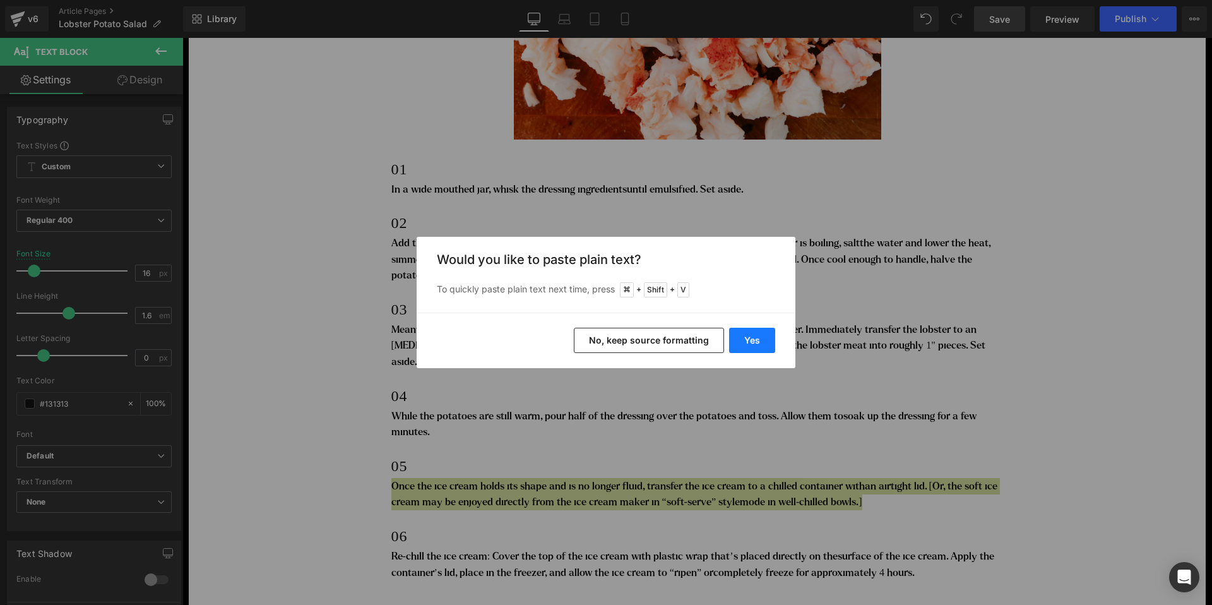
click at [749, 343] on button "Yes" at bounding box center [752, 340] width 46 height 25
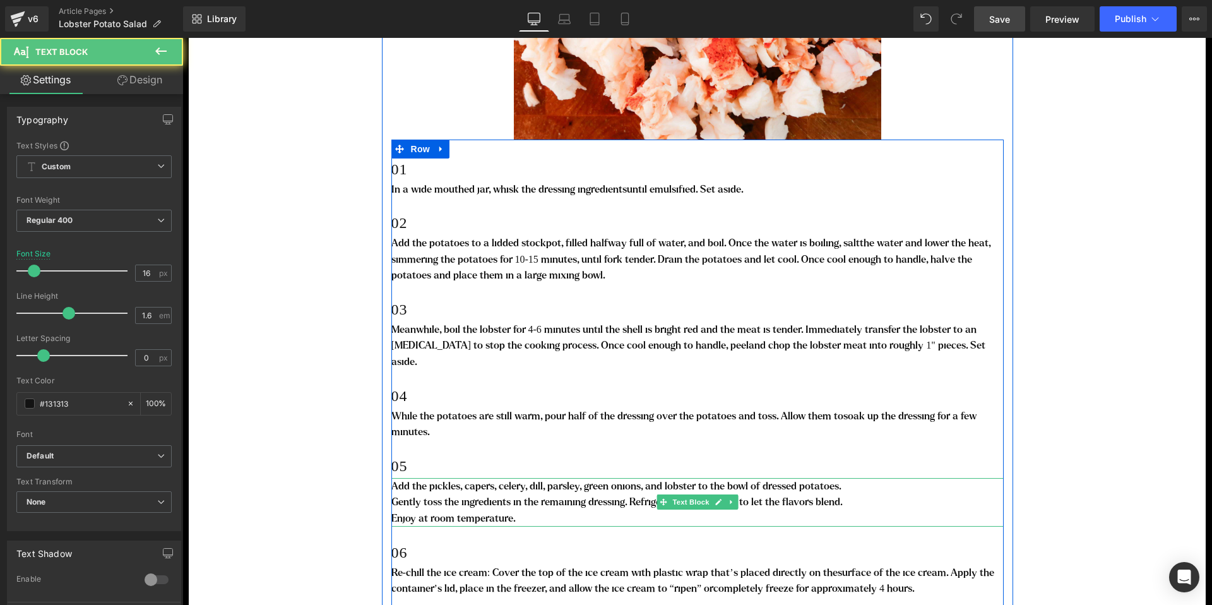
click at [409, 494] on p "Gently toss the ingredients in the remaining dressing. Refrigerate for one hour…" at bounding box center [697, 502] width 612 height 16
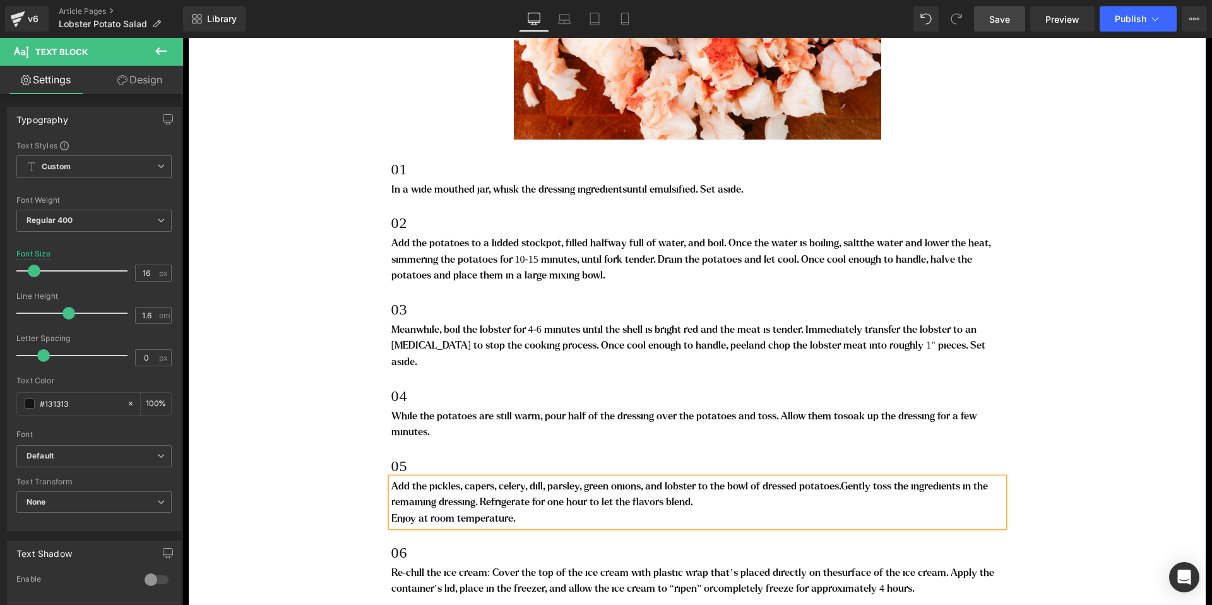
click at [403, 510] on p "Enjoy at room temperature." at bounding box center [697, 518] width 612 height 16
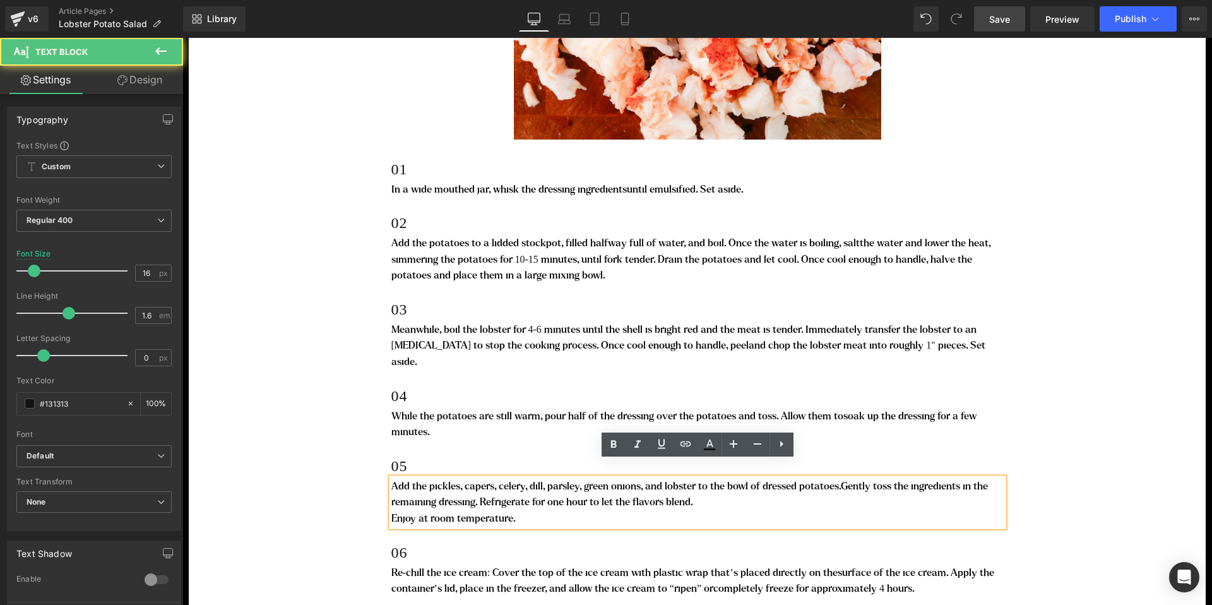
click at [393, 510] on p "Enjoy at room temperature." at bounding box center [697, 518] width 612 height 16
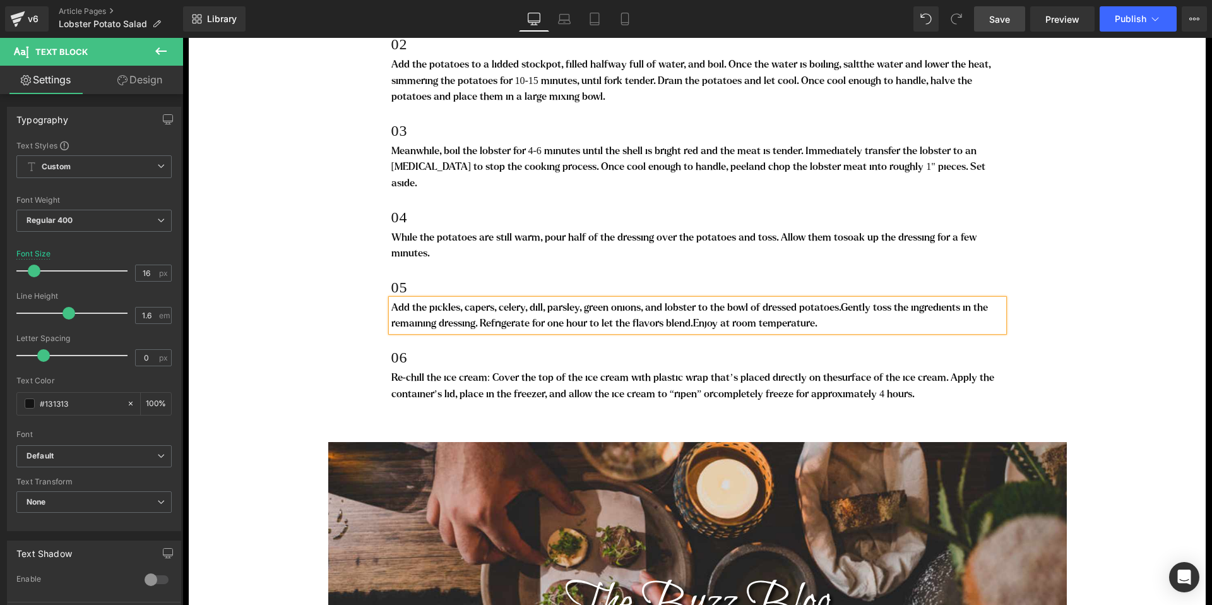
scroll to position [3397, 0]
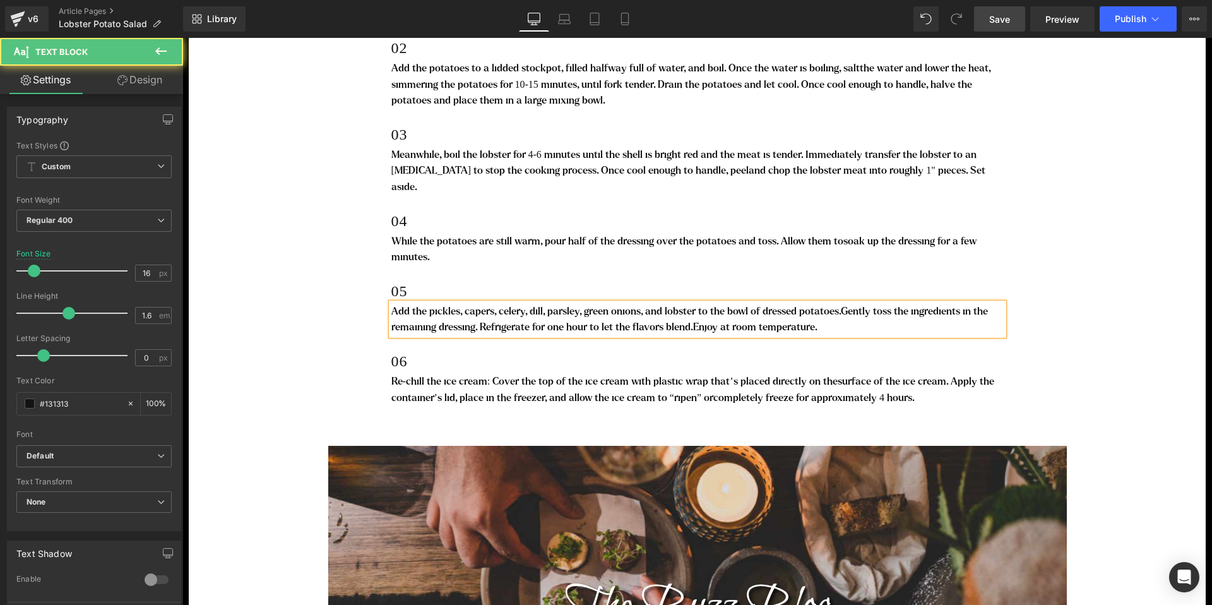
click at [822, 392] on span "completely freeze for approximately 4 hours." at bounding box center [813, 397] width 201 height 11
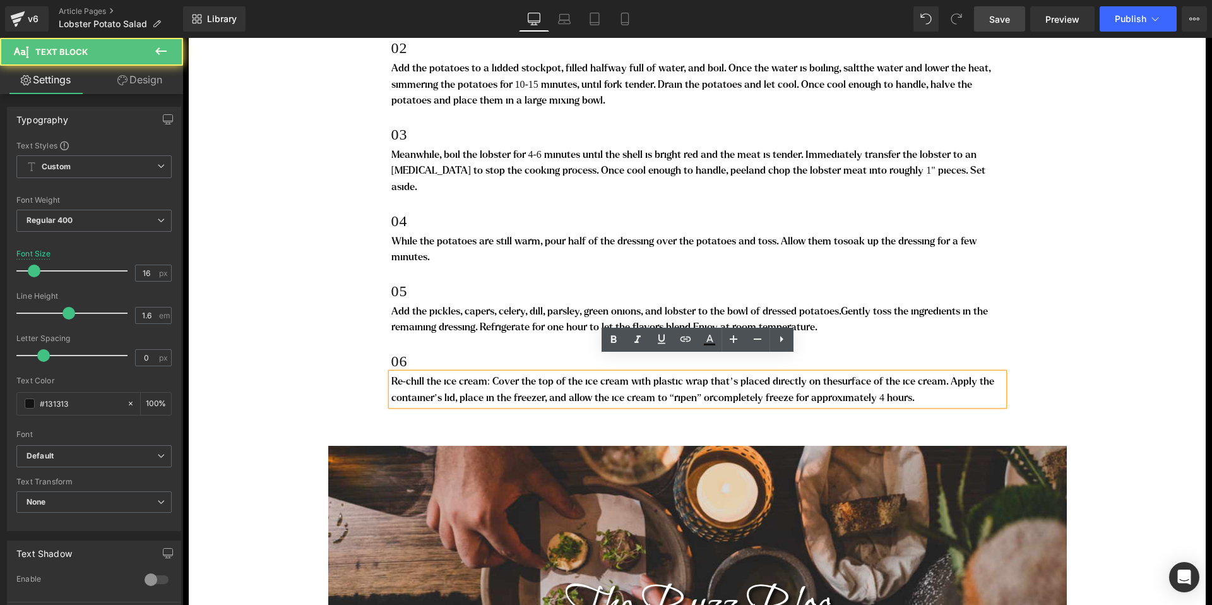
click at [451, 373] on p "Re-chill the ice cream: Cover the top of the ice cream with plastic wrap that’s…" at bounding box center [697, 389] width 612 height 32
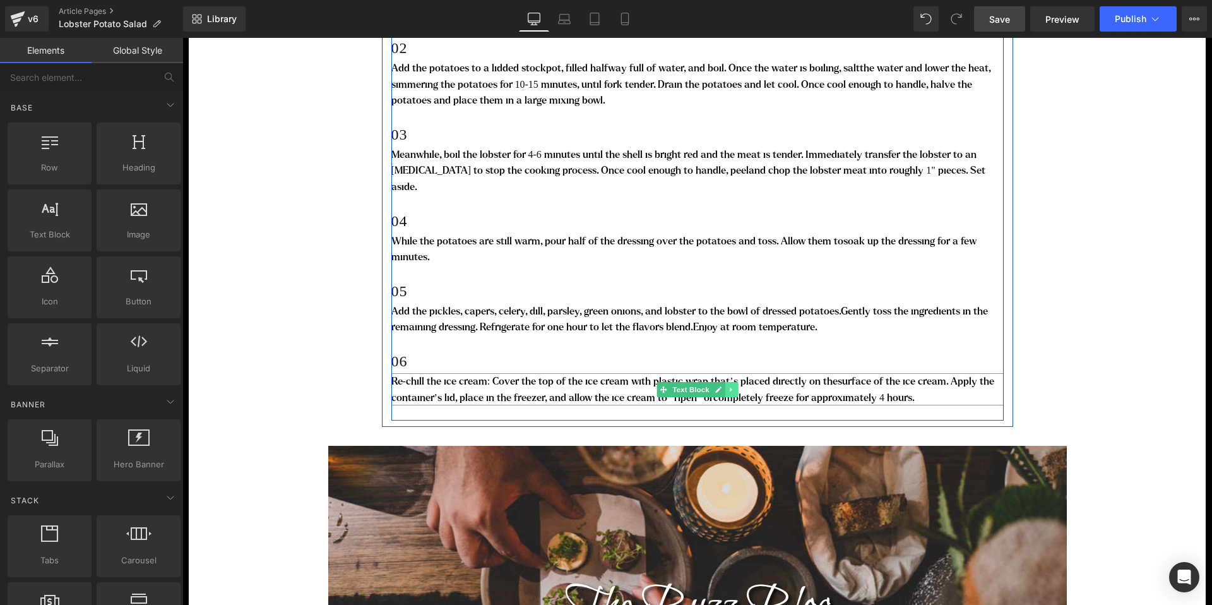
click at [732, 386] on icon at bounding box center [731, 390] width 7 height 8
click at [738, 386] on icon at bounding box center [737, 390] width 7 height 8
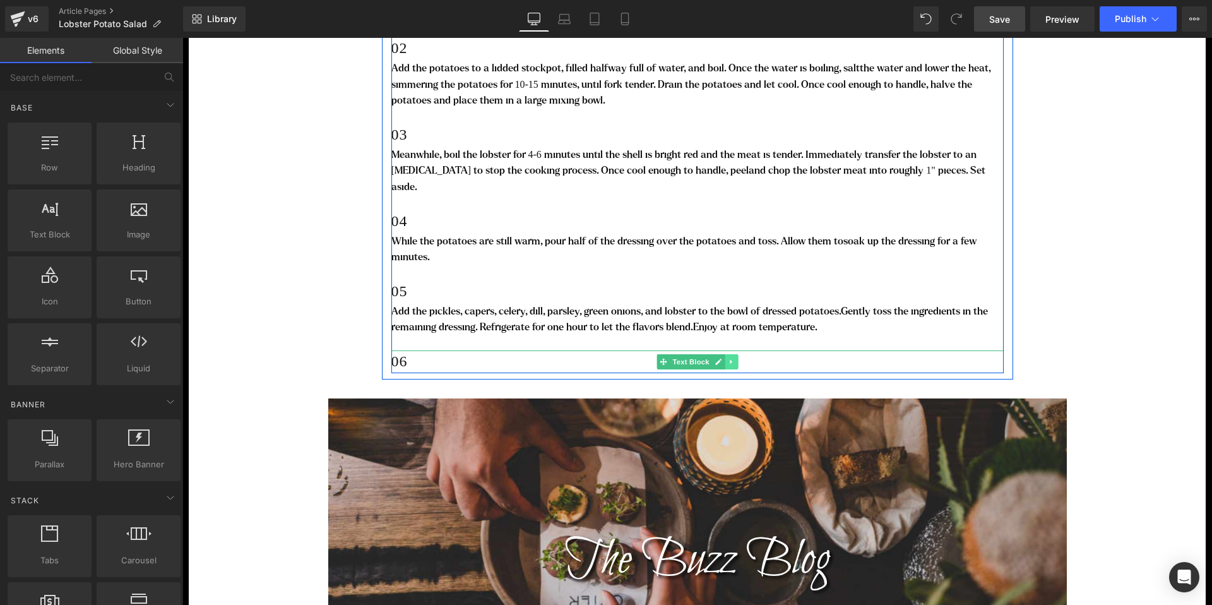
click at [734, 358] on icon at bounding box center [731, 362] width 7 height 8
click at [740, 358] on icon at bounding box center [737, 361] width 7 height 7
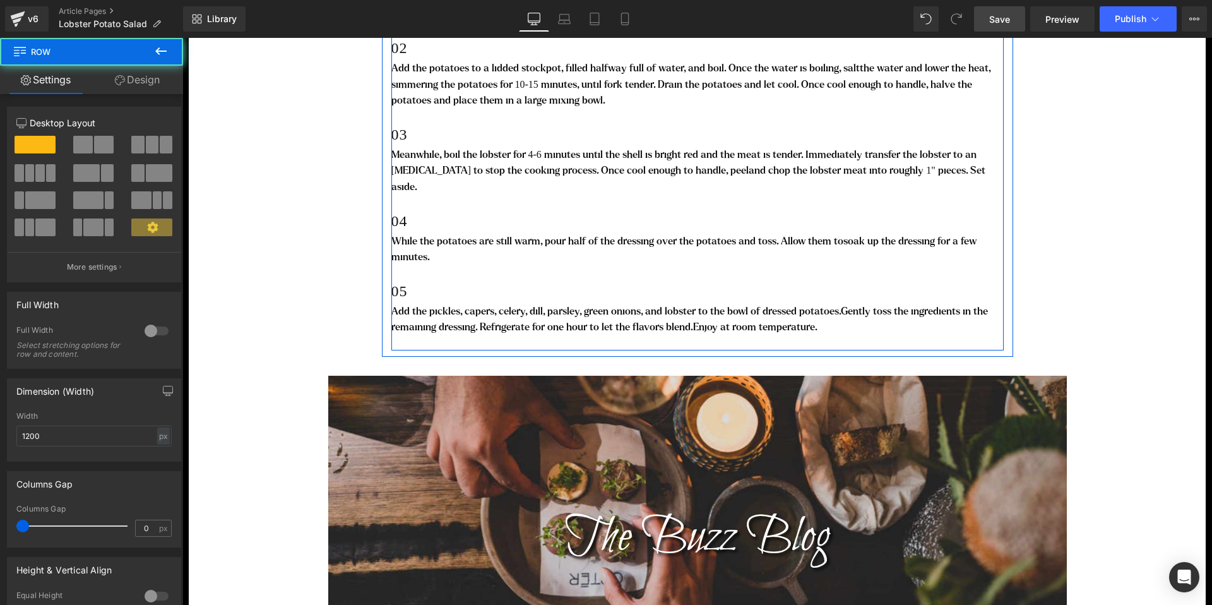
click at [723, 325] on div "01 Text Block In a wide mouthed jar, whisk the dressing ingredients until emuls…" at bounding box center [697, 167] width 612 height 367
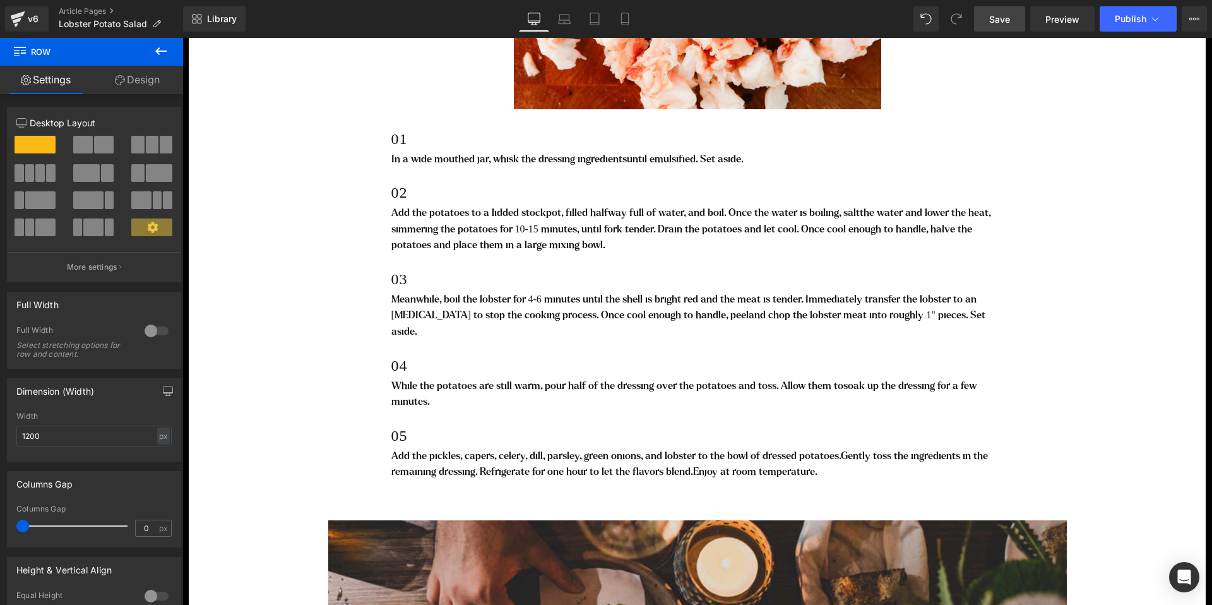
scroll to position [3237, 0]
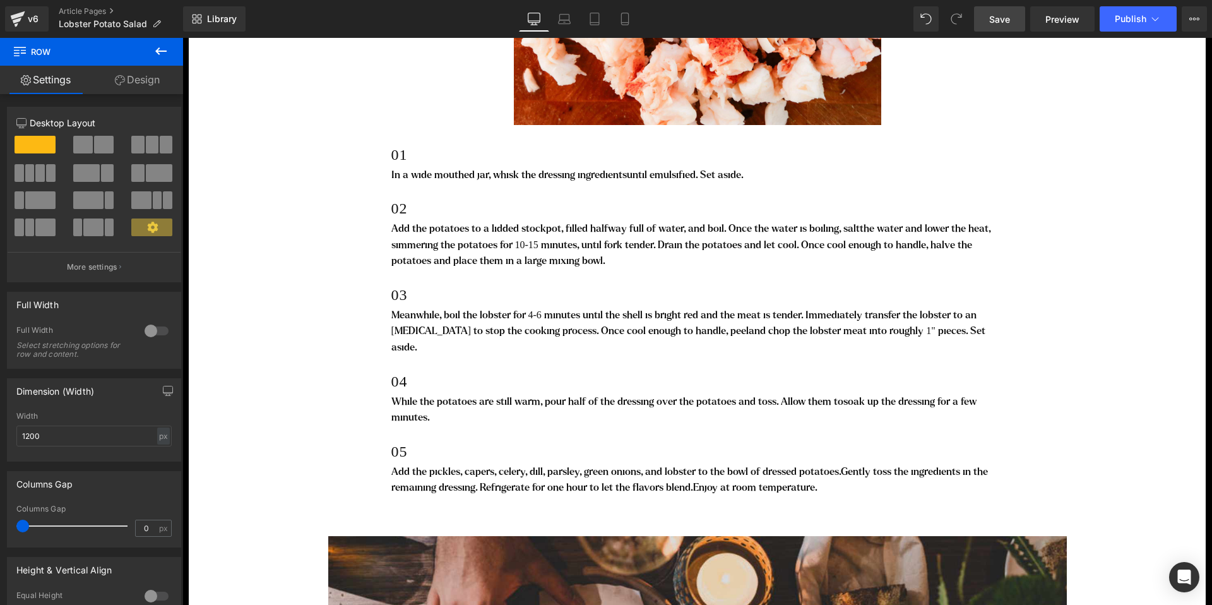
click at [1000, 22] on span "Save" at bounding box center [999, 19] width 21 height 13
click at [1001, 22] on span "Save" at bounding box center [999, 19] width 21 height 13
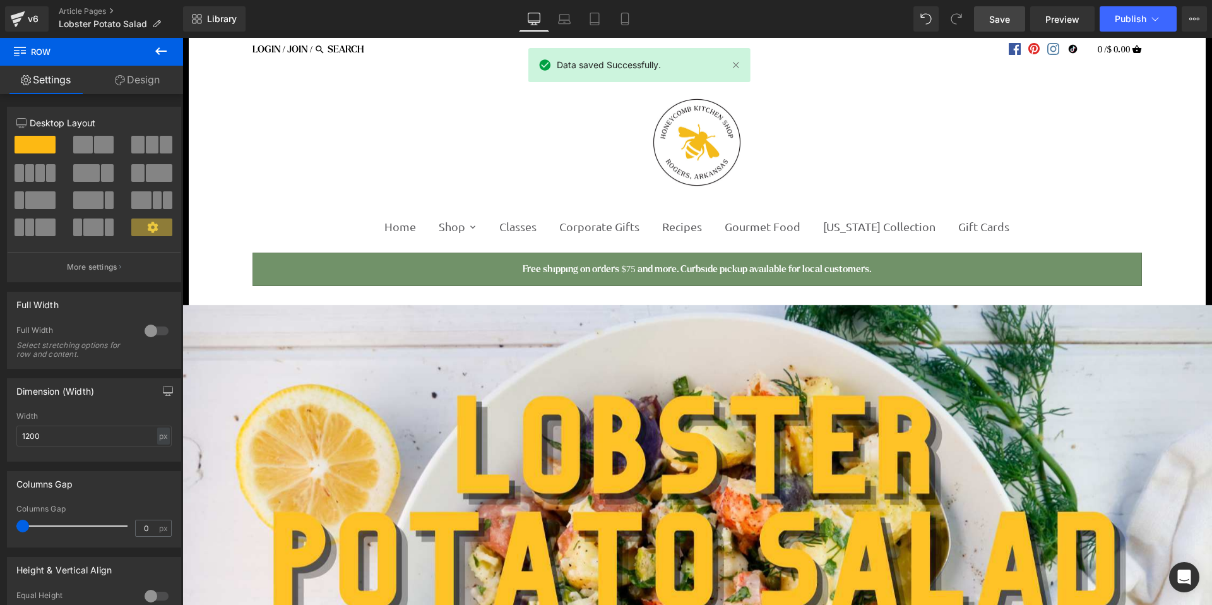
scroll to position [0, 0]
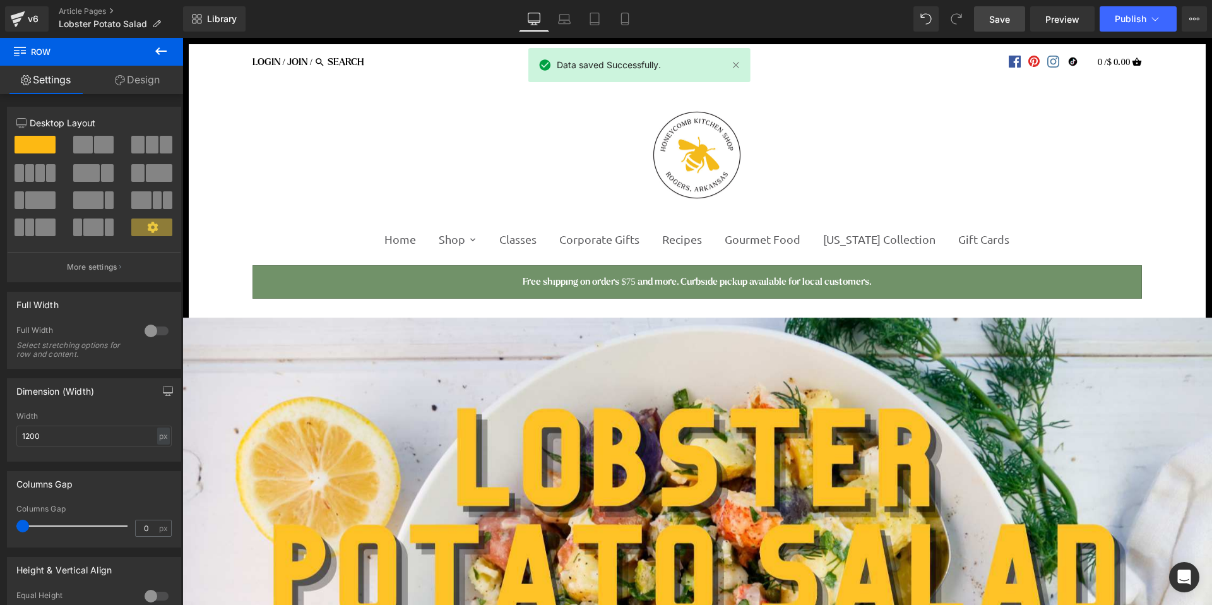
click at [995, 27] on link "Save" at bounding box center [999, 18] width 51 height 25
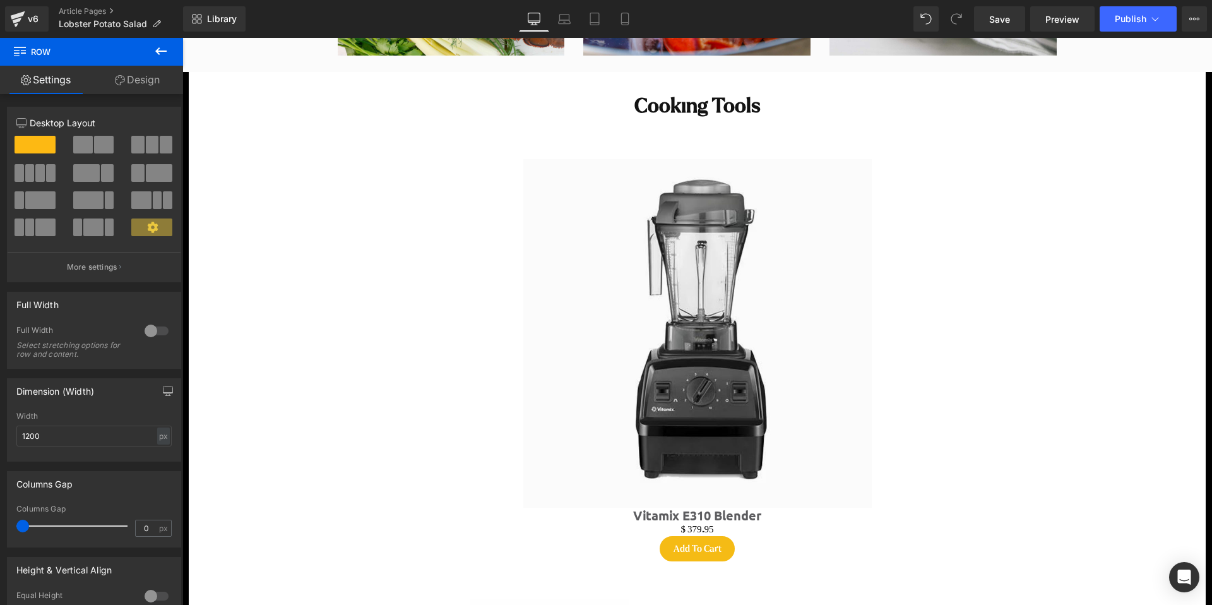
scroll to position [1159, 0]
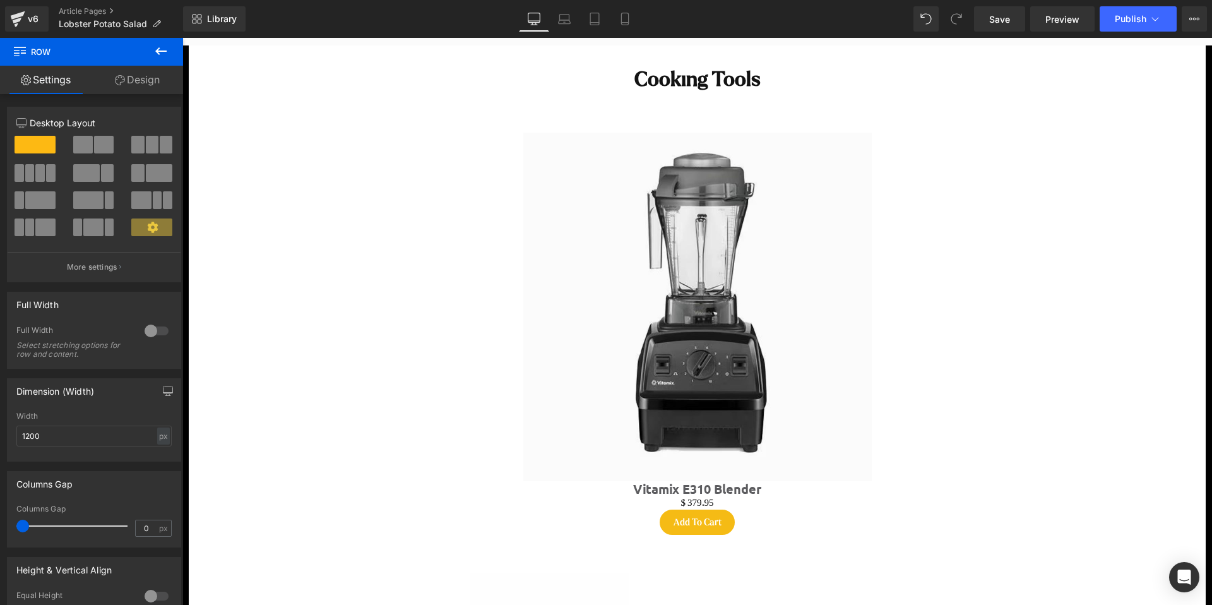
click at [690, 304] on div "Sale Off (P) Image" at bounding box center [697, 307] width 581 height 348
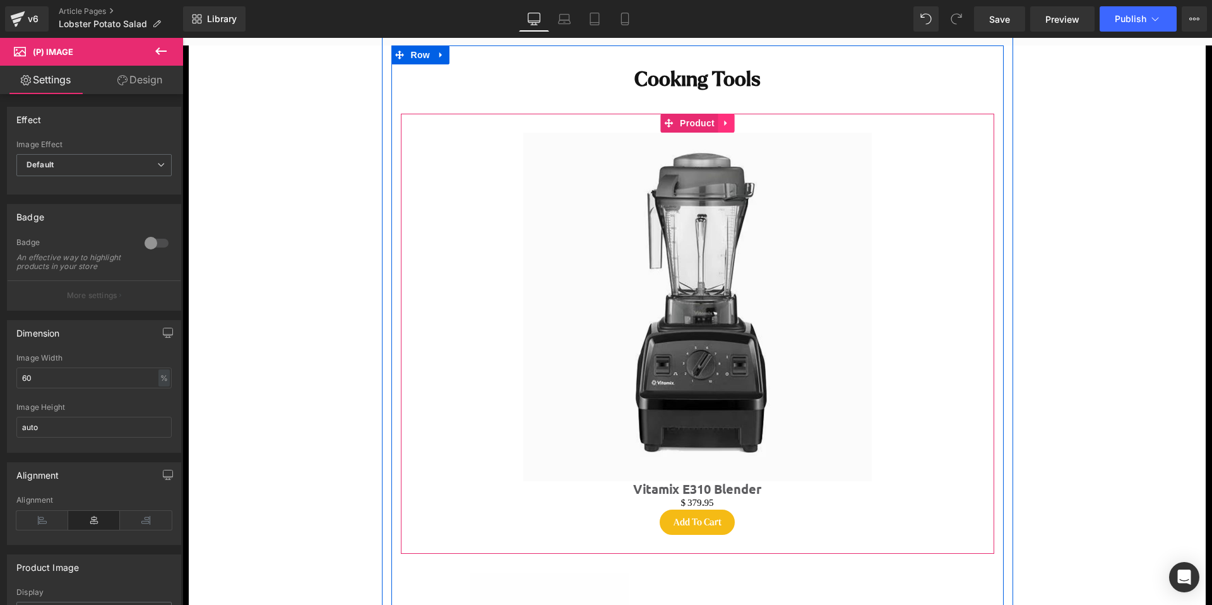
click at [731, 125] on link at bounding box center [726, 123] width 16 height 19
click at [736, 124] on icon at bounding box center [734, 123] width 9 height 9
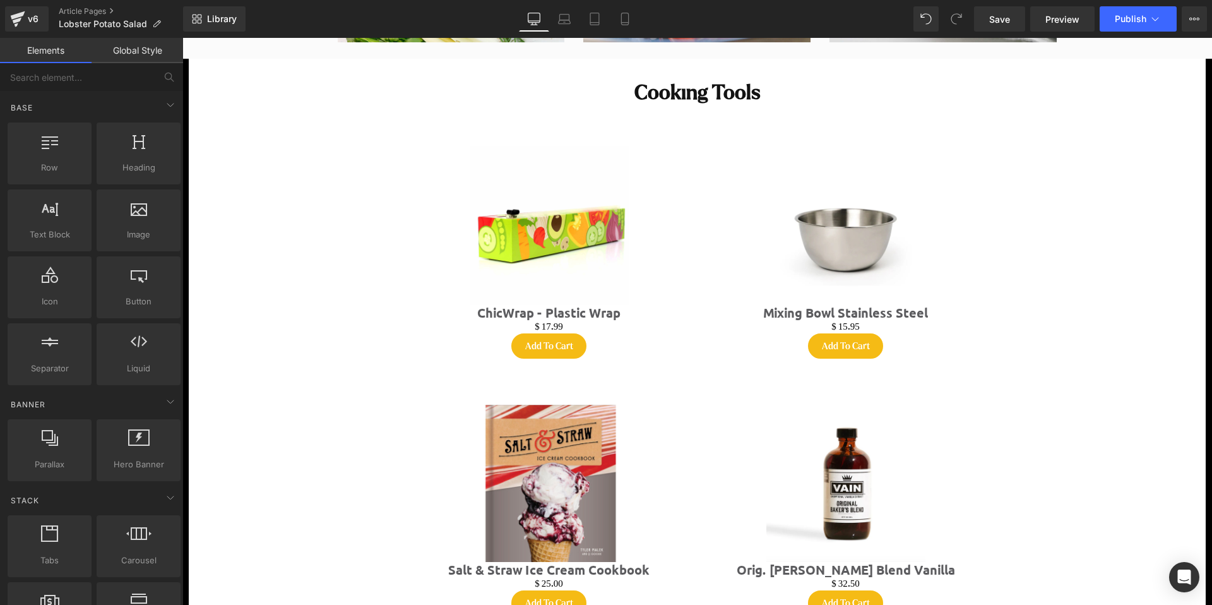
scroll to position [1108, 0]
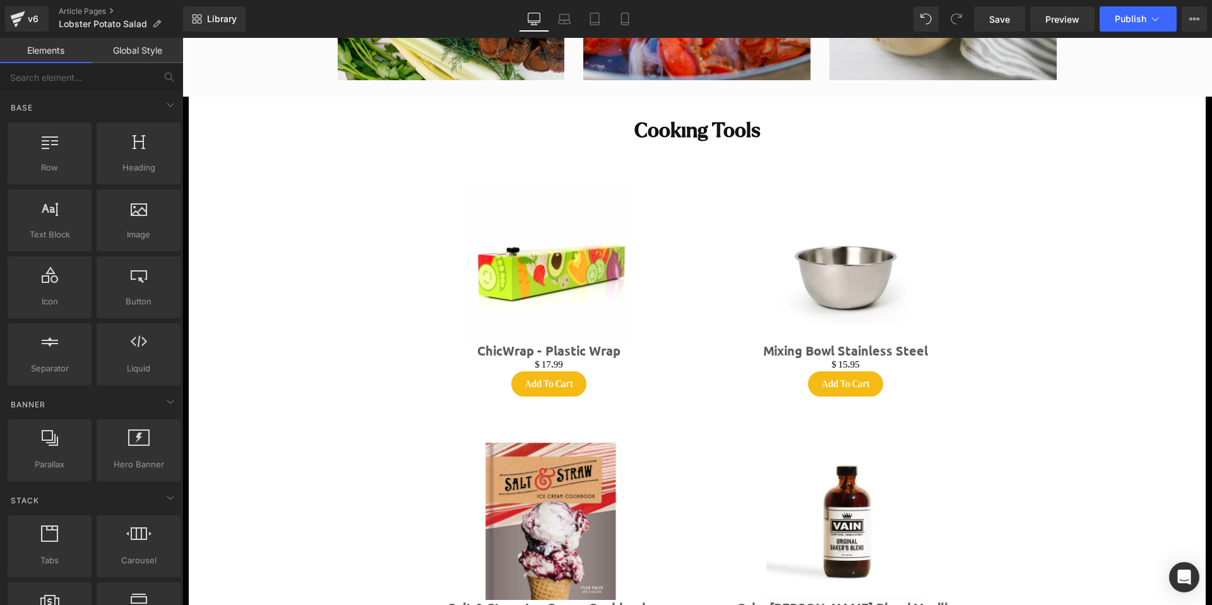
click at [545, 270] on div "Sale Off (P) Image" at bounding box center [549, 263] width 265 height 159
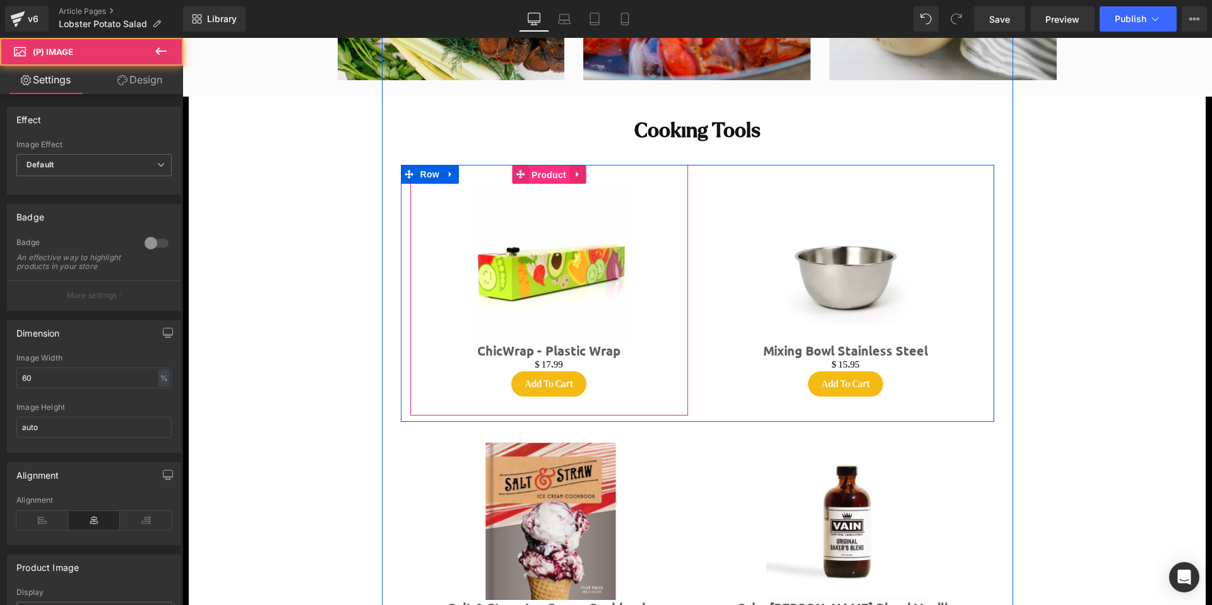
click at [548, 178] on span "Product" at bounding box center [548, 174] width 41 height 19
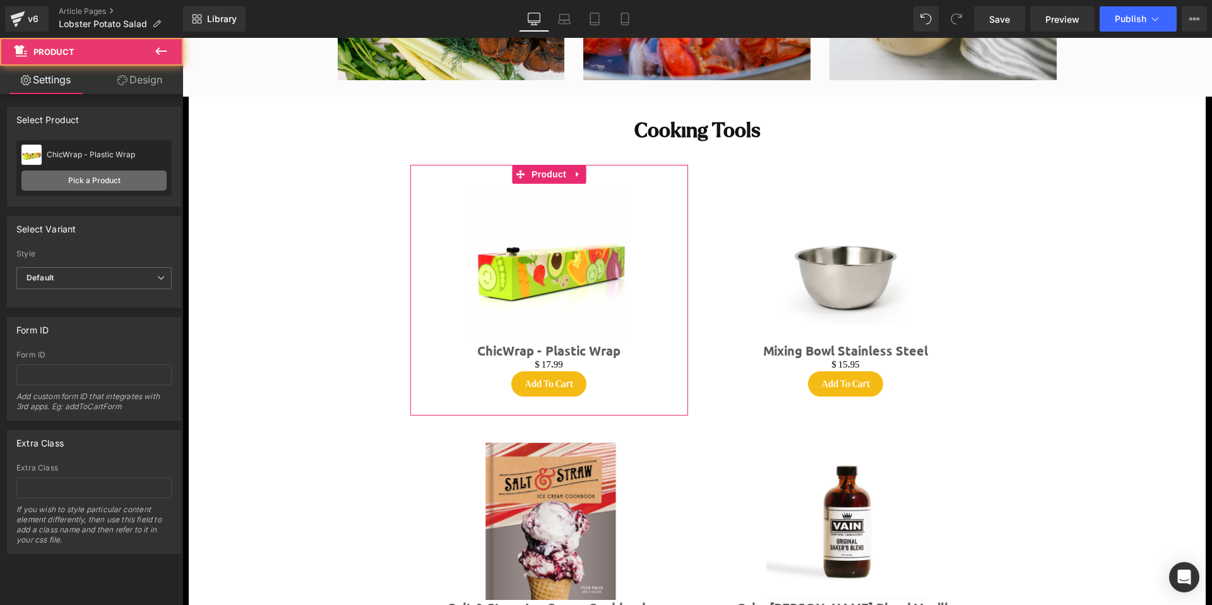
click at [99, 186] on link "Pick a Product" at bounding box center [93, 180] width 145 height 20
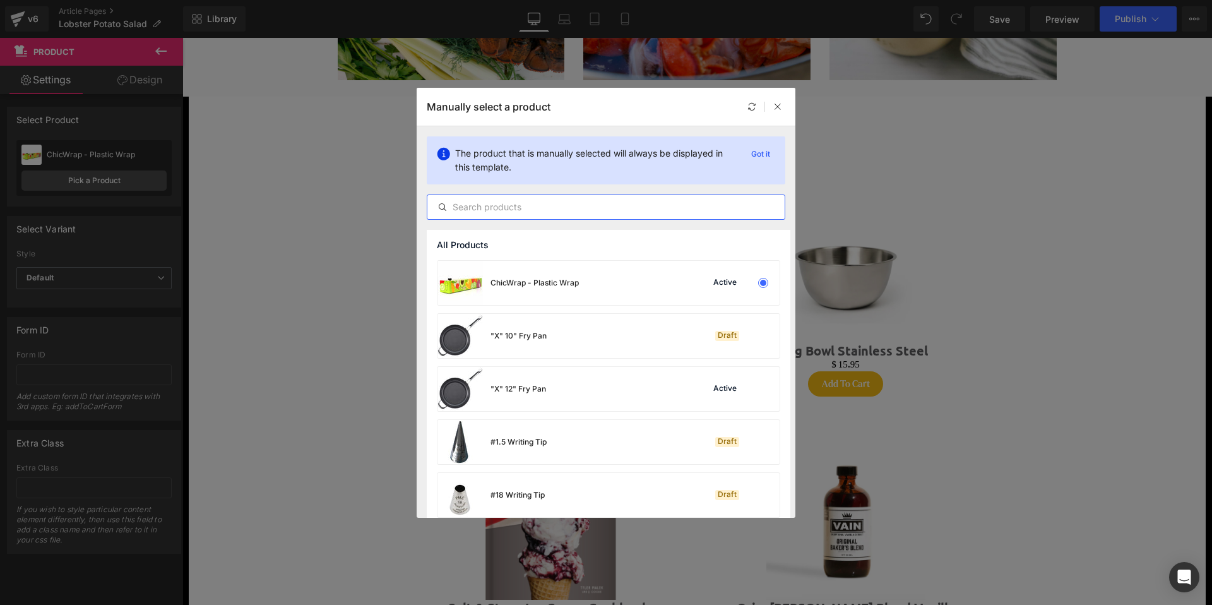
click at [498, 210] on input "text" at bounding box center [605, 206] width 357 height 15
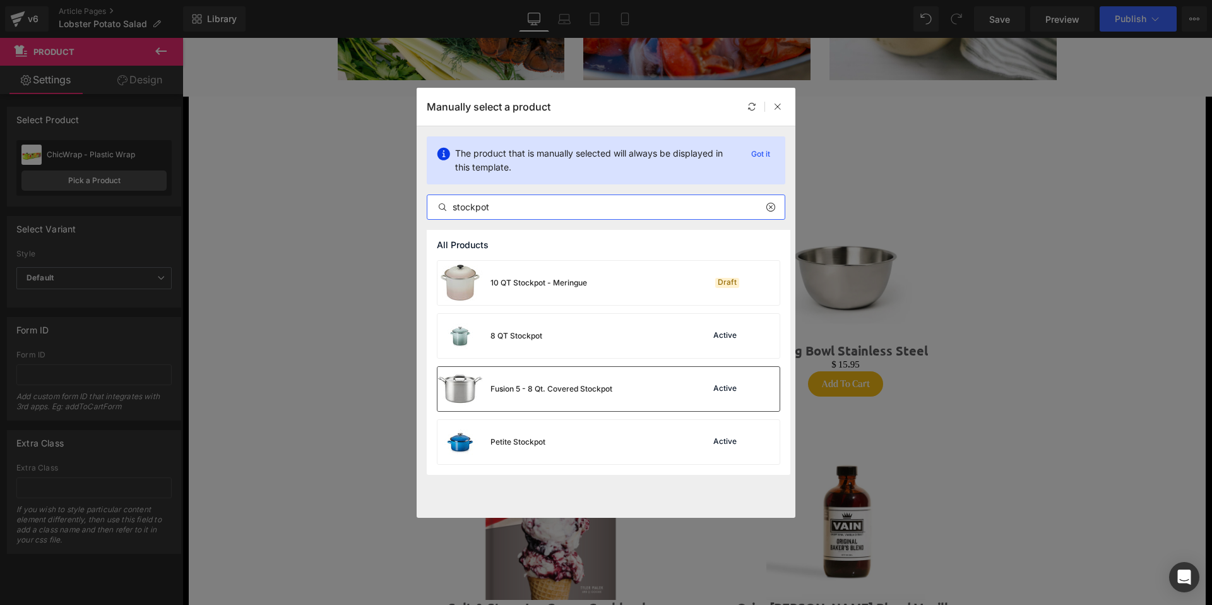
type input "stockpot"
click at [632, 390] on div "Fusion 5 - 8 Qt. Covered Stockpot Active" at bounding box center [608, 389] width 342 height 44
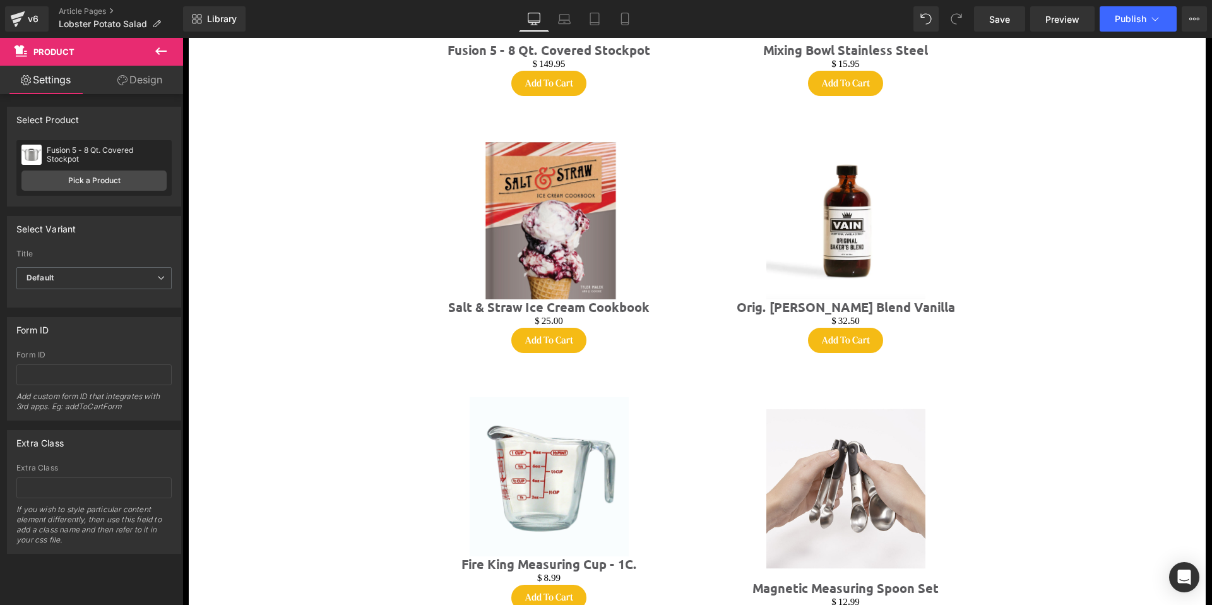
scroll to position [1412, 0]
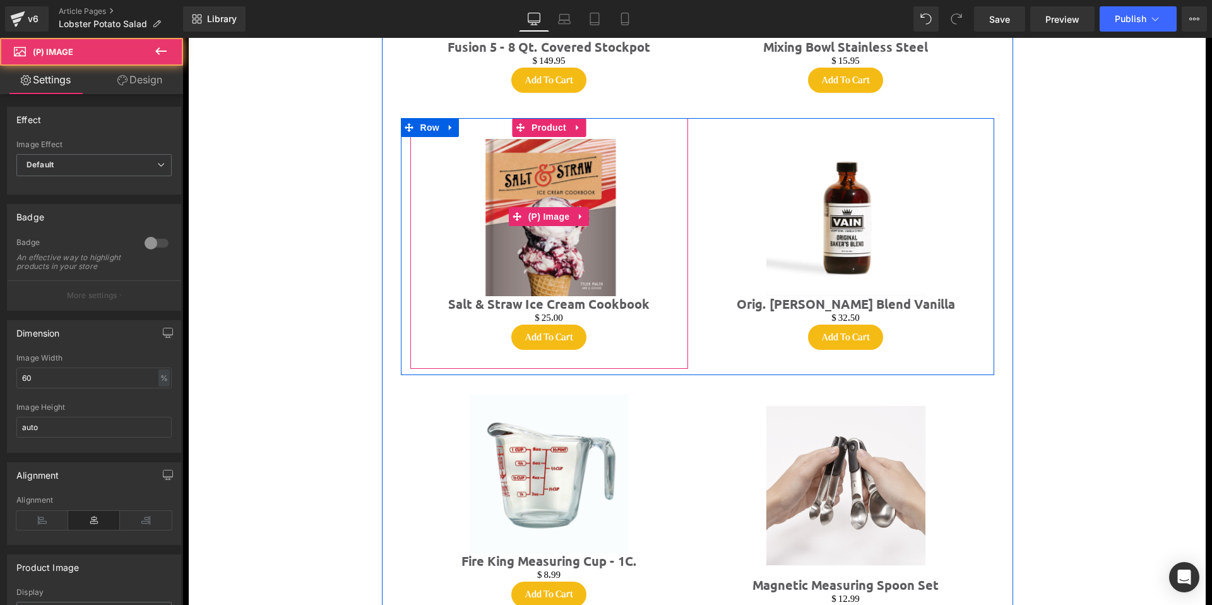
click at [620, 255] on img at bounding box center [549, 216] width 159 height 159
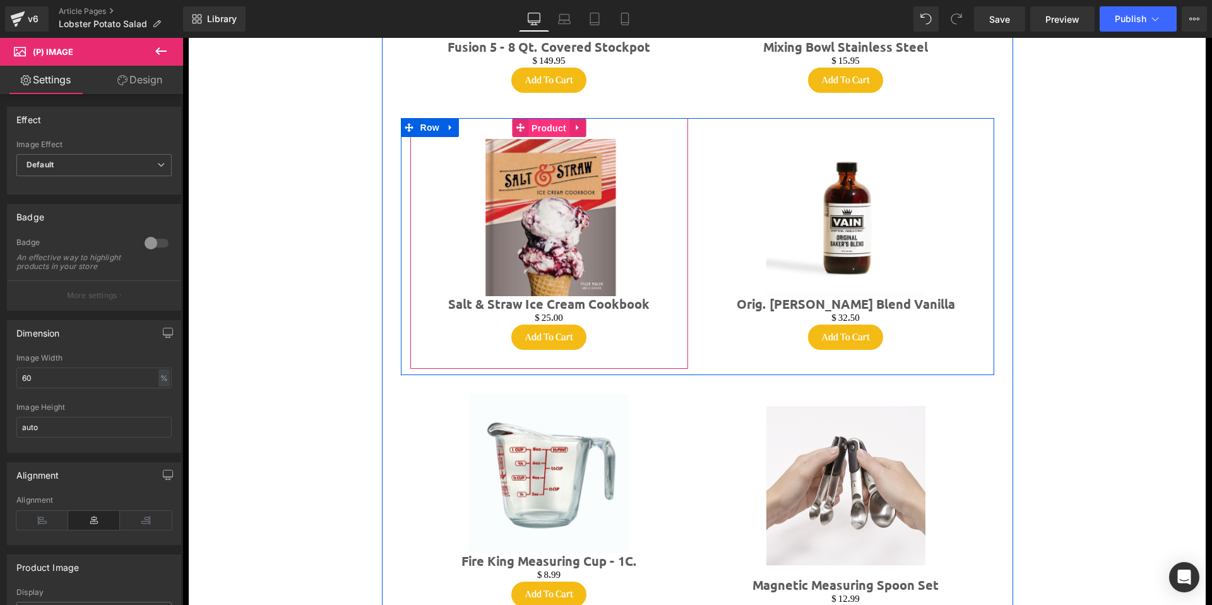
click at [549, 131] on span "Product" at bounding box center [548, 128] width 41 height 19
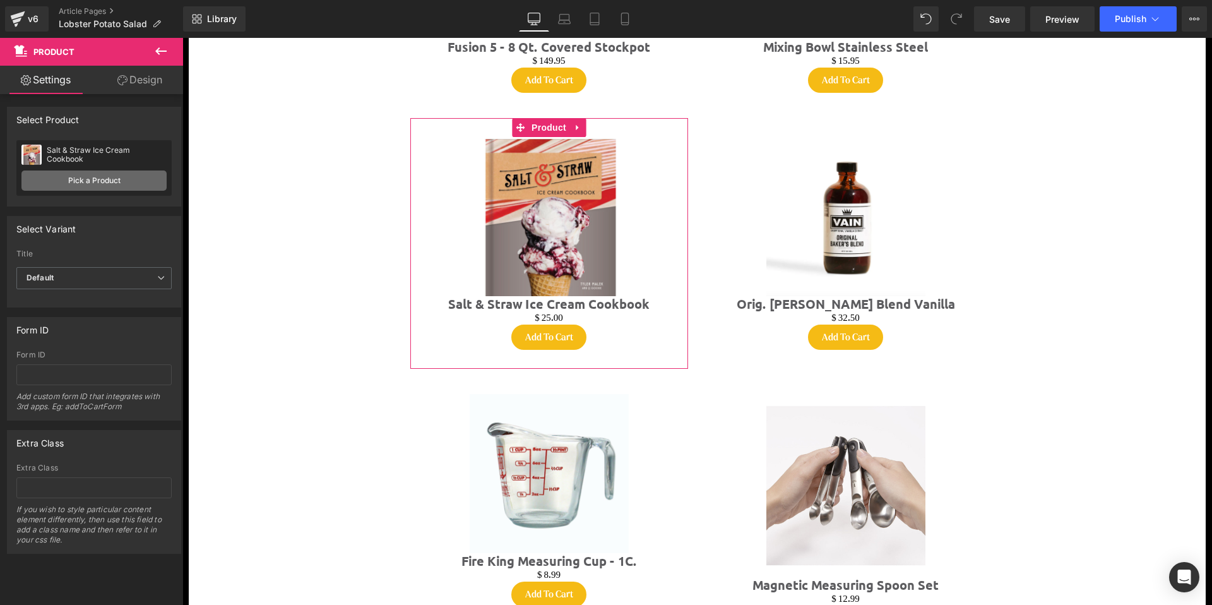
click at [107, 181] on link "Pick a Product" at bounding box center [93, 180] width 145 height 20
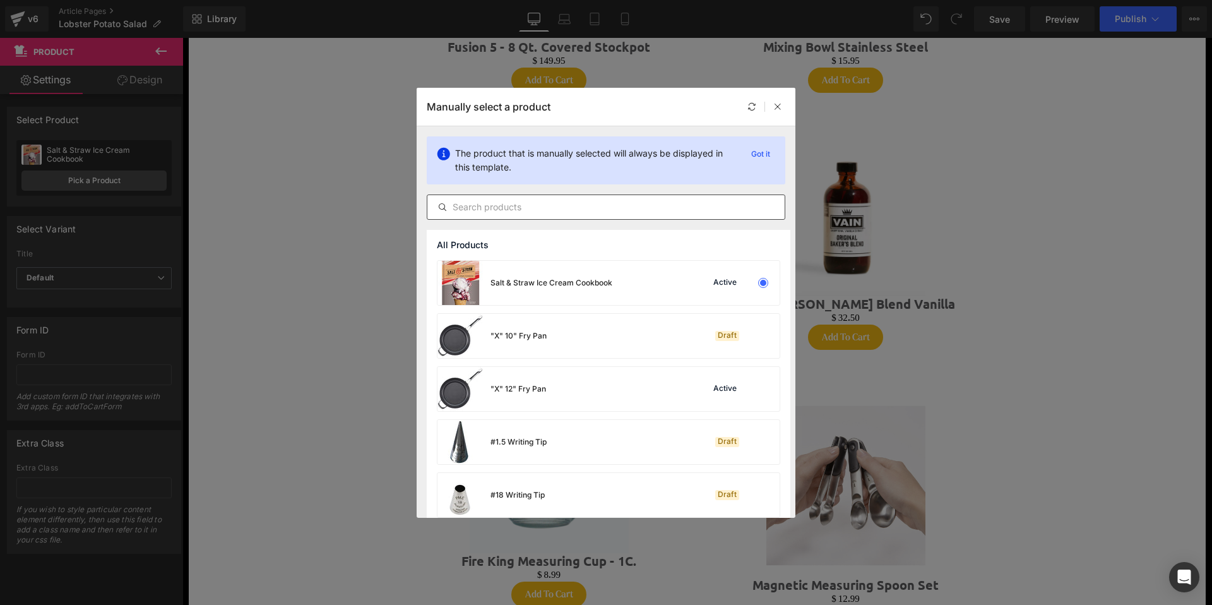
click at [511, 210] on input "text" at bounding box center [605, 206] width 357 height 15
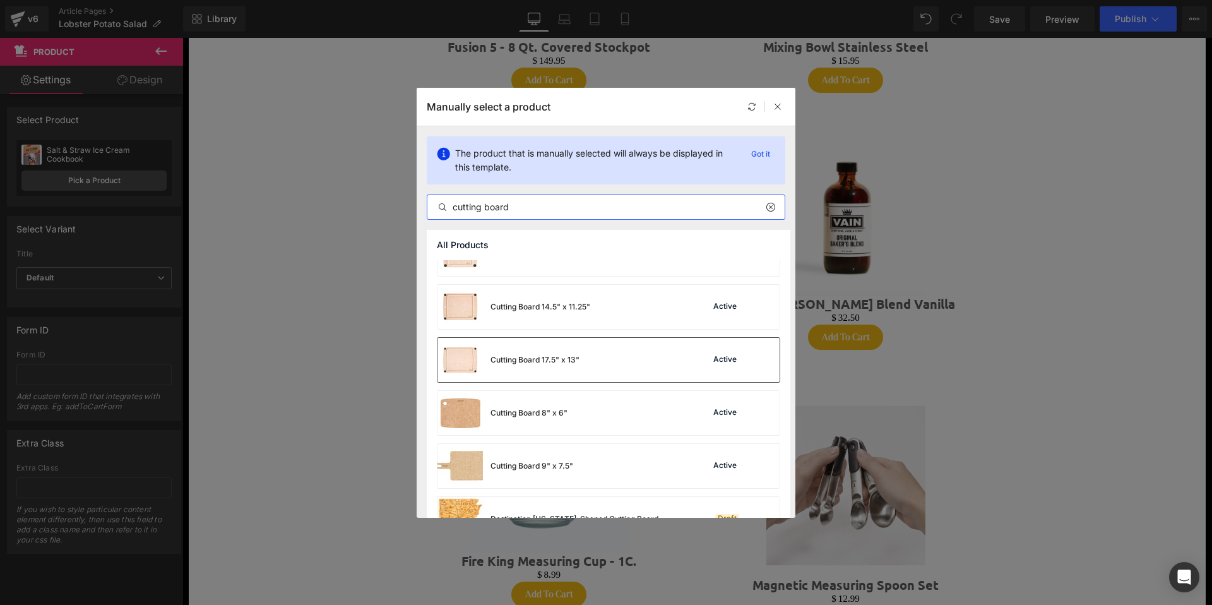
scroll to position [930, 0]
type input "cutting board"
click at [603, 363] on div "Cutting Board 17.5" x 13" Active" at bounding box center [608, 360] width 342 height 44
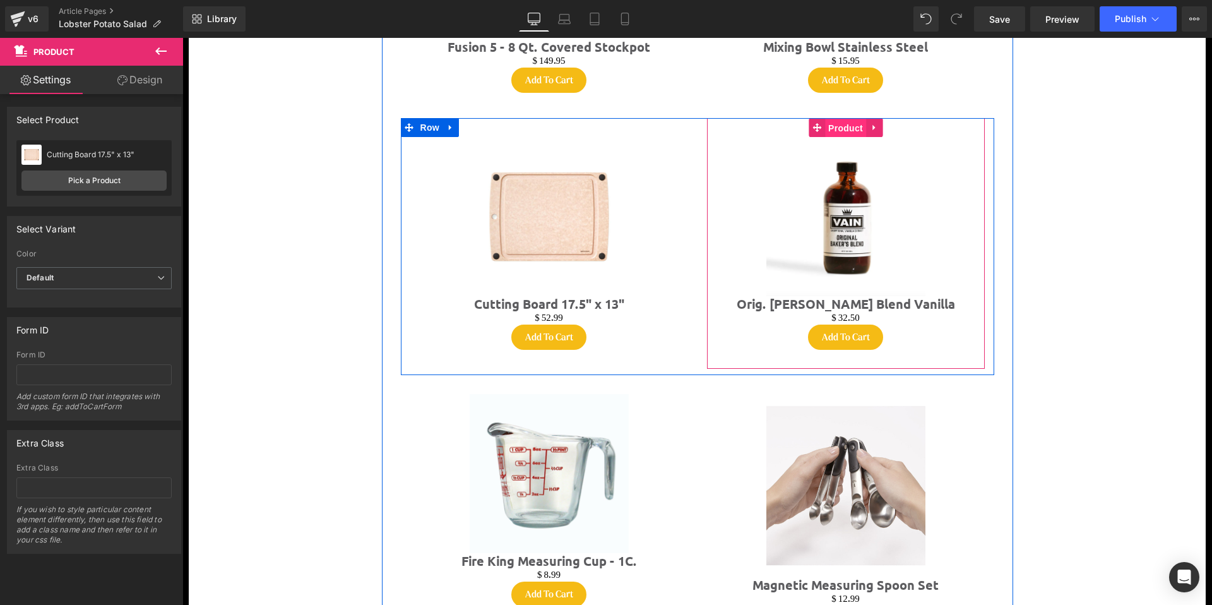
click at [843, 127] on span "Product" at bounding box center [845, 128] width 41 height 19
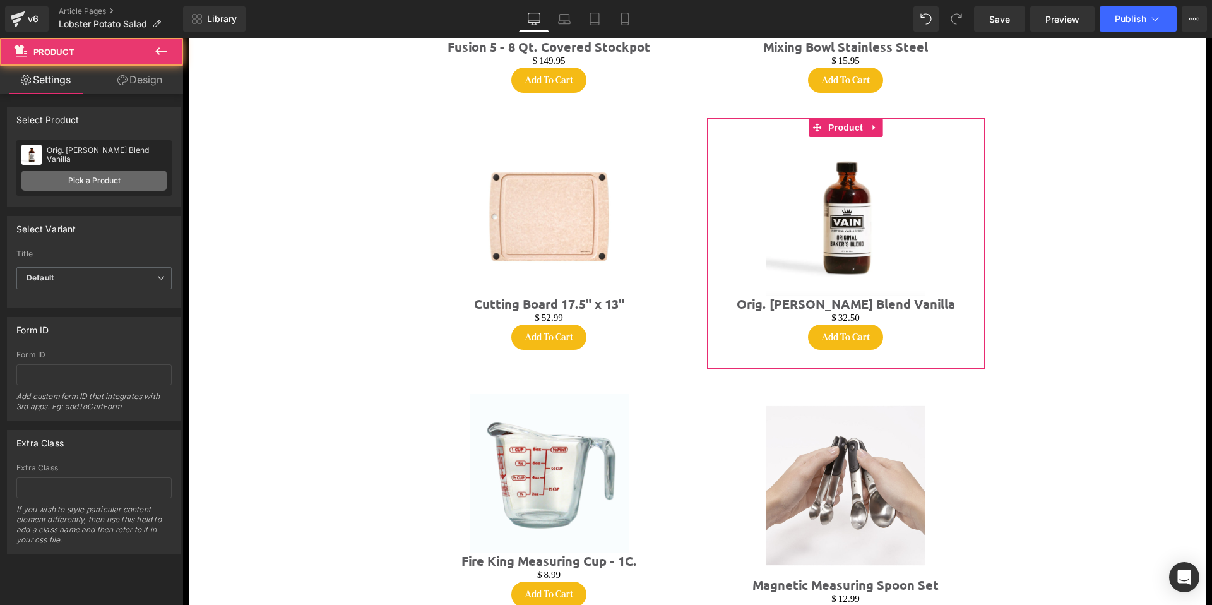
click at [94, 179] on link "Pick a Product" at bounding box center [93, 180] width 145 height 20
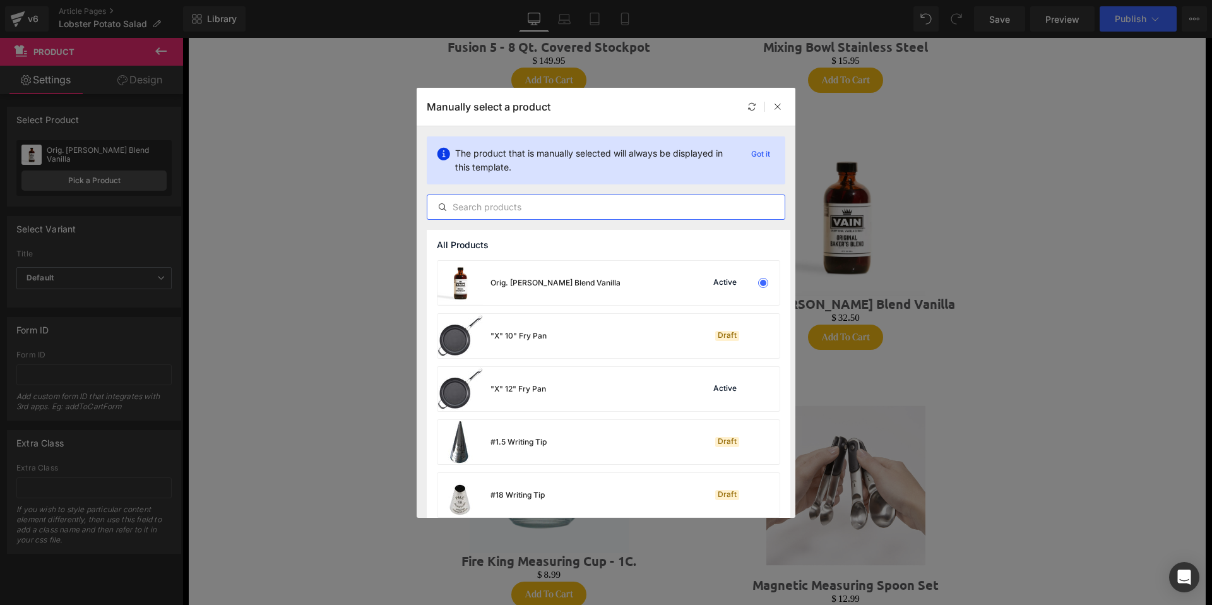
click at [486, 210] on input "text" at bounding box center [605, 206] width 357 height 15
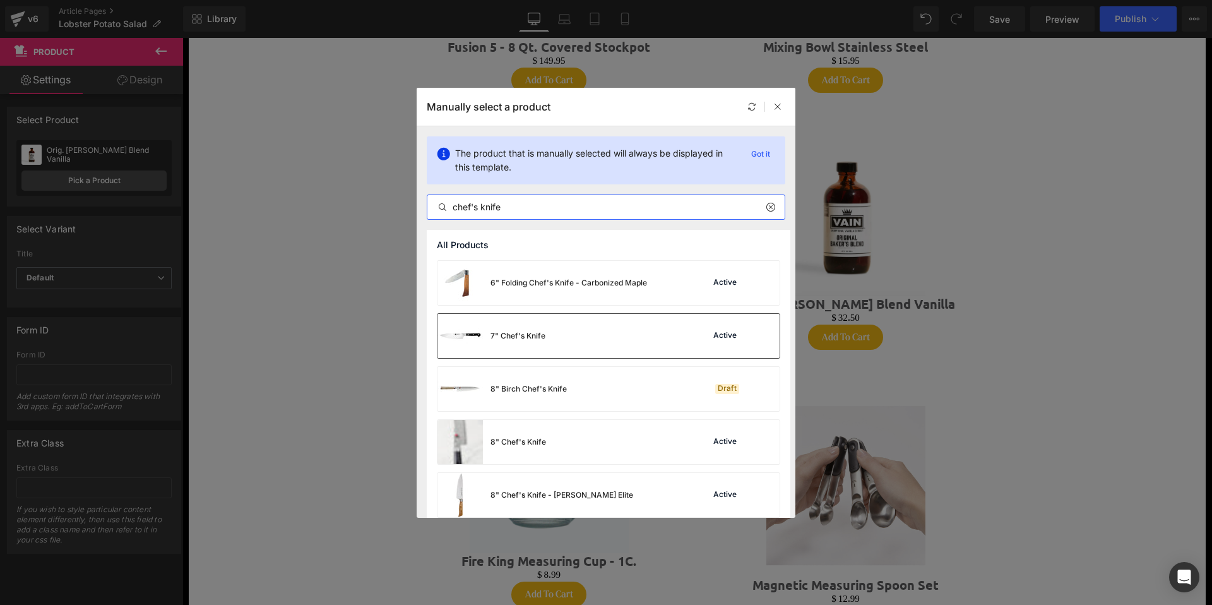
type input "chef's knife"
click at [605, 335] on div "7" Chef's Knife Active" at bounding box center [608, 336] width 342 height 44
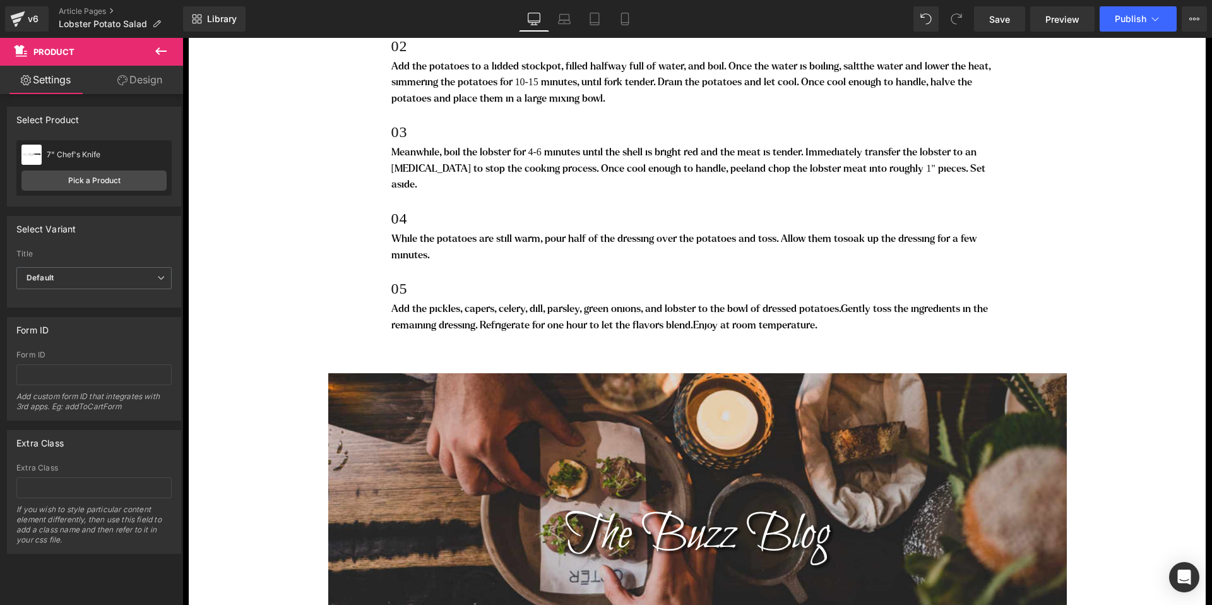
scroll to position [2943, 0]
